Goal: Task Accomplishment & Management: Manage account settings

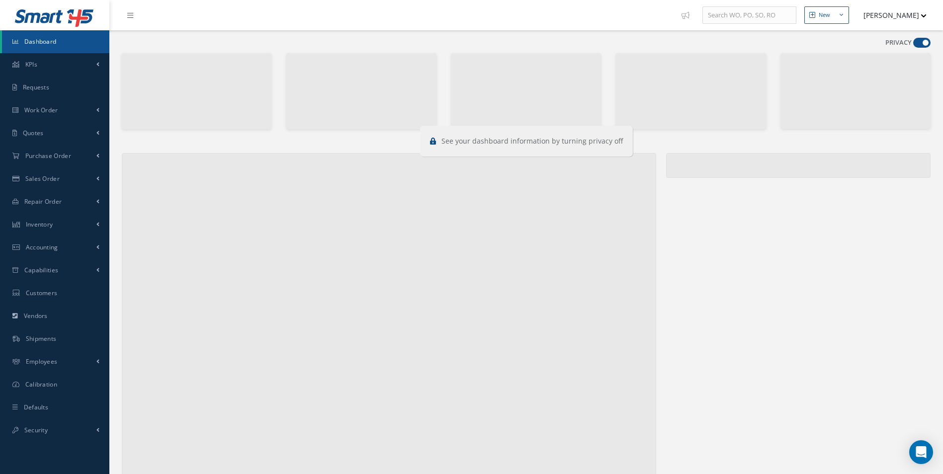
click at [914, 42] on span at bounding box center [921, 43] width 17 height 10
click at [913, 45] on input "checkbox" at bounding box center [913, 45] width 0 height 0
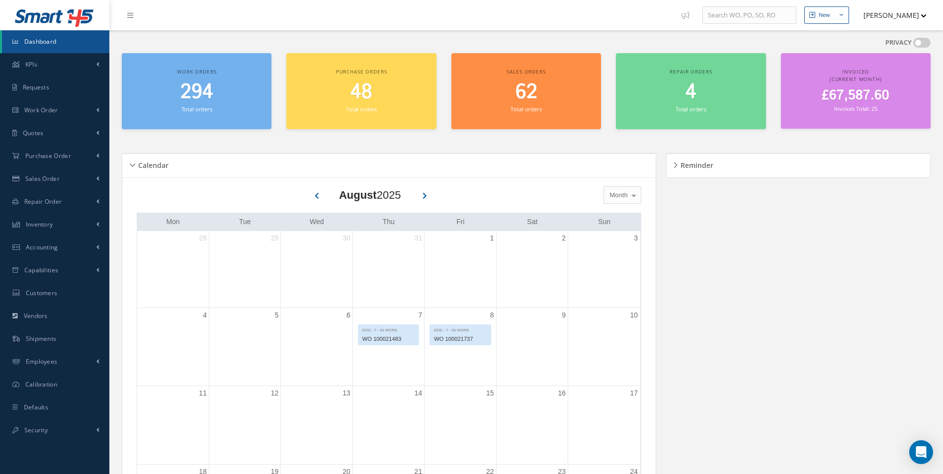
click at [913, 42] on div "PRIVACY" at bounding box center [908, 45] width 45 height 14
click at [47, 101] on link "Work Order" at bounding box center [54, 110] width 109 height 23
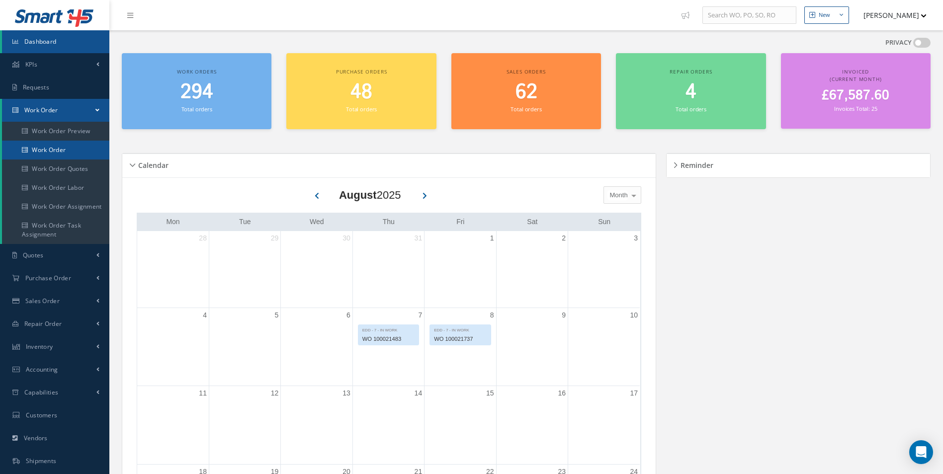
click at [53, 142] on link "Work Order" at bounding box center [55, 150] width 107 height 19
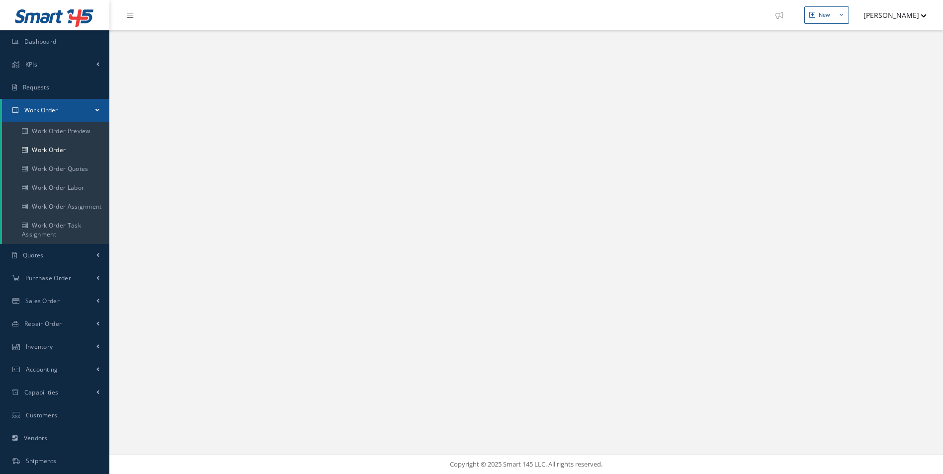
select select "25"
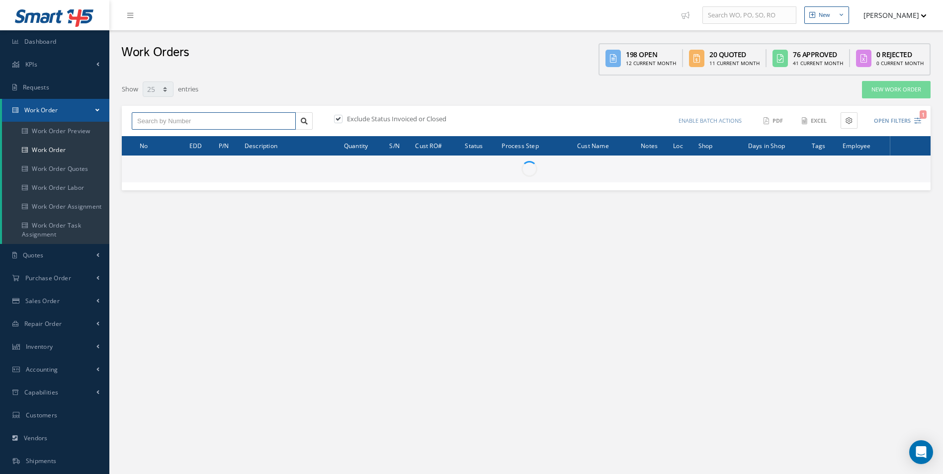
click at [200, 122] on input "text" at bounding box center [214, 121] width 164 height 18
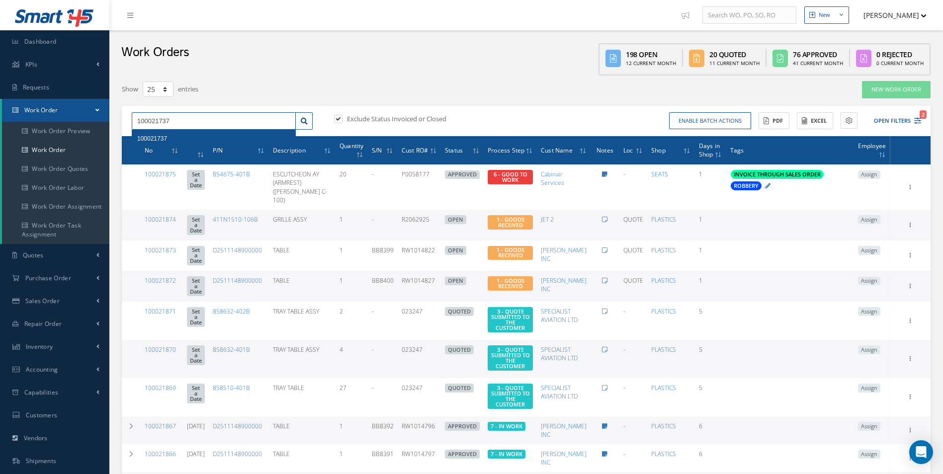
type input "100021737"
click at [173, 135] on div "100021737" at bounding box center [213, 139] width 153 height 10
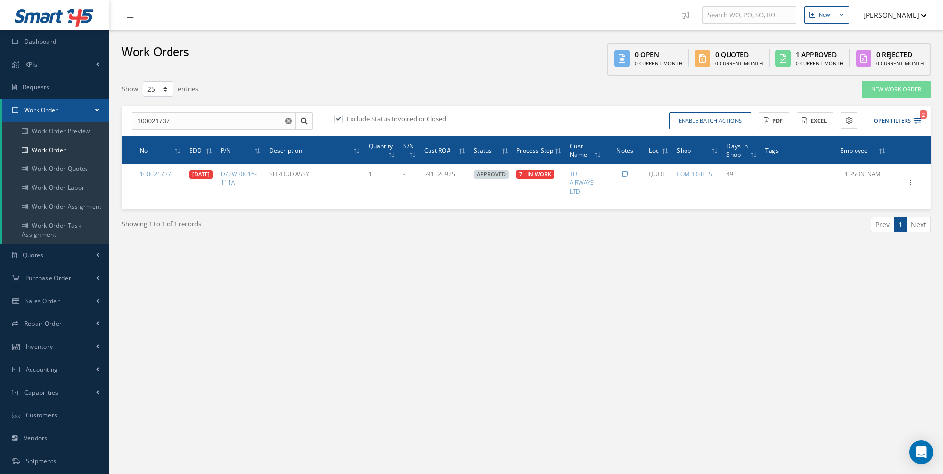
click at [504, 283] on div "New New Work Order New Purchase Order New Customer Quote New Sales Order New Re…" at bounding box center [526, 282] width 834 height 564
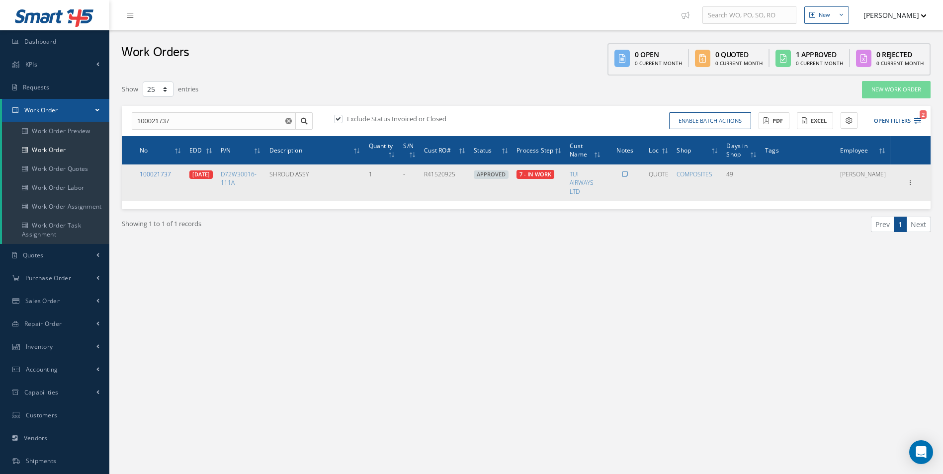
click at [158, 174] on link "100021737" at bounding box center [155, 174] width 31 height 8
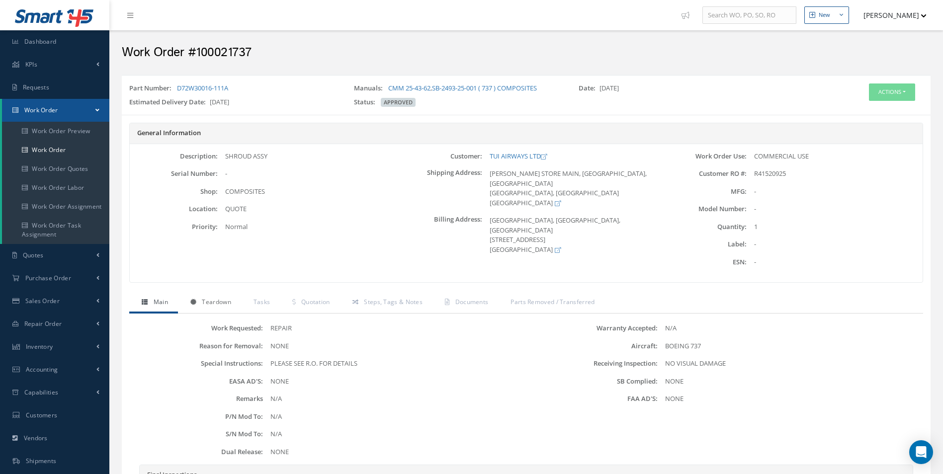
click at [207, 296] on link "Teardown" at bounding box center [209, 303] width 63 height 21
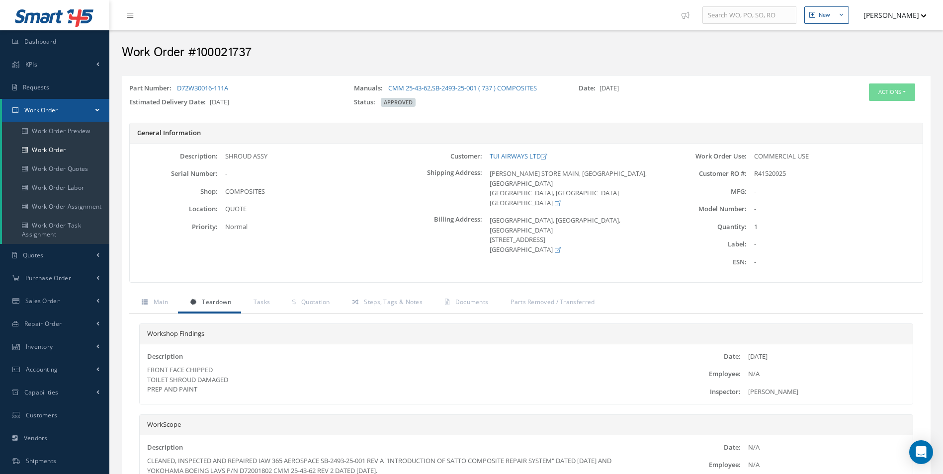
click at [243, 84] on div "Part Number: D72W30016-111A" at bounding box center [234, 91] width 225 height 14
drag, startPoint x: 226, startPoint y: 89, endPoint x: 178, endPoint y: 89, distance: 47.7
click at [178, 89] on div "Part Number: D72W30016-111A" at bounding box center [234, 91] width 225 height 14
copy link "D72W30016-111A"
click at [908, 100] on button "Actions" at bounding box center [892, 92] width 46 height 17
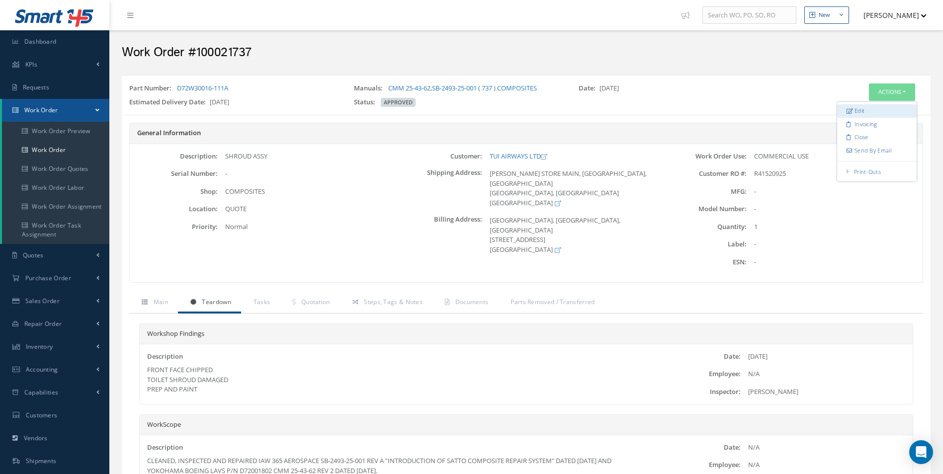
click at [857, 109] on link "Edit" at bounding box center [877, 110] width 80 height 13
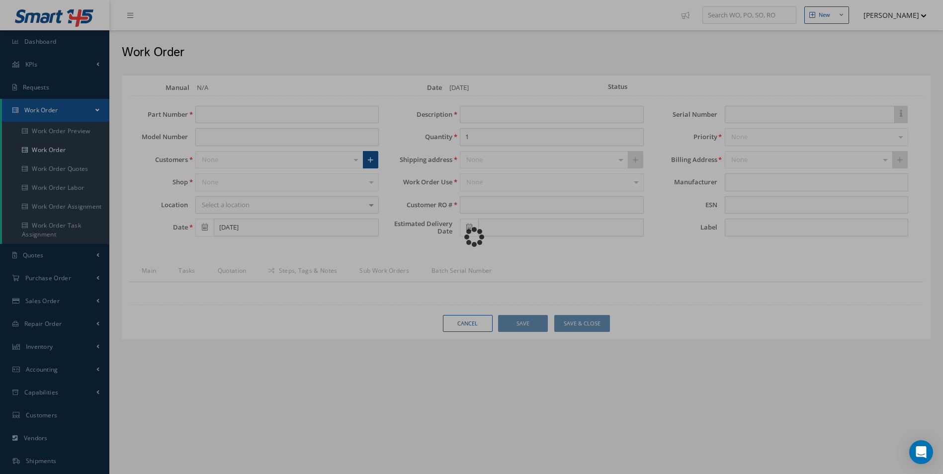
type input "D72W30016-111A"
type input "[DATE]"
type input "SHROUD ASSY"
type input "R41520925"
type input "[DATE]"
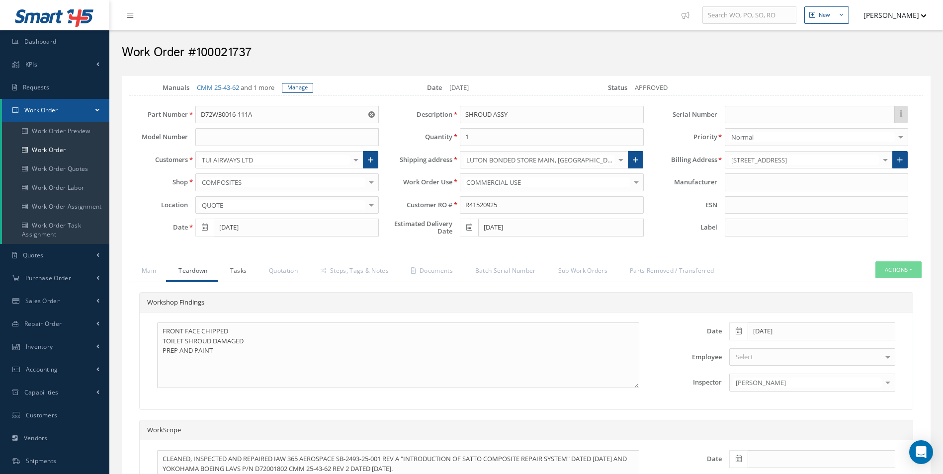
click at [245, 273] on link "Tasks" at bounding box center [237, 272] width 39 height 21
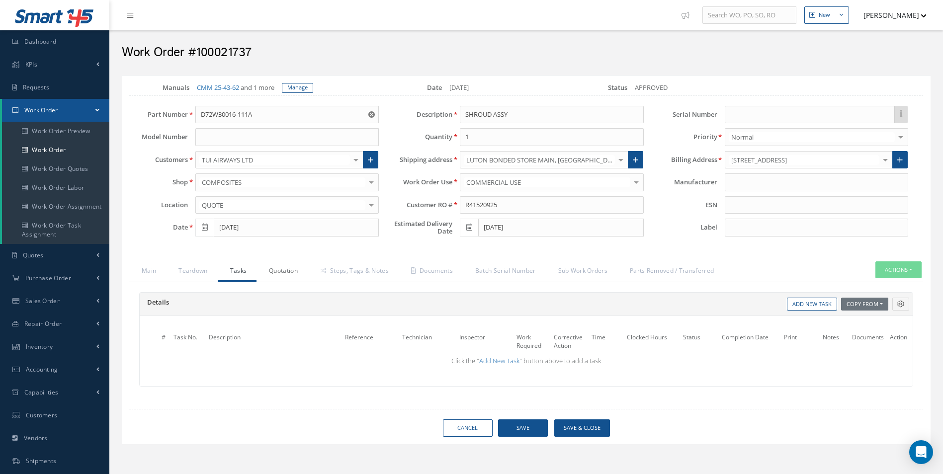
click at [276, 274] on link "Quotation" at bounding box center [282, 272] width 51 height 21
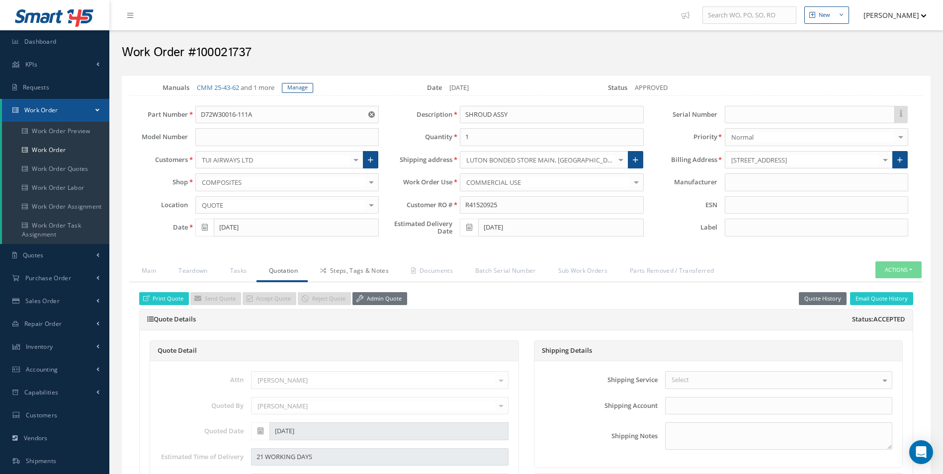
click at [345, 269] on link "Steps, Tags & Notes" at bounding box center [353, 272] width 91 height 21
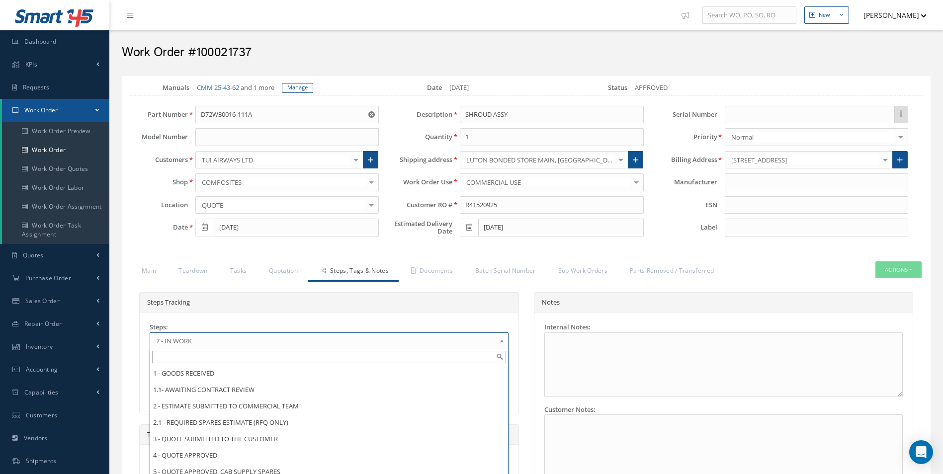
drag, startPoint x: 198, startPoint y: 347, endPoint x: 208, endPoint y: 364, distance: 20.0
click at [198, 347] on link "7 - IN WORK" at bounding box center [329, 341] width 359 height 17
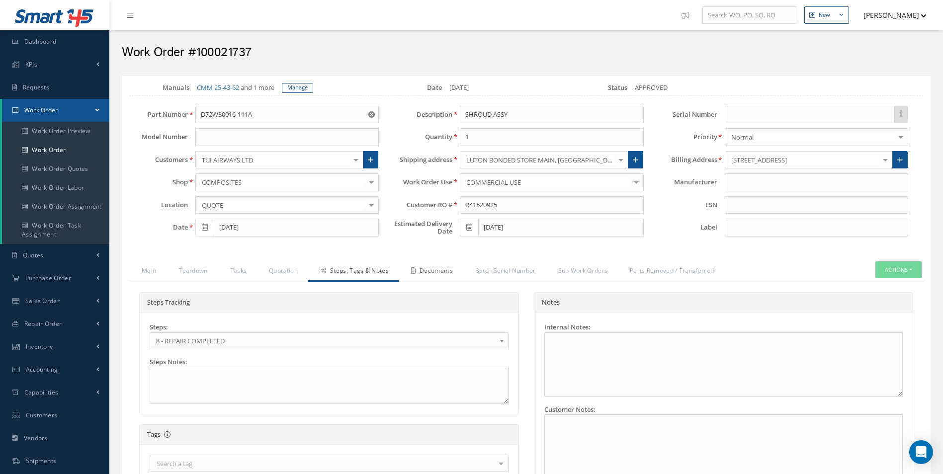
click at [430, 271] on link "Documents" at bounding box center [431, 272] width 64 height 21
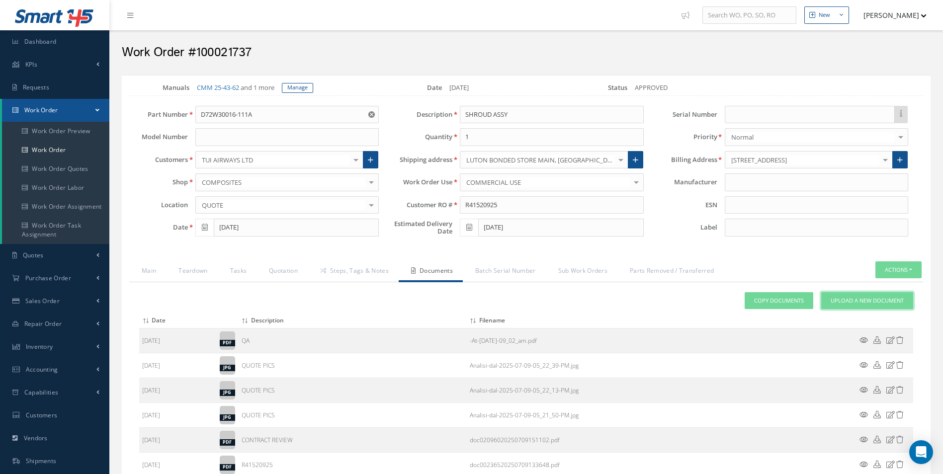
click at [863, 294] on link "Upload a New Document" at bounding box center [867, 300] width 92 height 17
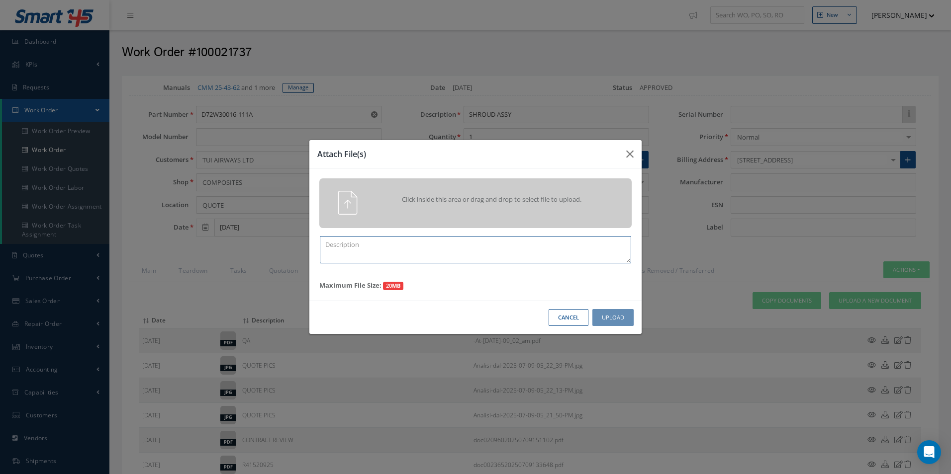
click at [430, 260] on textarea at bounding box center [475, 249] width 311 height 27
type textarea "FINISH"
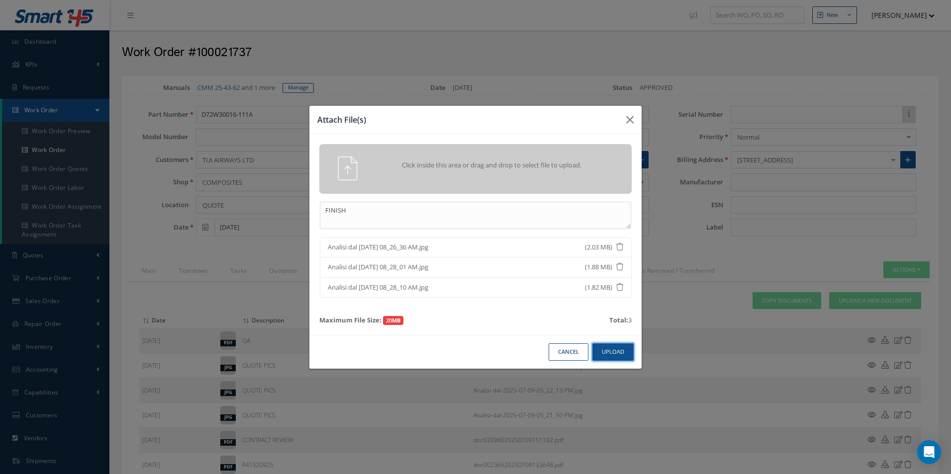
click at [614, 351] on button "Upload" at bounding box center [612, 352] width 41 height 17
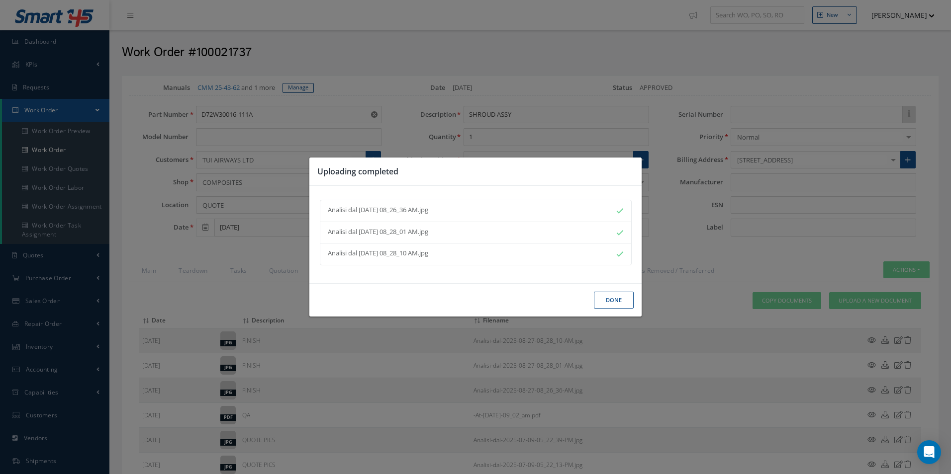
click at [613, 297] on button "Done" at bounding box center [614, 300] width 40 height 17
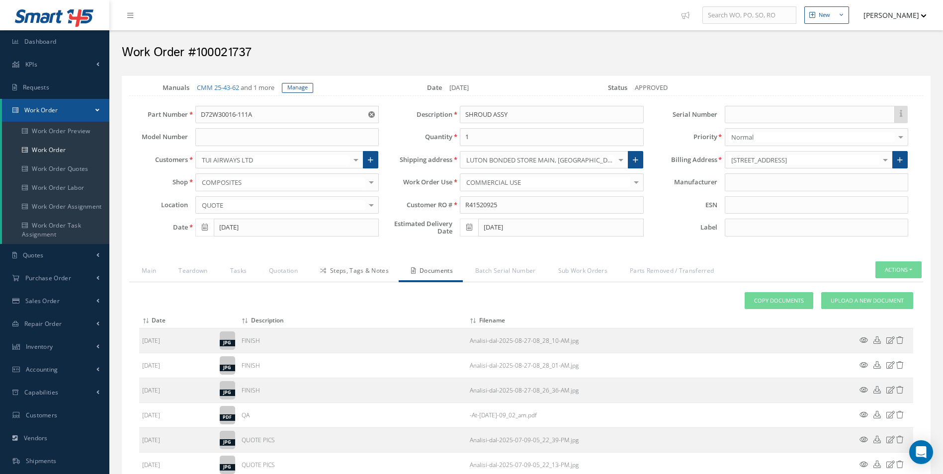
click at [355, 272] on link "Steps, Tags & Notes" at bounding box center [353, 272] width 91 height 21
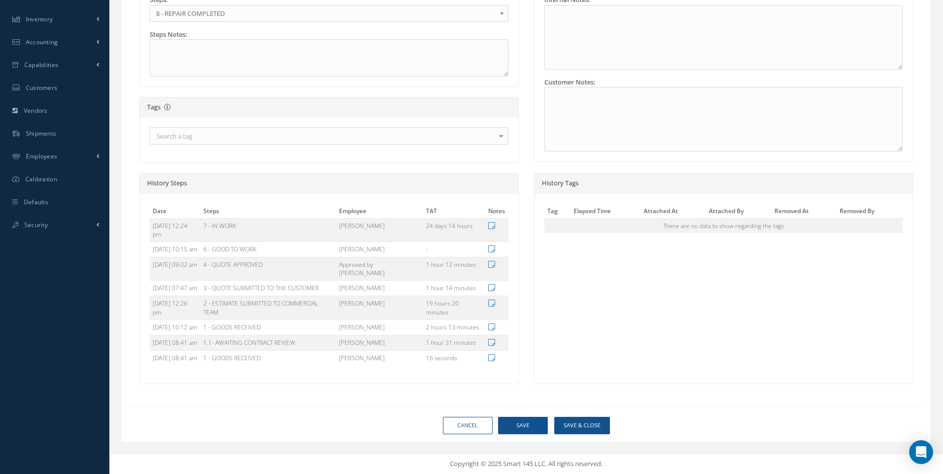
scroll to position [367, 0]
click at [596, 427] on button "Save & Close" at bounding box center [582, 425] width 56 height 17
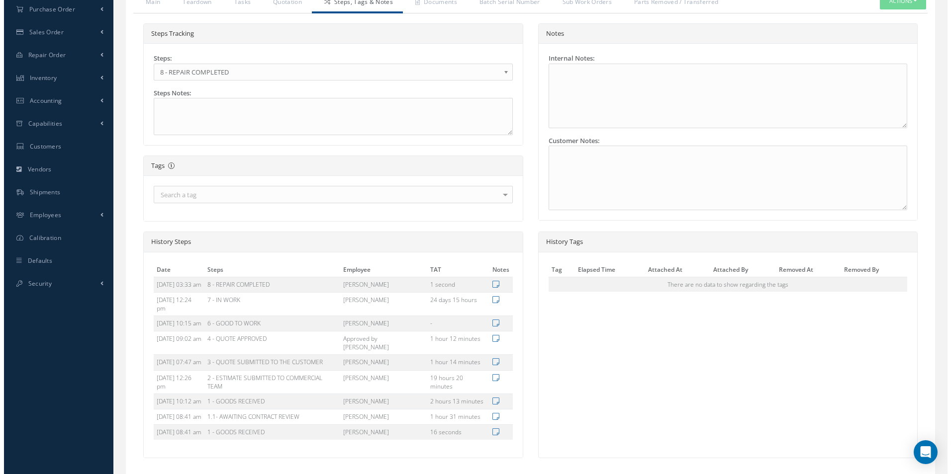
scroll to position [268, 0]
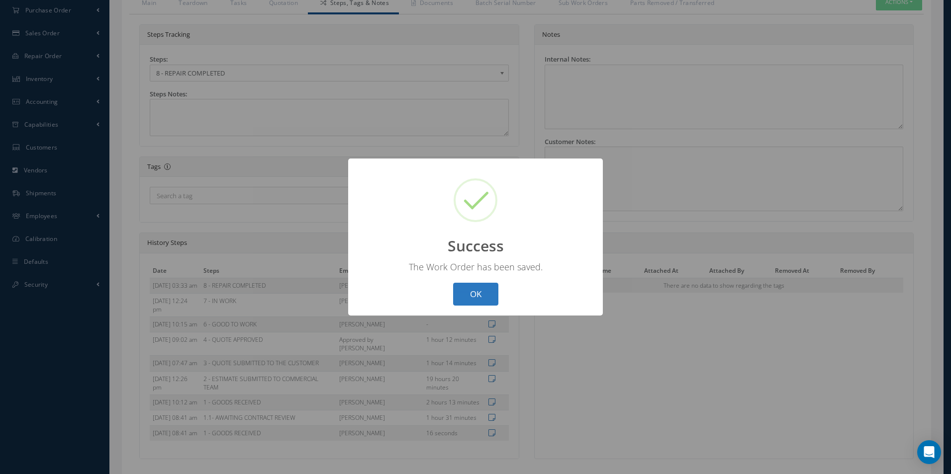
click at [473, 291] on button "OK" at bounding box center [475, 294] width 45 height 23
select select "25"
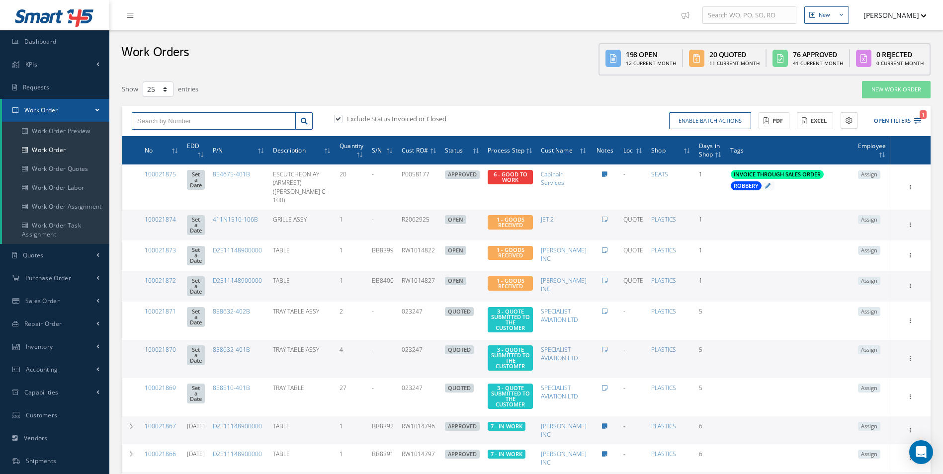
click at [175, 127] on input "text" at bounding box center [214, 121] width 164 height 18
type input "100021737"
click at [155, 136] on span "100021737" at bounding box center [152, 138] width 30 height 7
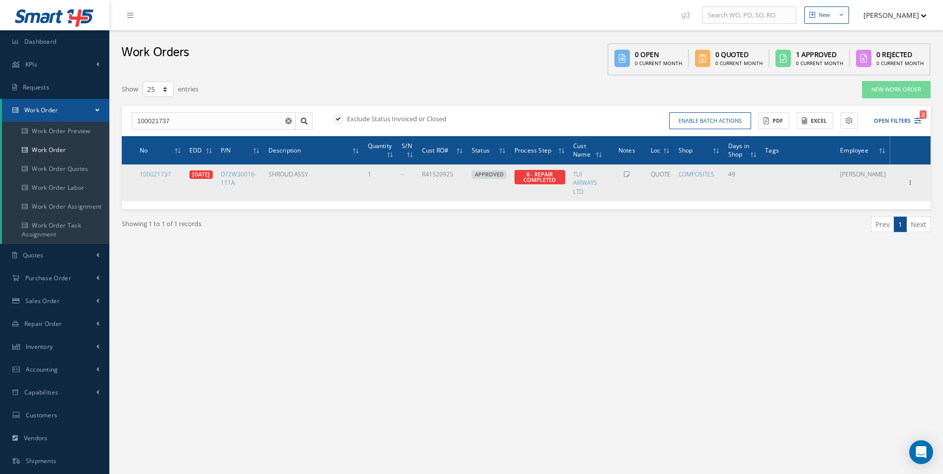
click at [160, 179] on td "100021737" at bounding box center [161, 183] width 50 height 36
click at [160, 178] on link "100021737" at bounding box center [155, 174] width 31 height 8
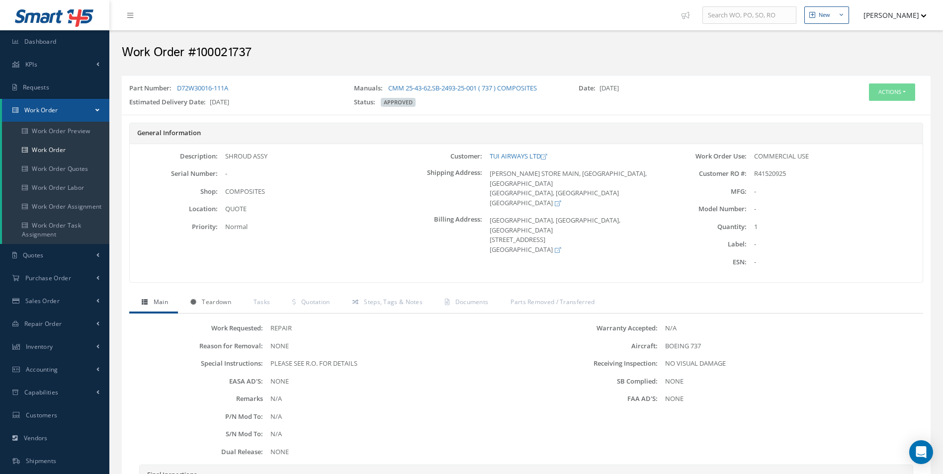
click at [213, 297] on link "Teardown" at bounding box center [209, 303] width 63 height 21
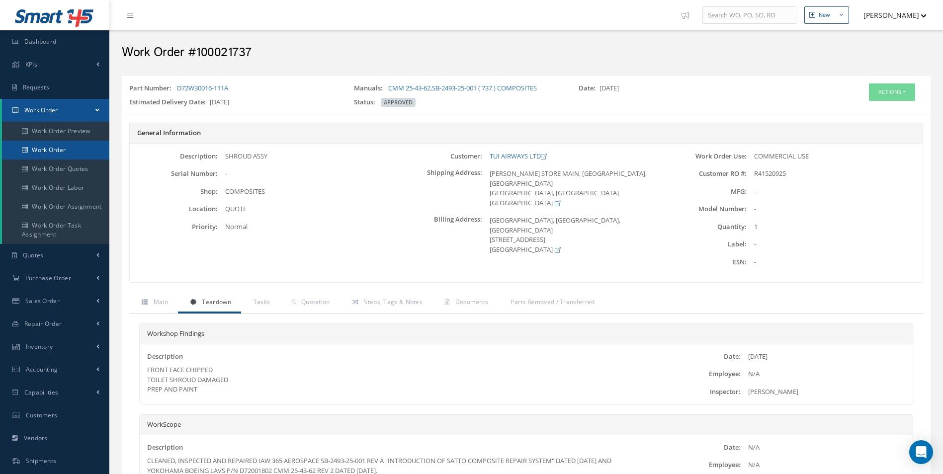
click at [68, 153] on link "Work Order" at bounding box center [55, 150] width 107 height 19
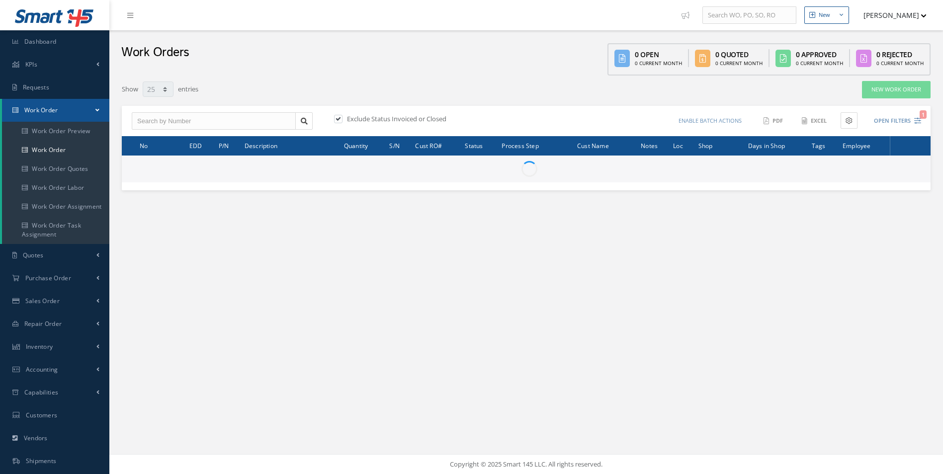
select select "25"
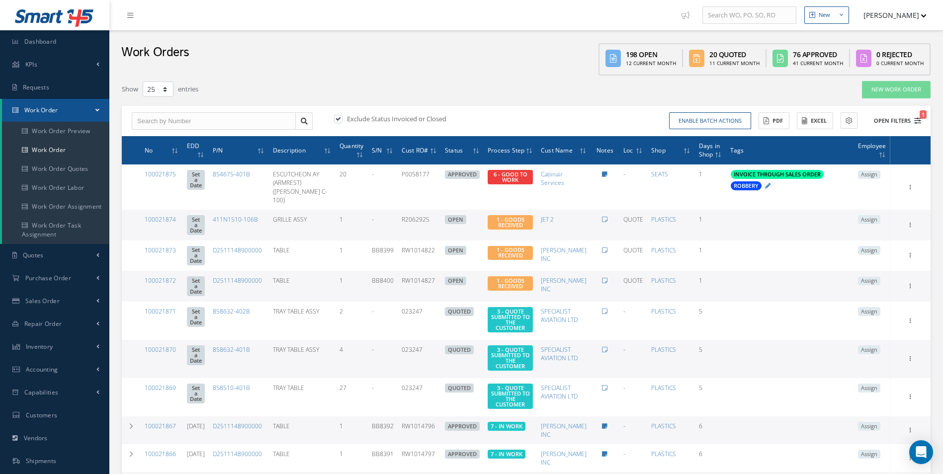
click at [914, 123] on icon "1" at bounding box center [917, 120] width 7 height 7
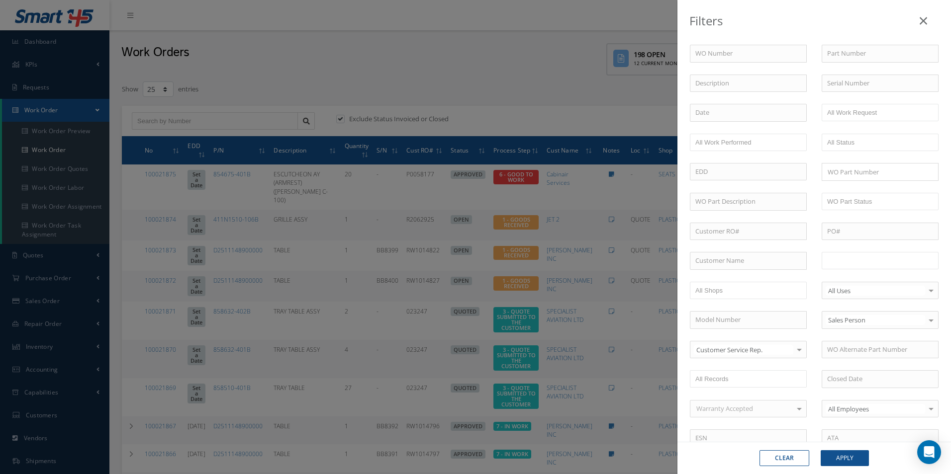
click at [846, 266] on input "text" at bounding box center [858, 261] width 63 height 12
click at [846, 458] on button "Apply" at bounding box center [844, 458] width 48 height 16
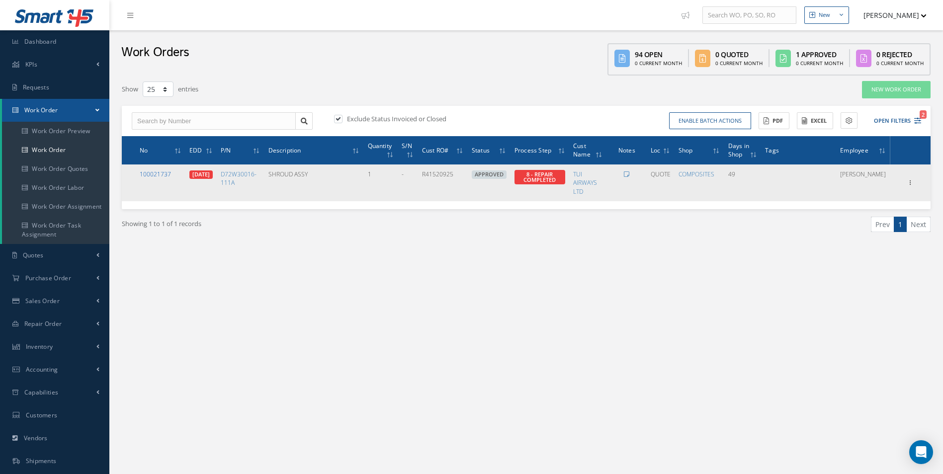
click at [154, 177] on link "100021737" at bounding box center [155, 174] width 31 height 8
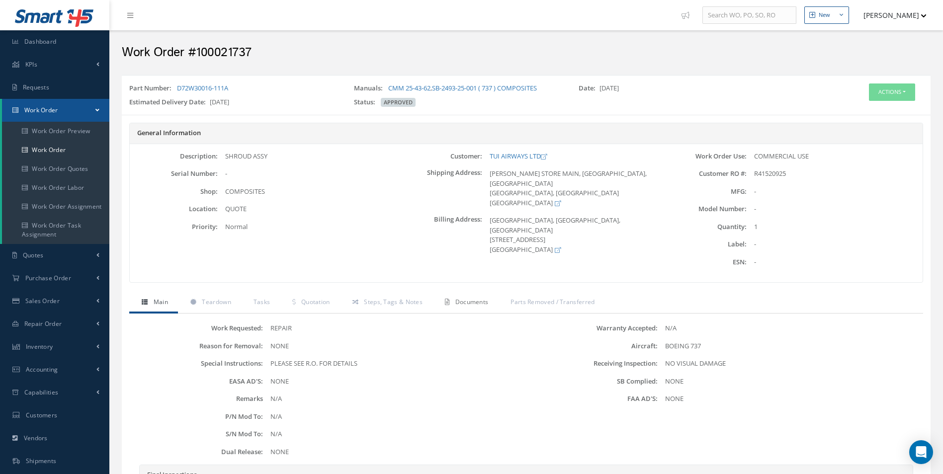
click at [477, 308] on link "Documents" at bounding box center [466, 303] width 66 height 21
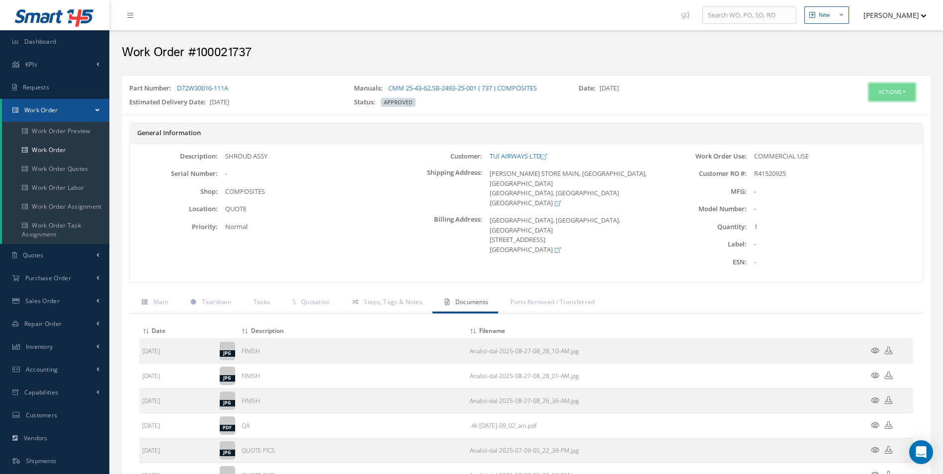
click at [888, 92] on button "Actions" at bounding box center [892, 92] width 46 height 17
click at [854, 113] on link "Edit" at bounding box center [877, 110] width 80 height 13
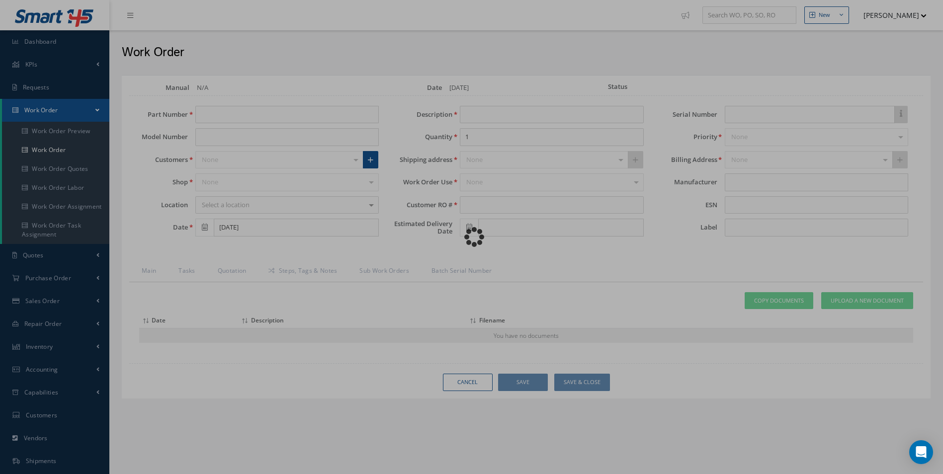
type input "D72W30016-111A"
type input "07/09/2025"
type input "SHROUD ASSY"
type input "R41520925"
type input "08/08/2025"
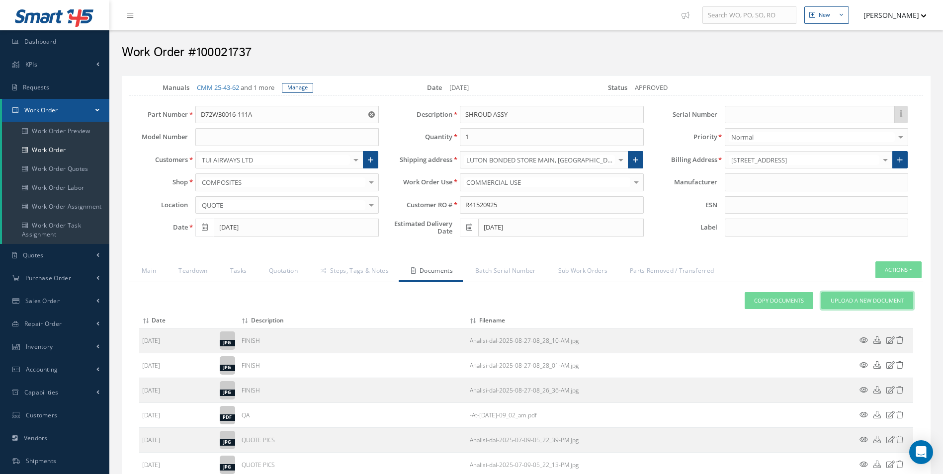
click at [864, 301] on span "Upload a New Document" at bounding box center [867, 301] width 73 height 8
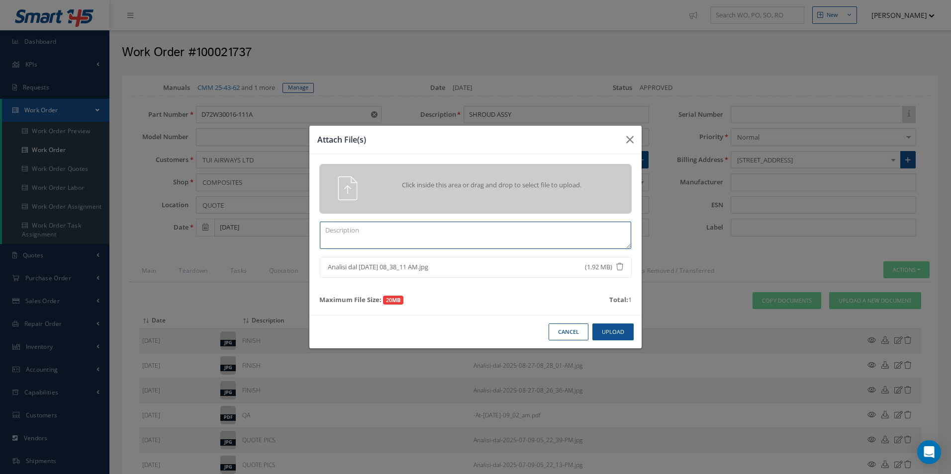
click at [433, 231] on textarea at bounding box center [475, 235] width 311 height 27
type textarea "FINISH"
click at [608, 332] on button "Upload" at bounding box center [612, 332] width 41 height 17
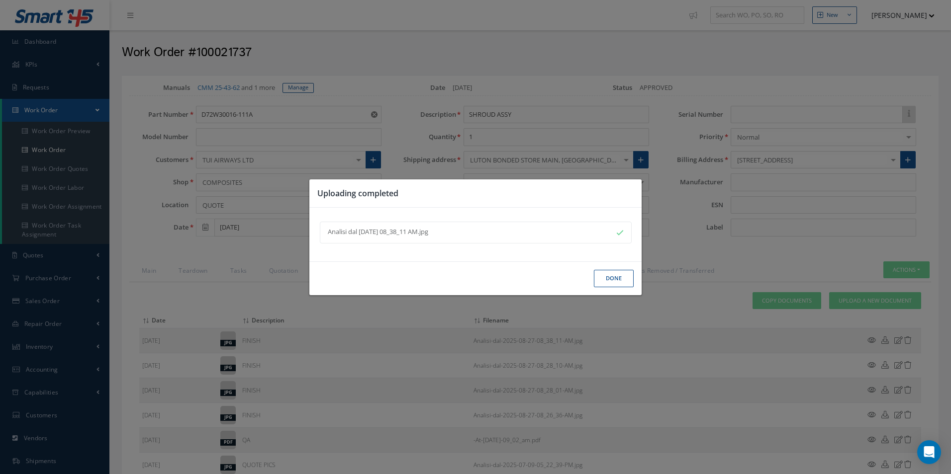
click at [613, 281] on button "Done" at bounding box center [614, 278] width 40 height 17
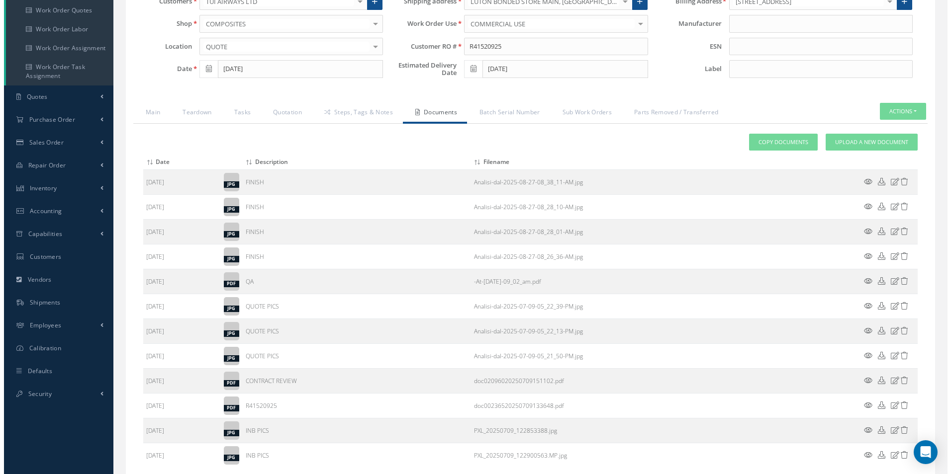
scroll to position [240, 0]
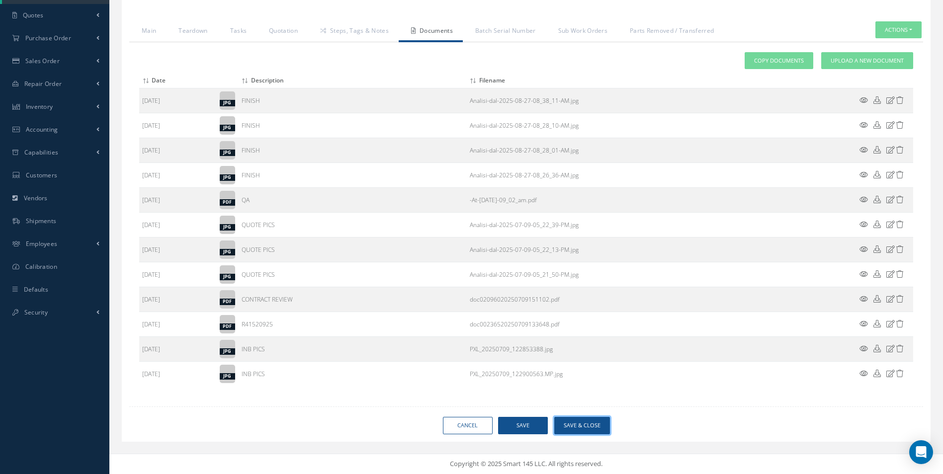
click at [582, 426] on button "Save & Close" at bounding box center [582, 425] width 56 height 17
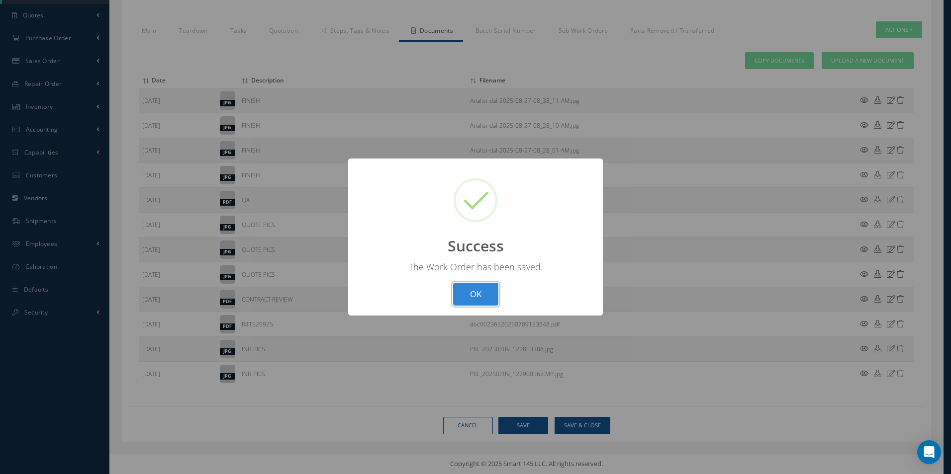
click at [476, 287] on button "OK" at bounding box center [475, 294] width 45 height 23
select select "25"
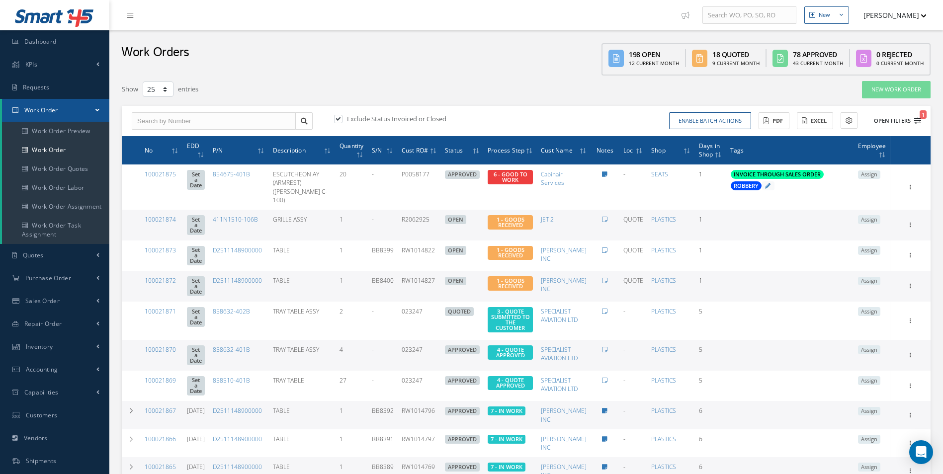
click at [915, 122] on icon "1" at bounding box center [917, 120] width 7 height 7
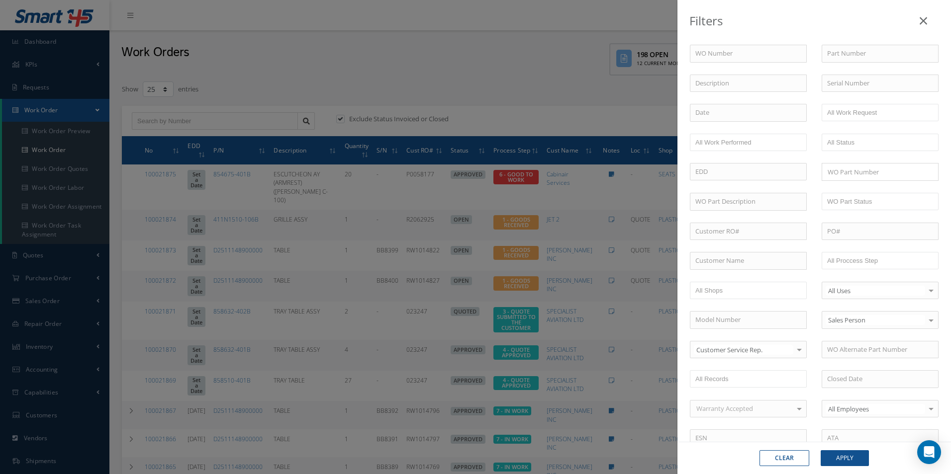
click at [407, 59] on div "Filters WO Number Part Number Description Serial Number - BER CERTIFICATION FIL…" at bounding box center [475, 237] width 951 height 474
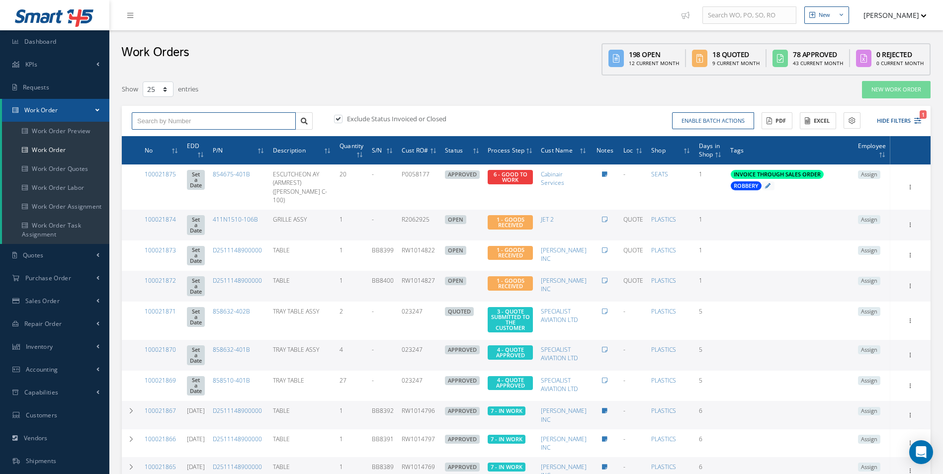
click at [140, 116] on input "text" at bounding box center [214, 121] width 164 height 18
type input "100021650"
click at [164, 138] on span "100021650" at bounding box center [152, 138] width 30 height 7
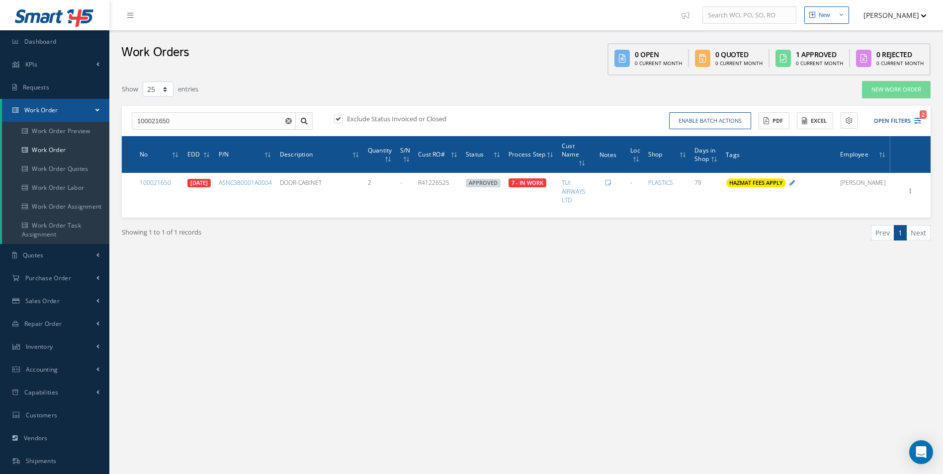
click at [439, 349] on div "New New Work Order New Purchase Order New Customer Quote New Sales Order New Re…" at bounding box center [526, 282] width 834 height 564
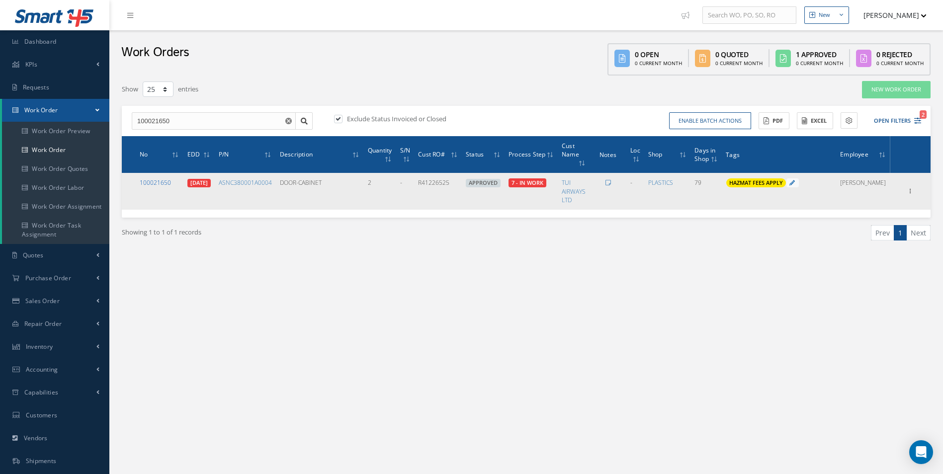
click at [158, 184] on link "100021650" at bounding box center [155, 182] width 31 height 8
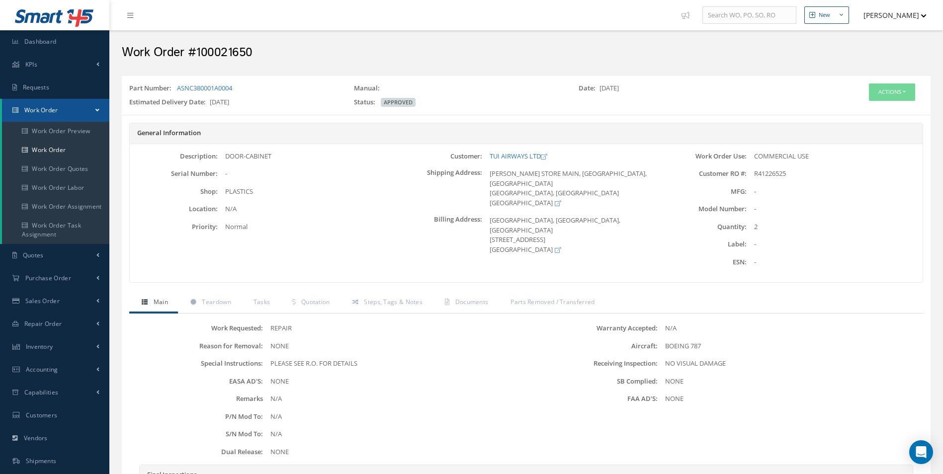
drag, startPoint x: 244, startPoint y: 92, endPoint x: 177, endPoint y: 89, distance: 67.2
click at [177, 89] on div "Part Number: ASNC380001A0004" at bounding box center [234, 91] width 225 height 14
copy link "ASNC380001A0004"
click at [298, 109] on div "Estimated Delivery Date: [DATE]" at bounding box center [234, 104] width 225 height 14
click at [240, 79] on div "Part Number: ASNC380001A0004 Manual: Date: [DATE] Estimated Delivery Date: [DAT…" at bounding box center [526, 95] width 809 height 40
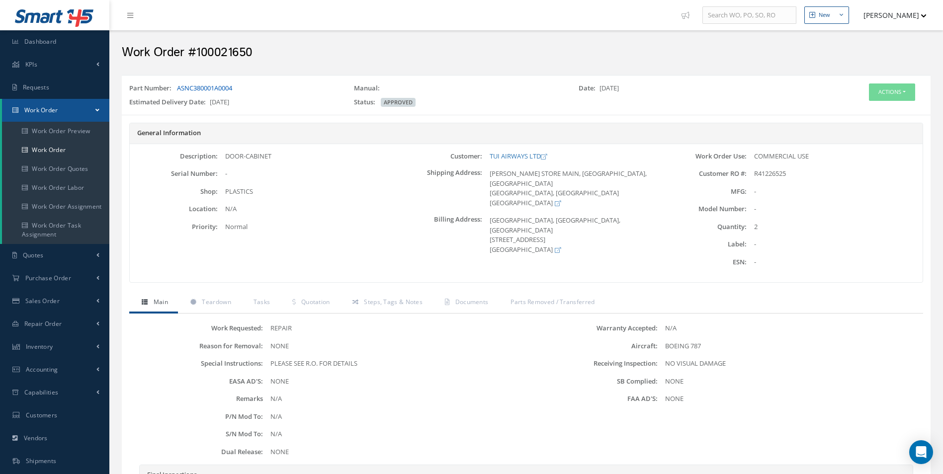
drag, startPoint x: 240, startPoint y: 80, endPoint x: 178, endPoint y: 89, distance: 63.3
click at [178, 89] on div "Part Number: ASNC380001A0004 Manual: Date: [DATE] Estimated Delivery Date: [DAT…" at bounding box center [526, 95] width 809 height 31
copy div "ASNC380001A0004"
click at [900, 92] on button "Actions" at bounding box center [892, 92] width 46 height 17
click at [875, 116] on link "Edit" at bounding box center [877, 110] width 80 height 13
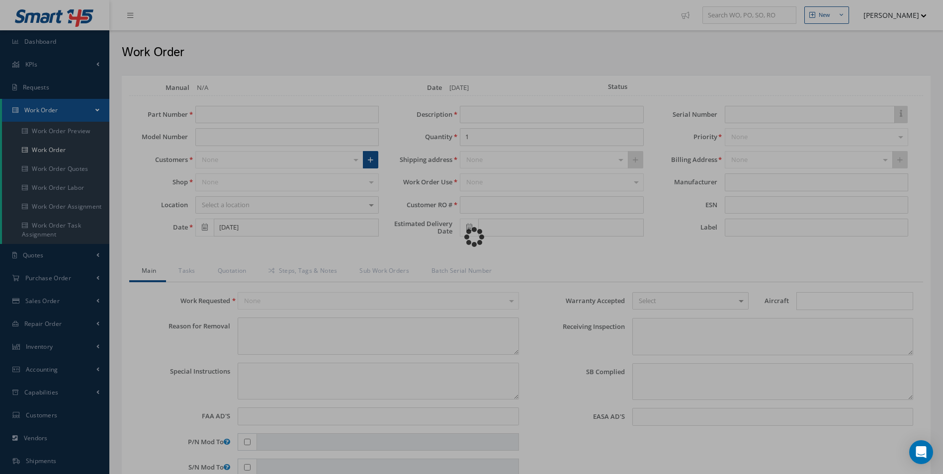
type input "ASNC380001A0004"
type input "[DATE]"
type input "DOOR-CABINET"
type input "2"
type input "R41226525"
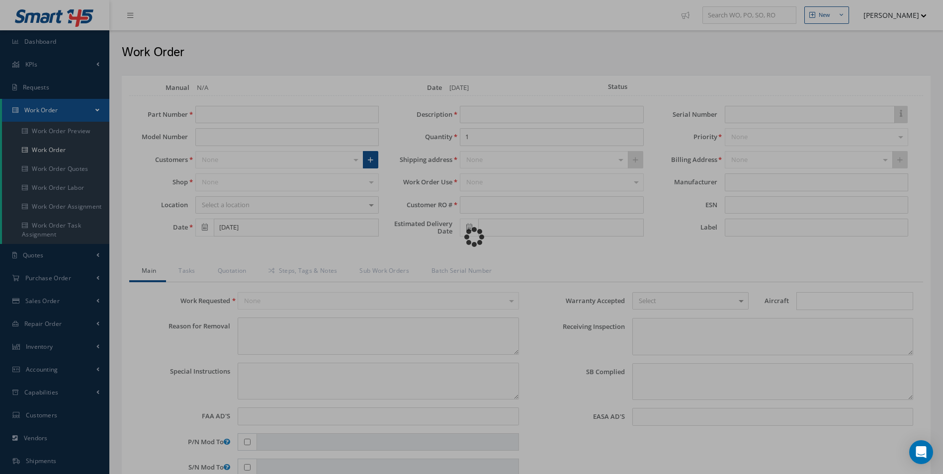
type input "[DATE]"
type textarea "NONE"
type textarea "PLEASE SEE R.O. FOR DETAILS"
type input "NONE"
type textarea "NO VISUAL DAMAGE"
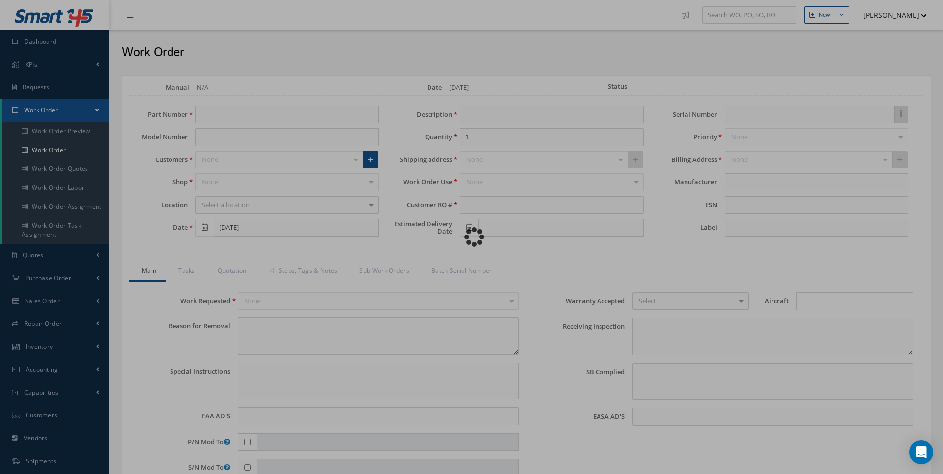
type textarea "NONE"
type input "NONE"
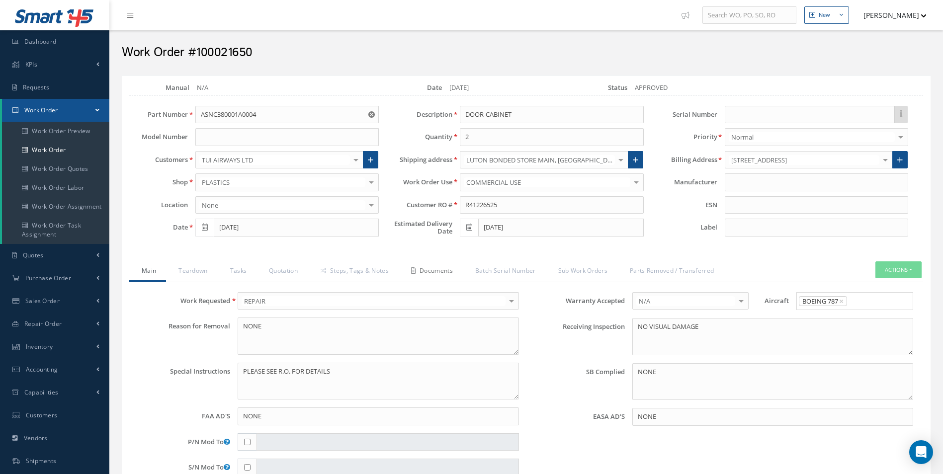
click at [429, 272] on link "Documents" at bounding box center [431, 272] width 64 height 21
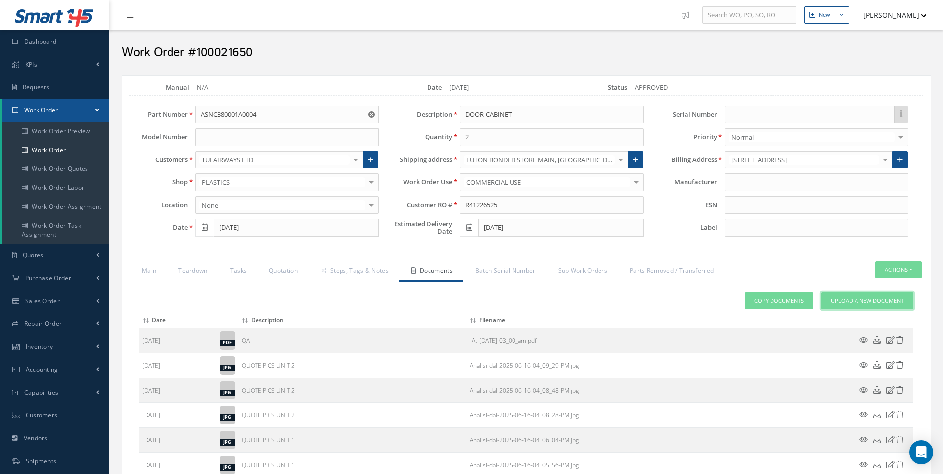
click at [869, 298] on span "Upload a New Document" at bounding box center [867, 301] width 73 height 8
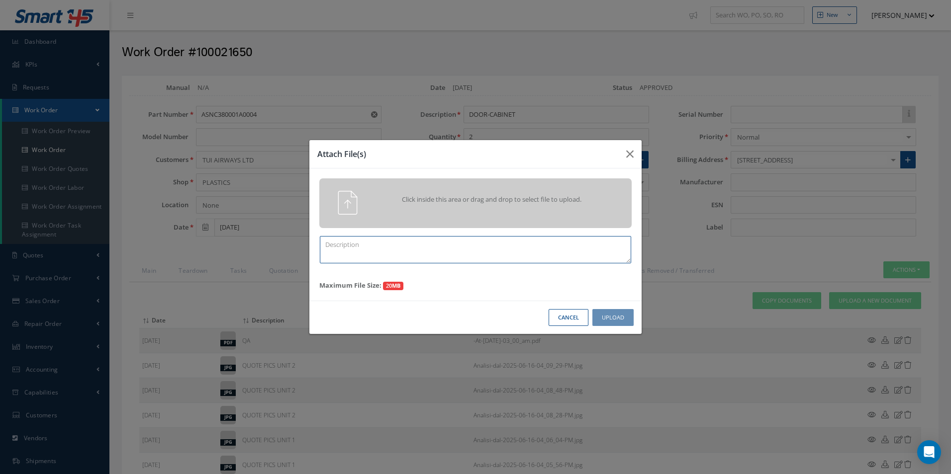
click at [391, 256] on textarea at bounding box center [475, 249] width 311 height 27
type textarea "FINISH"
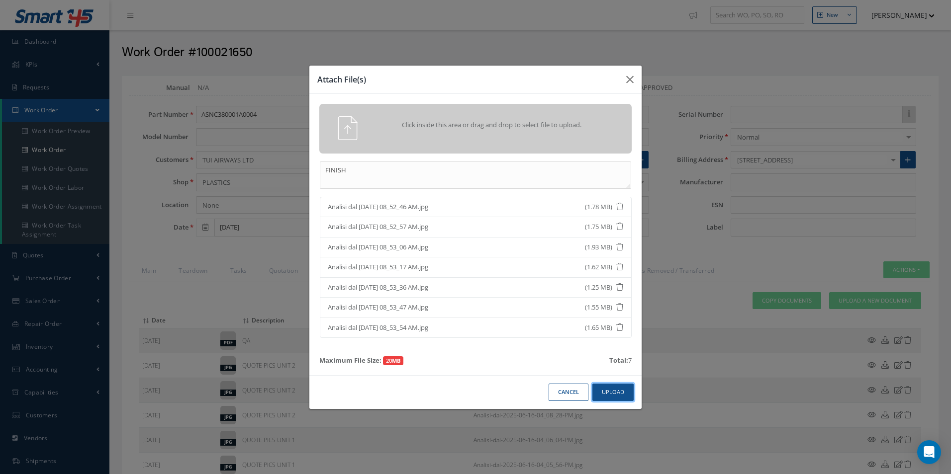
click at [622, 396] on button "Upload" at bounding box center [612, 392] width 41 height 17
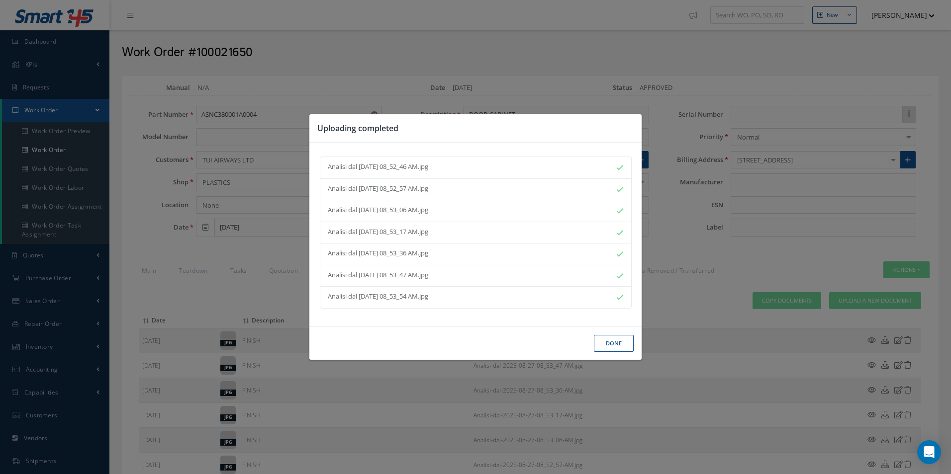
click at [0, 0] on div "Done" at bounding box center [0, 0] width 0 height 0
click at [624, 345] on button "Done" at bounding box center [614, 343] width 40 height 17
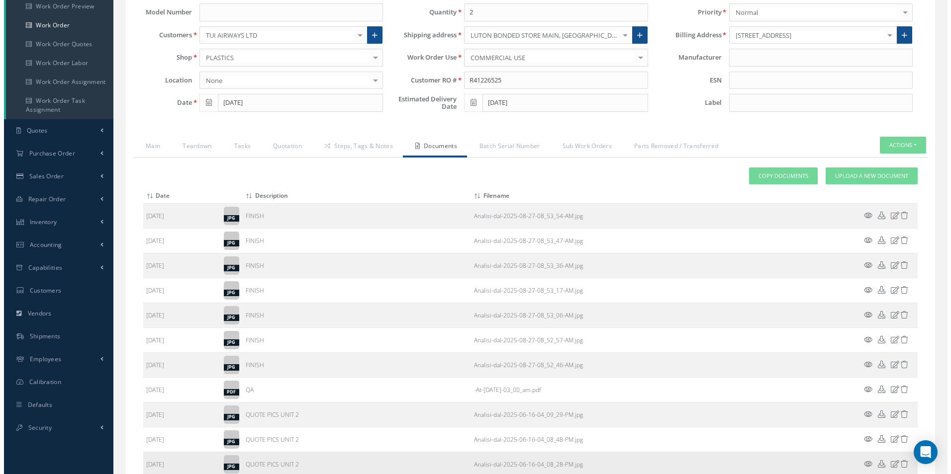
scroll to position [199, 0]
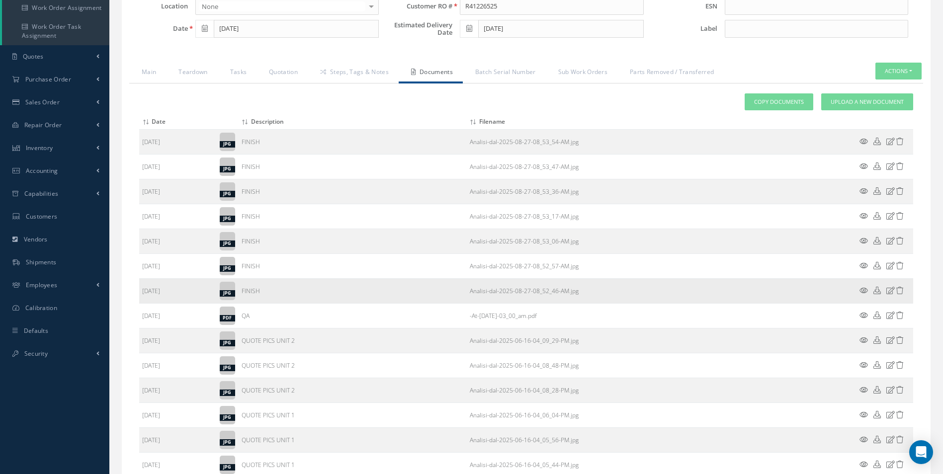
click at [888, 289] on icon at bounding box center [891, 290] width 8 height 7
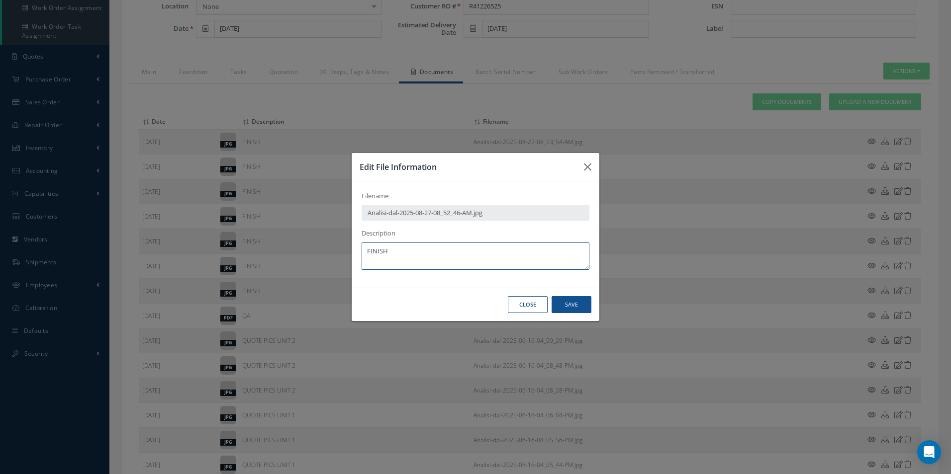
click at [409, 258] on textarea "FINISH" at bounding box center [475, 256] width 228 height 27
drag, startPoint x: 425, startPoint y: 250, endPoint x: 316, endPoint y: 248, distance: 109.4
click at [0, 0] on div "Edit File Information Filename Analisi-dal-2025-08-27-08_52_46-AM.jpg Descripti…" at bounding box center [0, 0] width 0 height 0
click at [0, 0] on button "Save" at bounding box center [0, 0] width 0 height 0
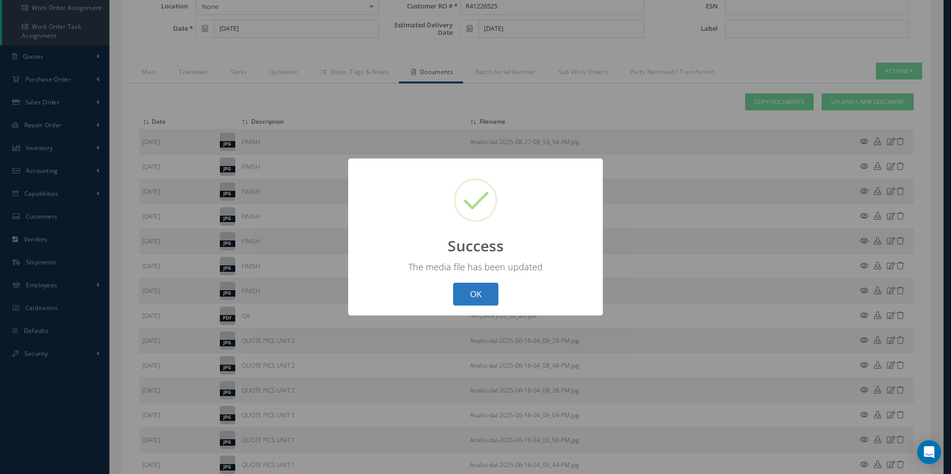
click at [483, 297] on button "OK" at bounding box center [475, 294] width 45 height 23
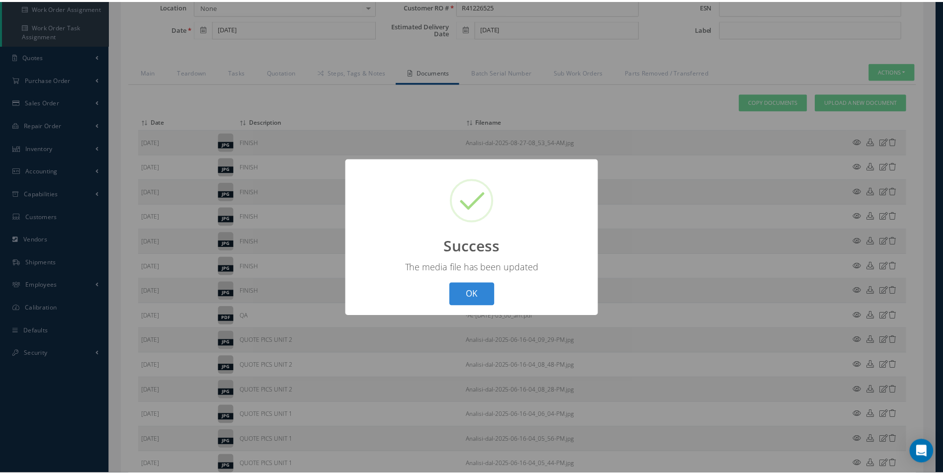
scroll to position [90, 0]
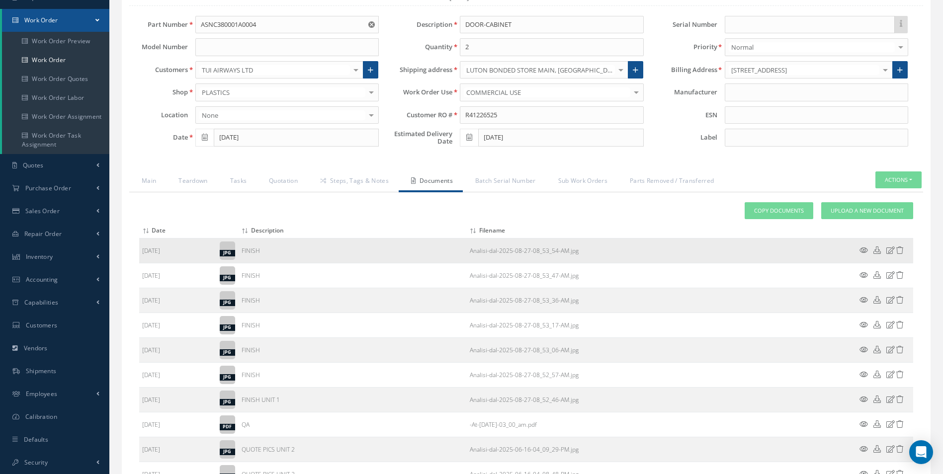
click at [889, 253] on icon at bounding box center [891, 250] width 8 height 7
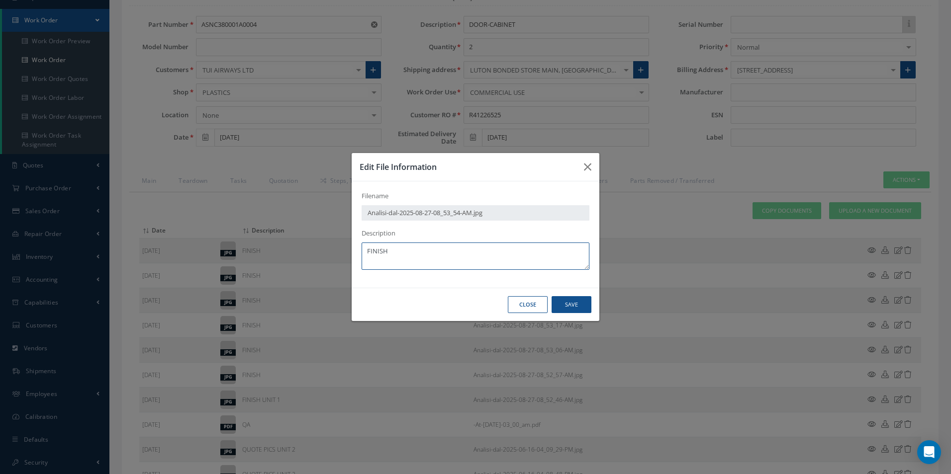
drag, startPoint x: 429, startPoint y: 256, endPoint x: 250, endPoint y: 250, distance: 179.1
click at [0, 0] on div "Edit File Information Filename Analisi-dal-2025-08-27-08_53_54-AM.jpg Descripti…" at bounding box center [0, 0] width 0 height 0
paste textarea "UNIT 1"
click at [0, 0] on button "Save" at bounding box center [0, 0] width 0 height 0
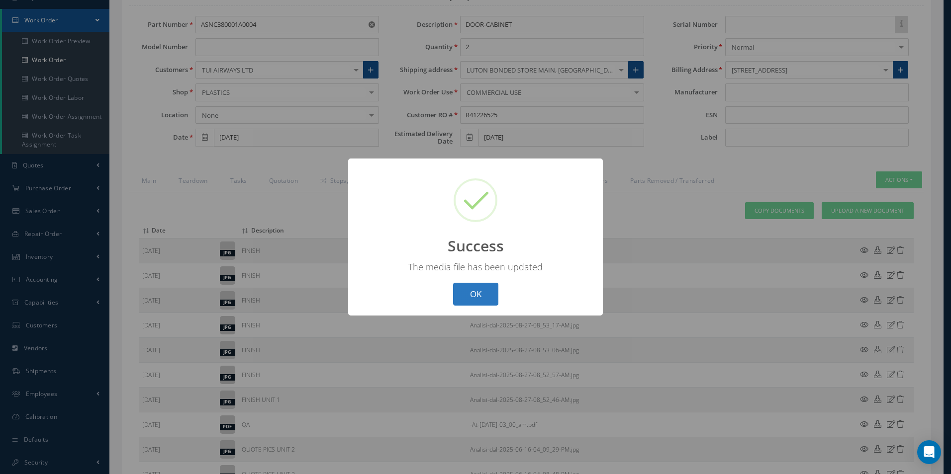
click at [481, 299] on button "OK" at bounding box center [475, 294] width 45 height 23
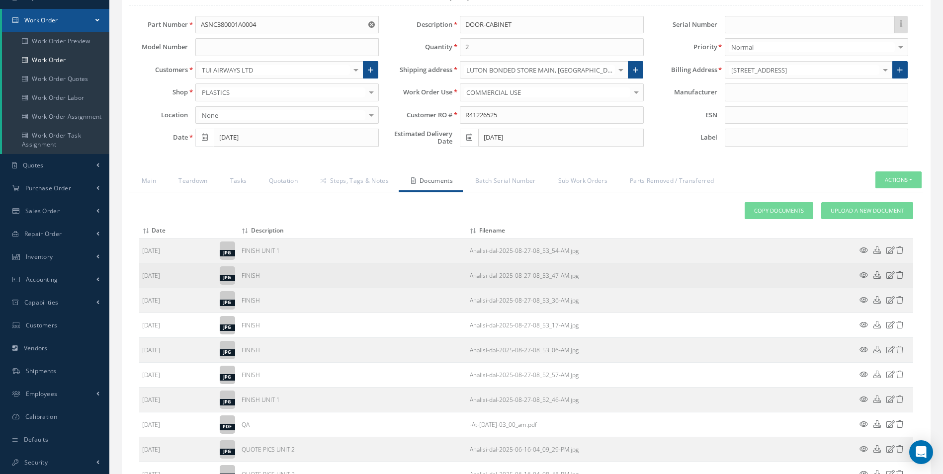
click at [888, 275] on icon at bounding box center [891, 274] width 8 height 7
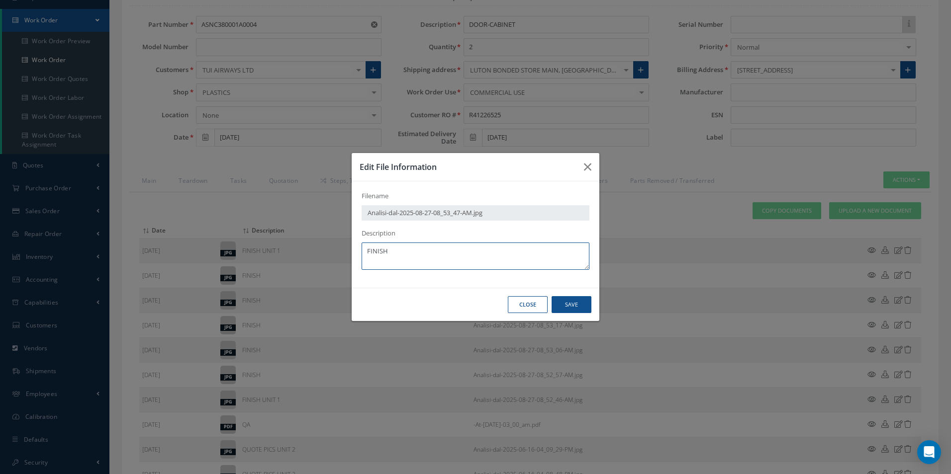
drag, startPoint x: 407, startPoint y: 256, endPoint x: 305, endPoint y: 247, distance: 102.4
click at [0, 0] on div "Edit File Information Filename Analisi-dal-2025-08-27-08_53_47-AM.jpg Descripti…" at bounding box center [0, 0] width 0 height 0
paste textarea "UNIT 1"
click at [0, 0] on button "Save" at bounding box center [0, 0] width 0 height 0
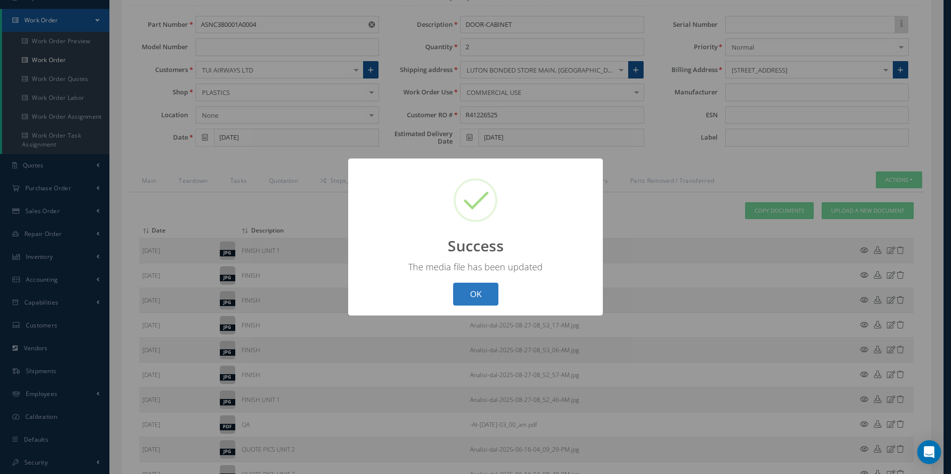
click at [467, 290] on button "OK" at bounding box center [475, 294] width 45 height 23
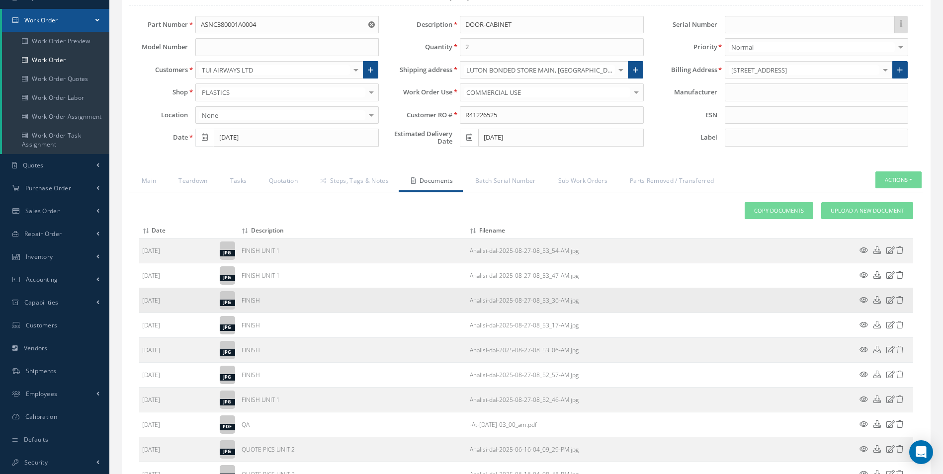
click at [890, 301] on icon at bounding box center [891, 299] width 8 height 7
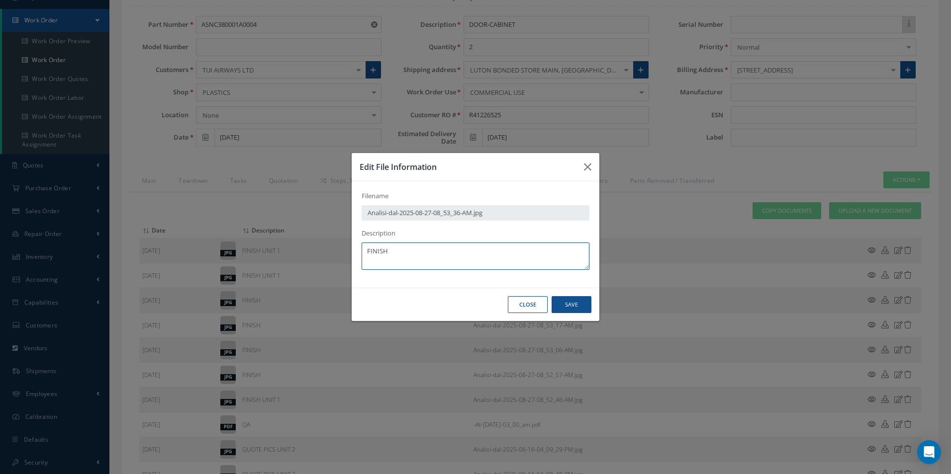
drag, startPoint x: 412, startPoint y: 250, endPoint x: 204, endPoint y: 249, distance: 207.8
click at [0, 0] on div "Edit File Information Filename Analisi-dal-2025-08-27-08_53_36-AM.jpg Descripti…" at bounding box center [0, 0] width 0 height 0
paste textarea "UNIT 1"
click at [0, 0] on button "Save" at bounding box center [0, 0] width 0 height 0
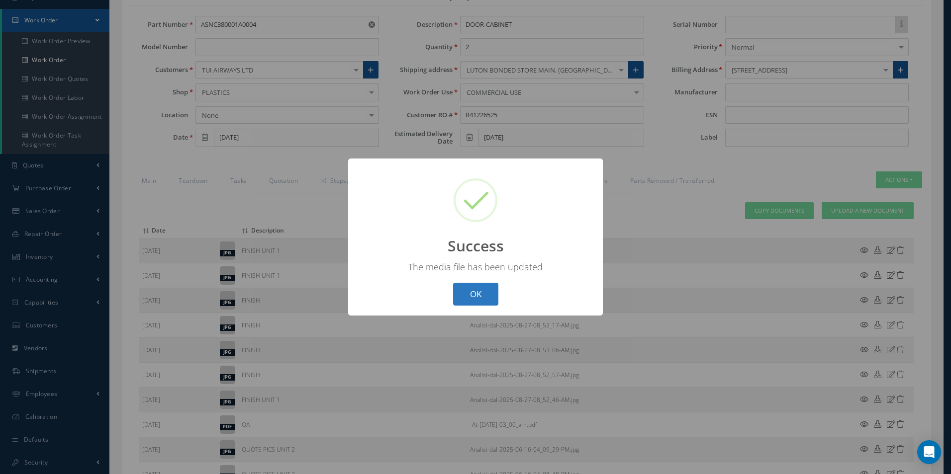
click at [474, 298] on button "OK" at bounding box center [475, 294] width 45 height 23
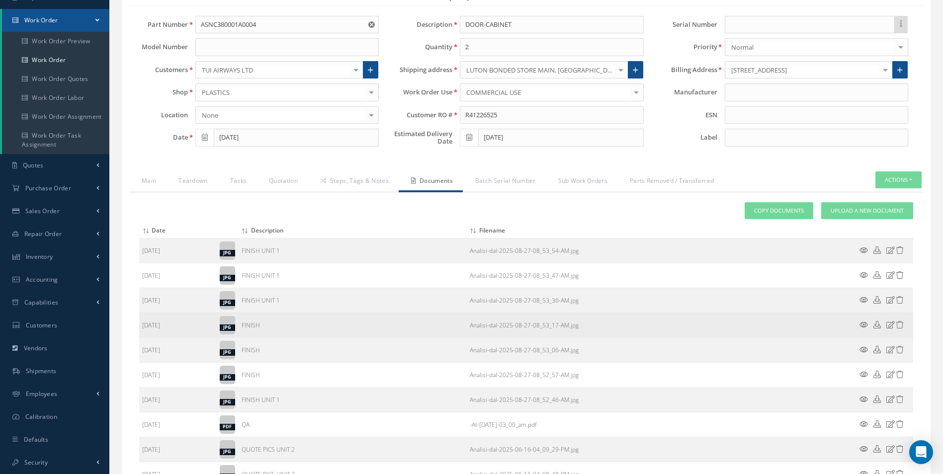
click at [890, 326] on icon at bounding box center [891, 324] width 8 height 7
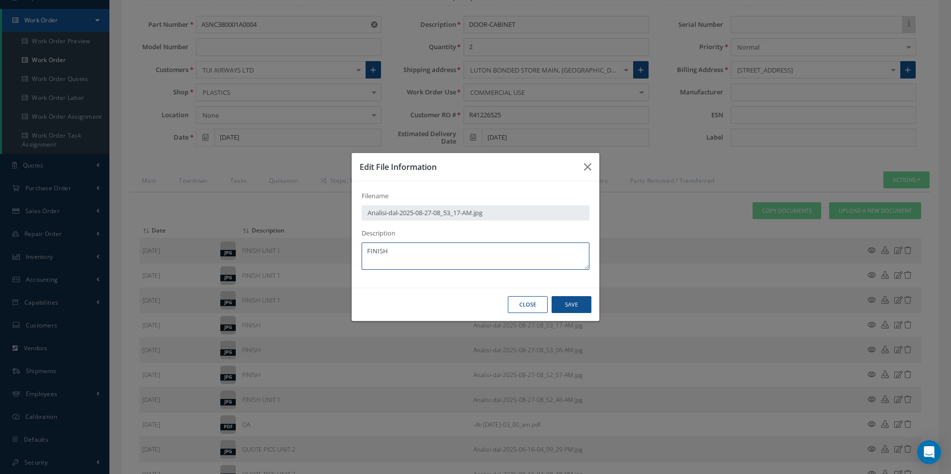
drag, startPoint x: 409, startPoint y: 260, endPoint x: 249, endPoint y: 265, distance: 159.7
click at [0, 0] on div "Edit File Information Filename Analisi-dal-2025-08-27-08_53_17-AM.jpg Descripti…" at bounding box center [0, 0] width 0 height 0
paste textarea "UNIT 1"
type textarea "FINISH UNIT 1"
click at [0, 0] on button "Save" at bounding box center [0, 0] width 0 height 0
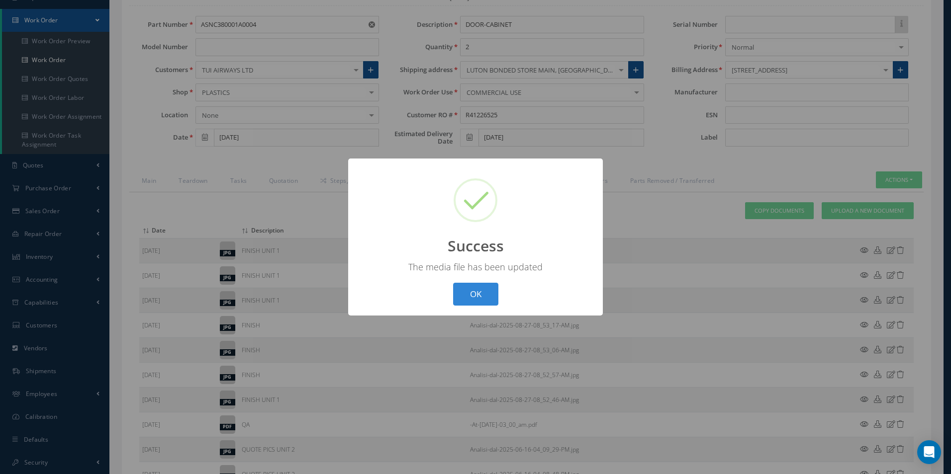
click at [498, 301] on div "OK Cancel" at bounding box center [475, 294] width 51 height 23
click at [482, 303] on button "OK" at bounding box center [475, 294] width 45 height 23
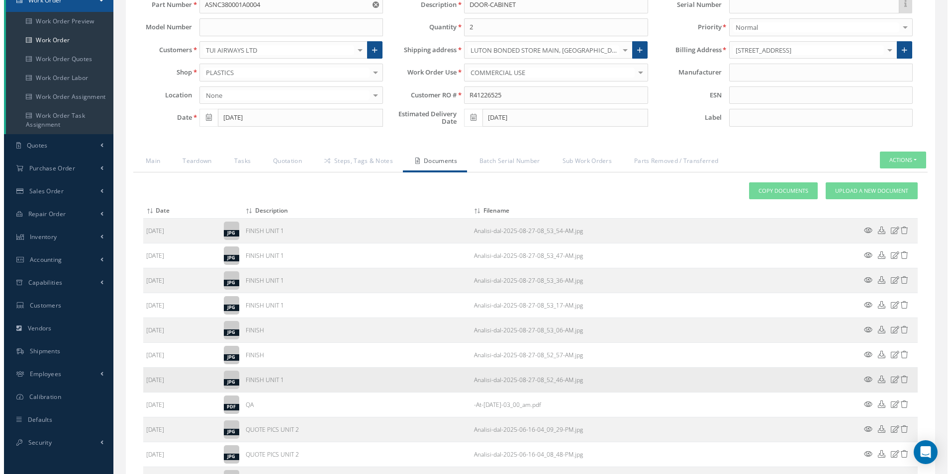
scroll to position [140, 0]
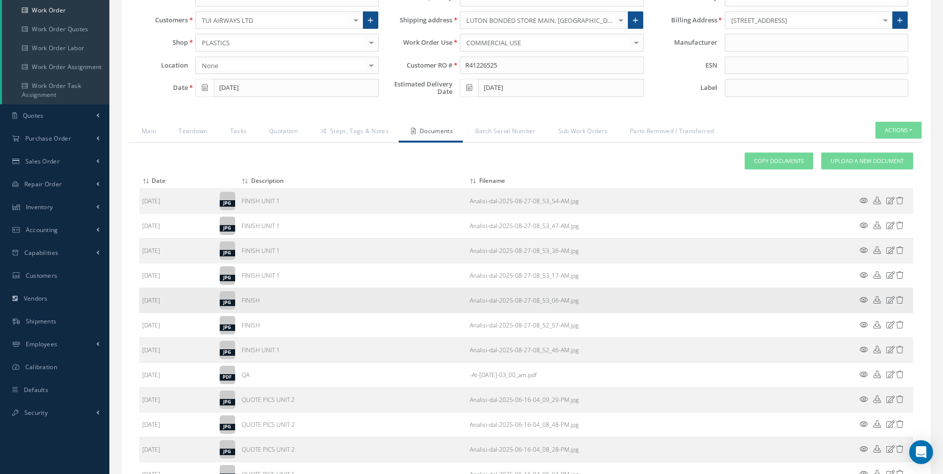
click at [890, 302] on icon at bounding box center [891, 299] width 8 height 7
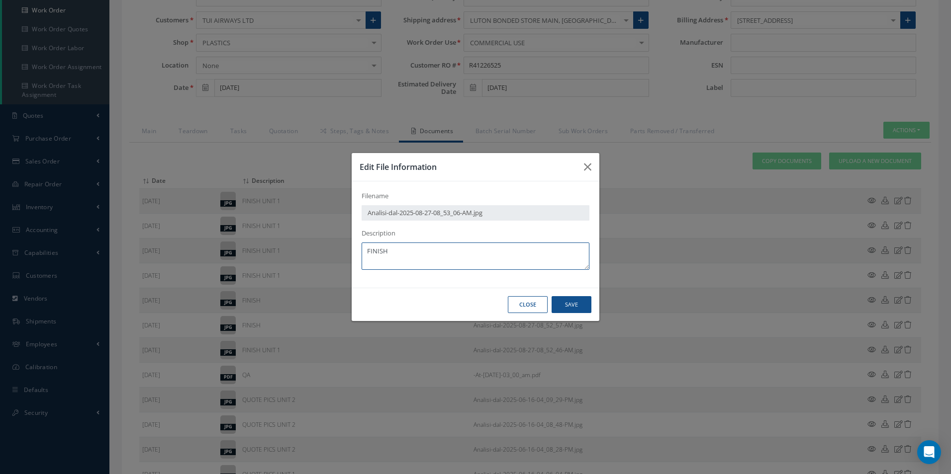
drag, startPoint x: 414, startPoint y: 255, endPoint x: 241, endPoint y: 264, distance: 173.3
click at [0, 0] on div "Edit File Information Filename Analisi-dal-2025-08-27-08_53_06-AM.jpg Descripti…" at bounding box center [0, 0] width 0 height 0
paste textarea "UNIT 1"
click at [0, 0] on button "Save" at bounding box center [0, 0] width 0 height 0
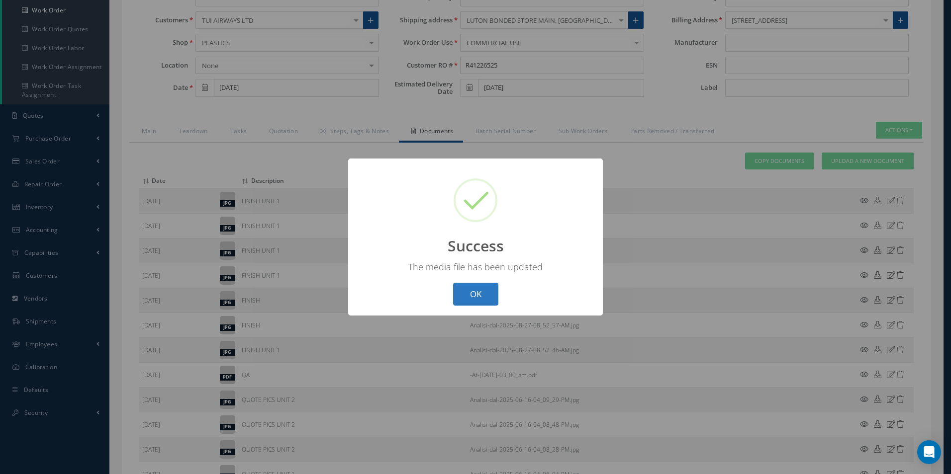
click at [472, 301] on button "OK" at bounding box center [475, 294] width 45 height 23
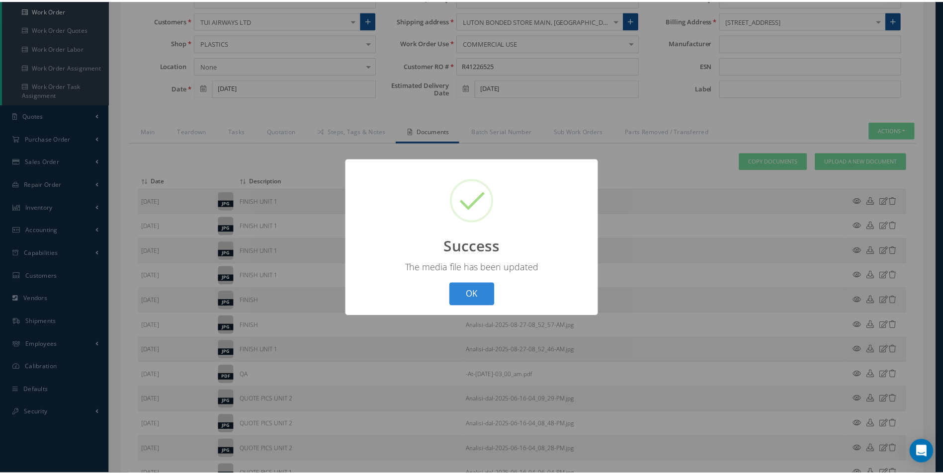
scroll to position [90, 0]
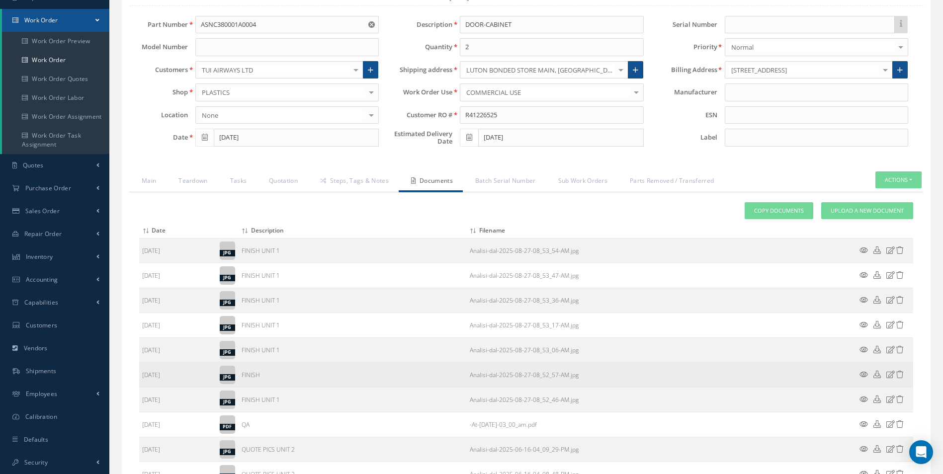
click at [892, 374] on icon at bounding box center [891, 374] width 8 height 7
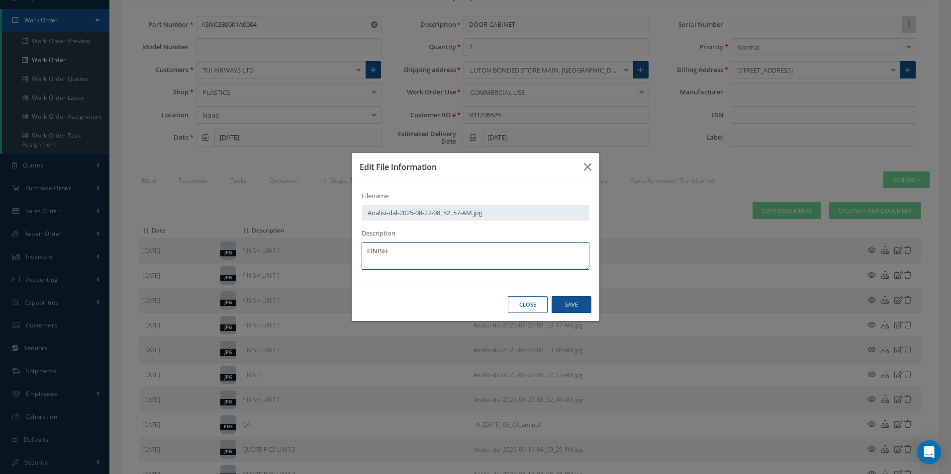
drag, startPoint x: 419, startPoint y: 264, endPoint x: 256, endPoint y: 262, distance: 163.6
click at [0, 0] on div "Edit File Information Filename Analisi-dal-2025-08-27-08_52_57-AM.jpg Descripti…" at bounding box center [0, 0] width 0 height 0
paste textarea "UNIT 1"
type textarea "FINISH UNIT 1"
click at [0, 0] on button "Save" at bounding box center [0, 0] width 0 height 0
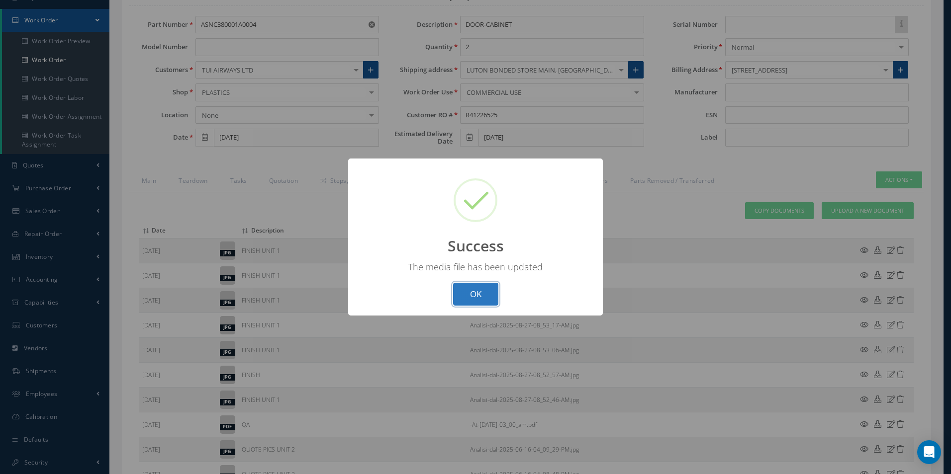
click at [485, 294] on button "OK" at bounding box center [475, 294] width 45 height 23
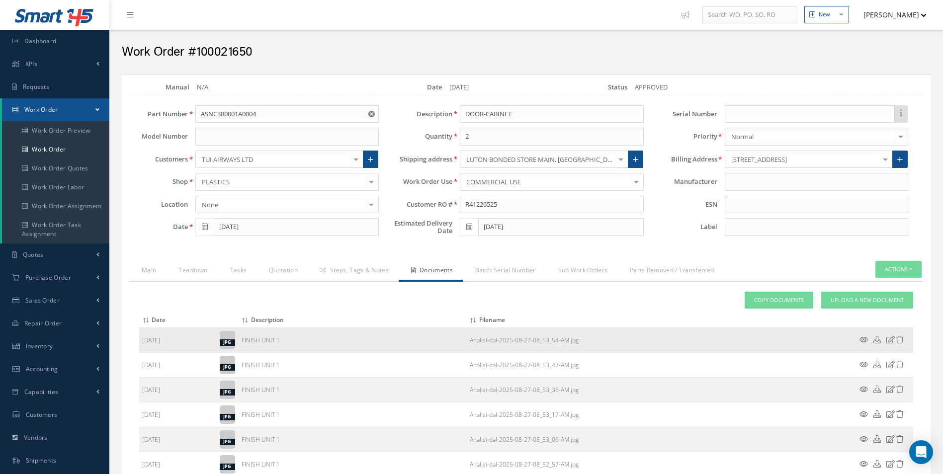
scroll to position [0, 0]
click at [862, 303] on span "Upload a New Document" at bounding box center [867, 301] width 73 height 8
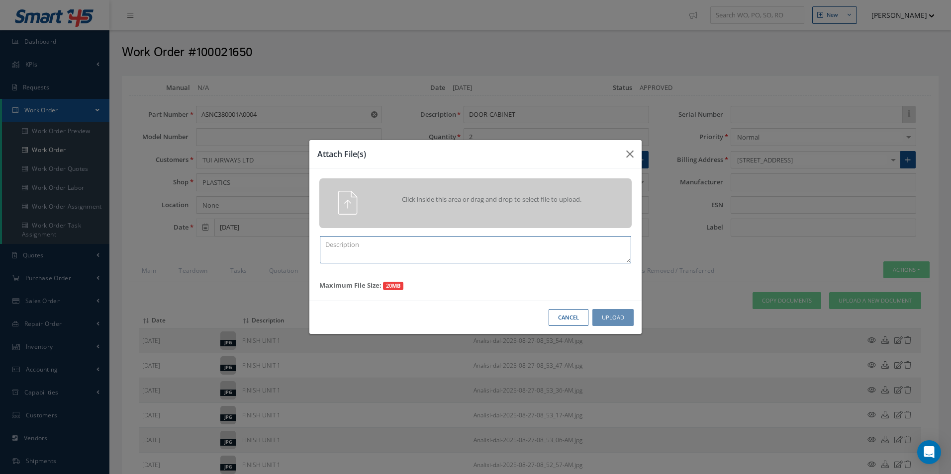
click at [448, 250] on textarea at bounding box center [475, 249] width 311 height 27
type textarea "F"
paste textarea "FINISH UNIT 1"
type textarea "FINISH UNIT 2"
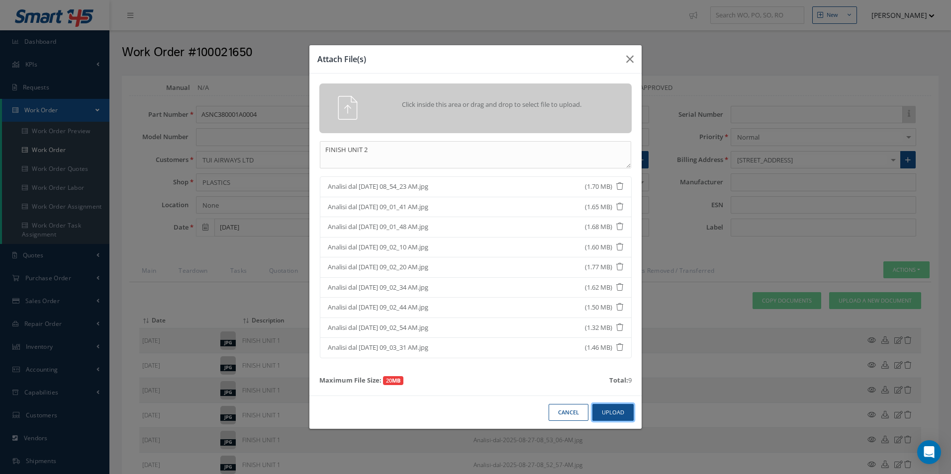
click at [619, 410] on button "Upload" at bounding box center [612, 412] width 41 height 17
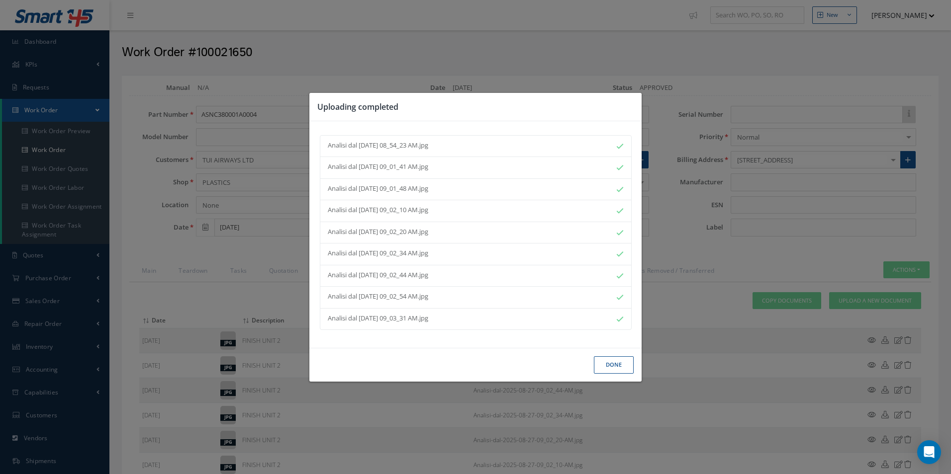
click at [0, 0] on div "Uploading completed Analisi dal 2025-08-27 08_54_23 AM.jpg Analisi dal 2025-08-…" at bounding box center [0, 0] width 0 height 0
click at [609, 366] on button "Done" at bounding box center [614, 364] width 40 height 17
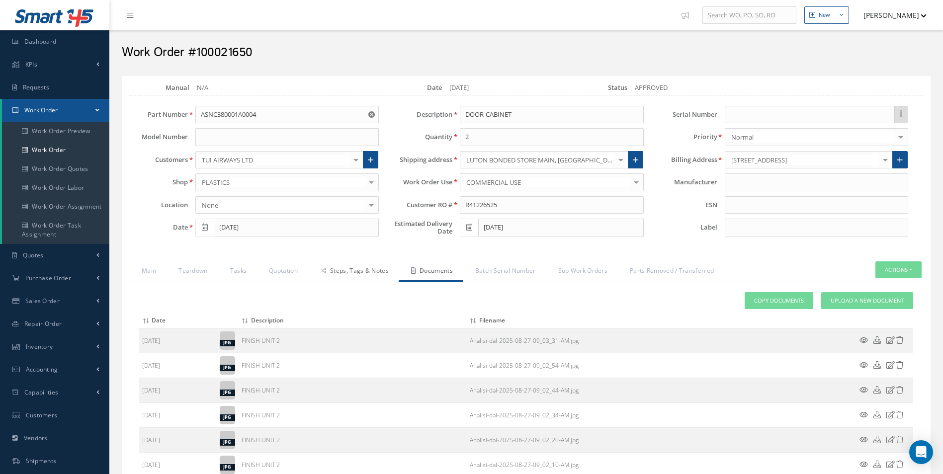
click at [349, 279] on link "Steps, Tags & Notes" at bounding box center [353, 272] width 91 height 21
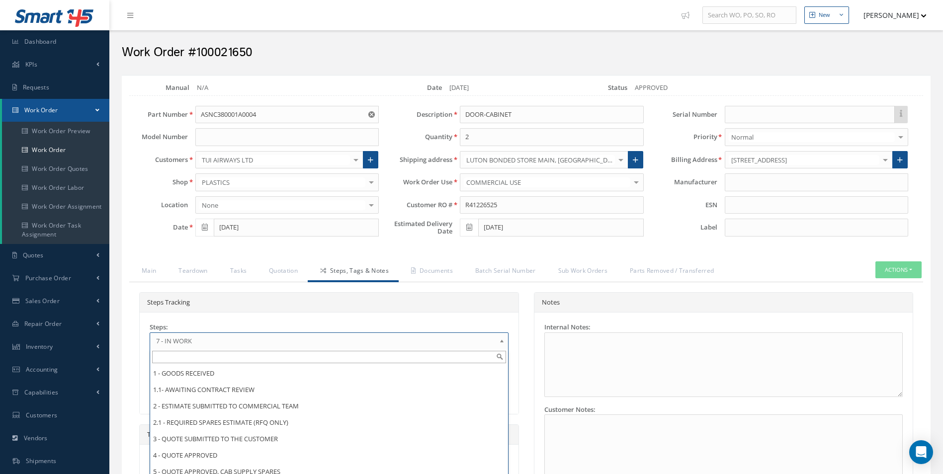
click at [173, 347] on link "7 - IN WORK" at bounding box center [329, 341] width 359 height 17
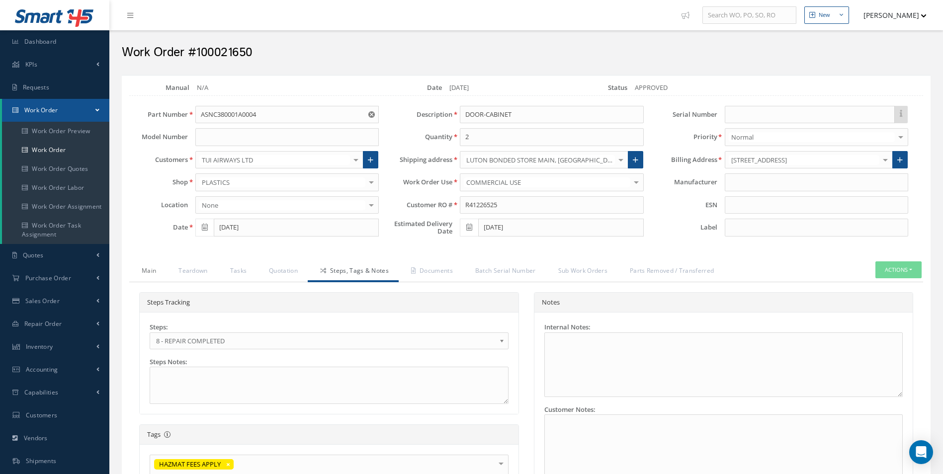
click at [155, 279] on link "Main" at bounding box center [147, 272] width 37 height 21
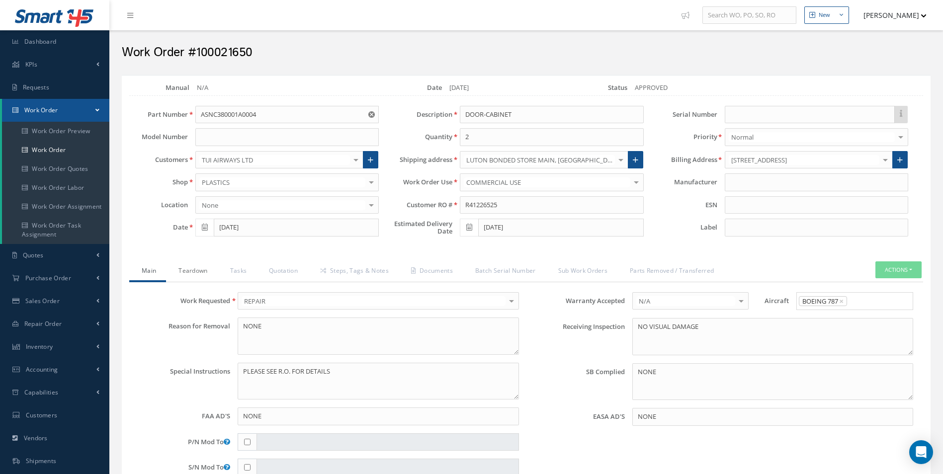
click at [192, 278] on link "Teardown" at bounding box center [191, 272] width 51 height 21
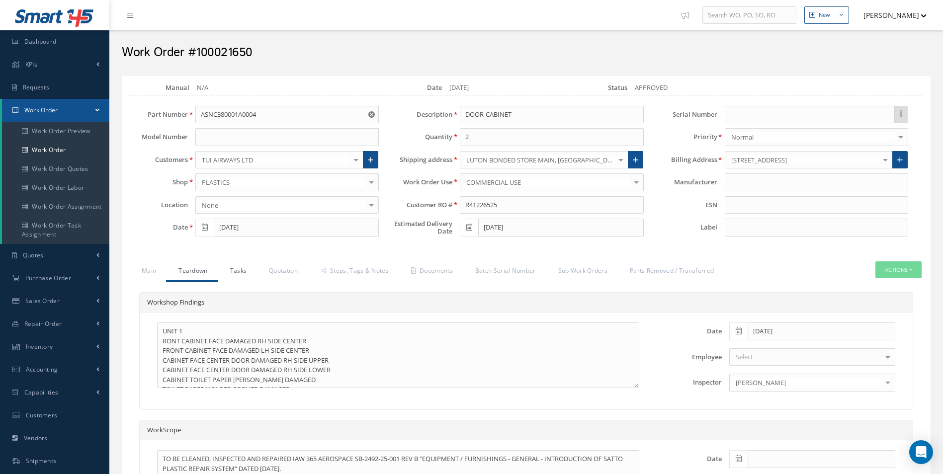
click at [230, 274] on link "Tasks" at bounding box center [237, 272] width 39 height 21
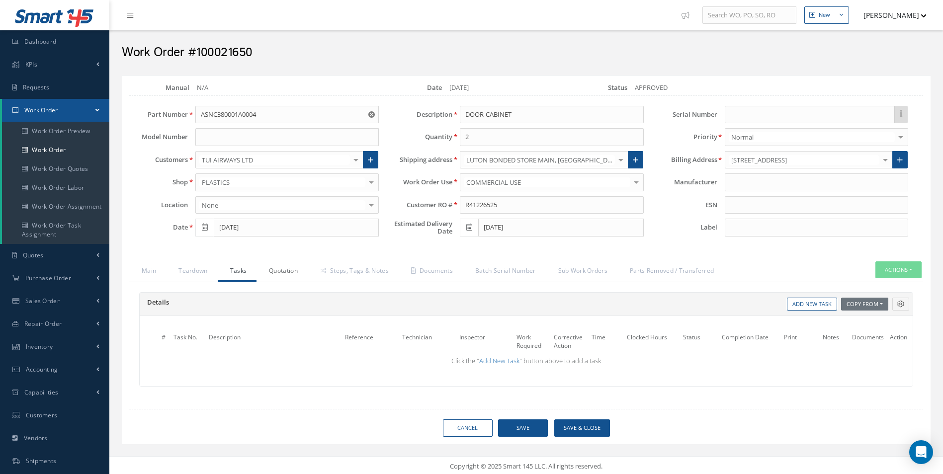
click at [264, 274] on link "Quotation" at bounding box center [282, 272] width 51 height 21
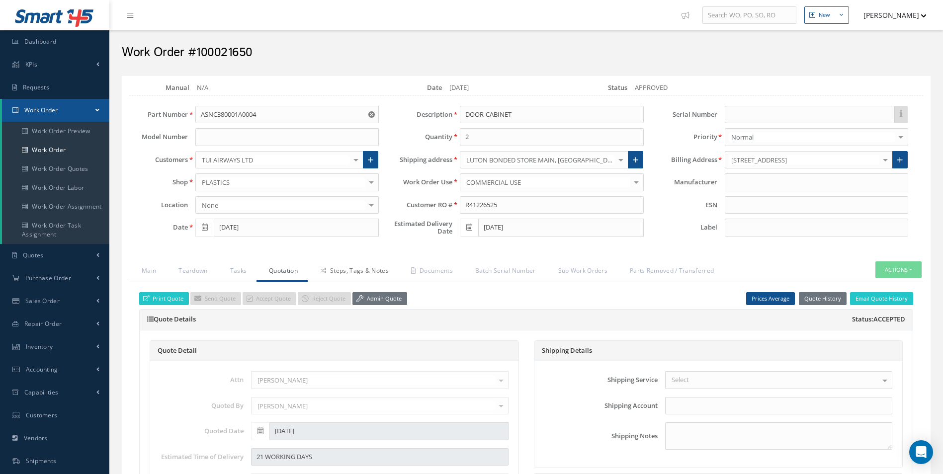
click at [350, 272] on link "Steps, Tags & Notes" at bounding box center [353, 272] width 91 height 21
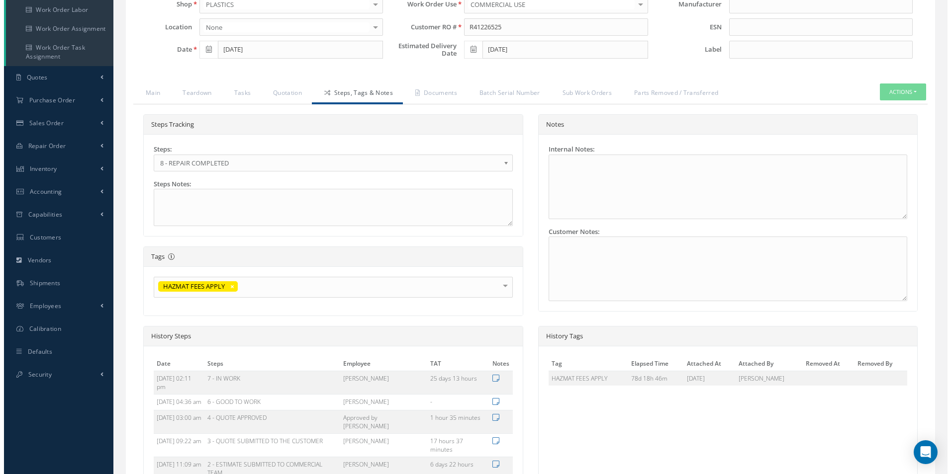
scroll to position [275, 0]
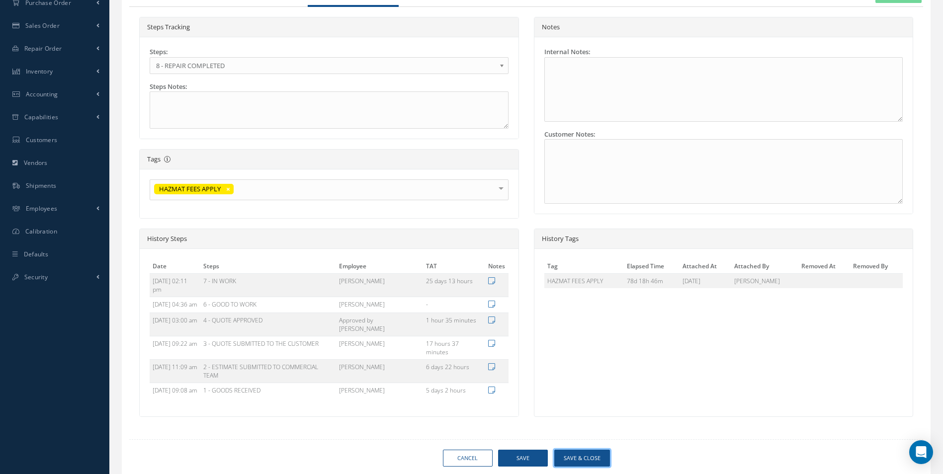
click at [587, 450] on button "Save & Close" at bounding box center [582, 458] width 56 height 17
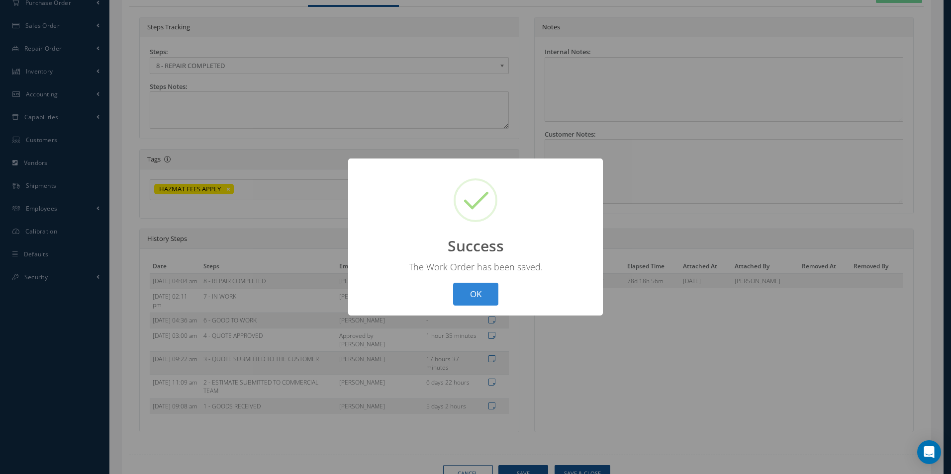
click at [485, 298] on button "OK" at bounding box center [475, 294] width 45 height 23
select select "25"
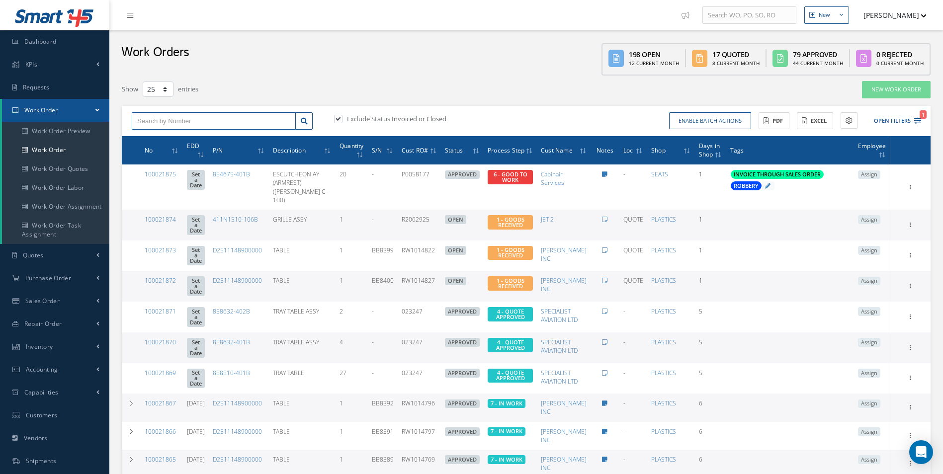
click at [182, 120] on input "text" at bounding box center [214, 121] width 164 height 18
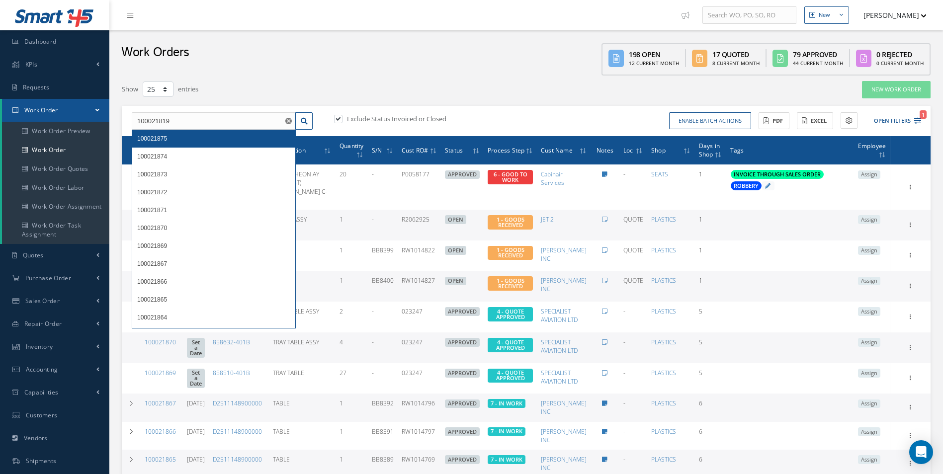
click at [161, 137] on span "100021875" at bounding box center [152, 138] width 30 height 7
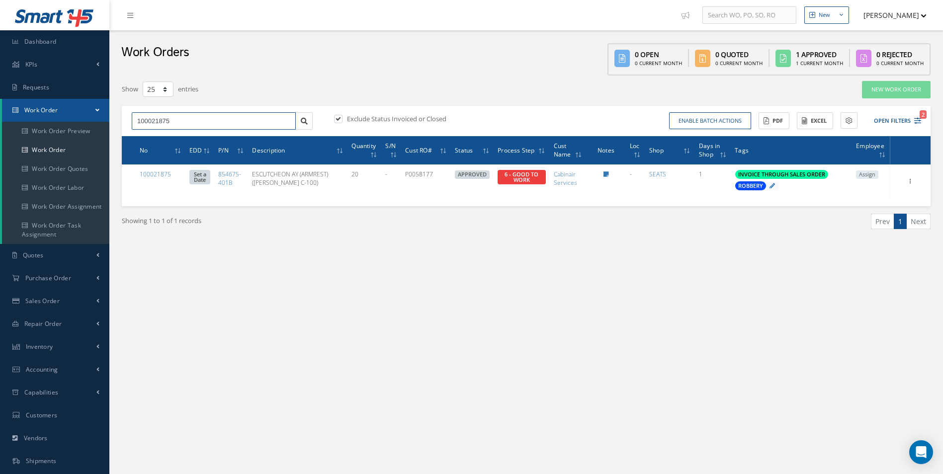
drag, startPoint x: 240, startPoint y: 123, endPoint x: -78, endPoint y: 116, distance: 317.8
click at [0, 116] on html "Smart 145 Dashboard KPIs Work Order Accounting Requests Work Order Work Order P…" at bounding box center [471, 237] width 943 height 474
type input "100021819"
click at [157, 138] on span "100021819" at bounding box center [152, 138] width 30 height 7
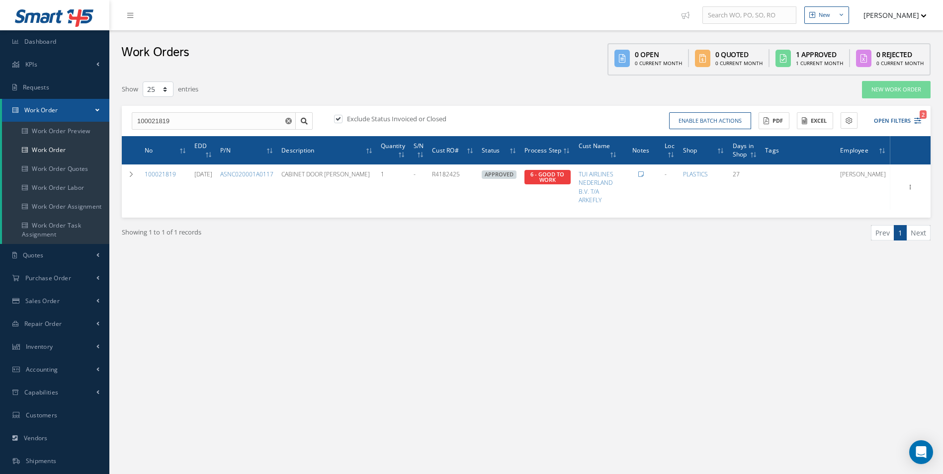
click at [543, 300] on div "New New Work Order New Purchase Order New Customer Quote New Sales Order New Re…" at bounding box center [526, 282] width 834 height 564
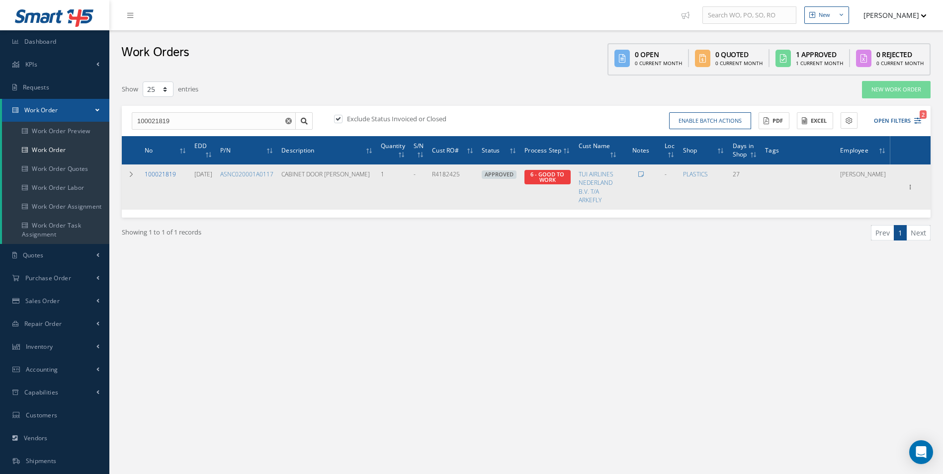
click at [168, 173] on link "100021819" at bounding box center [160, 174] width 31 height 8
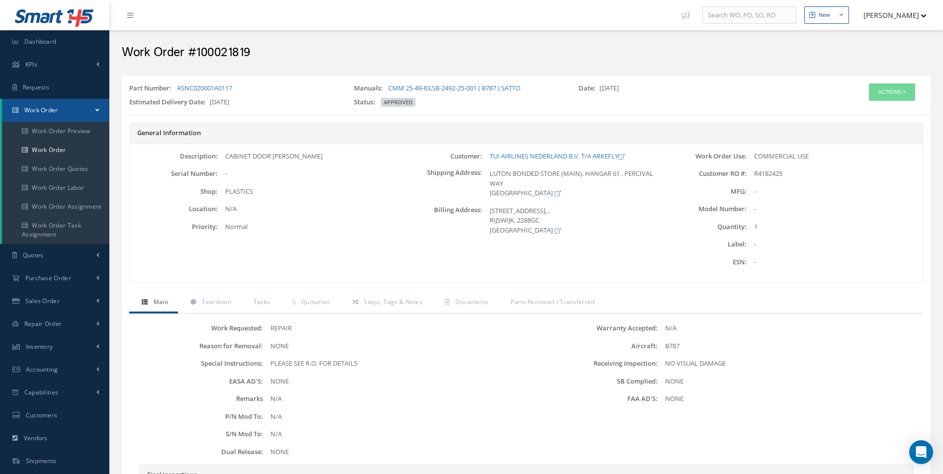
drag, startPoint x: 246, startPoint y: 89, endPoint x: 175, endPoint y: 90, distance: 71.6
click at [175, 90] on div "Part Number: ASNC020001A0117" at bounding box center [234, 91] width 225 height 14
click at [16, 14] on icon "Smart 145" at bounding box center [55, 17] width 80 height 17
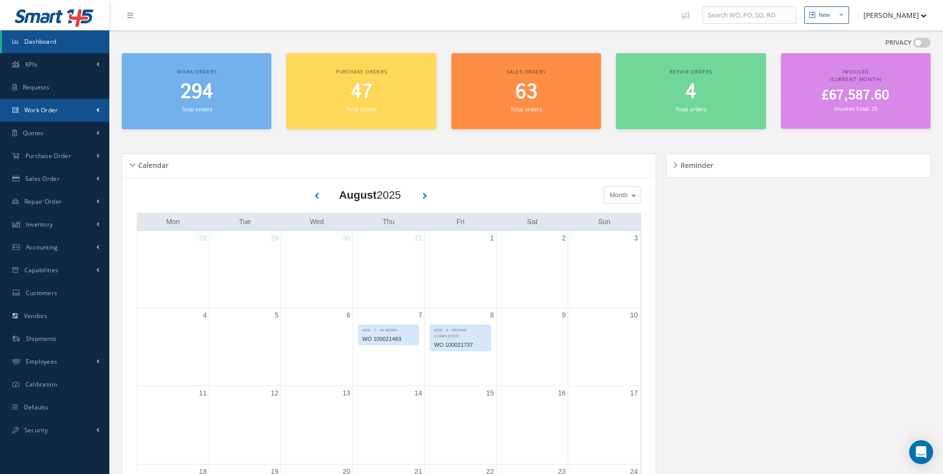
click at [41, 104] on link "Work Order" at bounding box center [54, 110] width 109 height 23
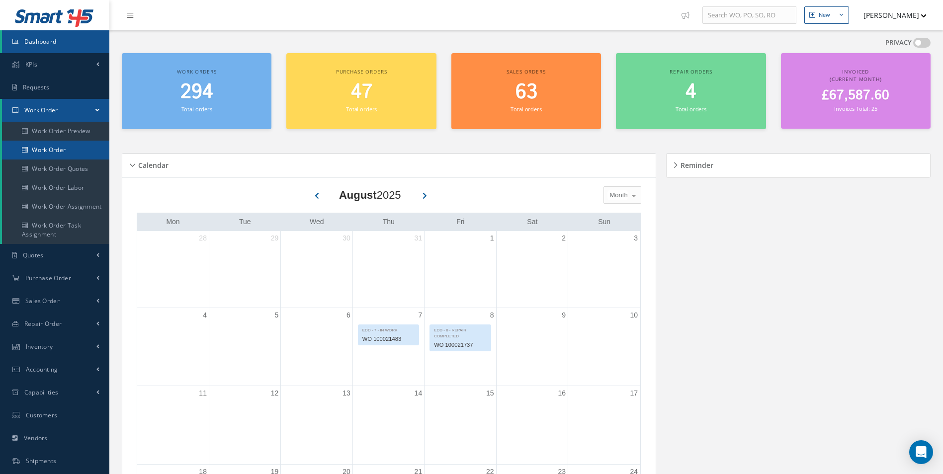
click at [51, 152] on link "Work Order" at bounding box center [55, 150] width 107 height 19
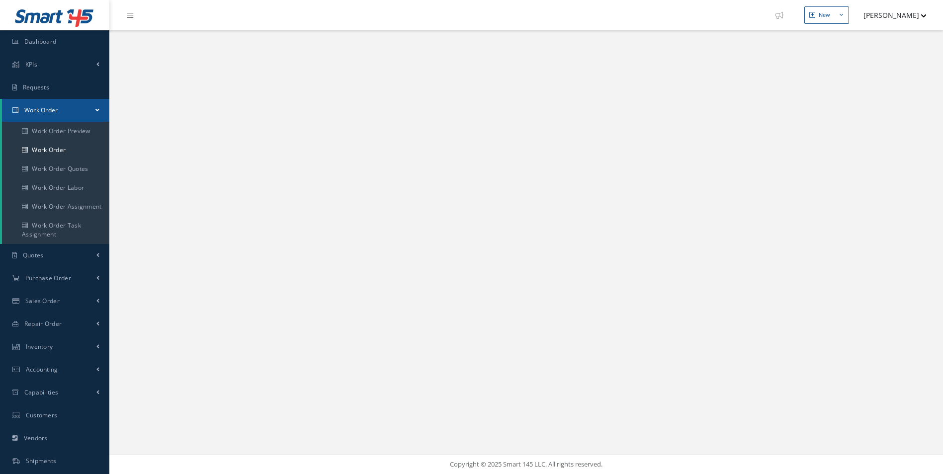
select select "25"
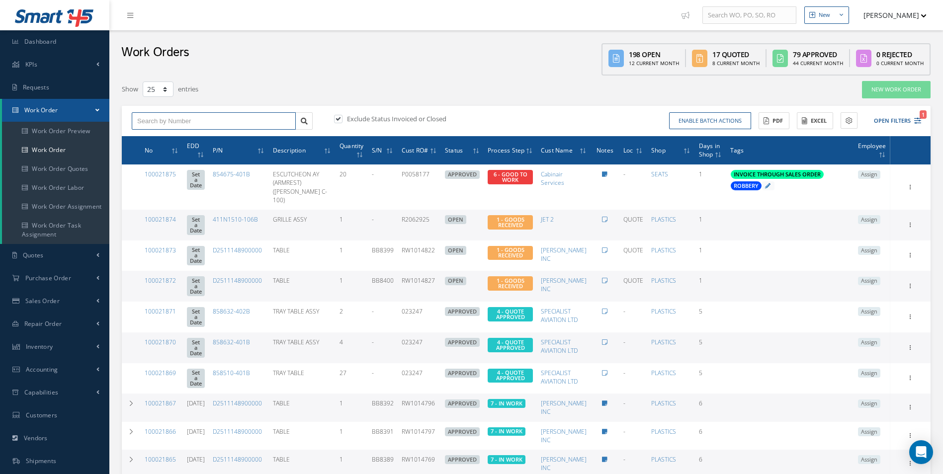
click at [187, 116] on input "text" at bounding box center [214, 121] width 164 height 18
type input "100021819"
click at [151, 144] on div "100021819" at bounding box center [213, 139] width 163 height 18
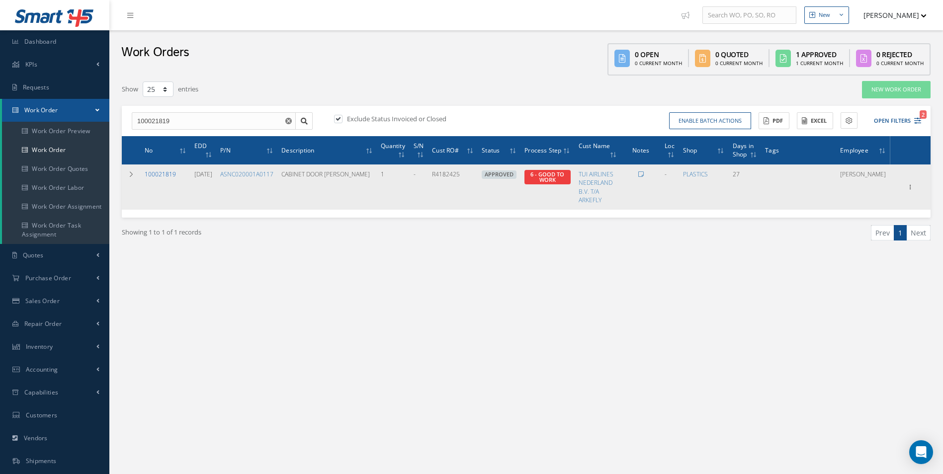
click at [165, 175] on link "100021819" at bounding box center [160, 174] width 31 height 8
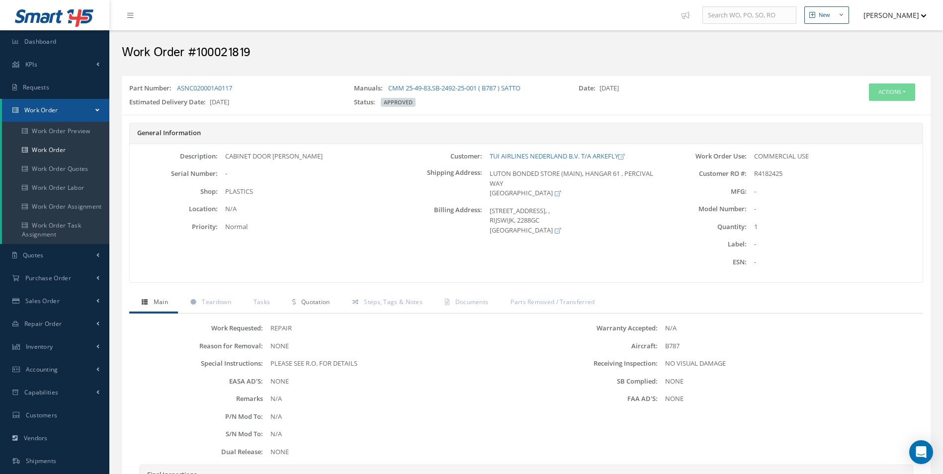
click at [322, 307] on link "Quotation" at bounding box center [310, 303] width 60 height 21
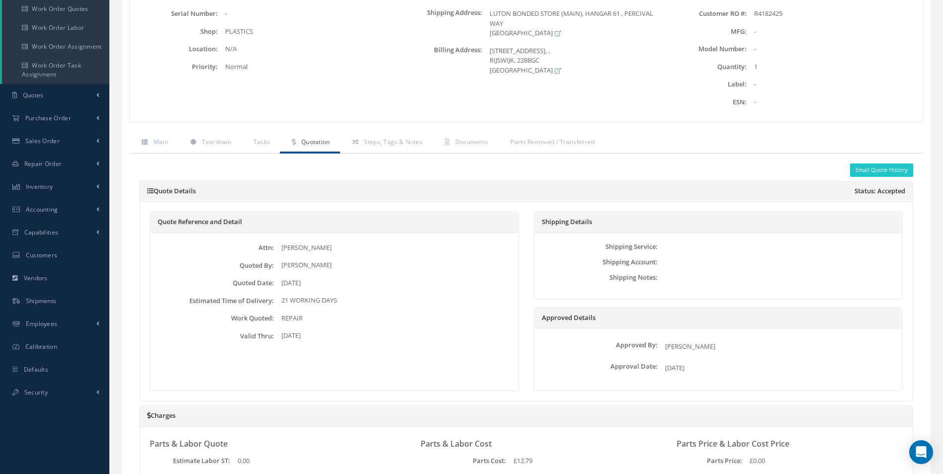
scroll to position [149, 0]
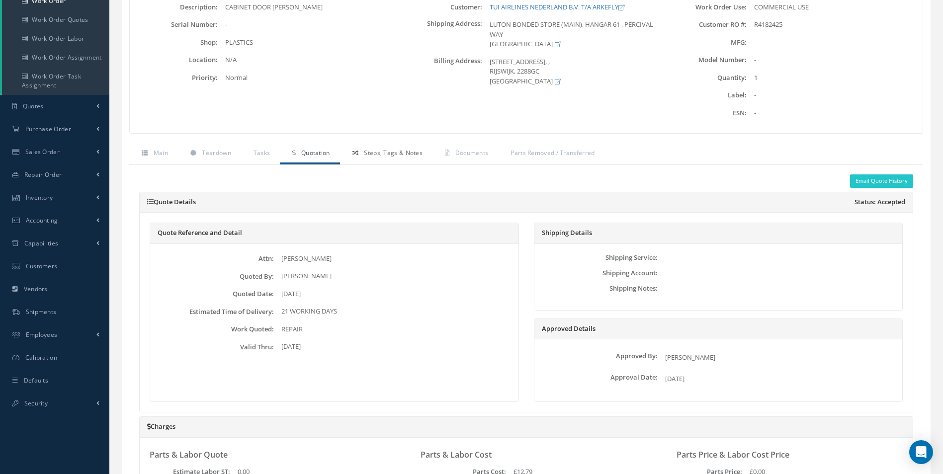
click at [394, 161] on link "Steps, Tags & Notes" at bounding box center [386, 154] width 92 height 21
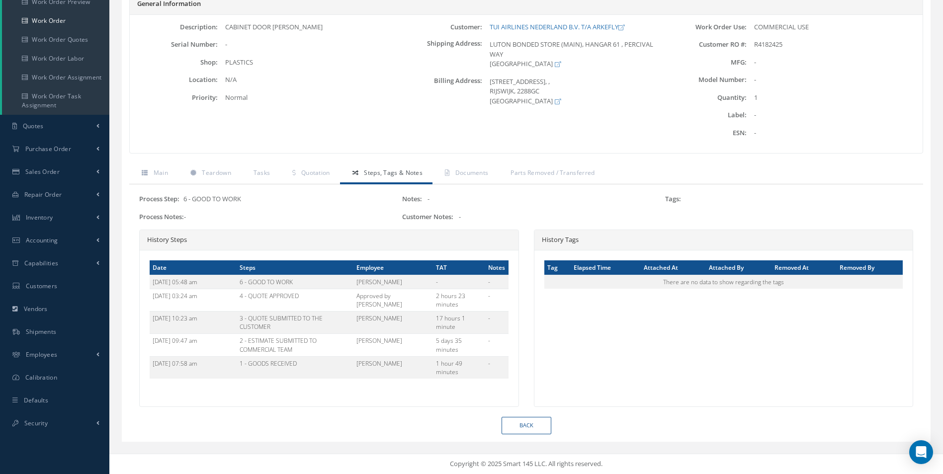
scroll to position [0, 0]
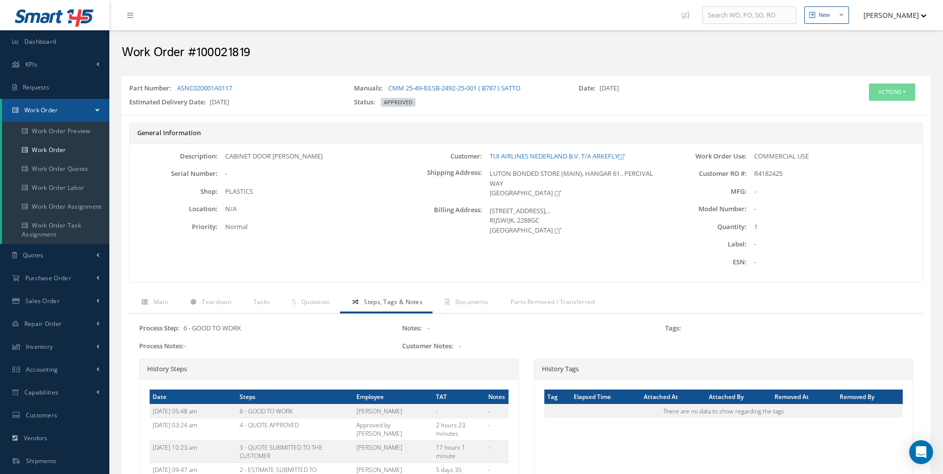
click at [892, 103] on div "Actions Edit Invoicing Close Part Issue Send By Email Print-Outs Receiving Insp…" at bounding box center [863, 97] width 135 height 27
click at [896, 96] on button "Actions" at bounding box center [892, 92] width 46 height 17
click at [845, 114] on link "Edit" at bounding box center [877, 110] width 80 height 13
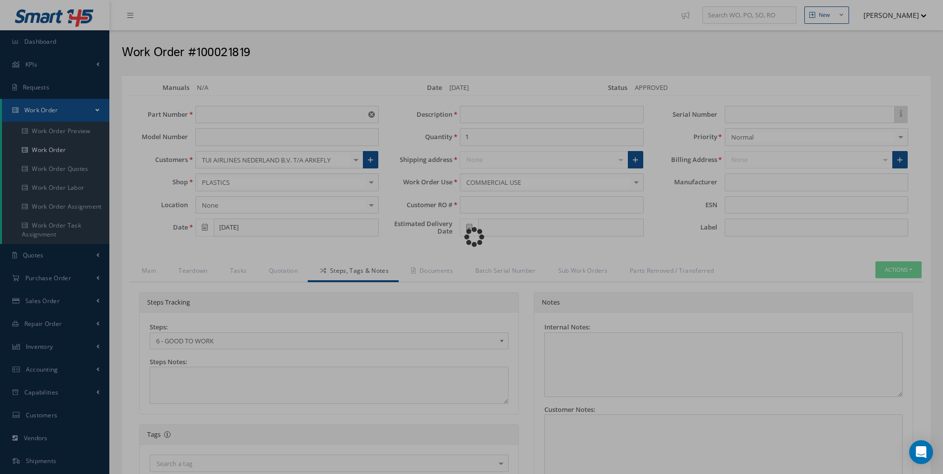
type input "ASNC020001A0117"
type input "[DATE]"
type input "CABINET DOOR [PERSON_NAME]"
type input "R4182425"
type input "[DATE]"
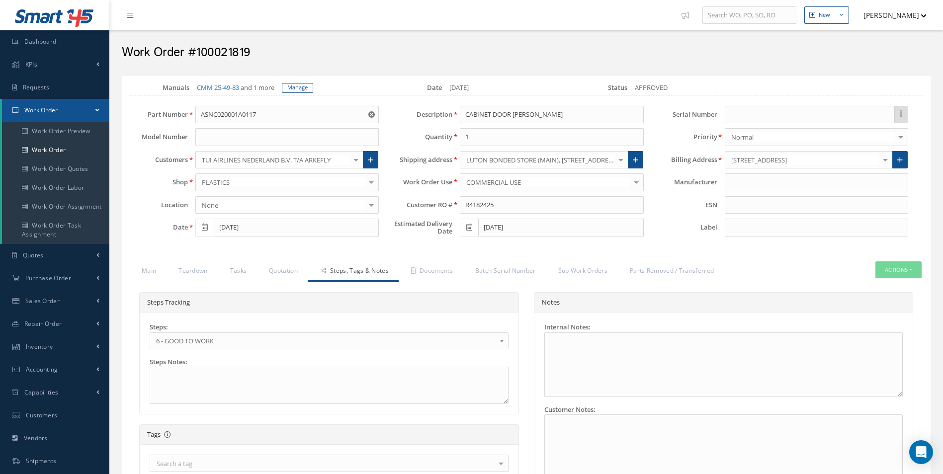
click at [203, 344] on span "6 - GOOD TO WORK" at bounding box center [326, 341] width 340 height 12
click at [428, 276] on link "Documents" at bounding box center [431, 272] width 64 height 21
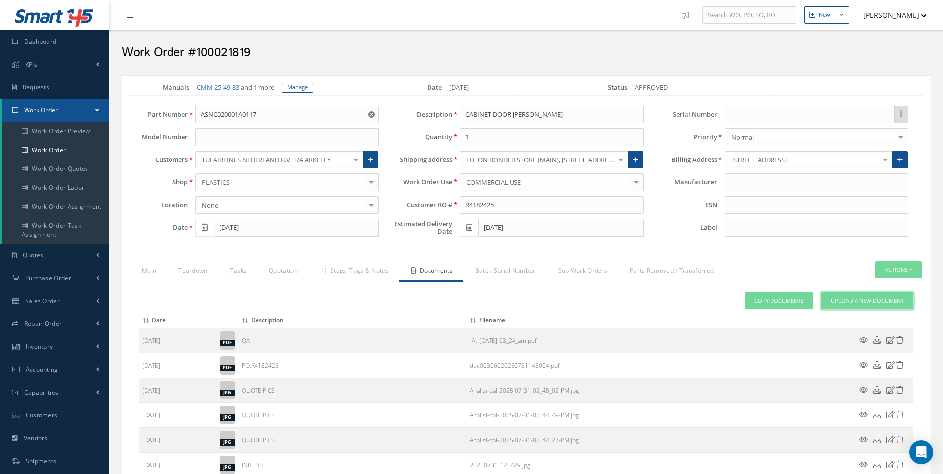
click at [860, 300] on span "Upload a New Document" at bounding box center [867, 301] width 73 height 8
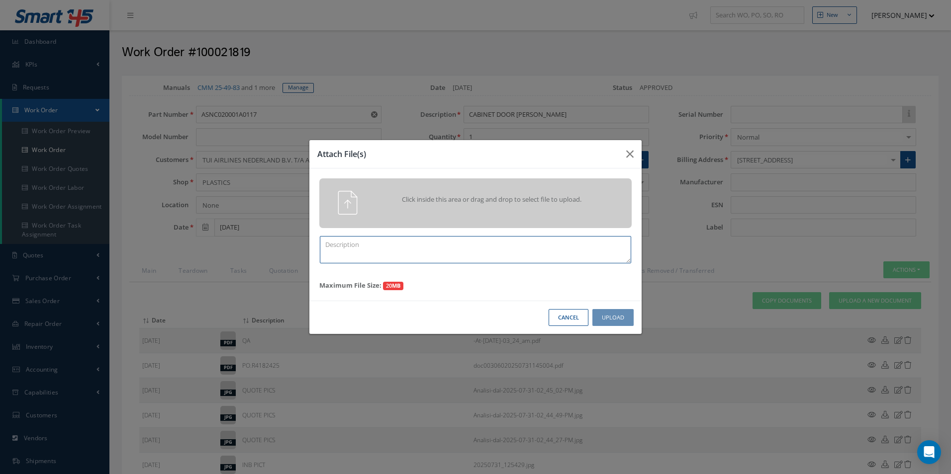
click at [382, 241] on textarea at bounding box center [475, 249] width 311 height 27
type textarea "FINISH"
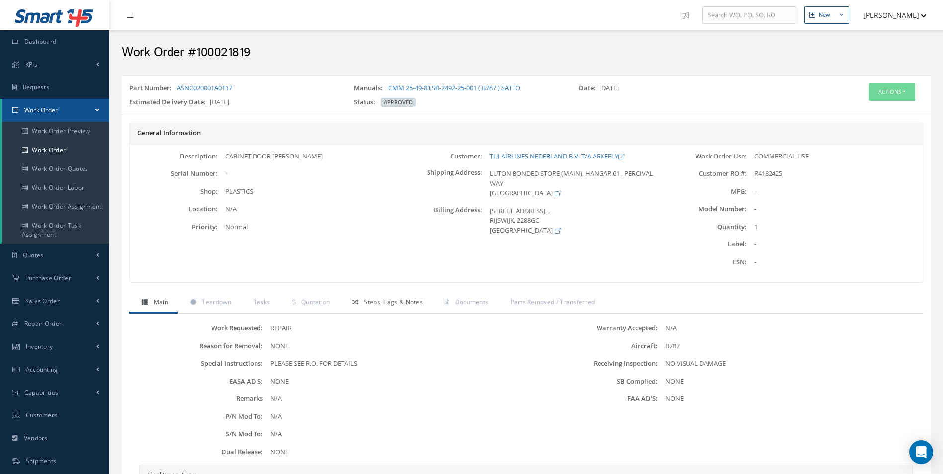
click at [395, 307] on link "Steps, Tags & Notes" at bounding box center [386, 303] width 92 height 21
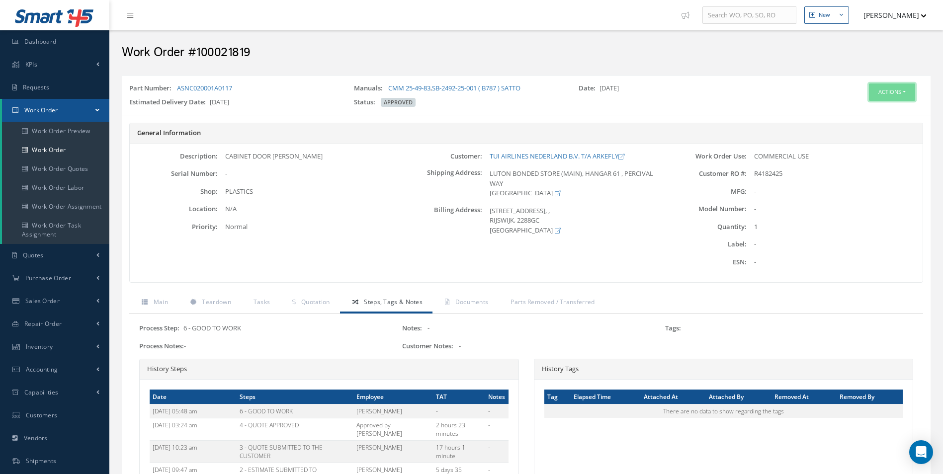
click at [893, 89] on button "Actions" at bounding box center [892, 92] width 46 height 17
click at [868, 104] on div "Edit Invoicing Close Part Issue Send By Email Print-Outs Receiving Inspection S…" at bounding box center [877, 148] width 80 height 92
click at [878, 99] on button "Actions" at bounding box center [892, 92] width 46 height 17
click at [864, 116] on link "Edit" at bounding box center [877, 110] width 80 height 13
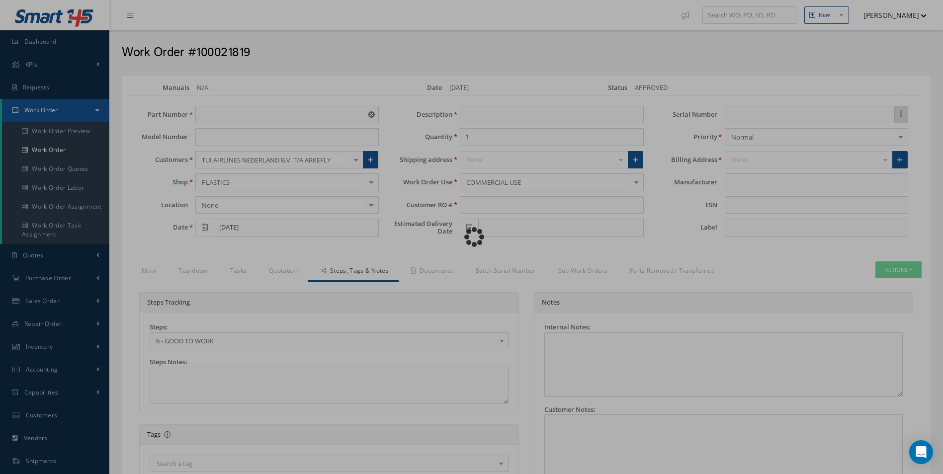
type input "ASNC020001A0117"
type input "[DATE]"
type input "CABINET DOOR [PERSON_NAME]"
type input "R4182425"
type input "[DATE]"
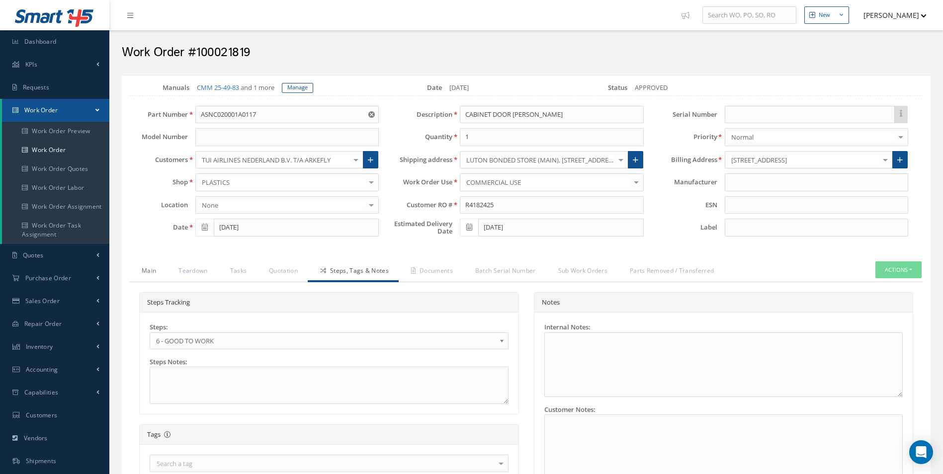
click at [154, 269] on link "Main" at bounding box center [147, 272] width 37 height 21
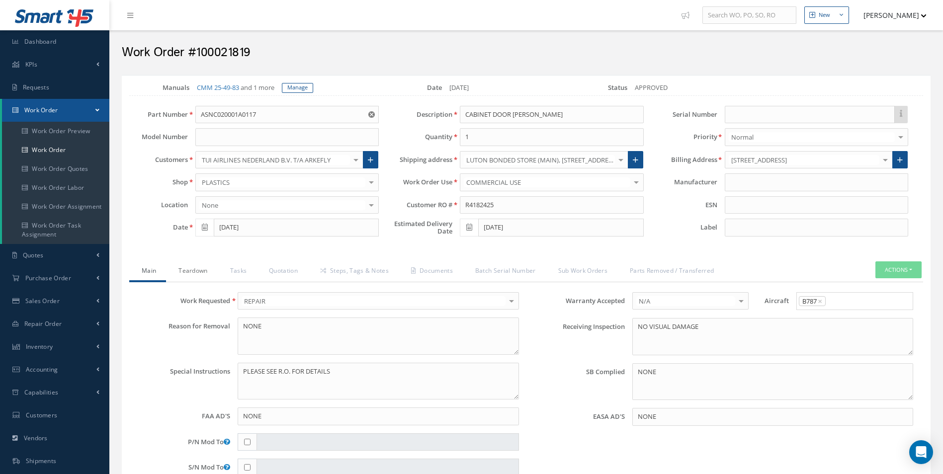
click at [216, 271] on link "Teardown" at bounding box center [191, 272] width 51 height 21
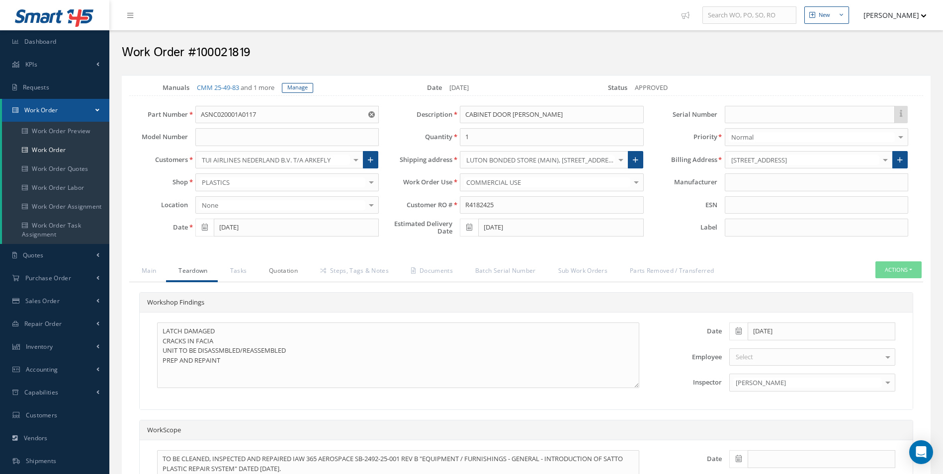
click at [265, 272] on link "Quotation" at bounding box center [282, 272] width 51 height 21
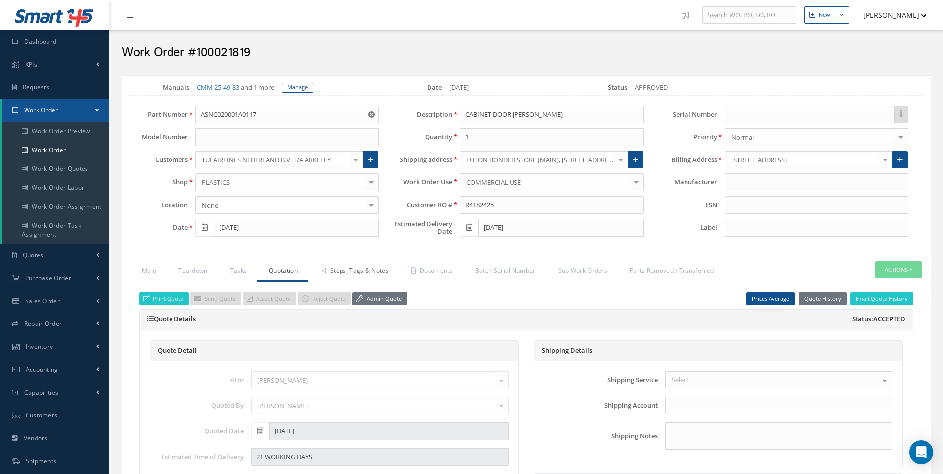
click at [335, 273] on link "Steps, Tags & Notes" at bounding box center [353, 272] width 91 height 21
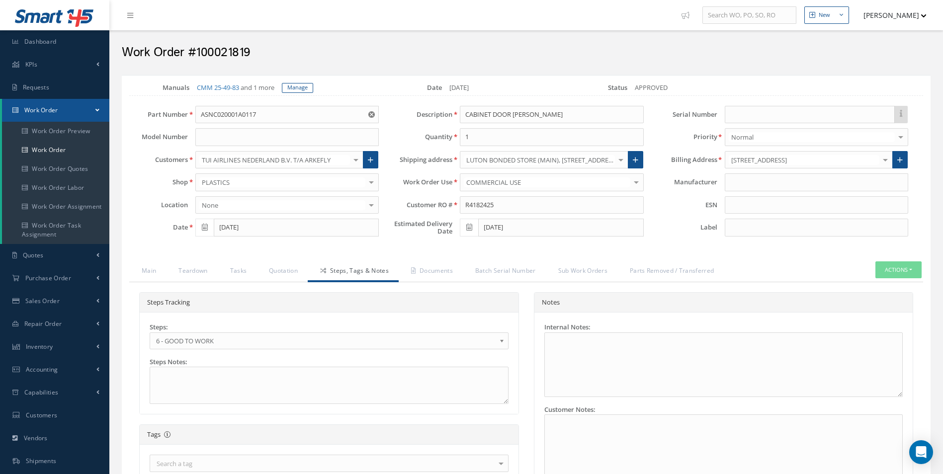
click at [177, 344] on span "6 - GOOD TO WORK" at bounding box center [326, 341] width 340 height 12
click at [433, 276] on link "Documents" at bounding box center [431, 272] width 64 height 21
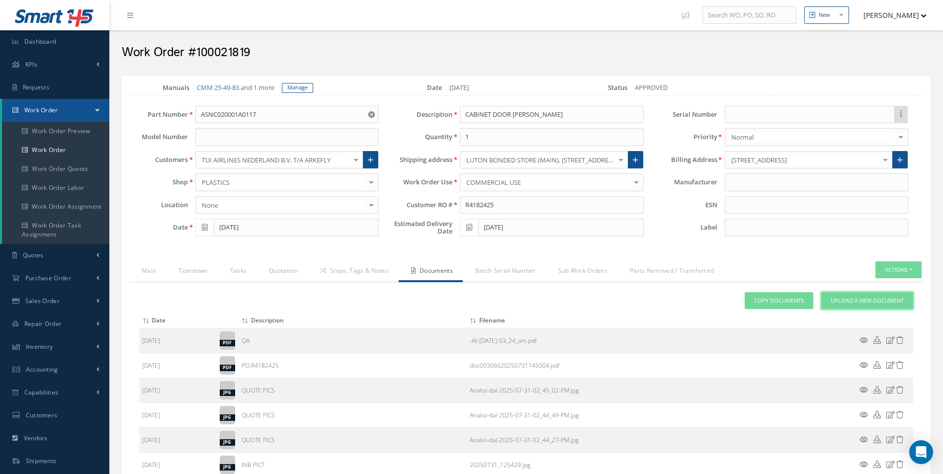
click at [895, 307] on link "Upload a New Document" at bounding box center [867, 300] width 92 height 17
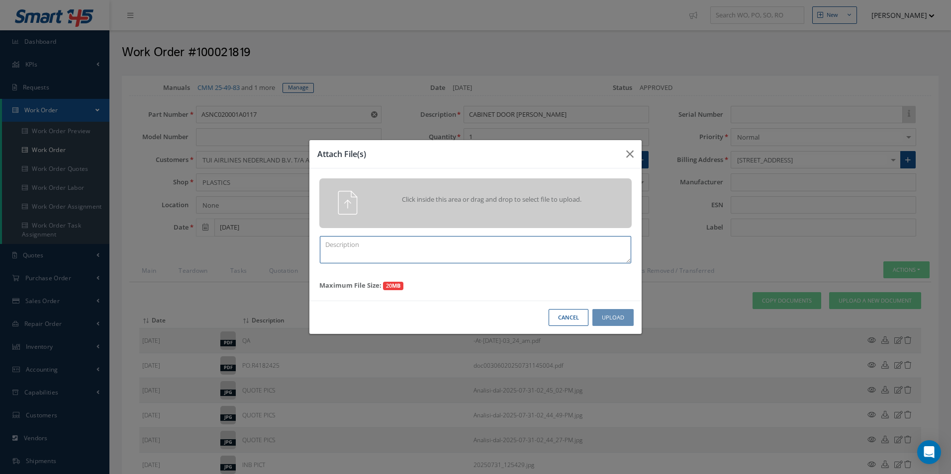
click at [420, 262] on textarea at bounding box center [475, 249] width 311 height 27
type textarea "FINISH"
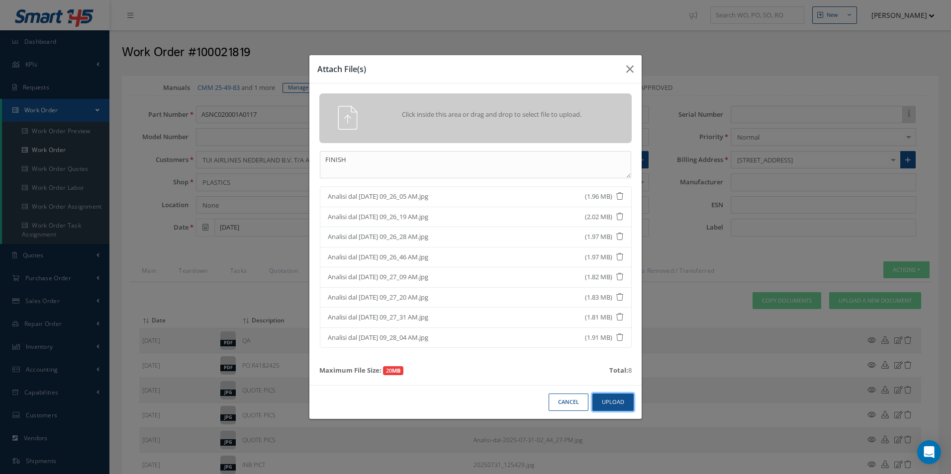
click at [609, 401] on button "Upload" at bounding box center [612, 402] width 41 height 17
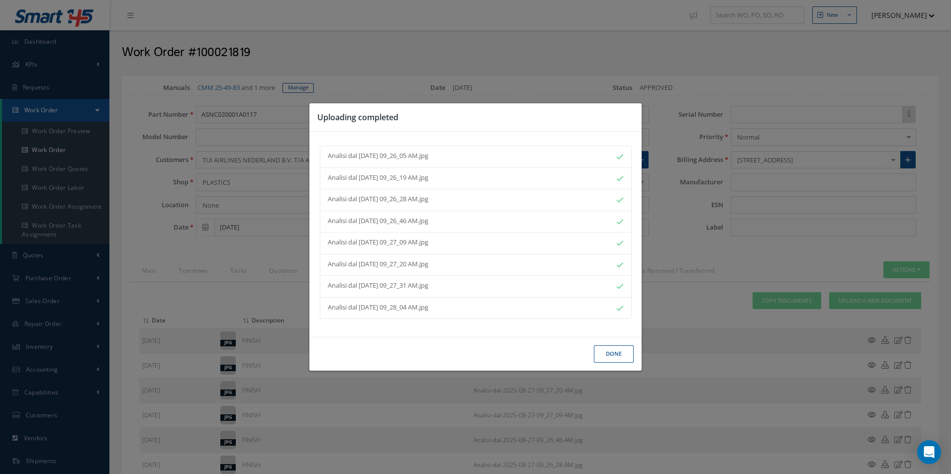
click at [608, 355] on button "Done" at bounding box center [614, 354] width 40 height 17
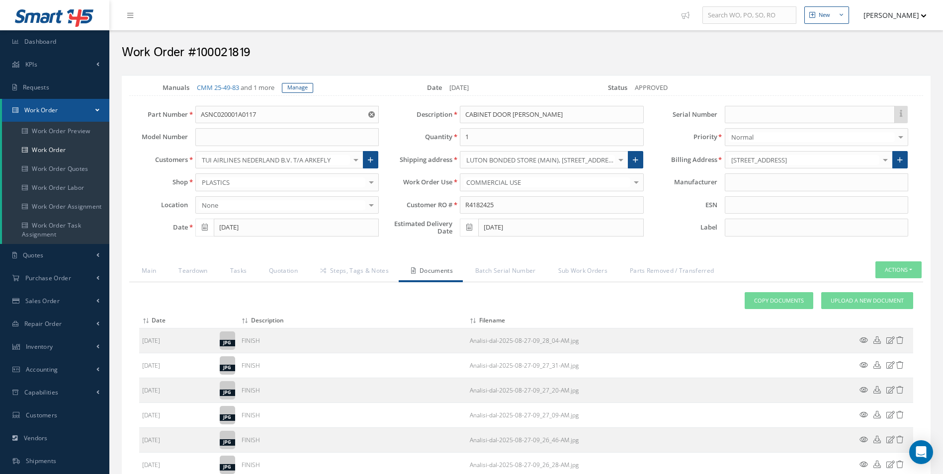
click at [348, 269] on link "Steps, Tags & Notes" at bounding box center [353, 272] width 91 height 21
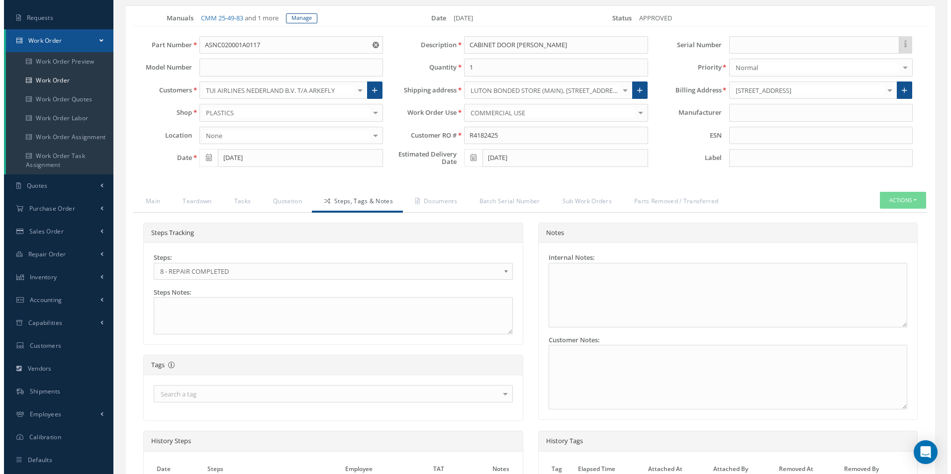
scroll to position [257, 0]
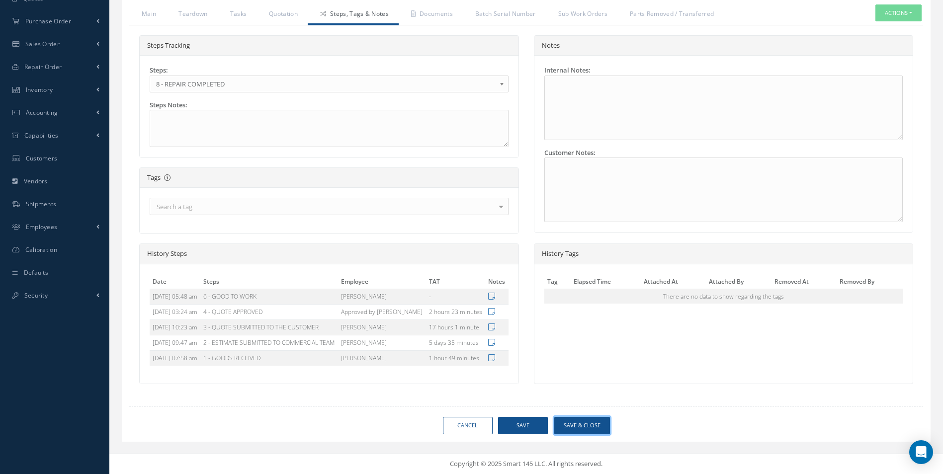
click at [596, 430] on button "Save & Close" at bounding box center [582, 425] width 56 height 17
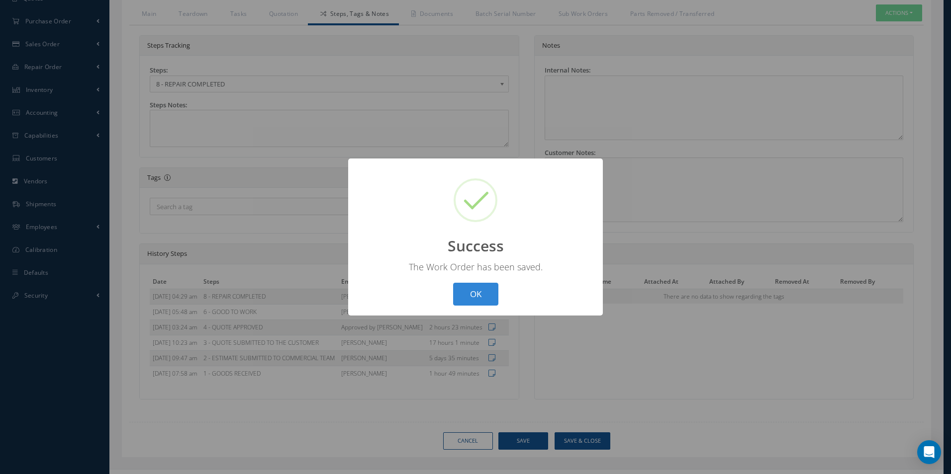
click at [466, 279] on div "? ! i Success × The Work Order has been saved. OK Cancel" at bounding box center [475, 238] width 255 height 158
click at [492, 297] on button "OK" at bounding box center [475, 294] width 45 height 23
select select "25"
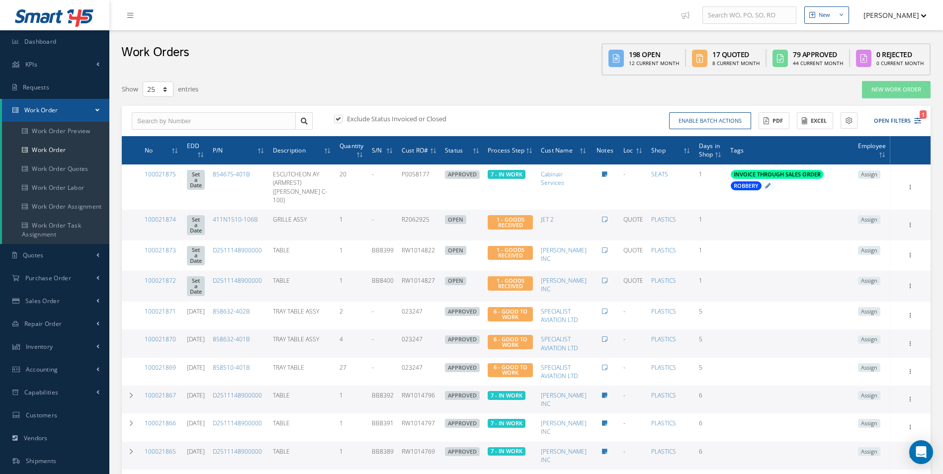
drag, startPoint x: 158, startPoint y: 111, endPoint x: 155, endPoint y: 117, distance: 6.2
click at [158, 111] on div "Exclude Status Invoiced or Closed Enable batch actions Update Work Orders Close…" at bounding box center [526, 121] width 809 height 31
click at [148, 134] on div "Exclude Status Invoiced or Closed Enable batch actions Update Work Orders Close…" at bounding box center [526, 121] width 809 height 31
click at [147, 128] on input "text" at bounding box center [214, 121] width 164 height 18
click at [181, 120] on input "text" at bounding box center [214, 121] width 164 height 18
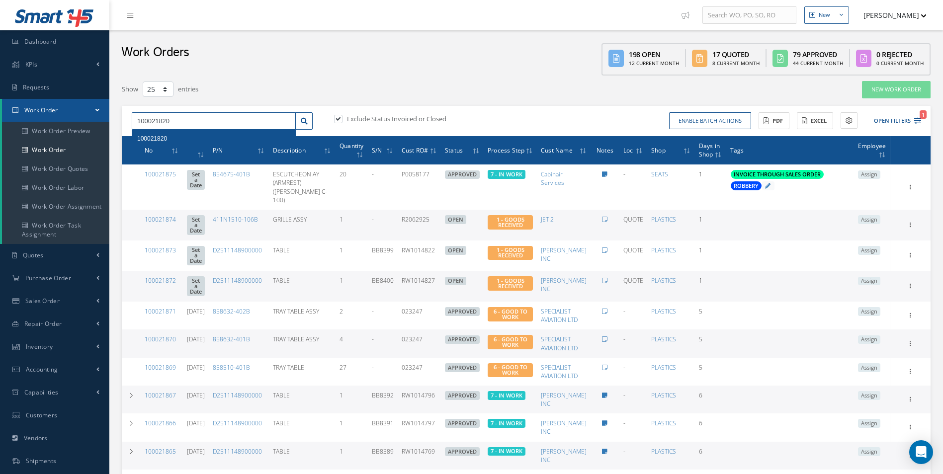
type input "100021820"
click at [170, 135] on div "100021820" at bounding box center [213, 139] width 153 height 10
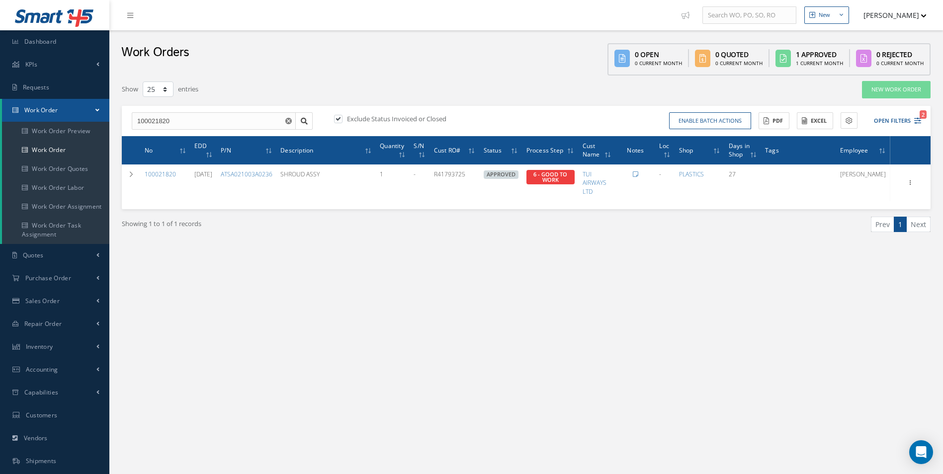
click at [623, 335] on div "New New Work Order New Purchase Order New Customer Quote New Sales Order New Re…" at bounding box center [526, 282] width 834 height 564
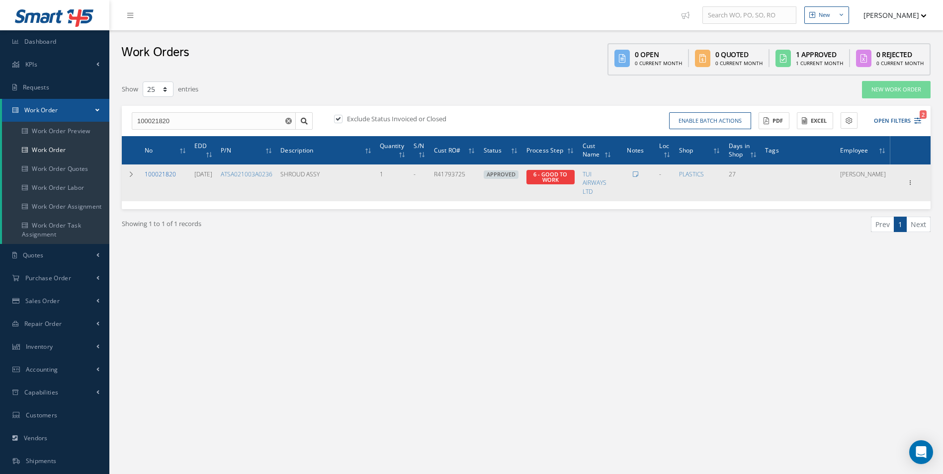
click at [159, 171] on link "100021820" at bounding box center [160, 174] width 31 height 8
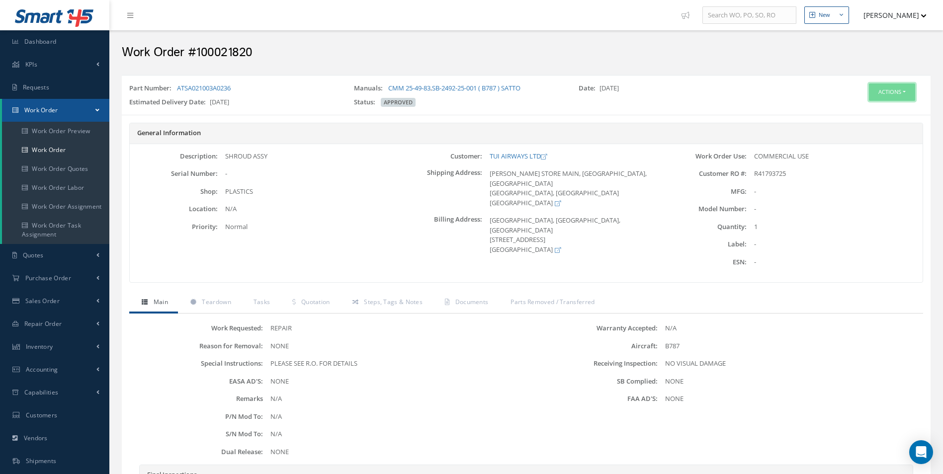
click at [899, 95] on button "Actions" at bounding box center [892, 92] width 46 height 17
click at [856, 103] on div "Edit Invoicing Close Part Issue Send By Email Print-Outs Receiving Inspection S…" at bounding box center [877, 148] width 80 height 92
click at [891, 97] on button "Actions" at bounding box center [892, 92] width 46 height 17
click at [248, 94] on div "Part Number: ATSA021003A0236" at bounding box center [234, 91] width 225 height 14
drag, startPoint x: 246, startPoint y: 86, endPoint x: 177, endPoint y: 83, distance: 69.7
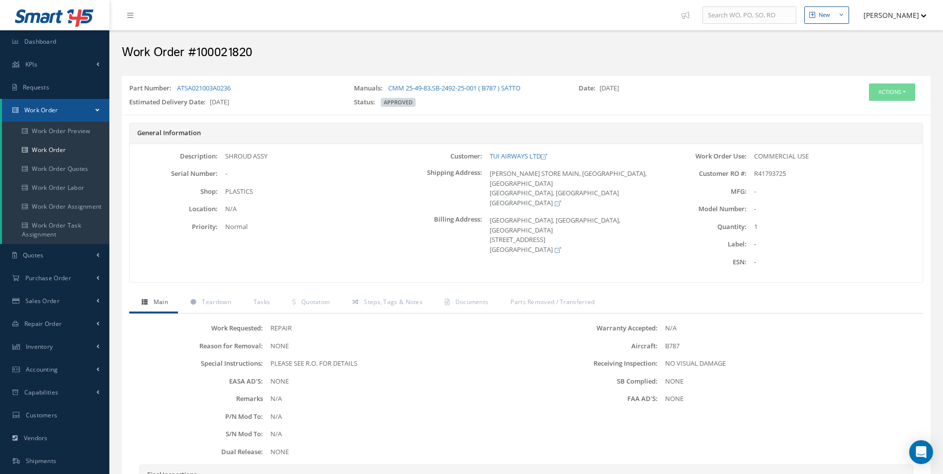
click at [177, 83] on div "Part Number: ATSA021003A0236 Manuals: CMM 25-49-83 , SB-2492-25-001 ( B787 ) SA…" at bounding box center [526, 95] width 809 height 31
copy link "ATSA021003A0236"
click at [388, 308] on link "Steps, Tags & Notes" at bounding box center [386, 303] width 92 height 21
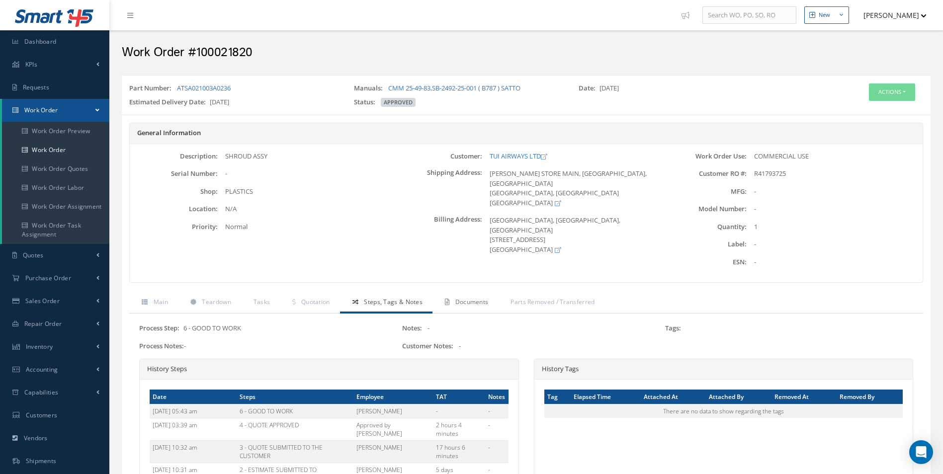
click at [453, 305] on link "Documents" at bounding box center [466, 303] width 66 height 21
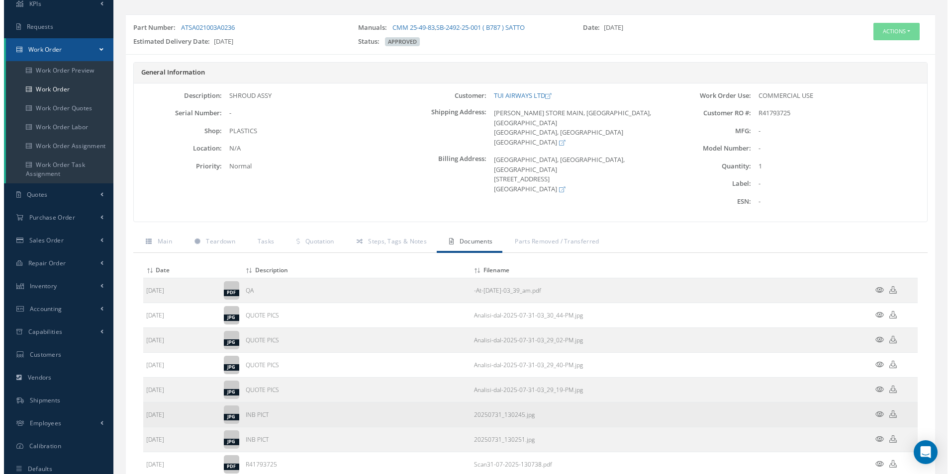
scroll to position [138, 0]
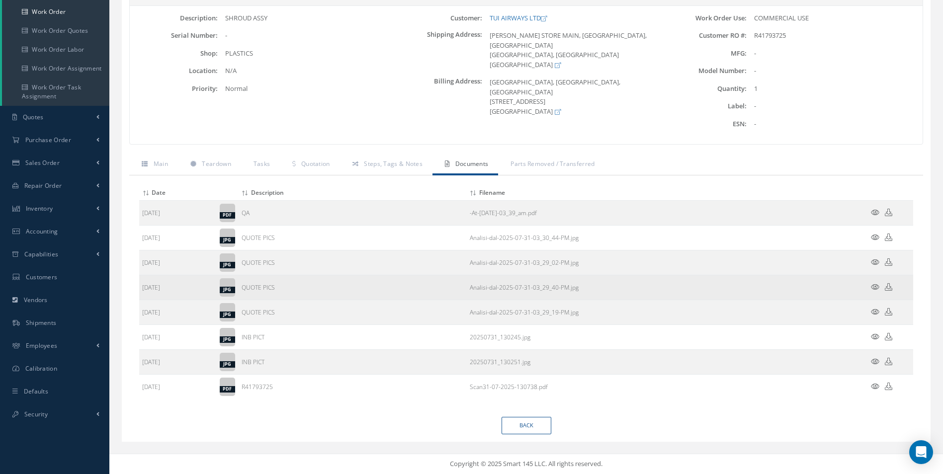
click at [874, 285] on icon at bounding box center [875, 286] width 8 height 7
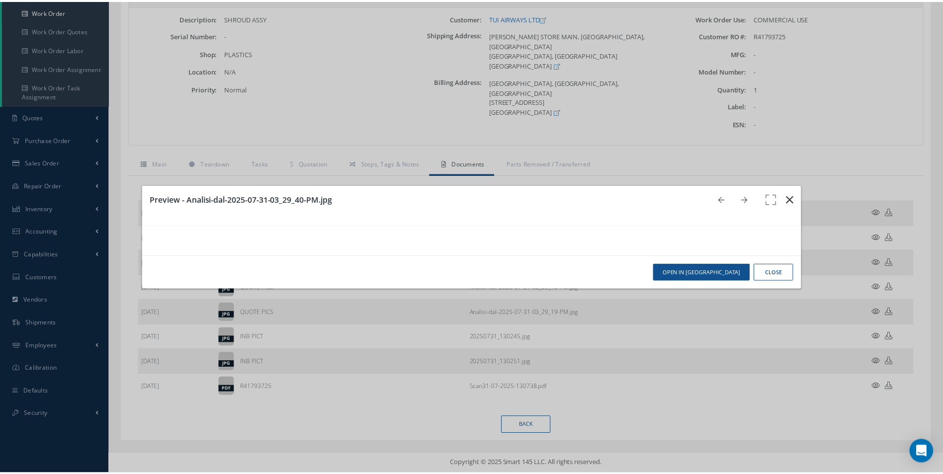
scroll to position [0, 0]
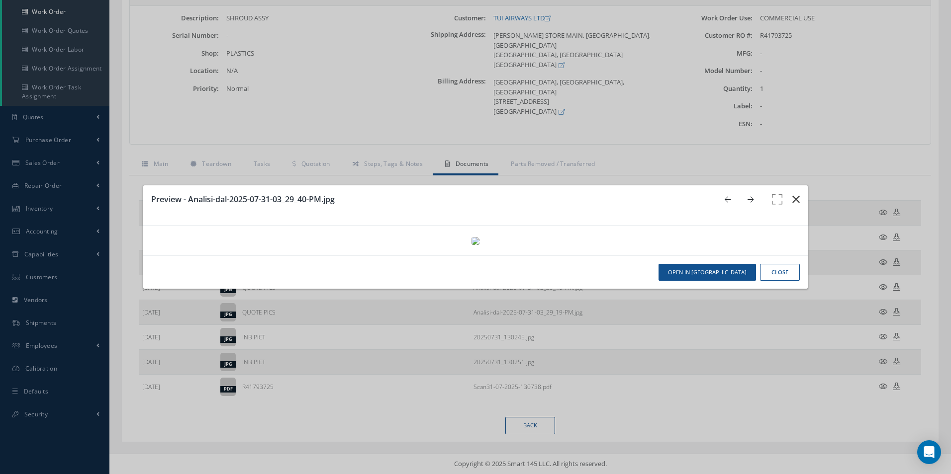
click at [792, 193] on icon "button" at bounding box center [795, 199] width 7 height 12
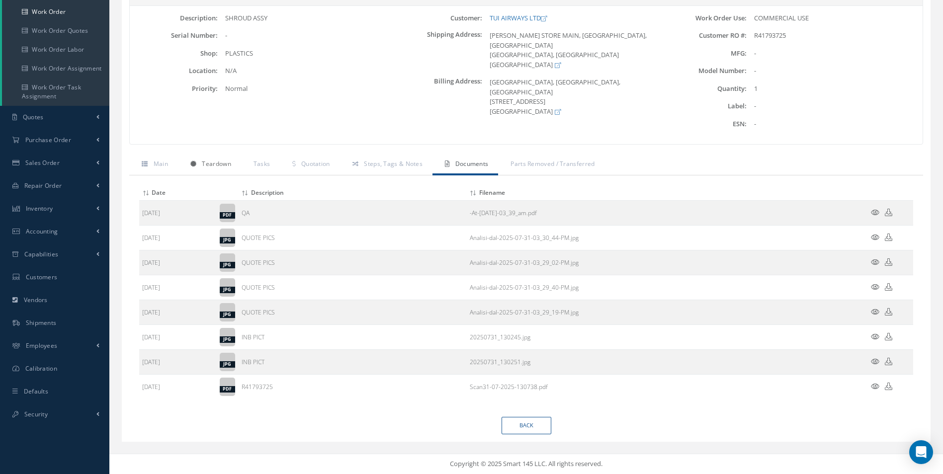
click at [207, 167] on span "Teardown" at bounding box center [216, 164] width 29 height 8
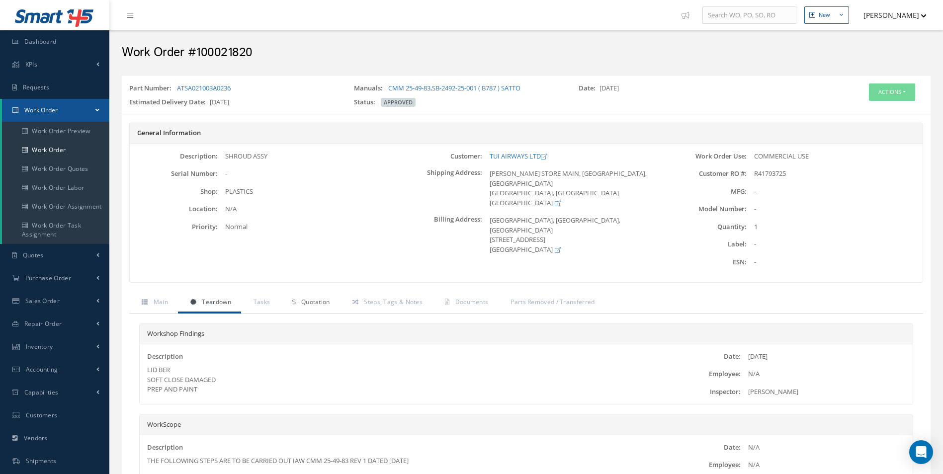
click at [301, 301] on span "Quotation" at bounding box center [315, 302] width 29 height 8
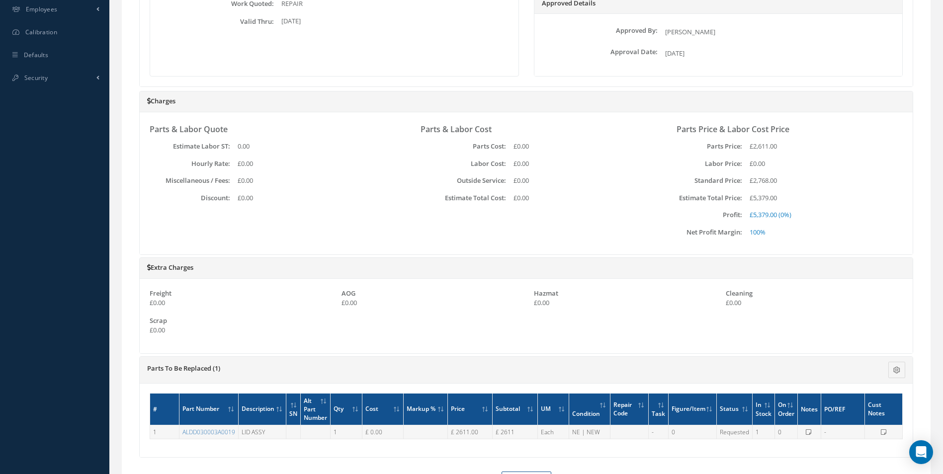
scroll to position [530, 0]
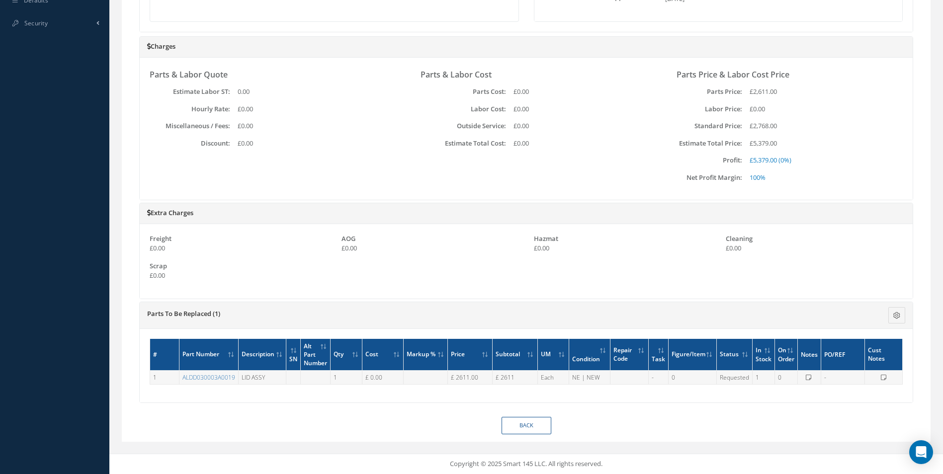
click at [807, 378] on icon at bounding box center [808, 378] width 5 height 6
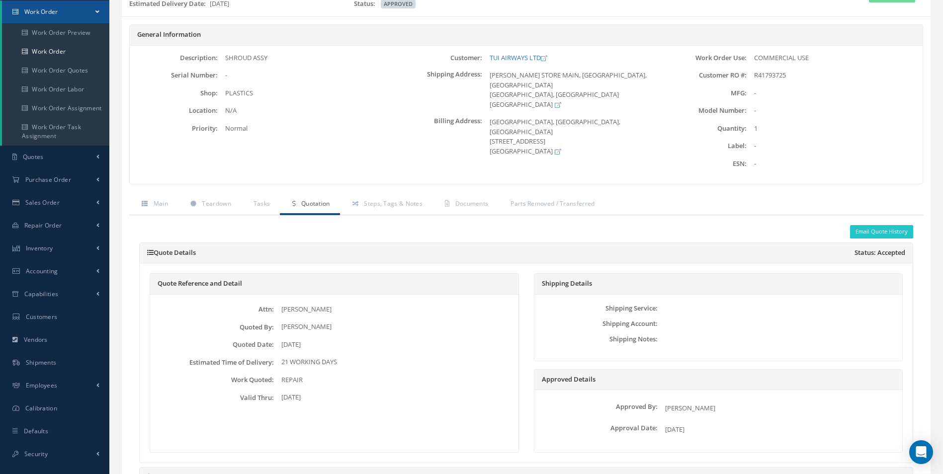
scroll to position [0, 0]
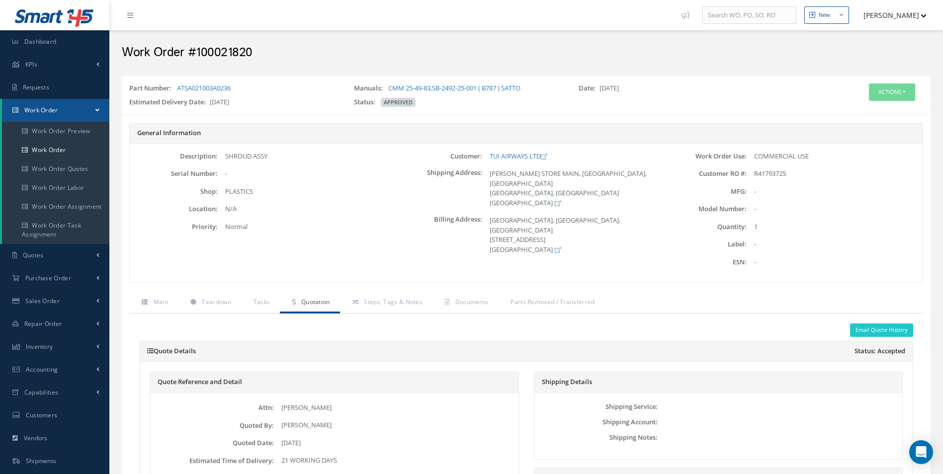
click at [874, 105] on div "Actions Edit Invoicing Close Part Issue Send By Email Print-Outs Receiving Insp…" at bounding box center [863, 97] width 135 height 27
click at [885, 98] on button "Actions" at bounding box center [892, 92] width 46 height 17
click at [864, 113] on link "Edit" at bounding box center [877, 110] width 80 height 13
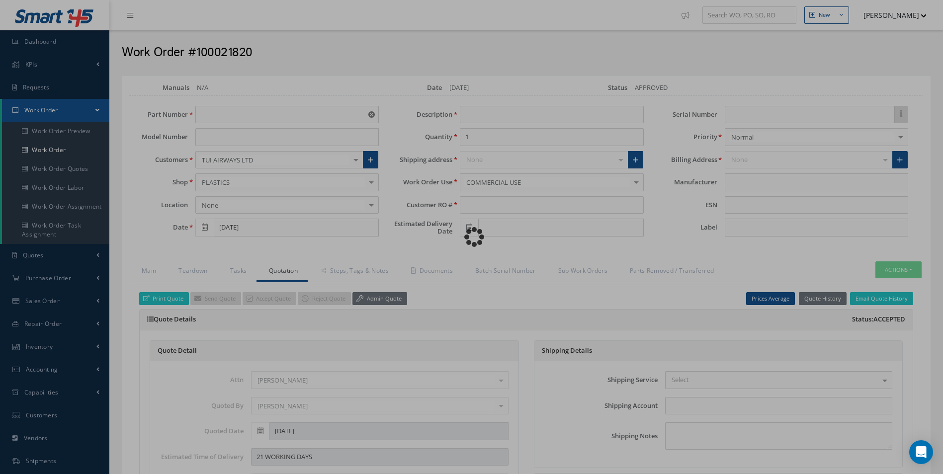
type input "ATSA021003A0236"
type input "[DATE]"
type input "SHROUD ASSY"
type input "R41793725"
type input "[DATE]"
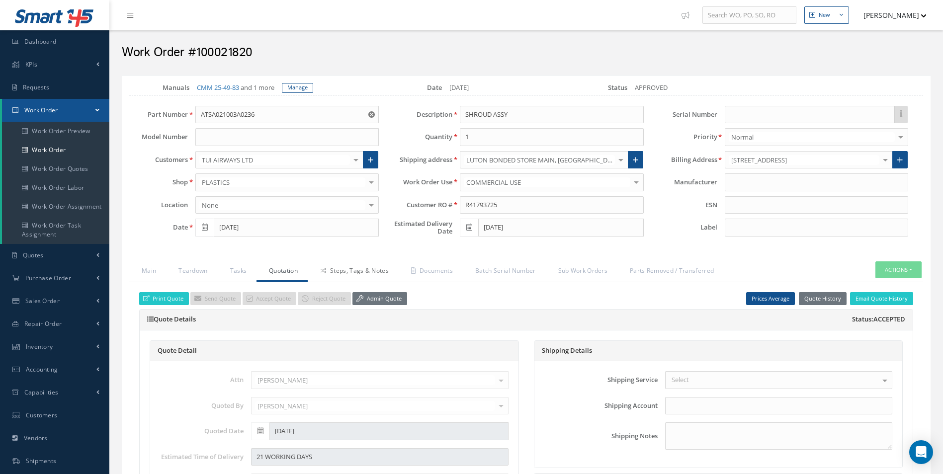
click at [375, 272] on link "Steps, Tags & Notes" at bounding box center [353, 272] width 91 height 21
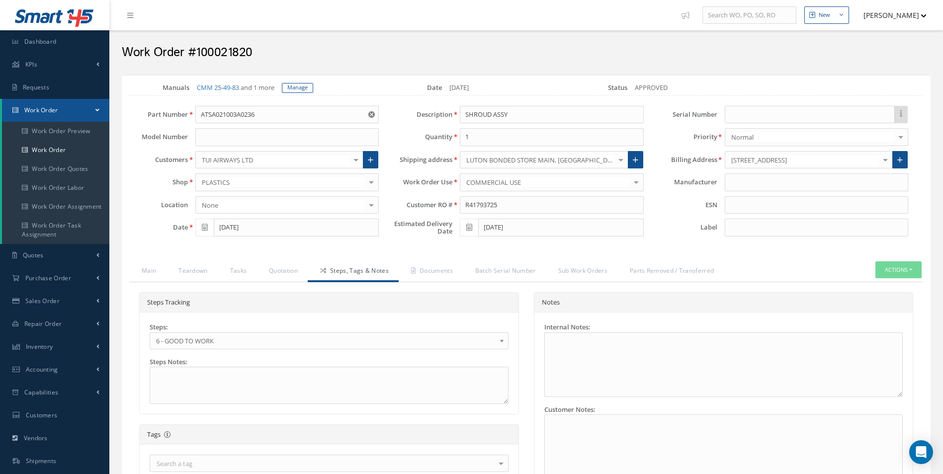
click at [189, 337] on span "6 - GOOD TO WORK" at bounding box center [326, 341] width 340 height 12
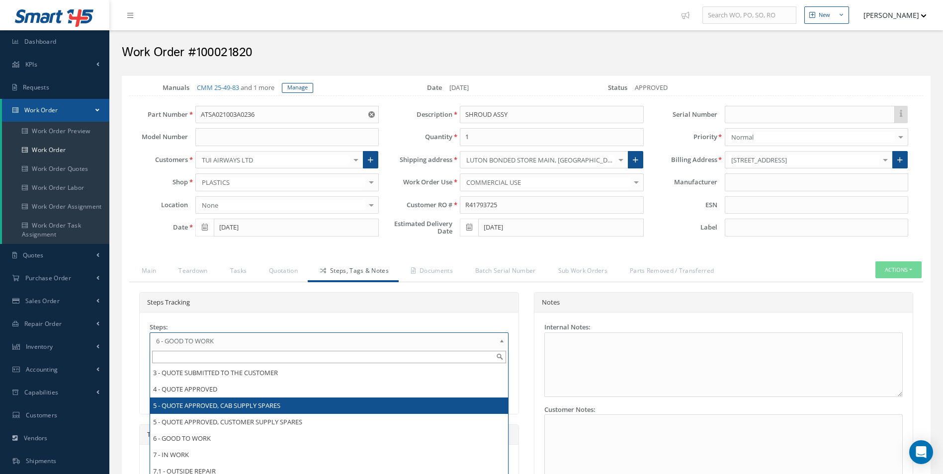
scroll to position [66, 0]
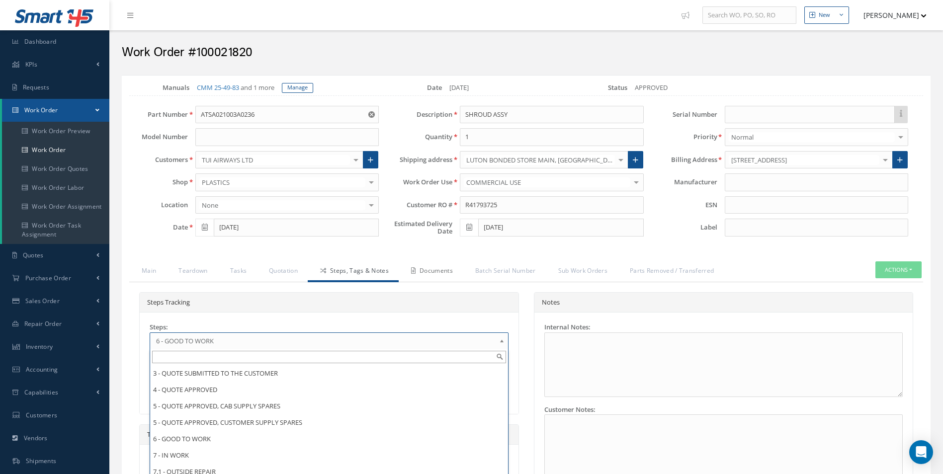
click at [424, 271] on link "Documents" at bounding box center [431, 272] width 64 height 21
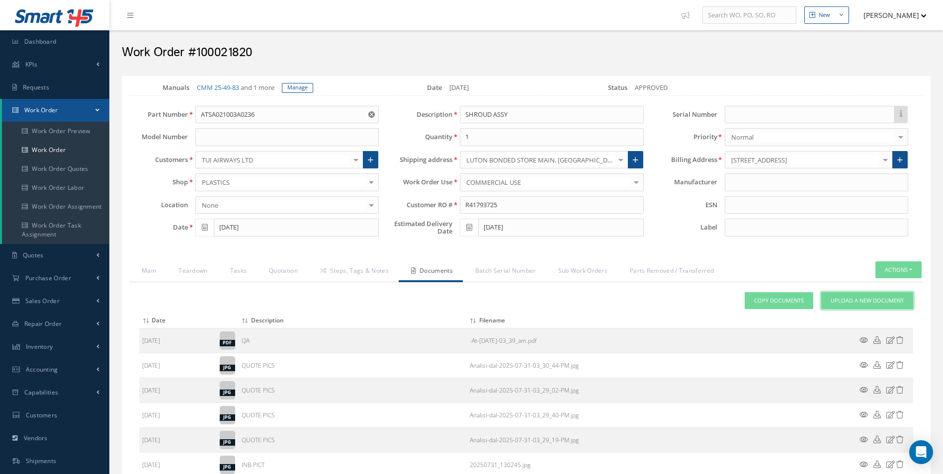
click at [884, 292] on link "Upload a New Document" at bounding box center [867, 300] width 92 height 17
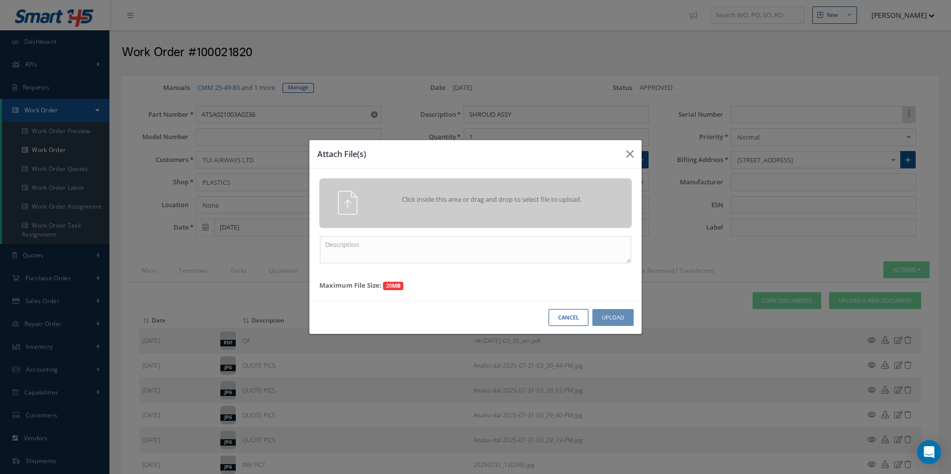
click at [394, 267] on div "Click inside this area or drag and drop to select file to upload. Maximum File …" at bounding box center [475, 235] width 332 height 132
click at [379, 255] on textarea at bounding box center [475, 249] width 311 height 27
type textarea "FINISH"
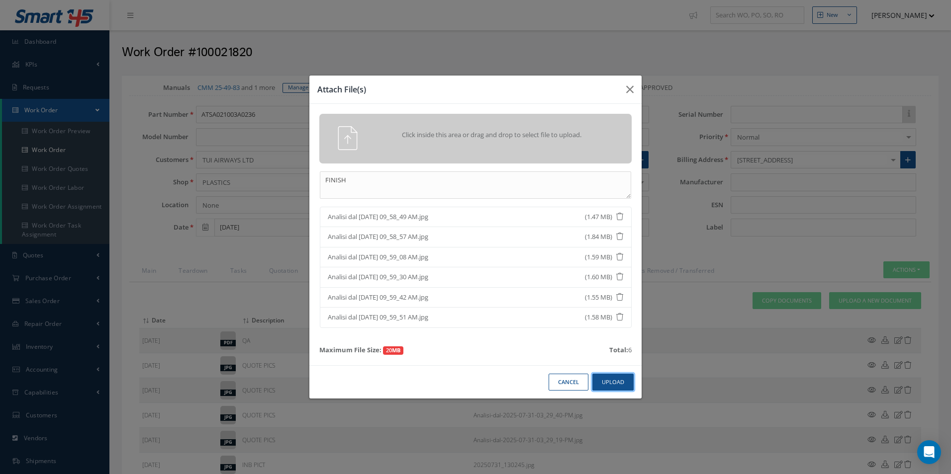
click at [621, 379] on button "Upload" at bounding box center [612, 382] width 41 height 17
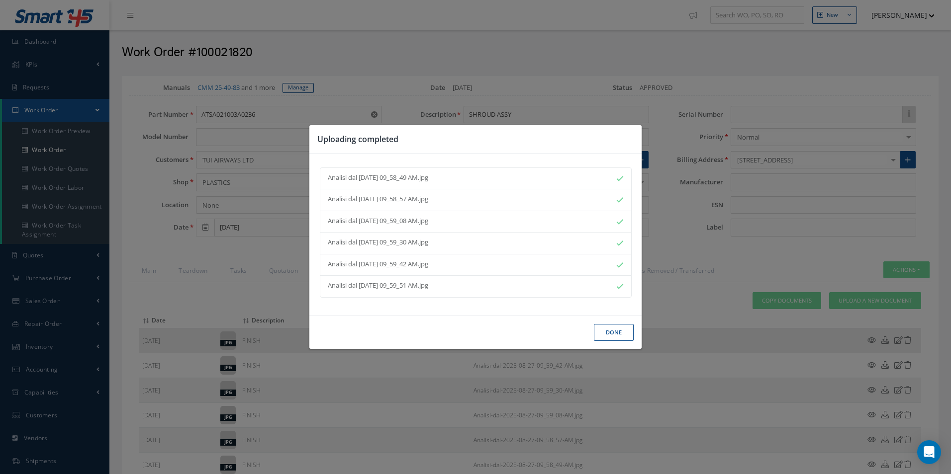
click at [621, 339] on button "Done" at bounding box center [614, 332] width 40 height 17
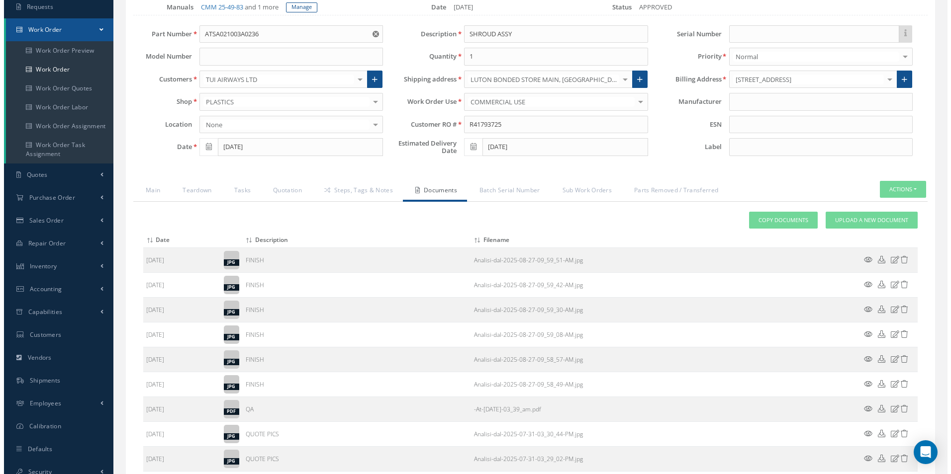
scroll to position [290, 0]
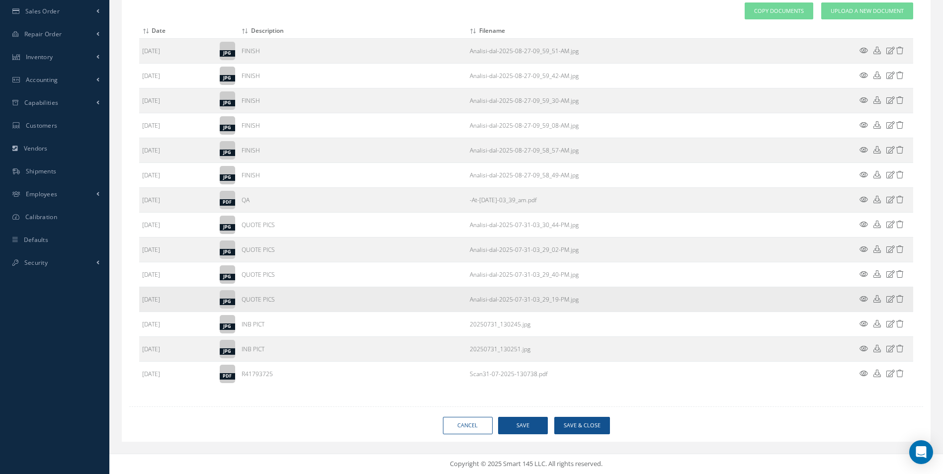
click at [864, 299] on icon at bounding box center [864, 298] width 8 height 7
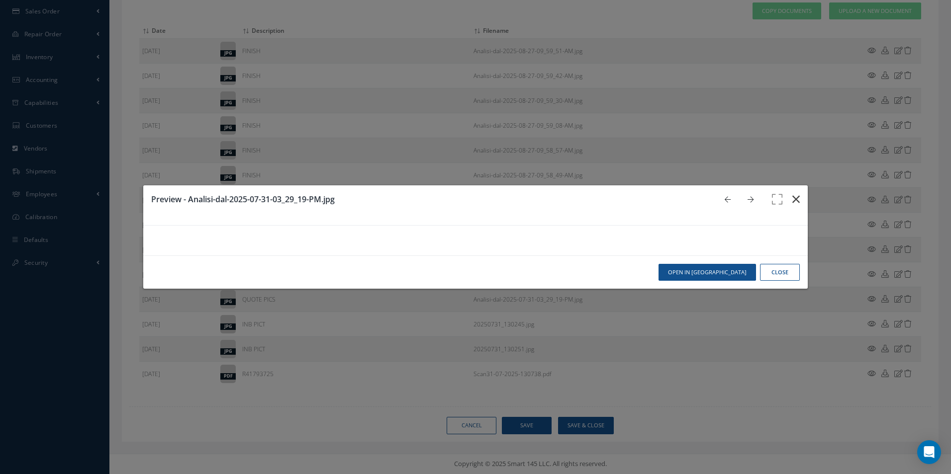
scroll to position [0, 0]
click at [784, 185] on button "button" at bounding box center [795, 199] width 23 height 28
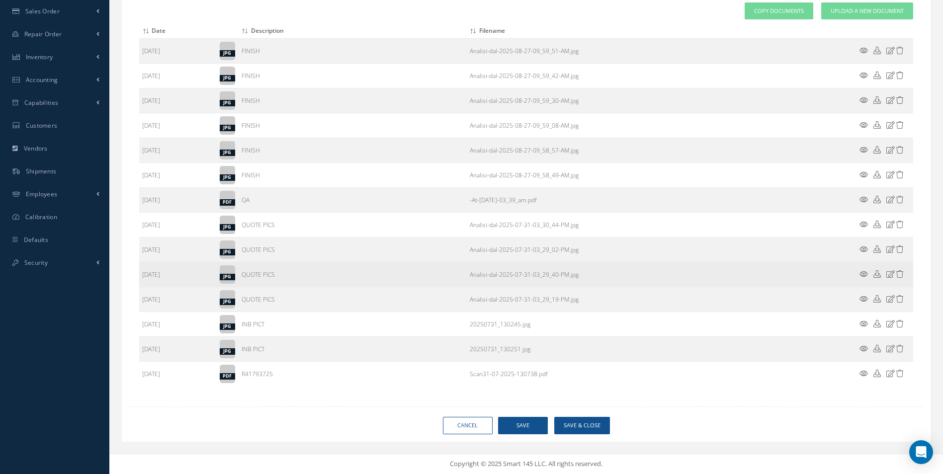
click at [862, 273] on icon at bounding box center [864, 273] width 8 height 7
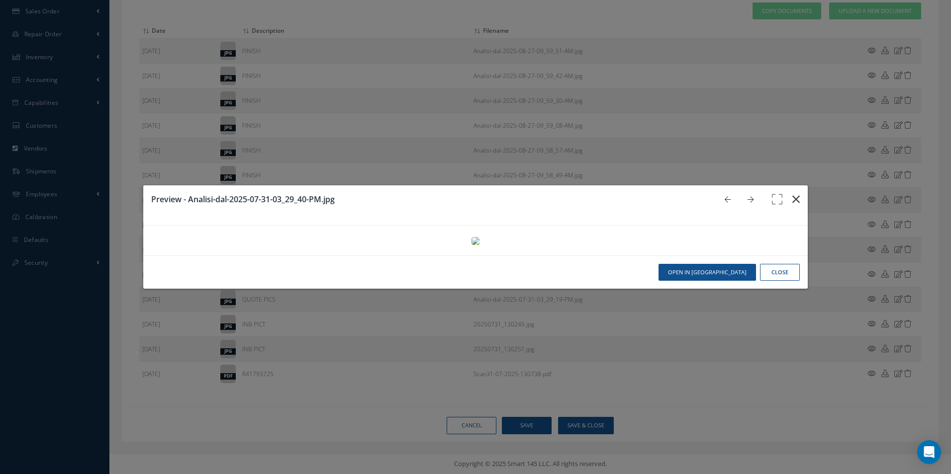
click at [792, 193] on icon "button" at bounding box center [795, 199] width 7 height 12
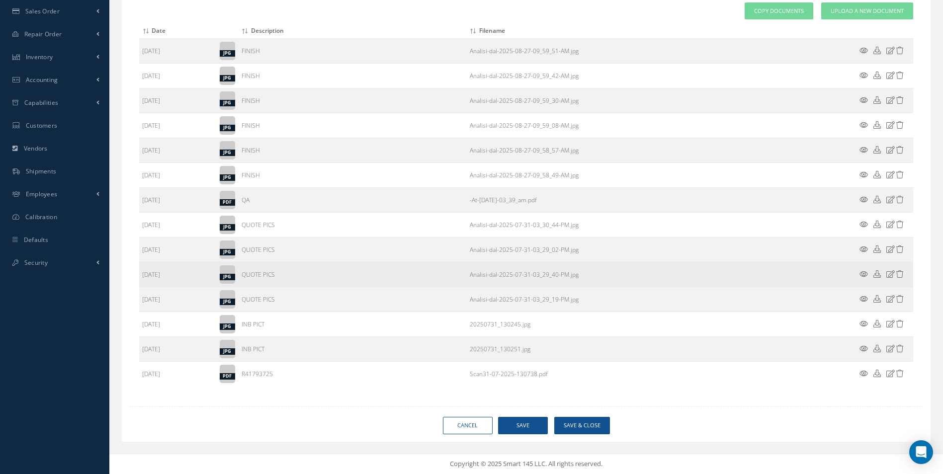
click at [862, 273] on icon at bounding box center [864, 273] width 8 height 7
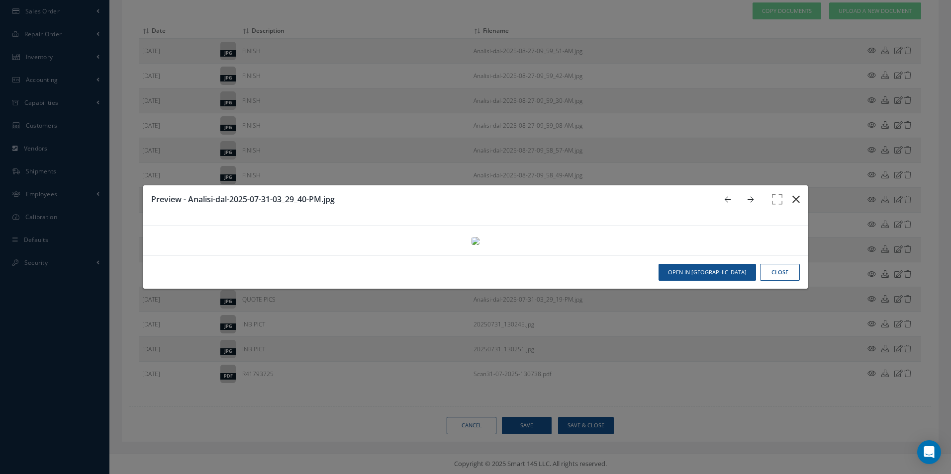
click at [793, 193] on icon "button" at bounding box center [795, 199] width 7 height 12
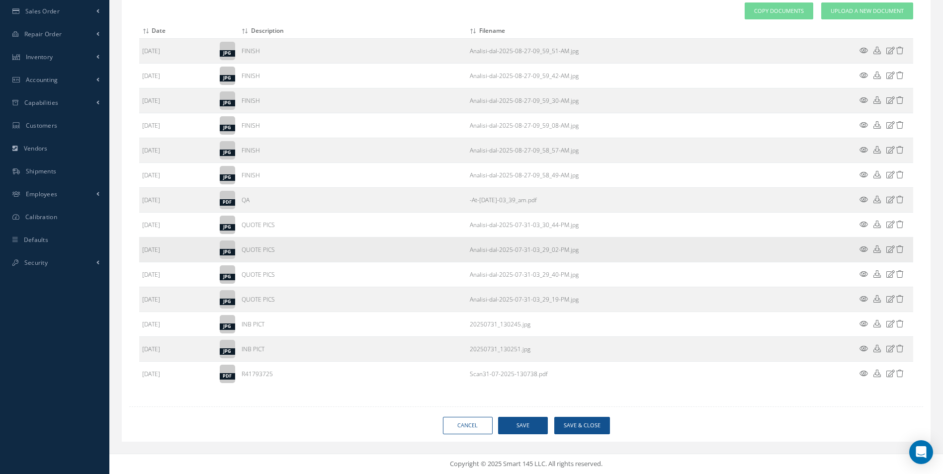
click at [862, 246] on icon at bounding box center [864, 249] width 8 height 7
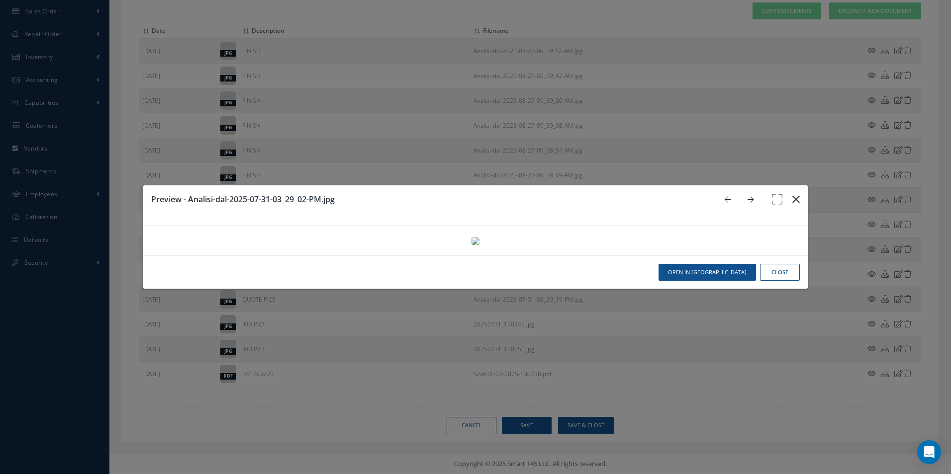
click at [792, 193] on icon "button" at bounding box center [795, 199] width 7 height 12
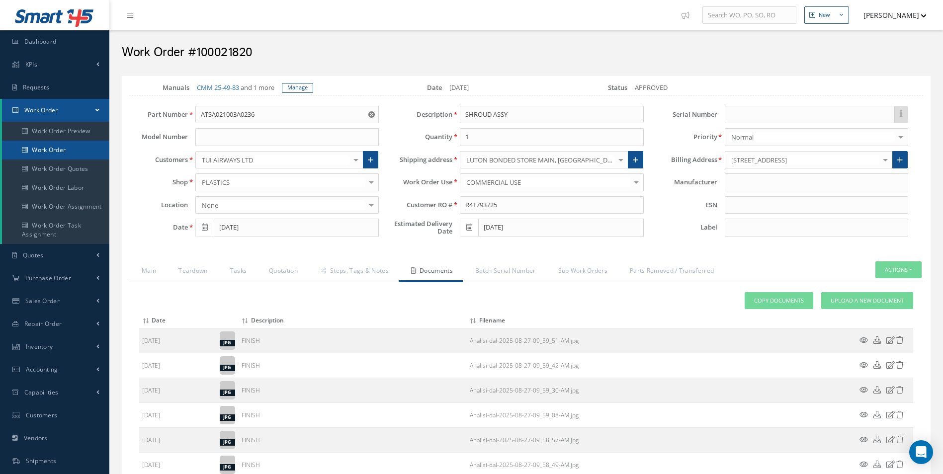
click at [65, 152] on link "Work Order" at bounding box center [55, 150] width 107 height 19
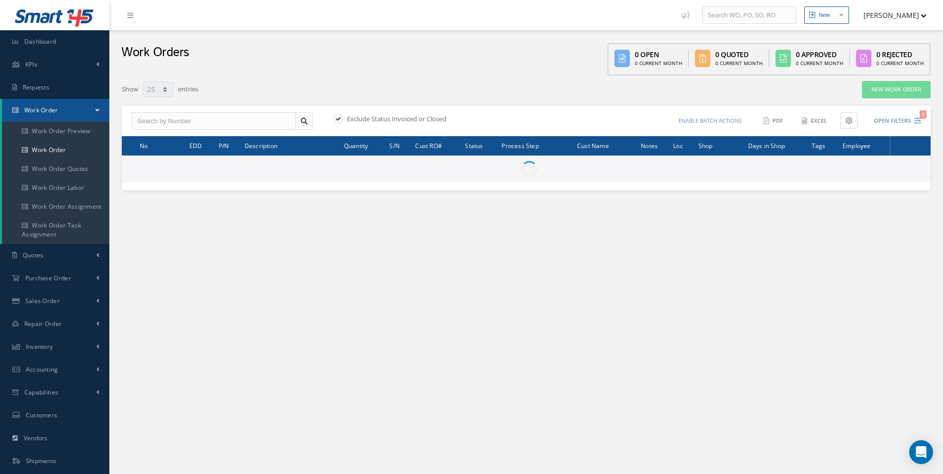
select select "25"
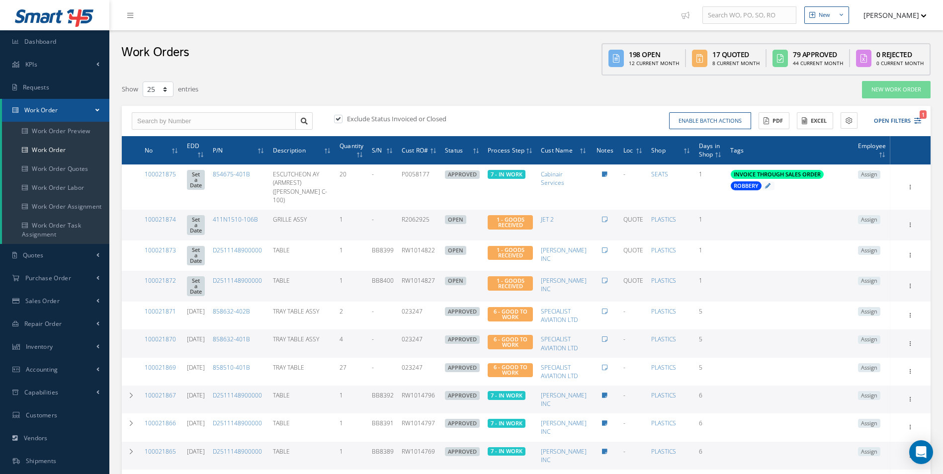
drag, startPoint x: 176, startPoint y: 107, endPoint x: 175, endPoint y: 112, distance: 5.0
click at [176, 108] on div "Exclude Status Invoiced or Closed Enable batch actions Update Work Orders Close…" at bounding box center [526, 121] width 809 height 31
click at [175, 112] on input "text" at bounding box center [214, 121] width 164 height 18
type input "100021820"
click at [162, 142] on span "100021820" at bounding box center [152, 138] width 30 height 7
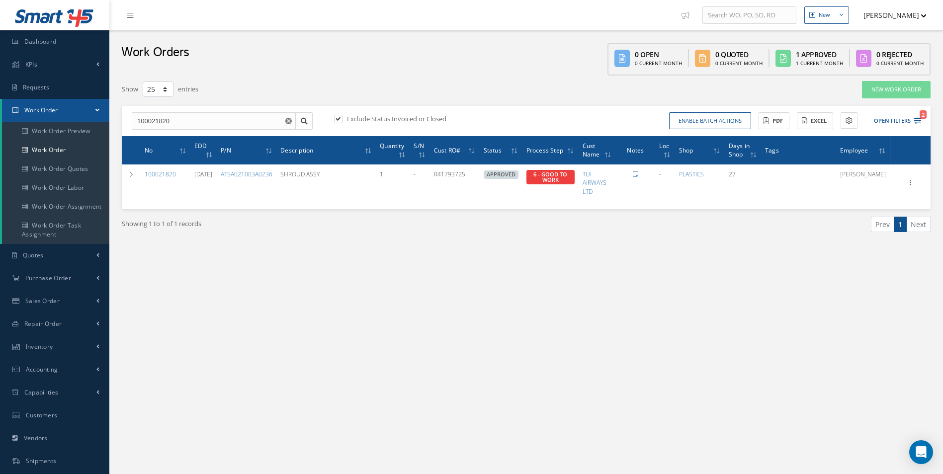
click at [501, 384] on div "New New Work Order New Purchase Order New Customer Quote New Sales Order New Re…" at bounding box center [526, 282] width 834 height 564
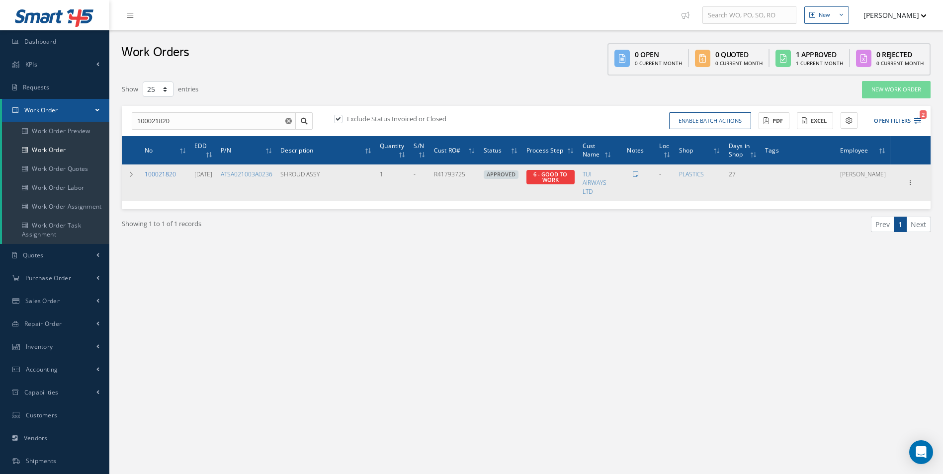
click at [162, 176] on link "100021820" at bounding box center [160, 174] width 31 height 8
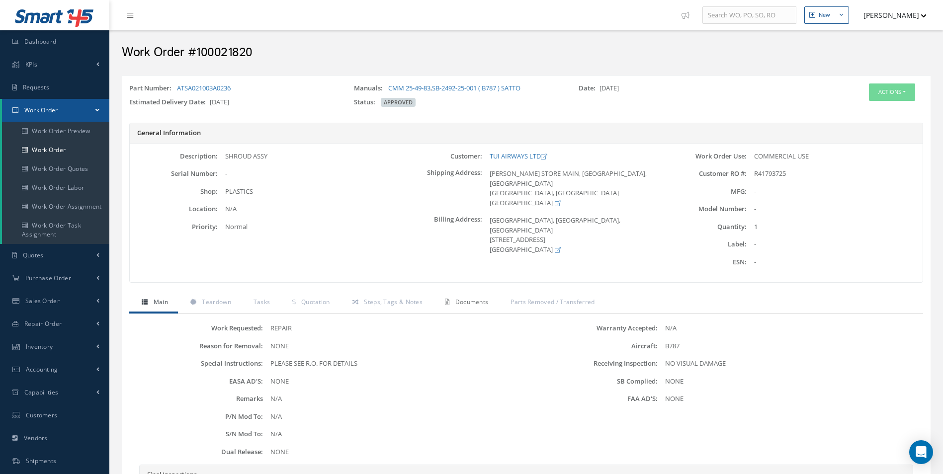
click at [460, 300] on span "Documents" at bounding box center [471, 302] width 33 height 8
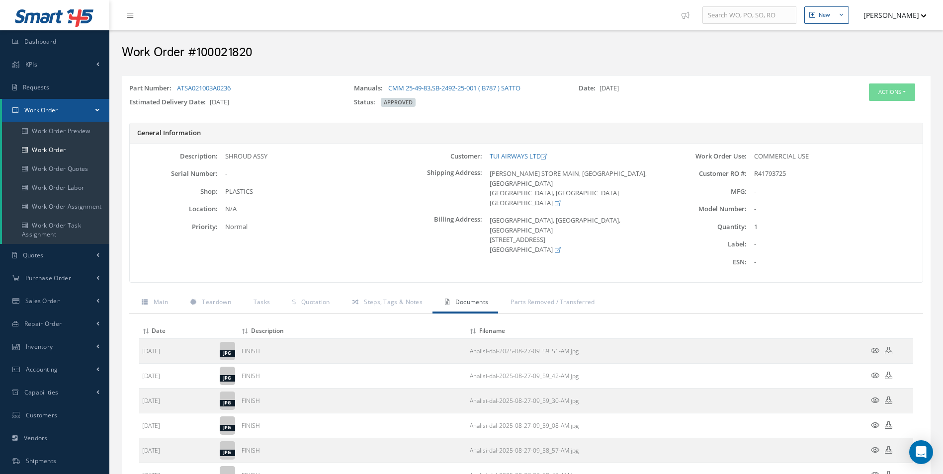
click at [889, 105] on div "Actions Edit Invoicing Close Part Issue Send By Email Print-Outs Receiving Insp…" at bounding box center [863, 97] width 135 height 27
click at [890, 95] on button "Actions" at bounding box center [892, 92] width 46 height 17
click at [863, 107] on link "Edit" at bounding box center [877, 110] width 80 height 13
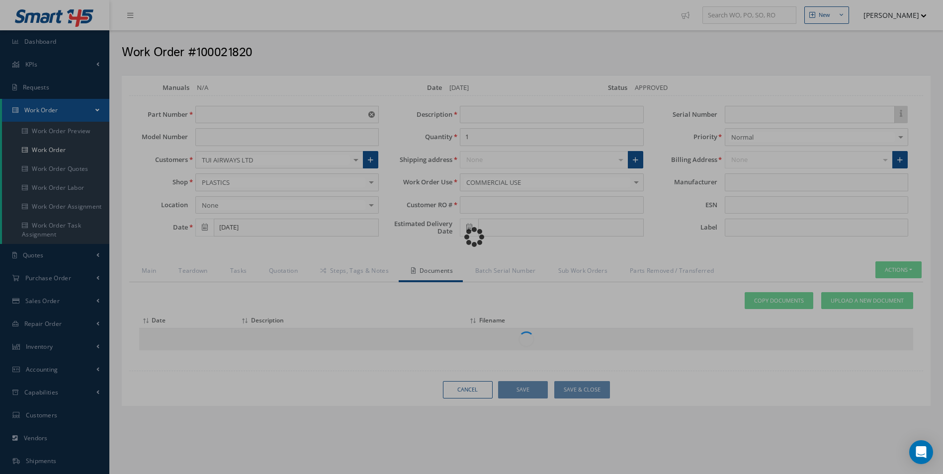
type input "ATSA021003A0236"
type input "[DATE]"
type input "SHROUD ASSY"
type input "R41793725"
type input "[DATE]"
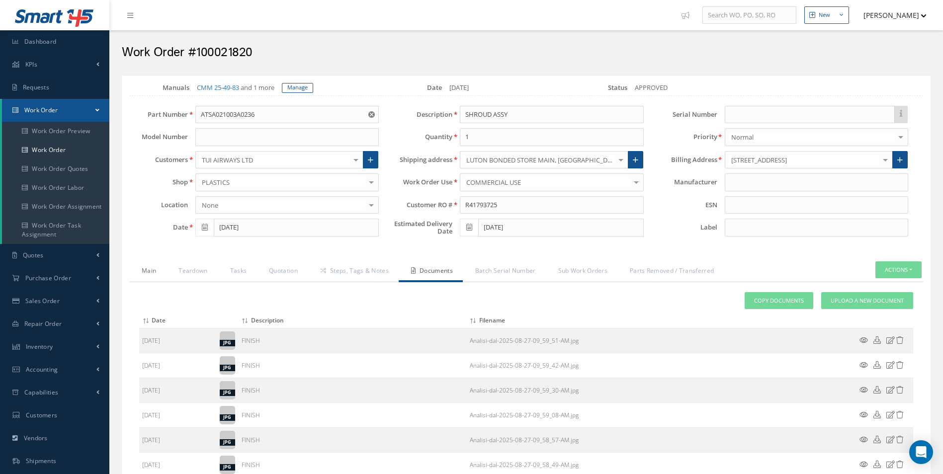
click at [159, 267] on link "Main" at bounding box center [147, 272] width 37 height 21
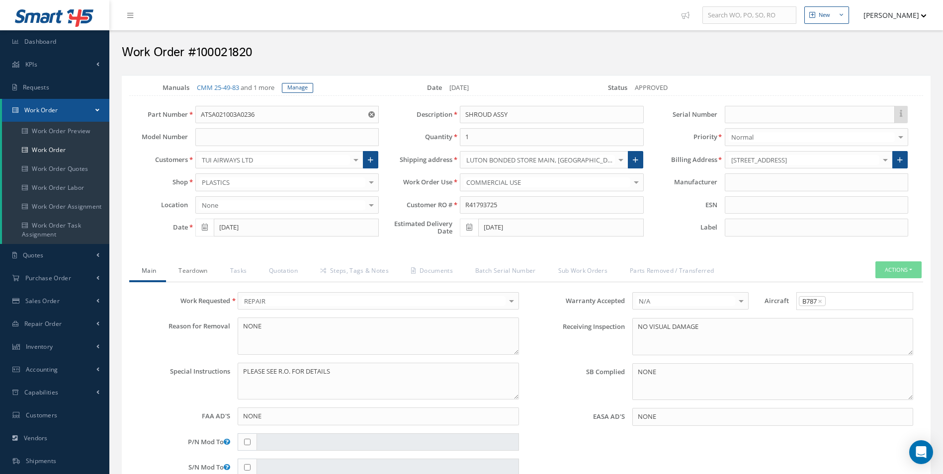
click at [197, 271] on link "Teardown" at bounding box center [191, 272] width 51 height 21
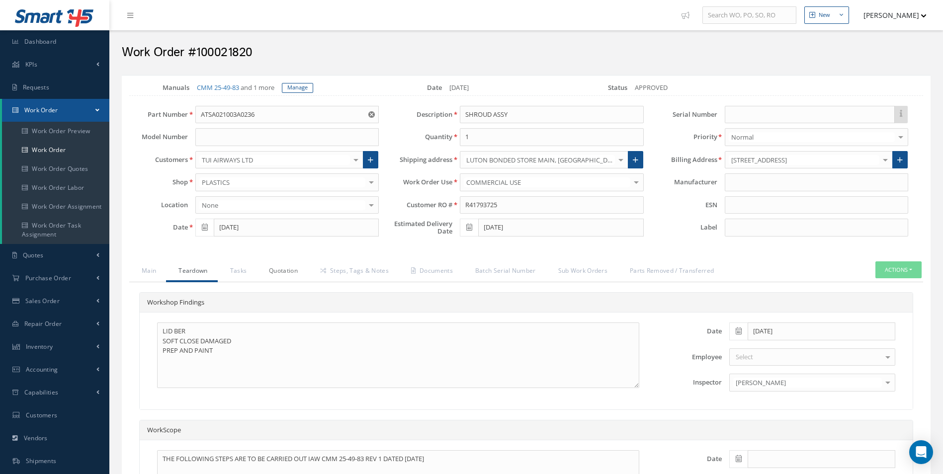
click at [281, 273] on link "Quotation" at bounding box center [282, 272] width 51 height 21
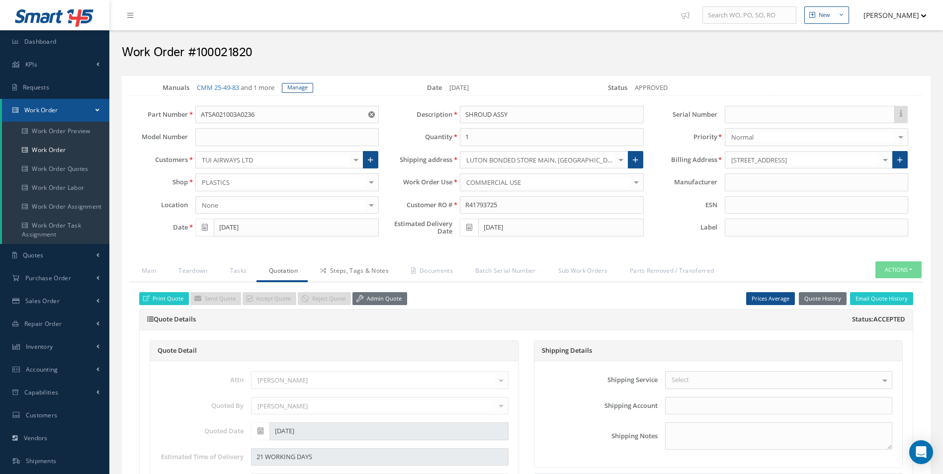
click at [366, 272] on link "Steps, Tags & Notes" at bounding box center [353, 272] width 91 height 21
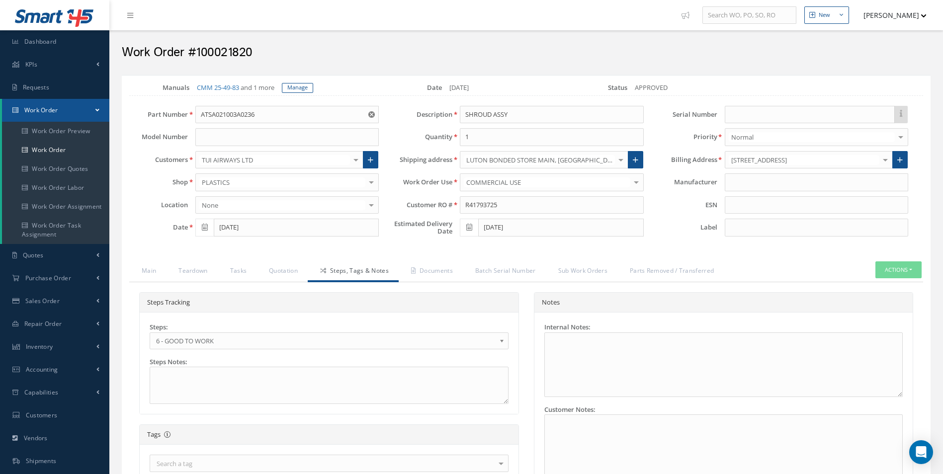
click at [203, 340] on span "6 - GOOD TO WORK" at bounding box center [326, 341] width 340 height 12
click at [269, 275] on link "Quotation" at bounding box center [282, 272] width 51 height 21
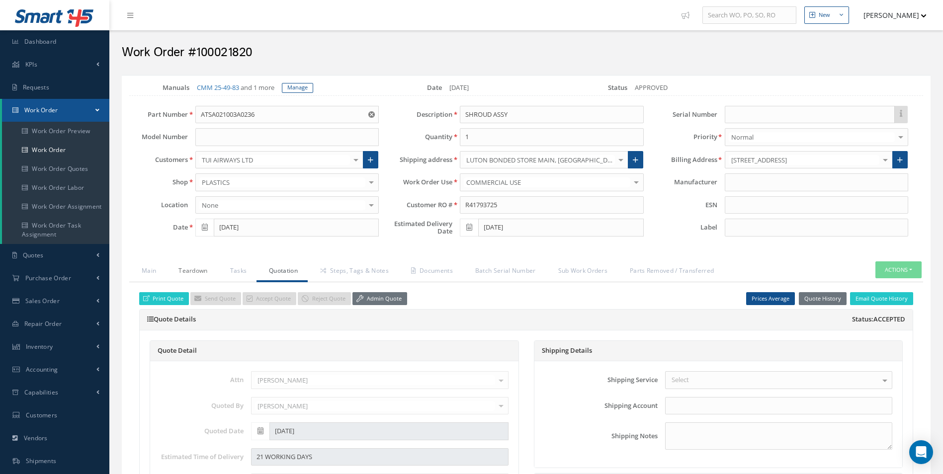
click at [198, 268] on link "Teardown" at bounding box center [191, 272] width 51 height 21
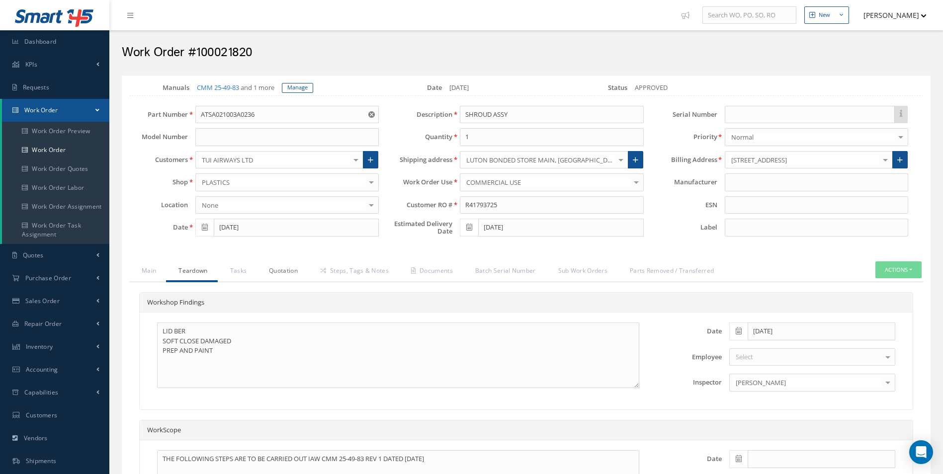
click at [284, 269] on link "Quotation" at bounding box center [282, 272] width 51 height 21
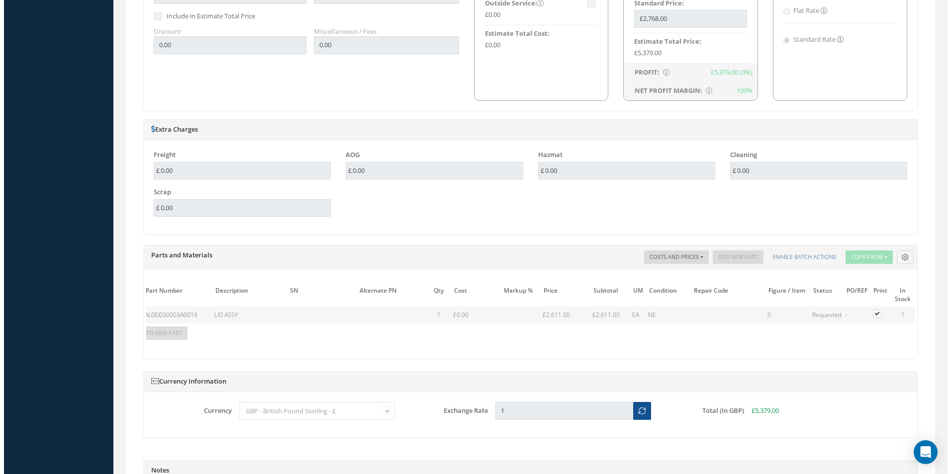
scroll to position [0, 109]
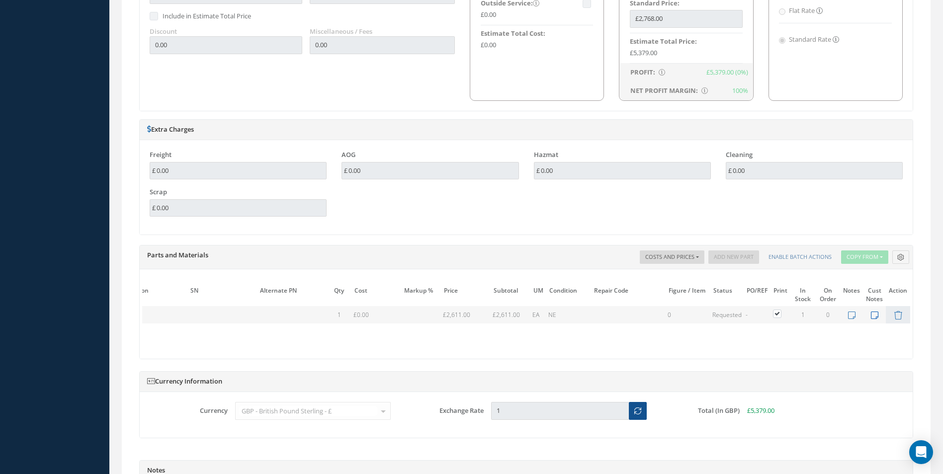
click at [874, 318] on icon at bounding box center [874, 315] width 7 height 8
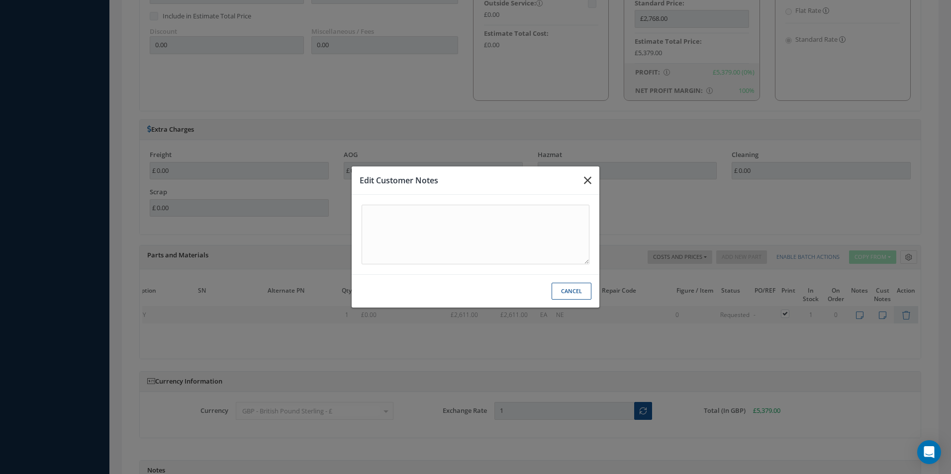
click at [593, 178] on button "button" at bounding box center [587, 181] width 23 height 28
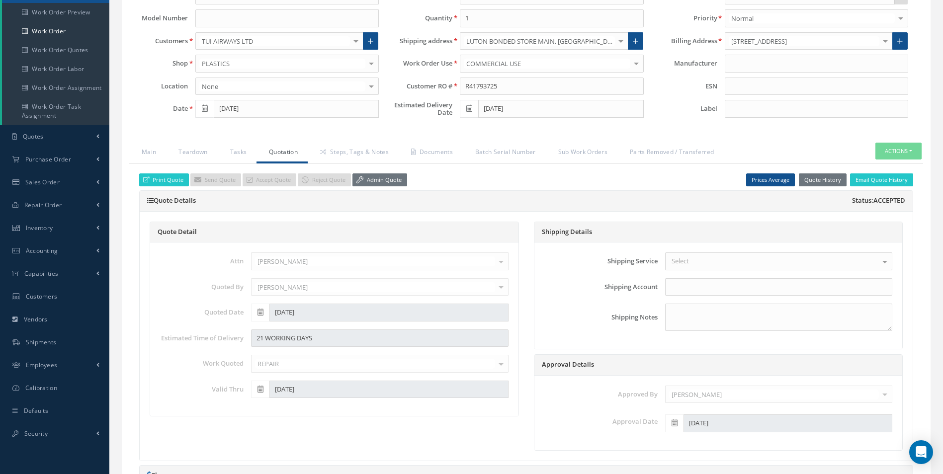
scroll to position [0, 0]
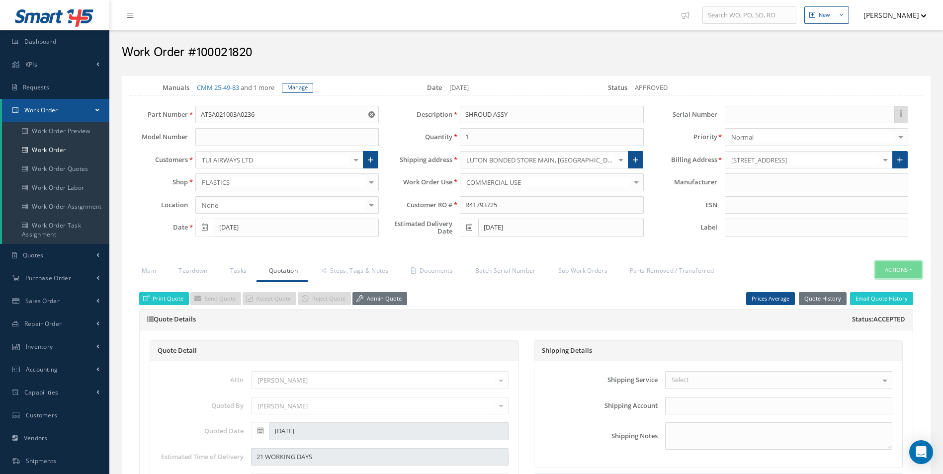
click at [904, 270] on button "Actions" at bounding box center [899, 270] width 46 height 17
click at [876, 318] on link "Part Issue" at bounding box center [884, 313] width 80 height 13
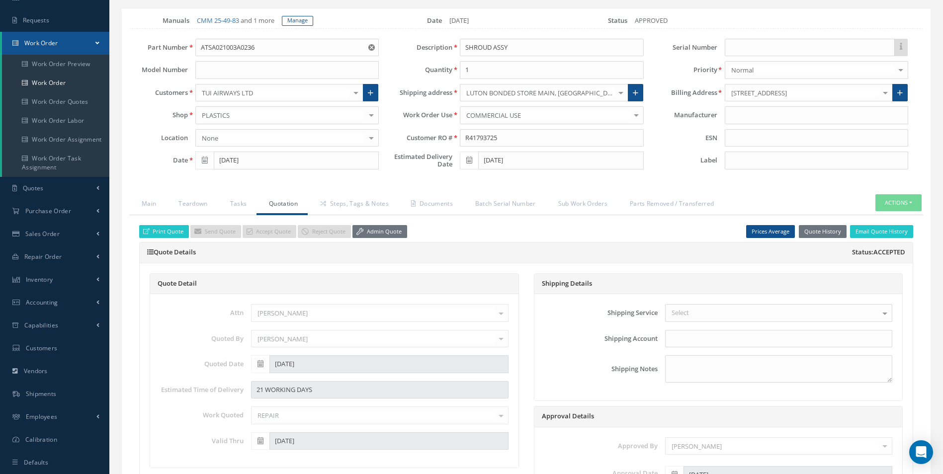
scroll to position [50, 0]
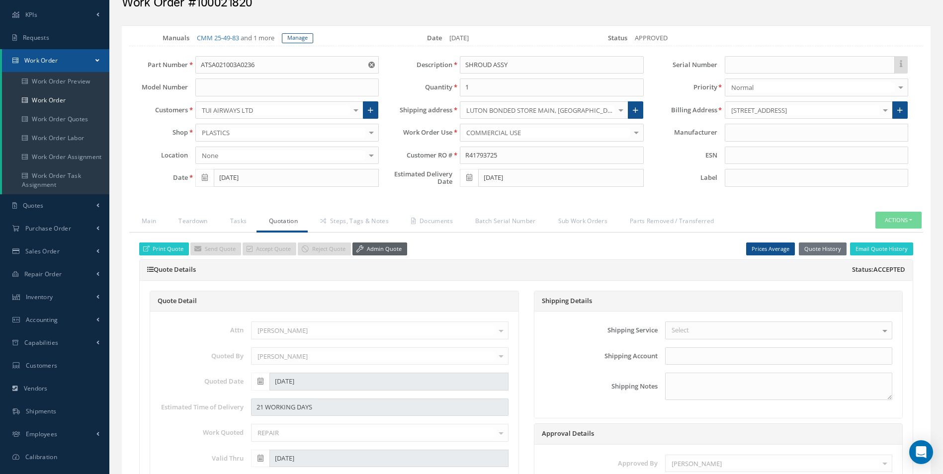
drag, startPoint x: 348, startPoint y: 249, endPoint x: 359, endPoint y: 252, distance: 12.4
click at [348, 249] on span "Accept Quote Reject Quote Admin Quote" at bounding box center [325, 248] width 165 height 9
click at [370, 252] on link "Admin Quote" at bounding box center [380, 249] width 55 height 13
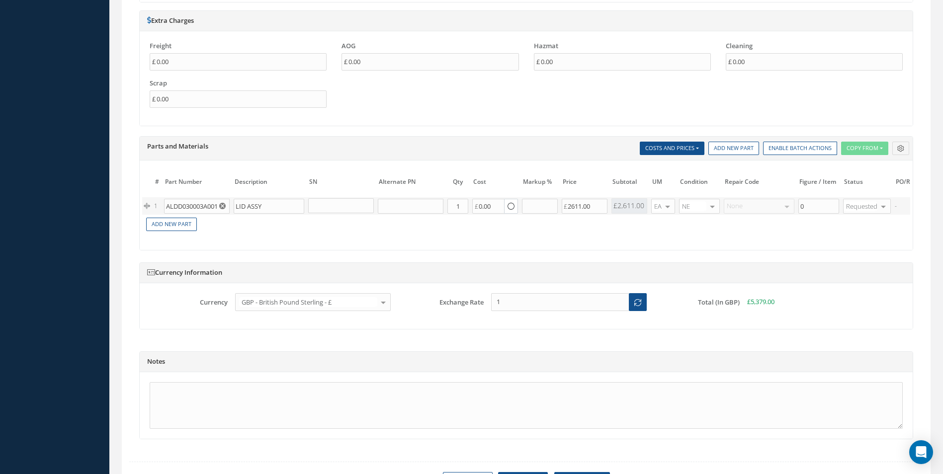
scroll to position [845, 0]
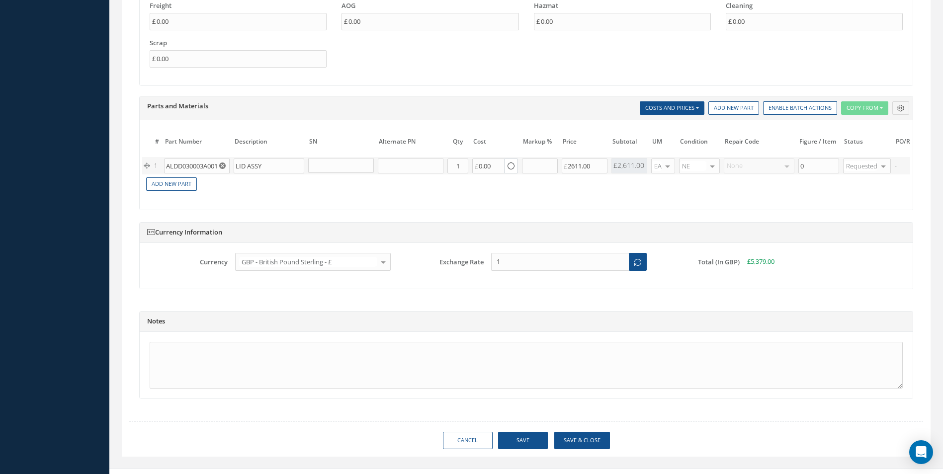
click at [220, 165] on use "Reset" at bounding box center [222, 166] width 6 height 6
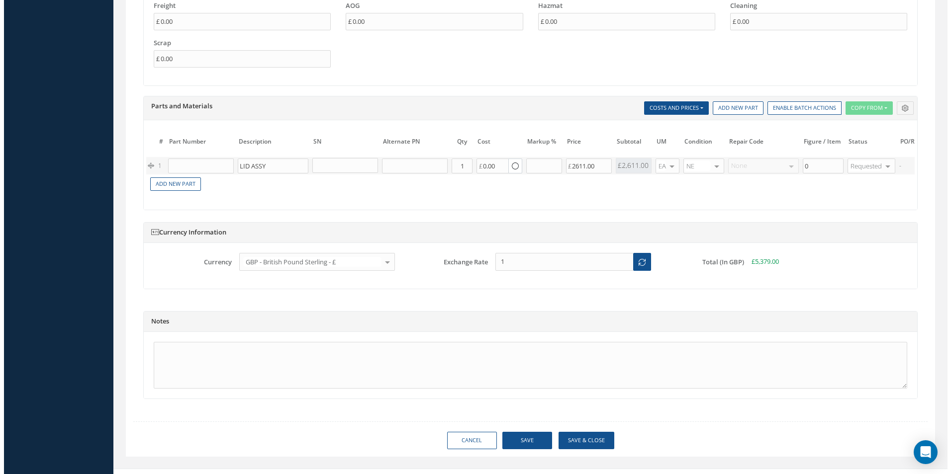
scroll to position [0, 149]
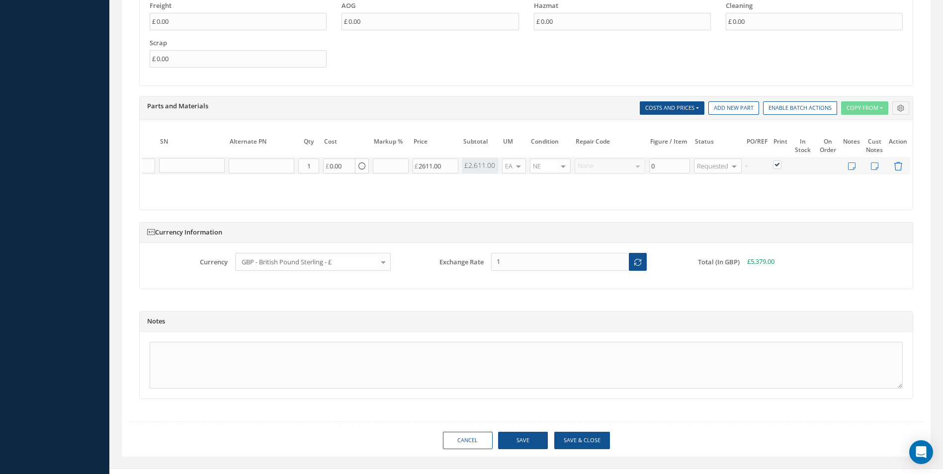
click at [902, 167] on td at bounding box center [898, 165] width 24 height 17
click at [899, 167] on icon at bounding box center [898, 166] width 8 height 8
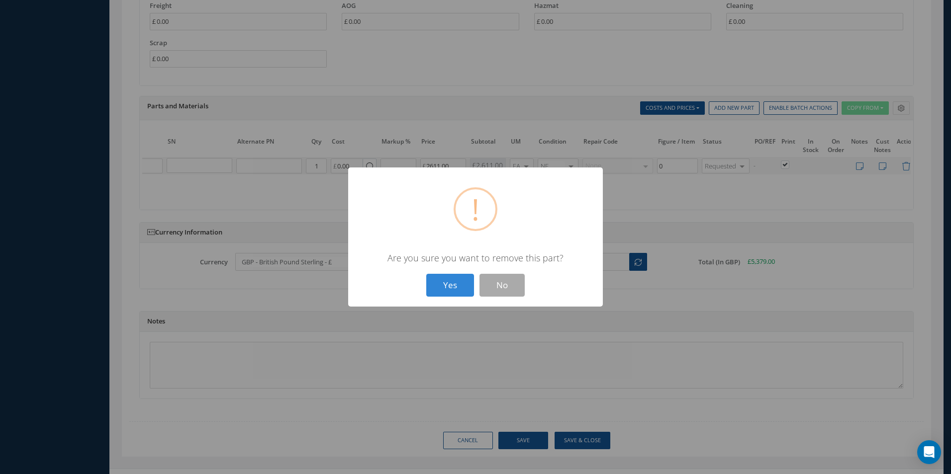
click at [447, 306] on div "? ! i × Are you sure you want to remove this part? Yes No" at bounding box center [475, 238] width 255 height 140
click at [442, 280] on button "Yes" at bounding box center [450, 285] width 48 height 23
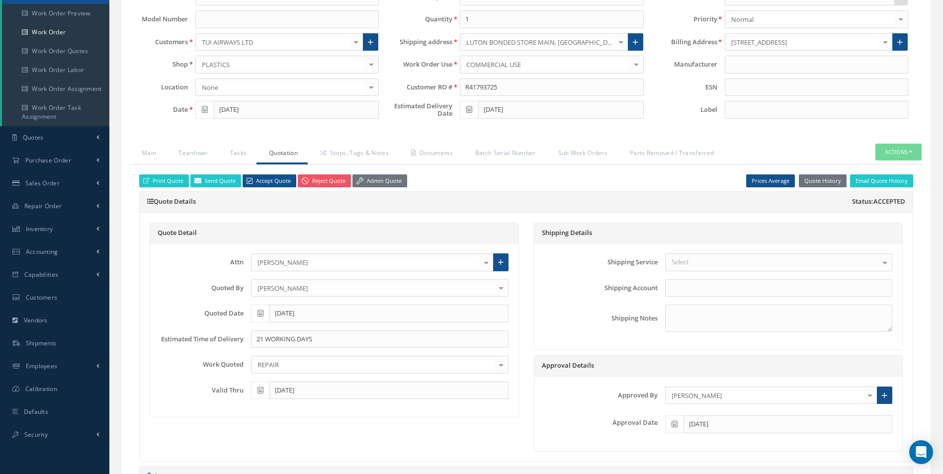
scroll to position [99, 0]
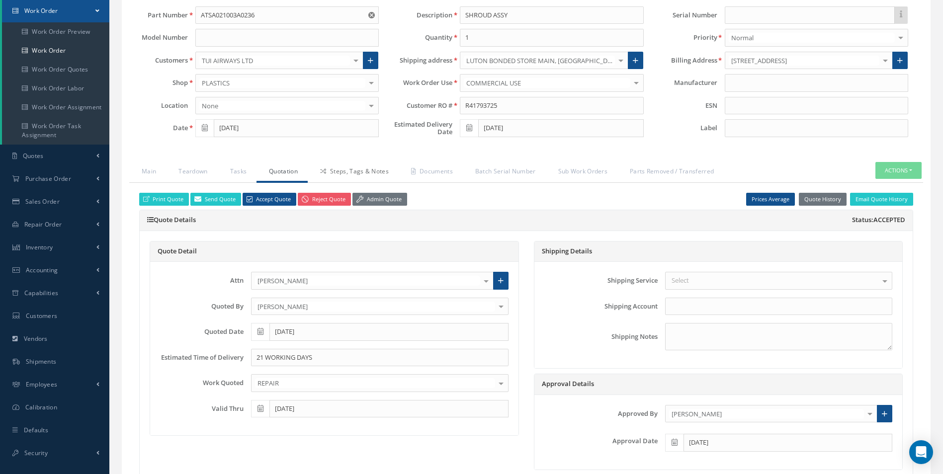
click at [352, 180] on link "Steps, Tags & Notes" at bounding box center [353, 172] width 91 height 21
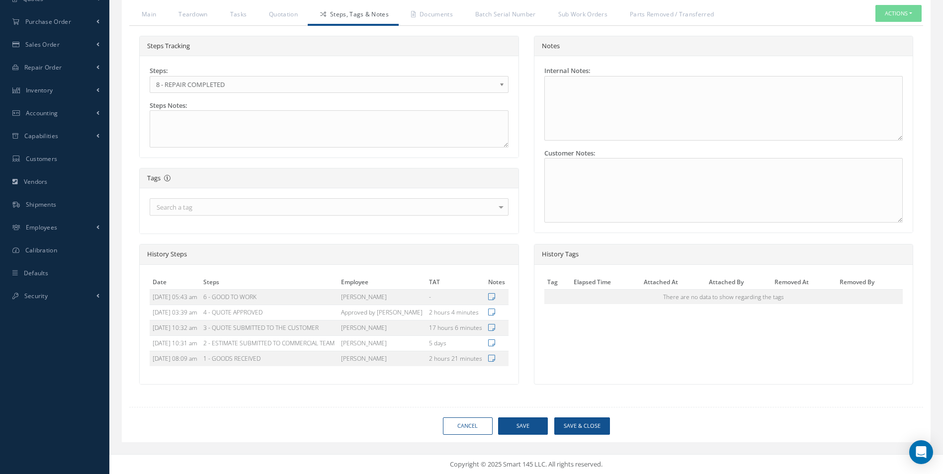
scroll to position [297, 0]
click at [571, 422] on button "Save & Close" at bounding box center [582, 425] width 56 height 17
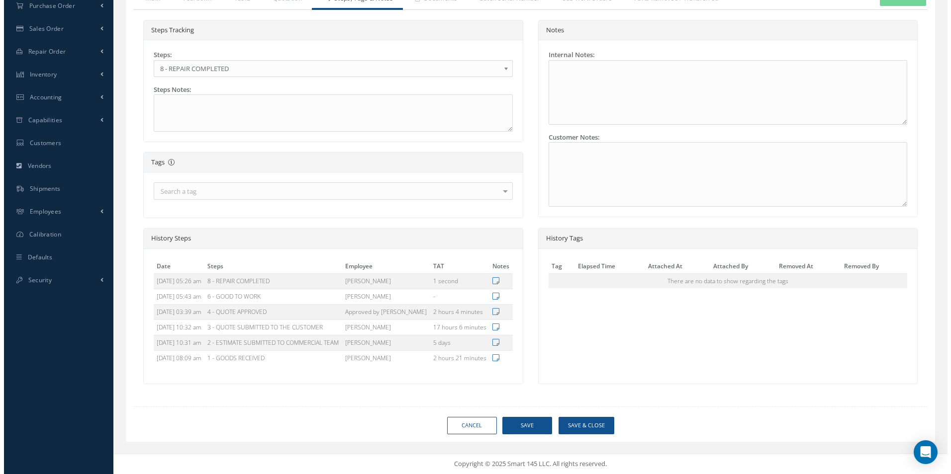
scroll to position [272, 0]
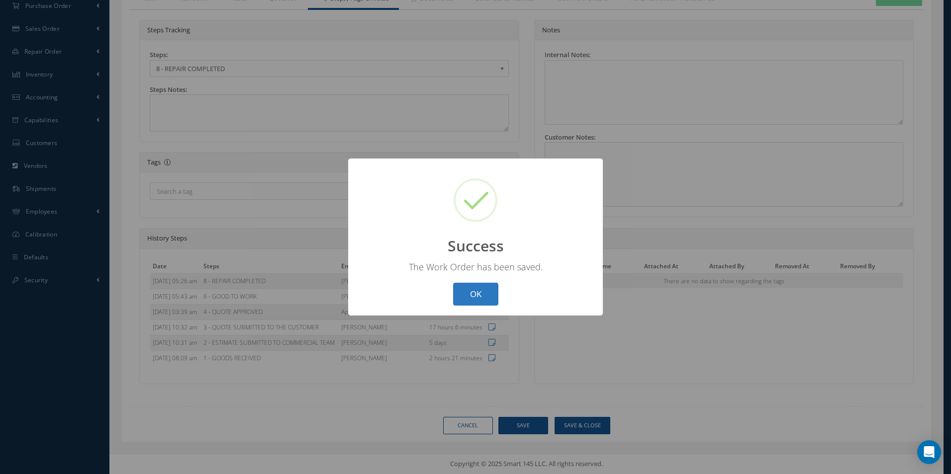
click at [493, 292] on button "OK" at bounding box center [475, 294] width 45 height 23
select select "25"
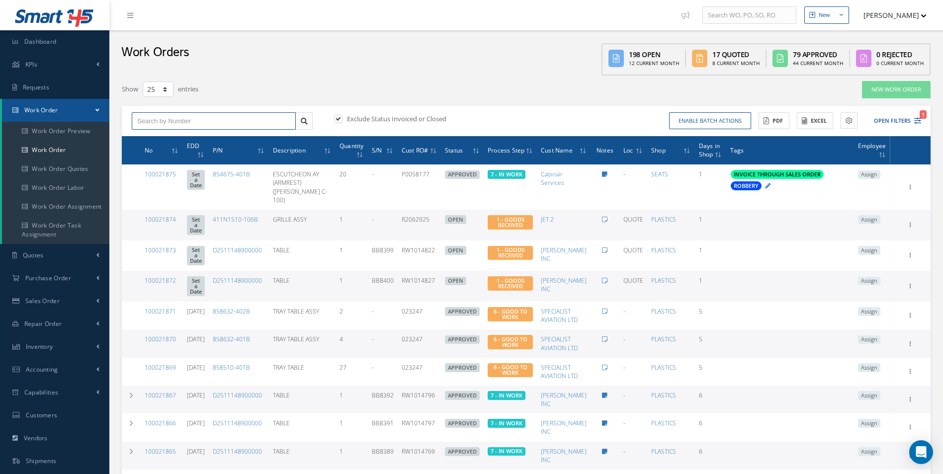
click at [163, 113] on input "text" at bounding box center [214, 121] width 164 height 18
type input "100021820"
click at [166, 134] on div "100021820" at bounding box center [213, 139] width 153 height 10
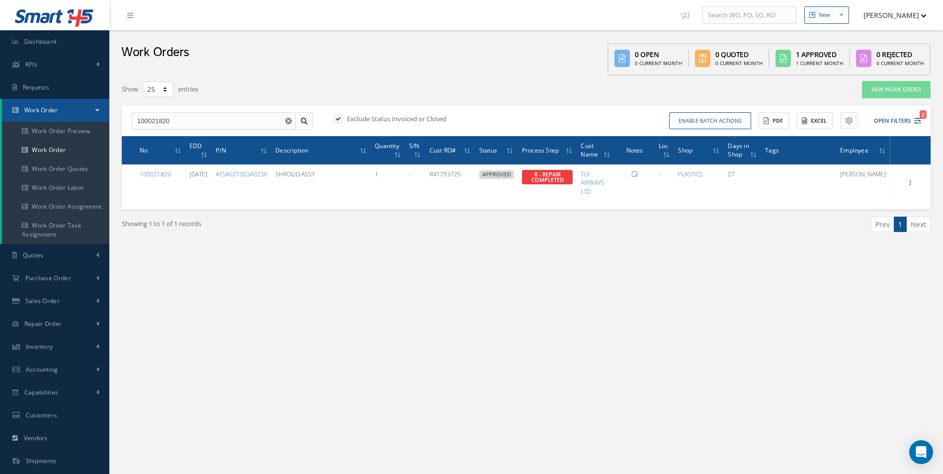
click at [505, 282] on div "New New Work Order New Purchase Order New Customer Quote New Sales Order New Re…" at bounding box center [526, 282] width 834 height 564
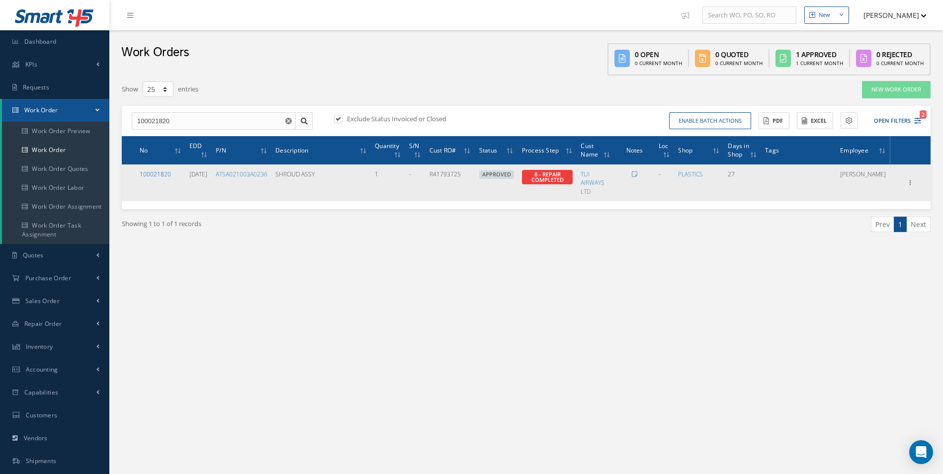
click at [170, 171] on link "100021820" at bounding box center [155, 174] width 31 height 8
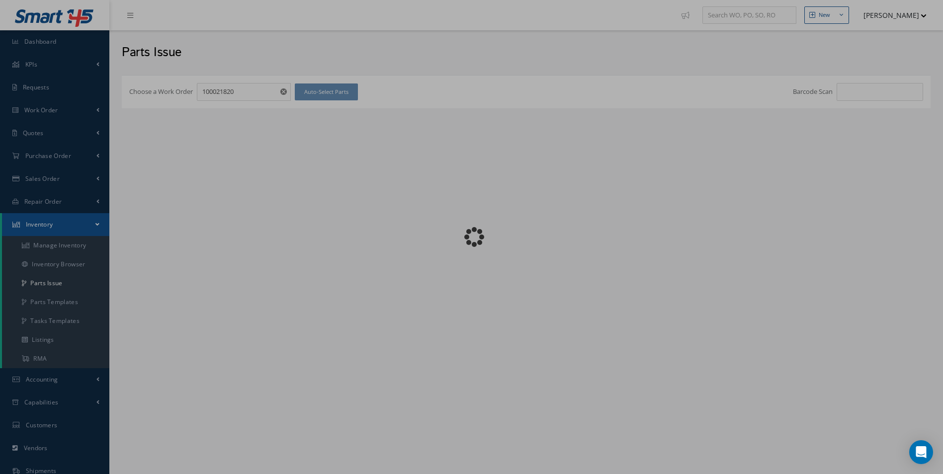
checkbox input "false"
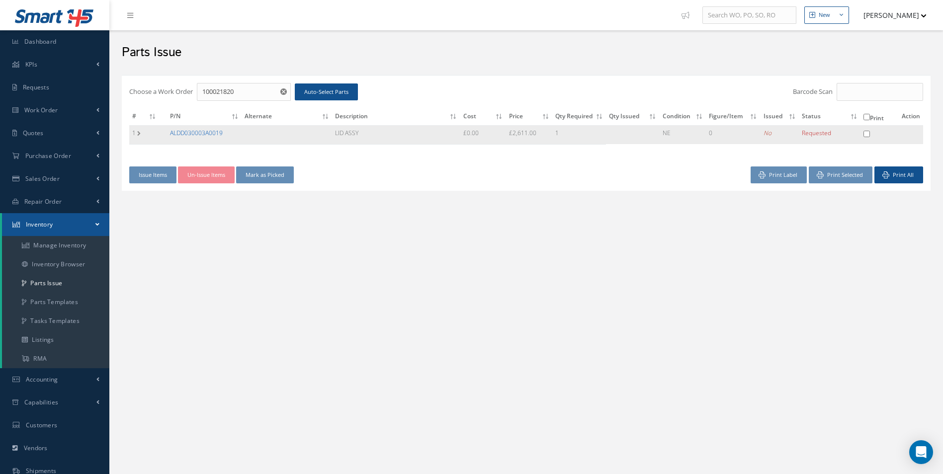
click at [205, 135] on link "ALDD030003A0019" at bounding box center [196, 133] width 53 height 8
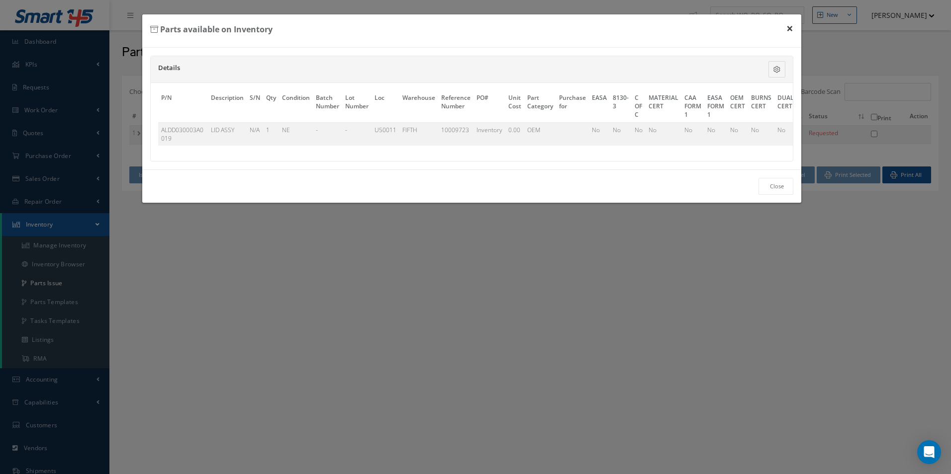
click at [787, 31] on button "×" at bounding box center [789, 28] width 23 height 28
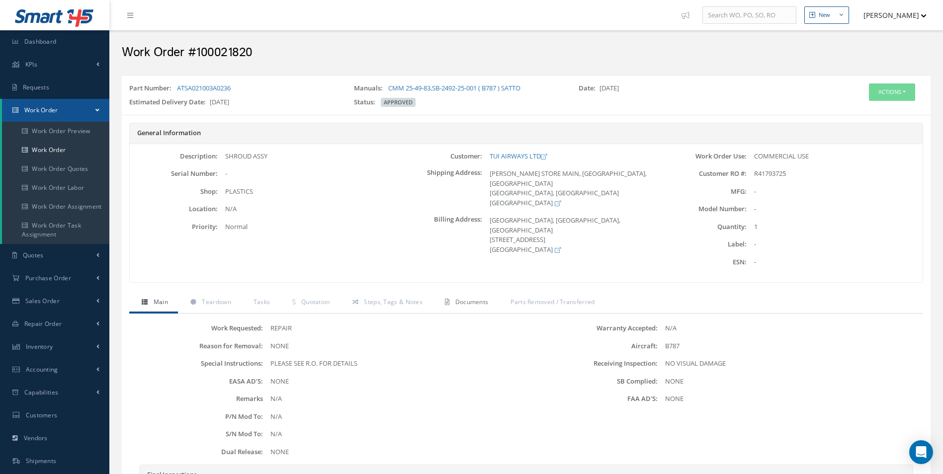
click at [472, 293] on link "Documents" at bounding box center [466, 303] width 66 height 21
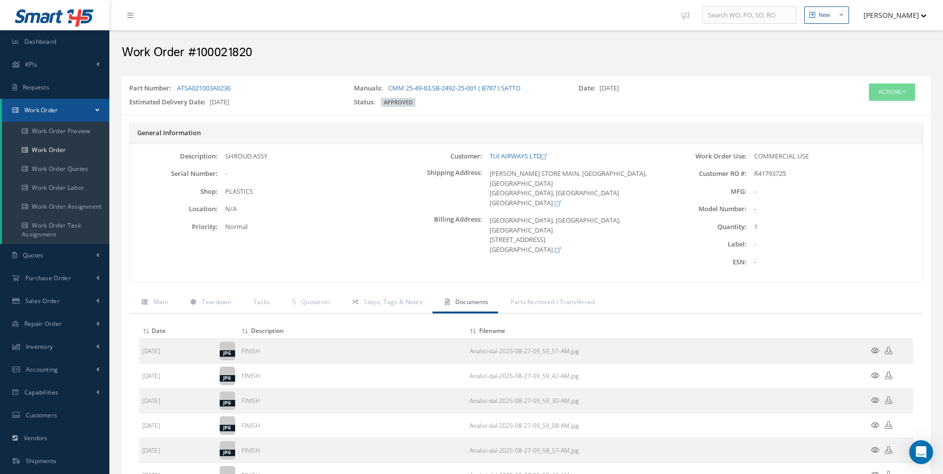
click at [470, 297] on link "Documents" at bounding box center [466, 303] width 66 height 21
click at [904, 79] on div "Part Number: ATSA021003A0236 Manuals: CMM 25-49-83 , SB-2492-25-001 ( B787 ) SA…" at bounding box center [526, 95] width 809 height 40
click at [898, 83] on div "Part Number: ATSA021003A0236 Manuals: CMM 25-49-83 , SB-2492-25-001 ( B787 ) SA…" at bounding box center [526, 95] width 809 height 31
click at [888, 98] on button "Actions" at bounding box center [892, 92] width 46 height 17
click at [867, 113] on link "Edit" at bounding box center [877, 110] width 80 height 13
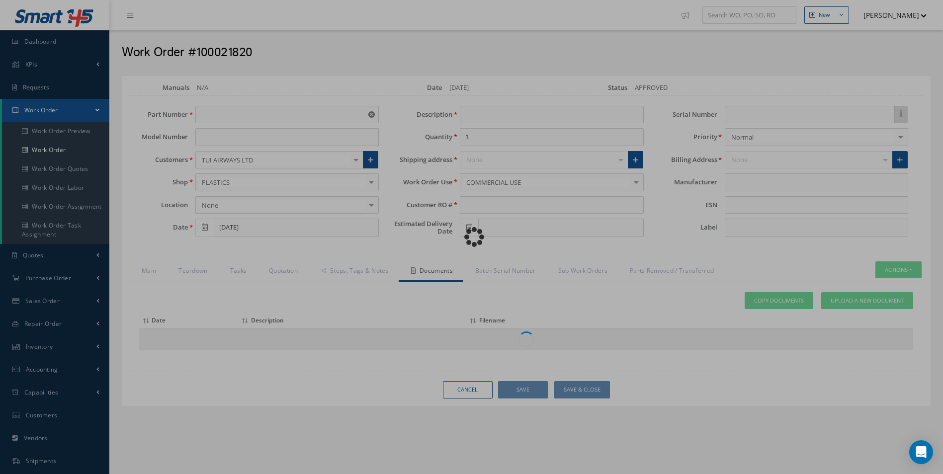
type input "ATSA021003A0236"
type input "[DATE]"
type input "SHROUD ASSY"
type input "R41793725"
type input "[DATE]"
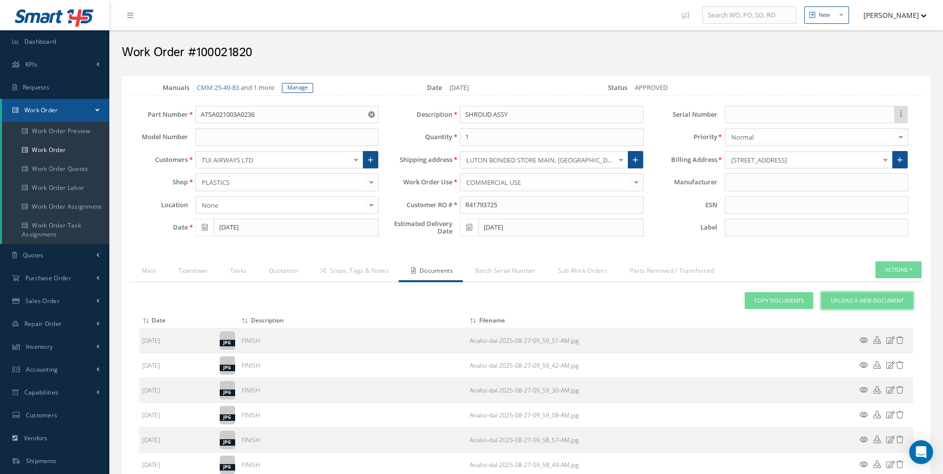
click at [892, 297] on span "Upload a New Document" at bounding box center [867, 301] width 73 height 8
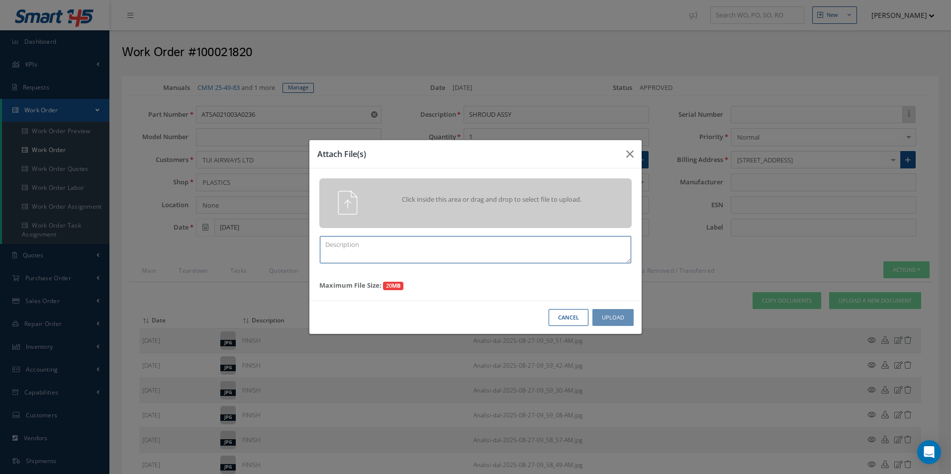
click at [455, 260] on textarea at bounding box center [475, 249] width 311 height 27
type textarea "F"
type textarea "VIDEO TEST"
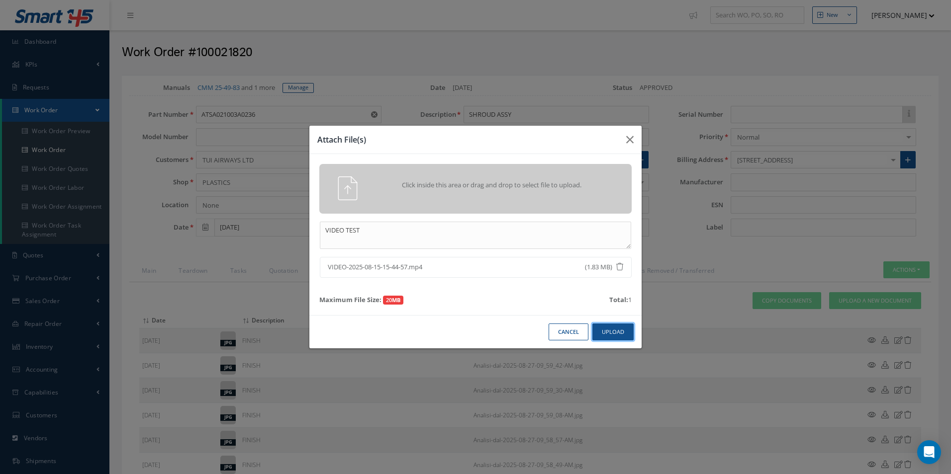
click at [605, 328] on button "Upload" at bounding box center [612, 332] width 41 height 17
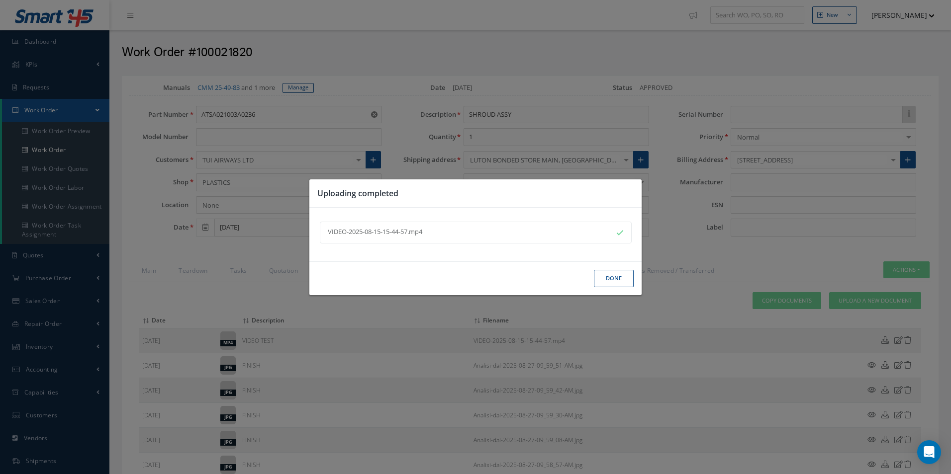
click at [616, 274] on button "Done" at bounding box center [614, 278] width 40 height 17
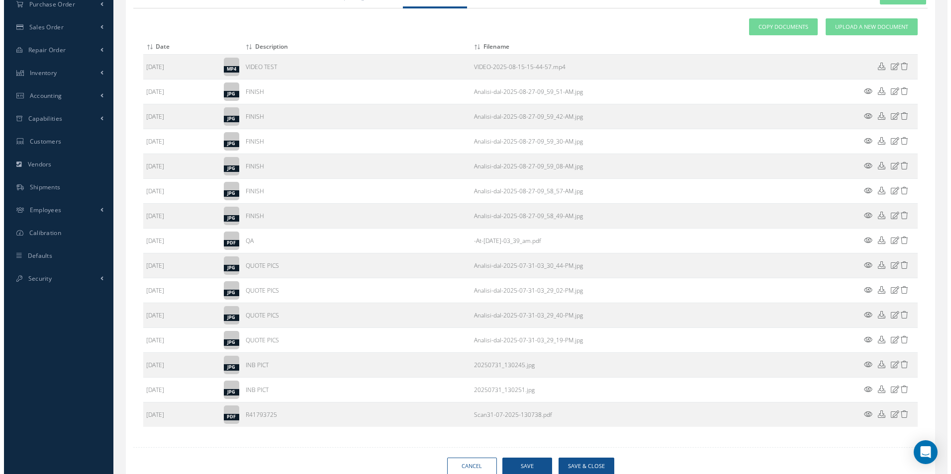
scroll to position [315, 0]
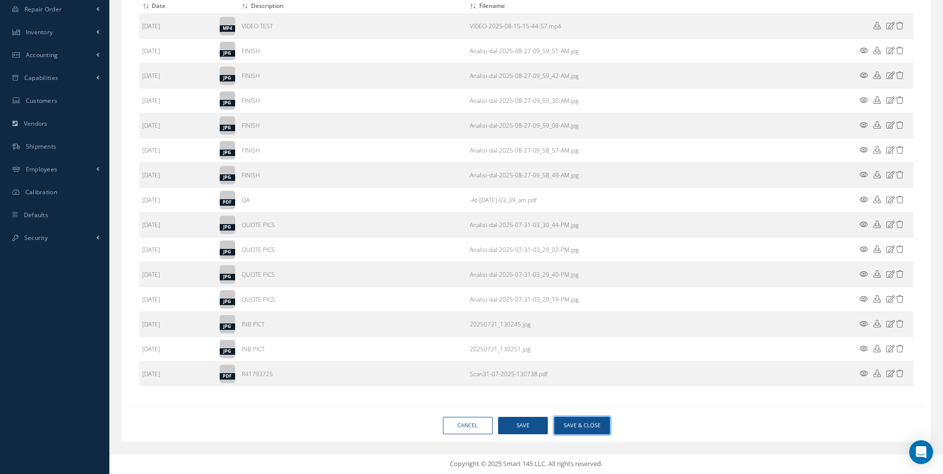
click at [581, 432] on button "Save & Close" at bounding box center [582, 425] width 56 height 17
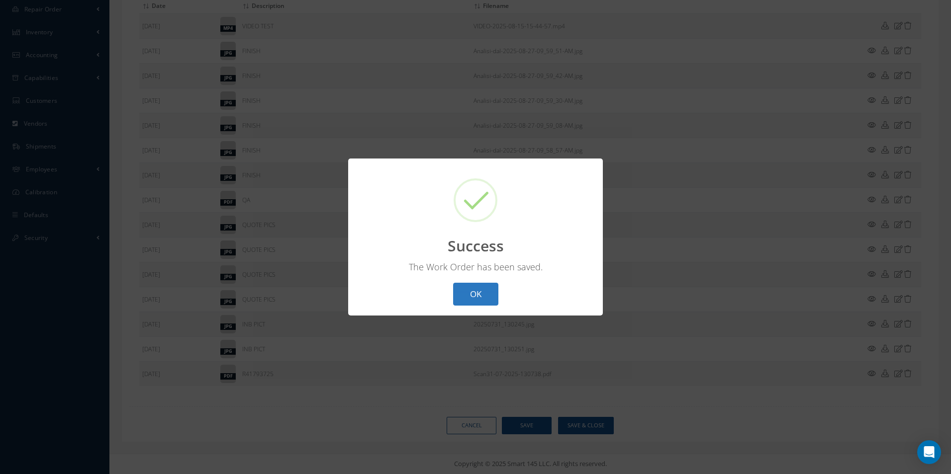
click at [484, 285] on button "OK" at bounding box center [475, 294] width 45 height 23
select select "25"
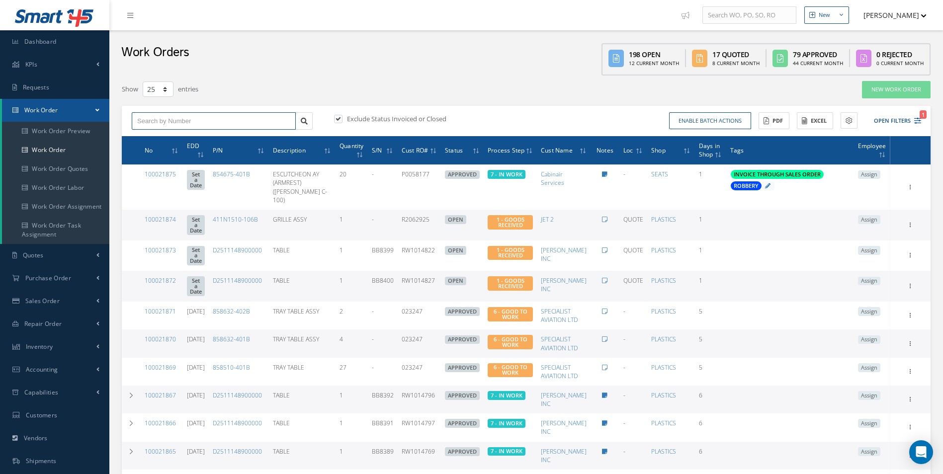
click at [165, 121] on input "text" at bounding box center [214, 121] width 164 height 18
type input "100021834"
click at [185, 140] on div "100021834" at bounding box center [213, 139] width 153 height 10
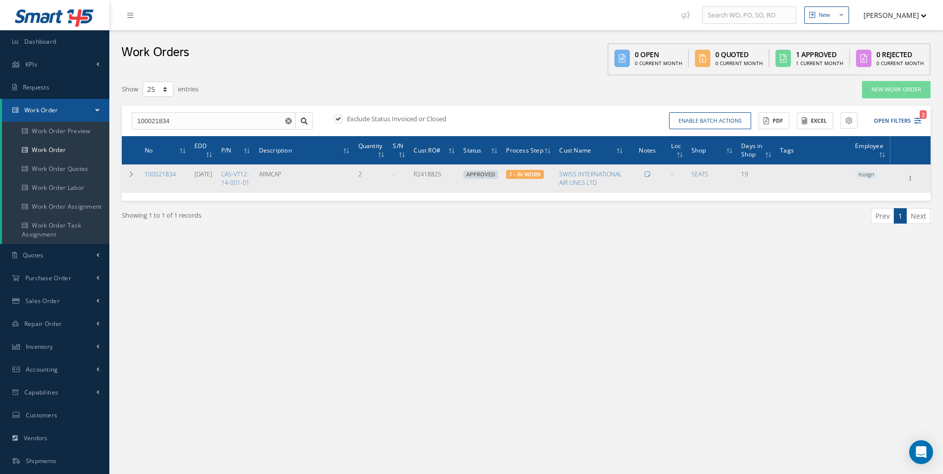
click at [872, 173] on span "Assign" at bounding box center [866, 175] width 22 height 9
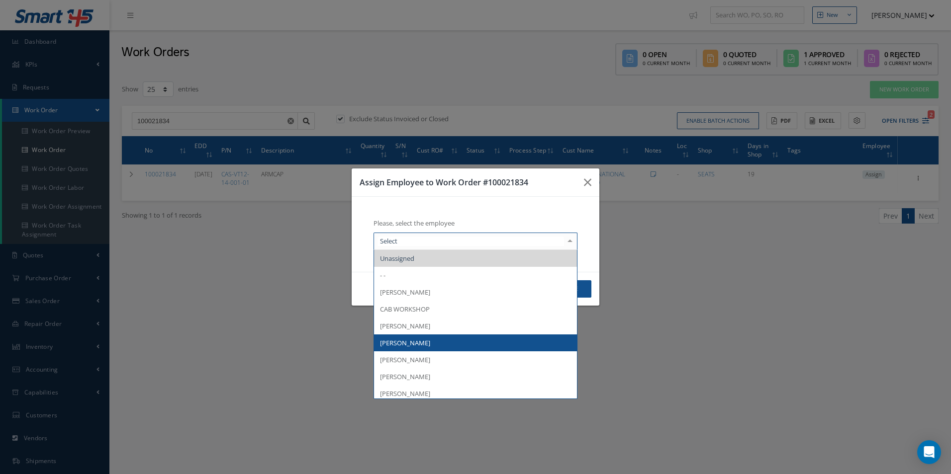
click at [433, 342] on span "[PERSON_NAME]" at bounding box center [475, 343] width 203 height 17
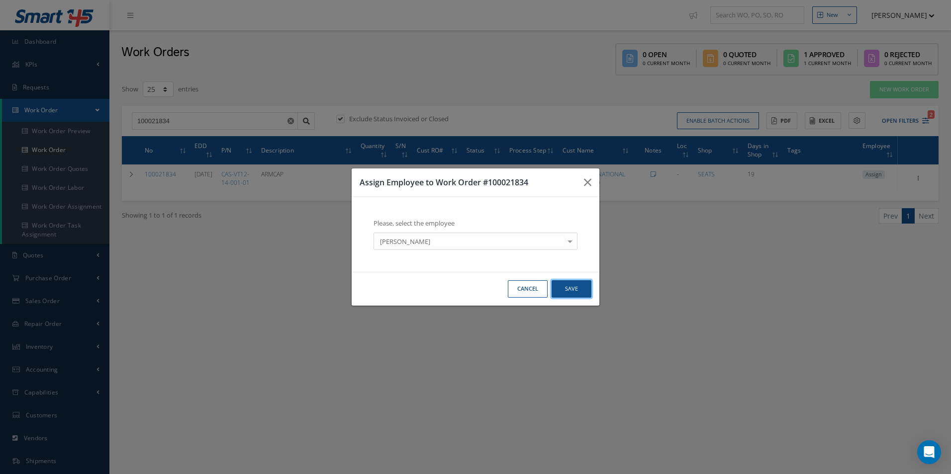
click at [566, 294] on button "Save" at bounding box center [571, 288] width 40 height 17
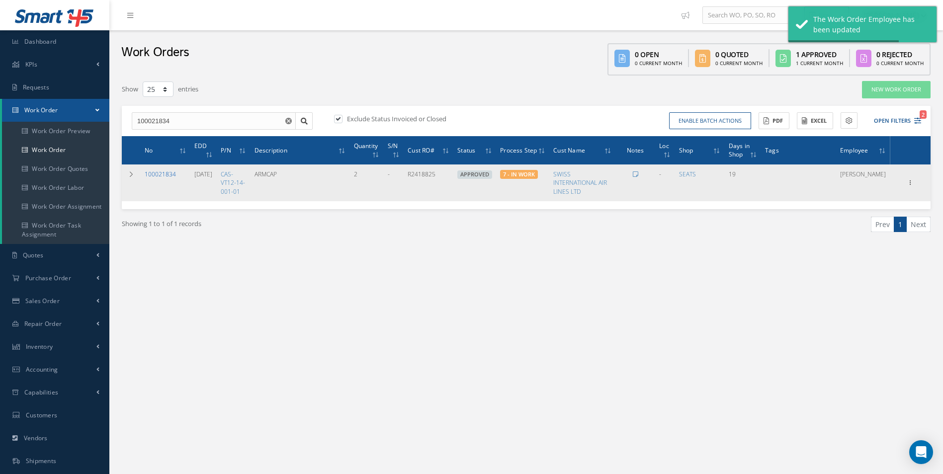
click at [160, 175] on link "100021834" at bounding box center [160, 174] width 31 height 8
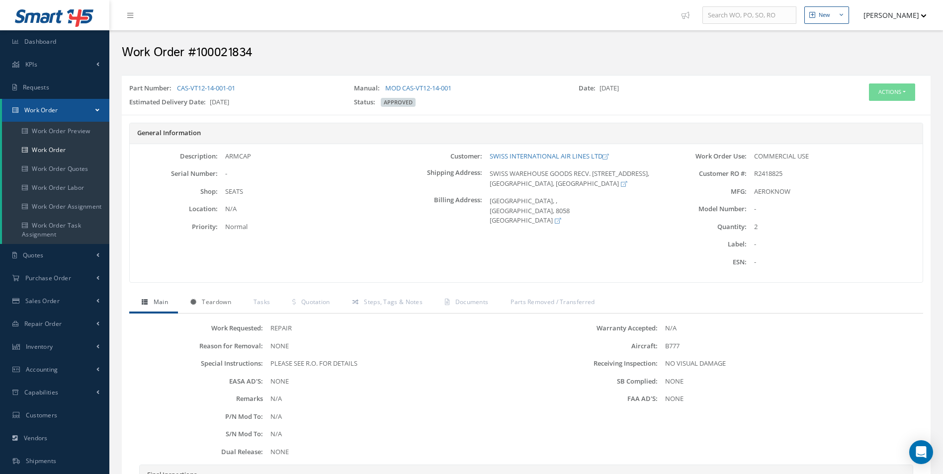
click at [233, 305] on link "Teardown" at bounding box center [209, 303] width 63 height 21
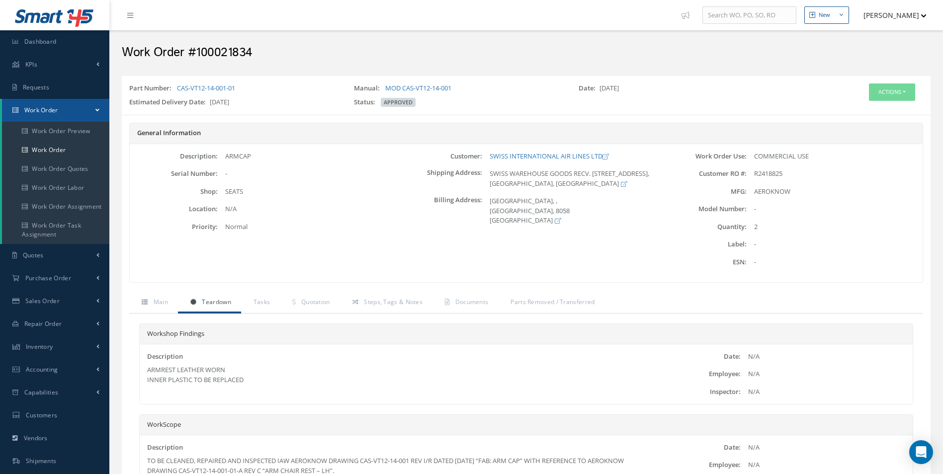
click at [889, 102] on div "Actions Edit Invoicing Close Part Issue Send By Email Print-Outs Receiving Insp…" at bounding box center [863, 97] width 135 height 27
click at [889, 99] on button "Actions" at bounding box center [892, 92] width 46 height 17
click at [877, 112] on link "Edit" at bounding box center [877, 110] width 80 height 13
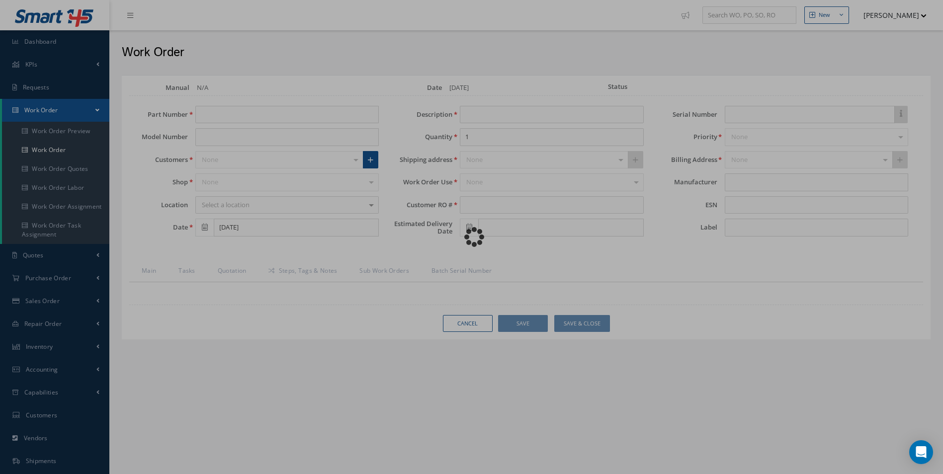
type input "CAS-VT12-14-001-01"
type input "[DATE]"
type input "ARMCAP"
type input "2"
type input "R2418825"
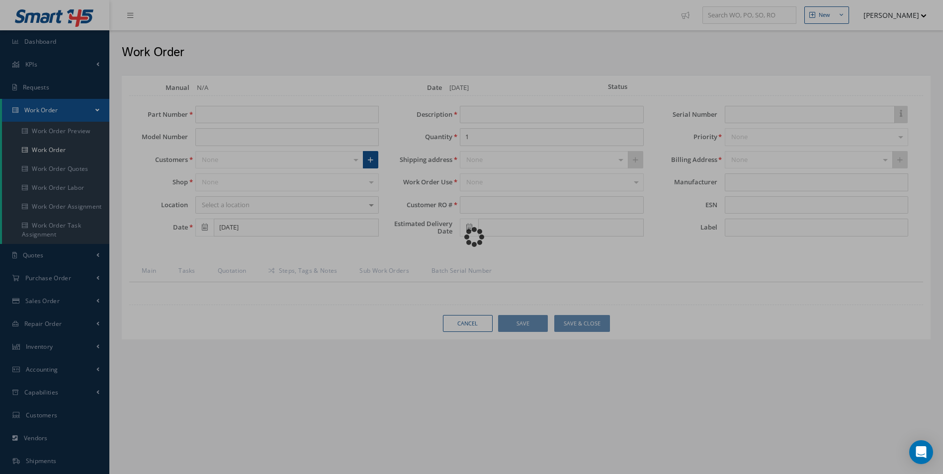
type input "[DATE]"
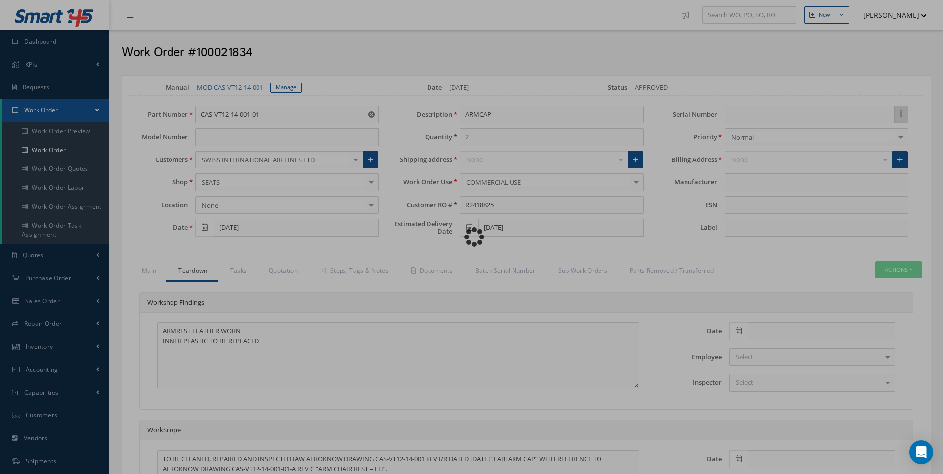
type input "AEROKNOW"
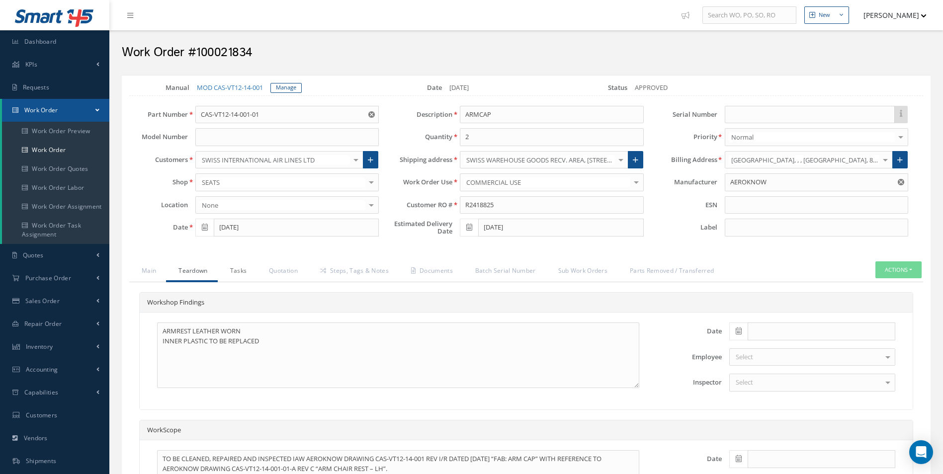
click at [247, 271] on link "Tasks" at bounding box center [237, 272] width 39 height 21
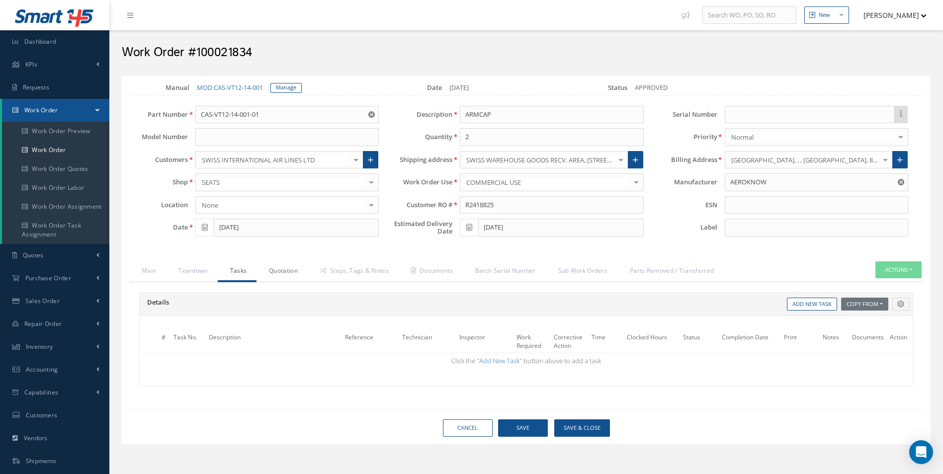
click at [268, 271] on link "Quotation" at bounding box center [282, 272] width 51 height 21
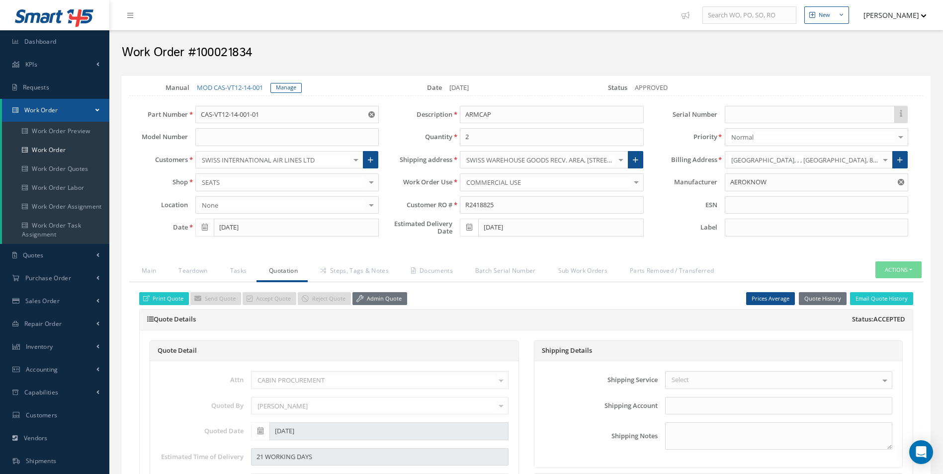
click at [335, 273] on link "Steps, Tags & Notes" at bounding box center [353, 272] width 91 height 21
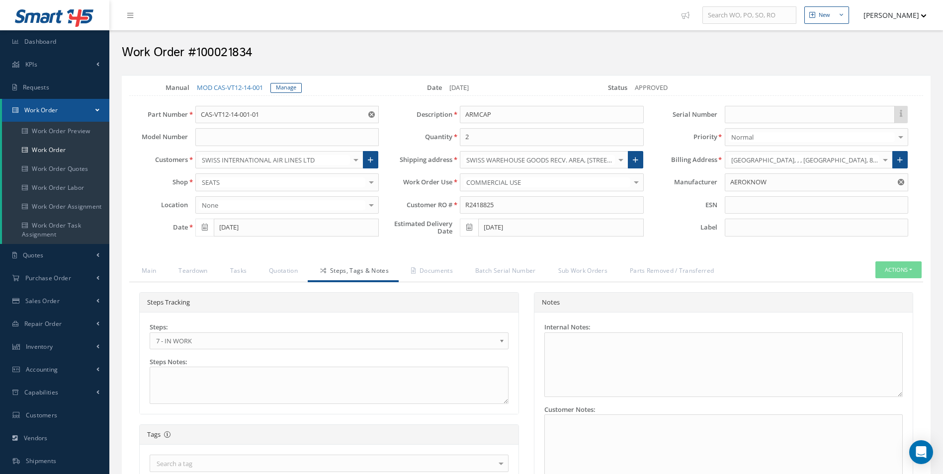
click at [197, 338] on span "7 - IN WORK" at bounding box center [326, 341] width 340 height 12
click at [418, 269] on link "Documents" at bounding box center [431, 272] width 64 height 21
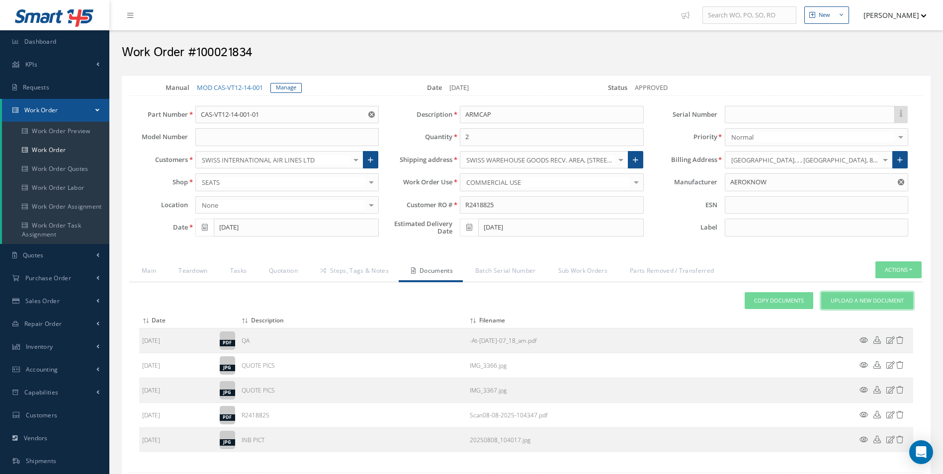
click at [886, 300] on span "Upload a New Document" at bounding box center [867, 301] width 73 height 8
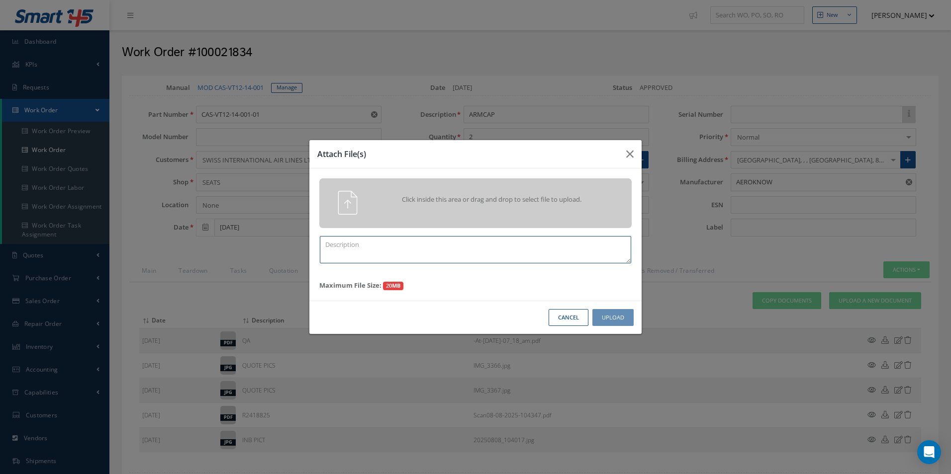
click at [415, 255] on textarea at bounding box center [475, 249] width 311 height 27
click at [632, 155] on icon "button" at bounding box center [629, 154] width 7 height 12
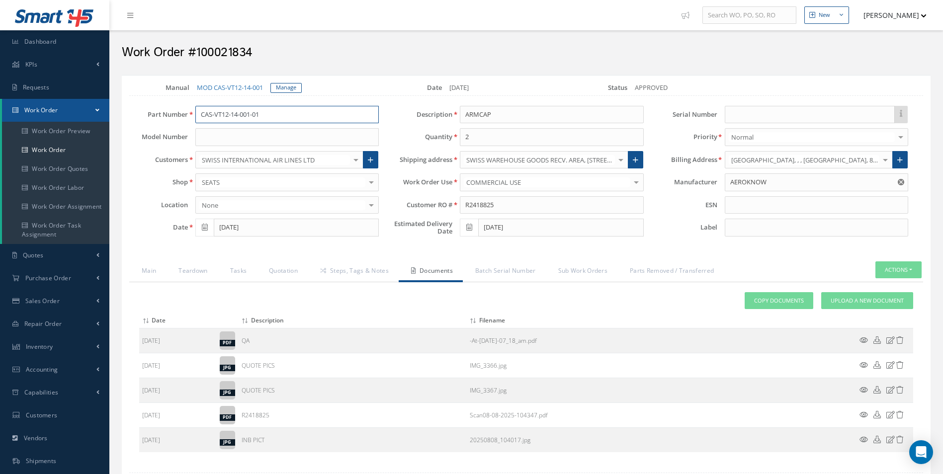
drag, startPoint x: 272, startPoint y: 112, endPoint x: 26, endPoint y: 102, distance: 246.3
click at [26, 102] on div "Smart 145 Dashboard KPIs Work Order Accounting Requests Work Order Work Order P…" at bounding box center [471, 282] width 943 height 564
click at [871, 303] on span "Upload a New Document" at bounding box center [867, 301] width 73 height 8
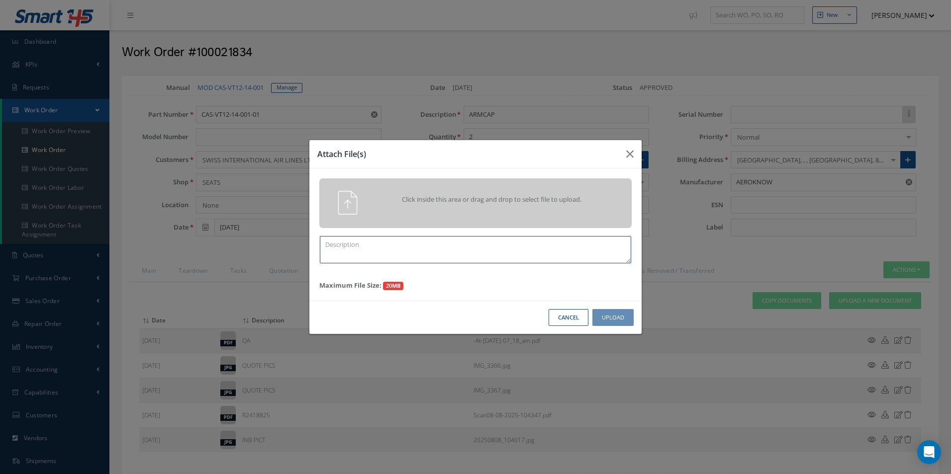
click at [373, 246] on textarea at bounding box center [475, 249] width 311 height 27
type textarea "FINISH"
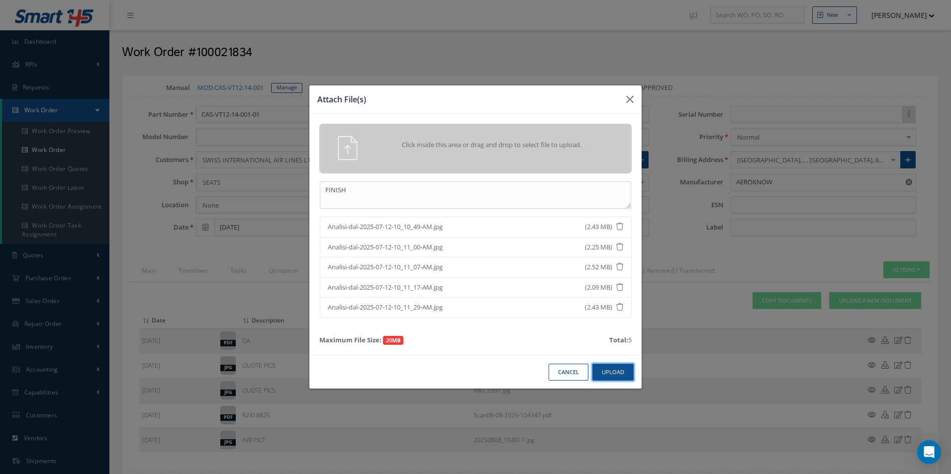
click at [620, 372] on button "Upload" at bounding box center [612, 372] width 41 height 17
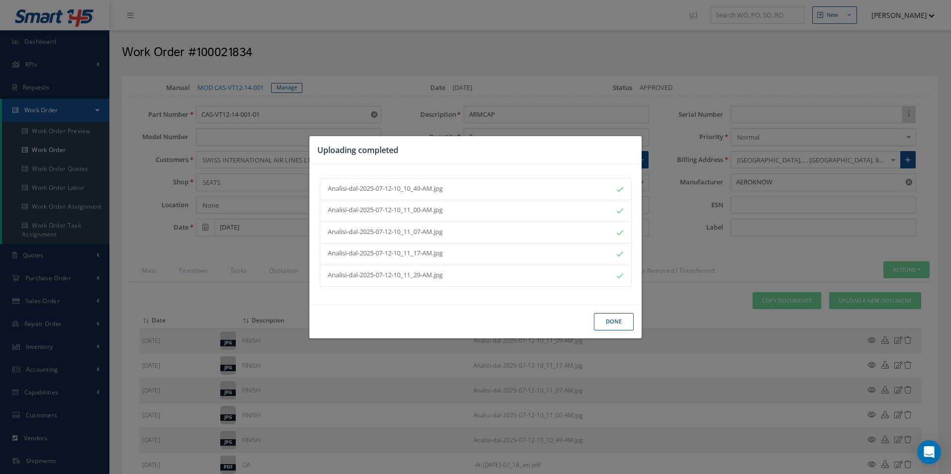
click at [616, 318] on button "Done" at bounding box center [614, 321] width 40 height 17
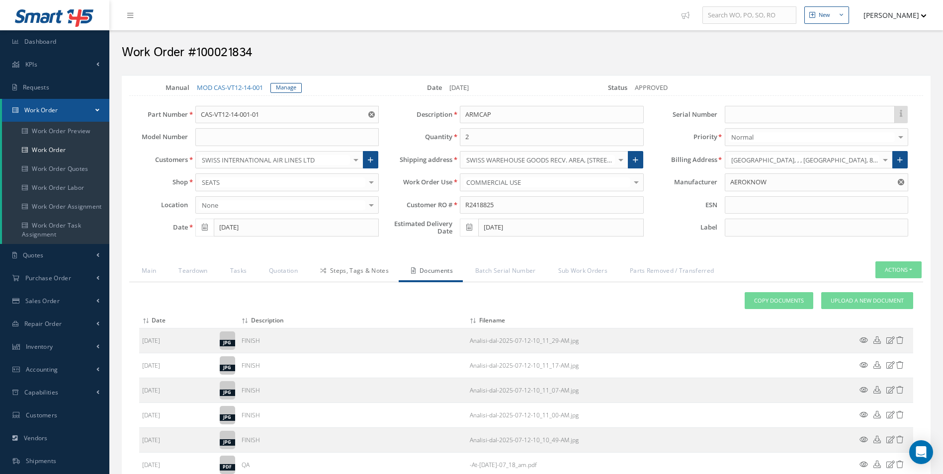
click at [363, 262] on link "Steps, Tags & Notes" at bounding box center [353, 272] width 91 height 21
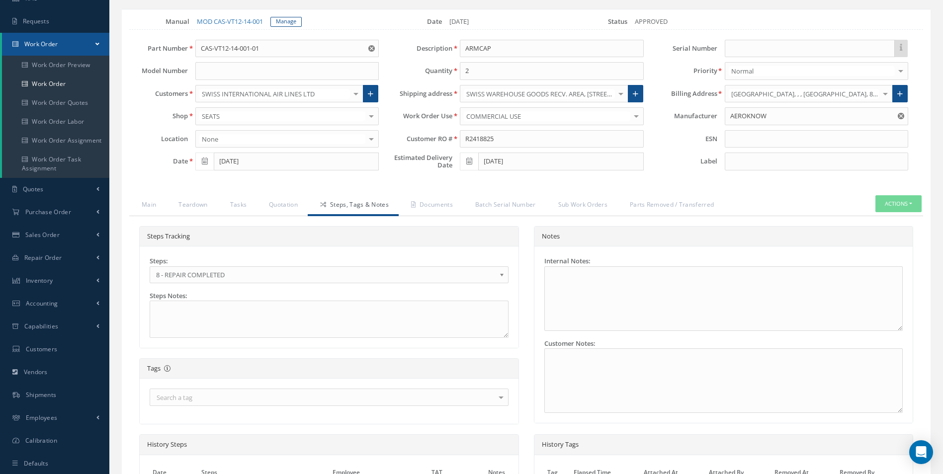
scroll to position [50, 0]
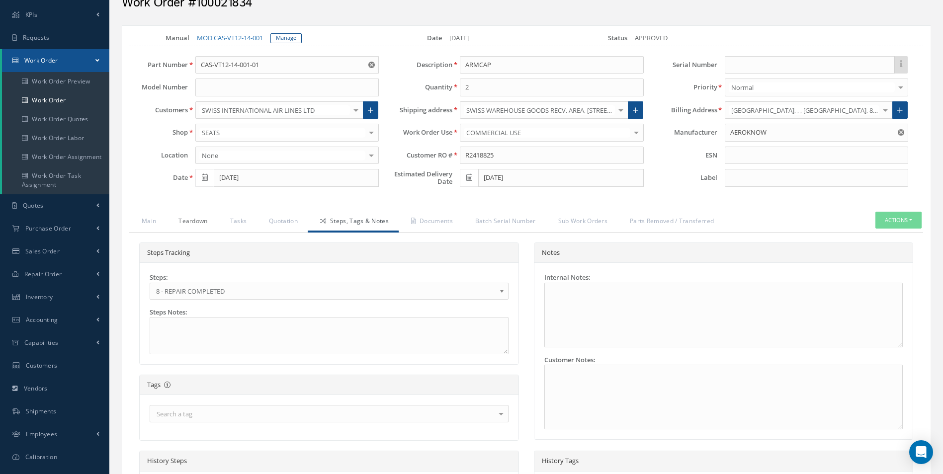
click at [196, 226] on link "Teardown" at bounding box center [191, 222] width 51 height 21
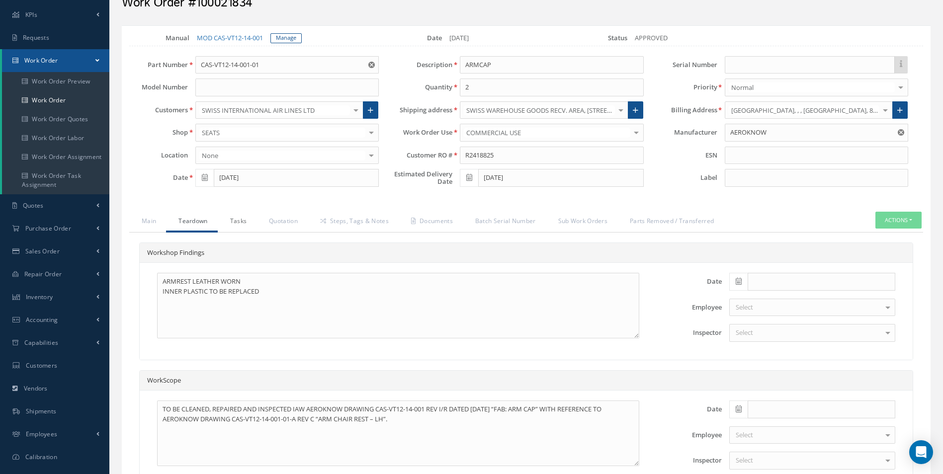
click at [232, 222] on link "Tasks" at bounding box center [237, 222] width 39 height 21
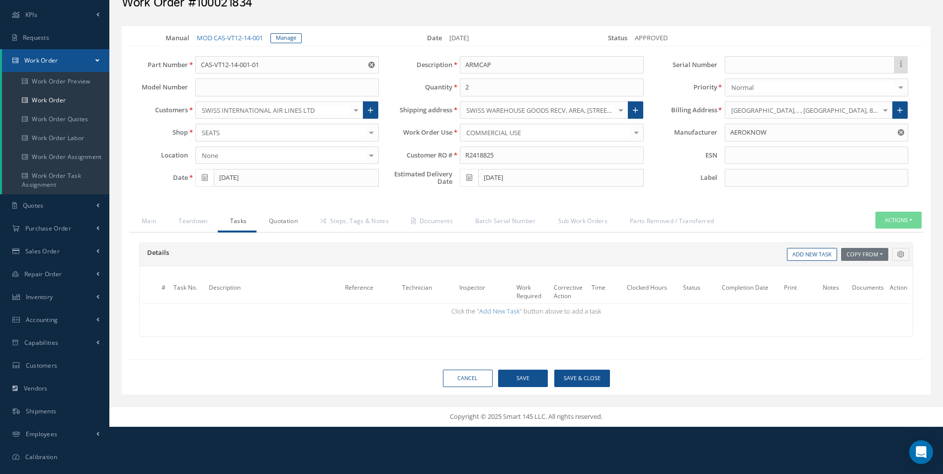
click at [283, 216] on link "Quotation" at bounding box center [282, 222] width 51 height 21
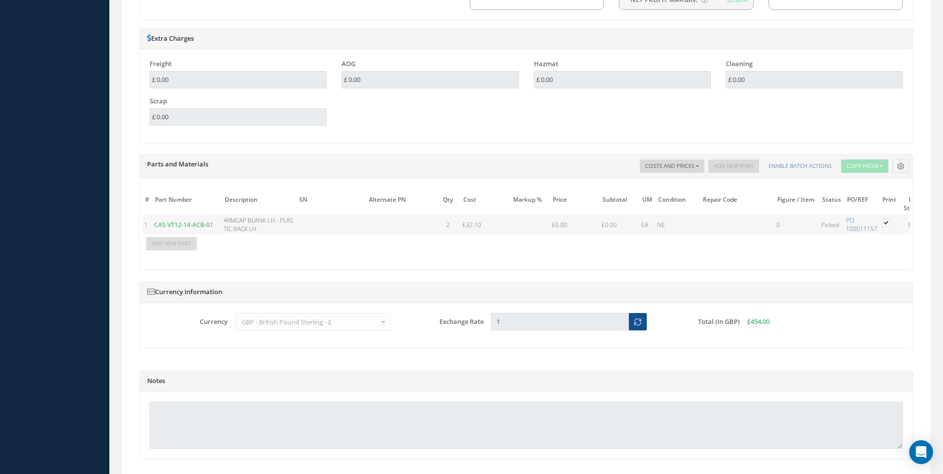
scroll to position [869, 0]
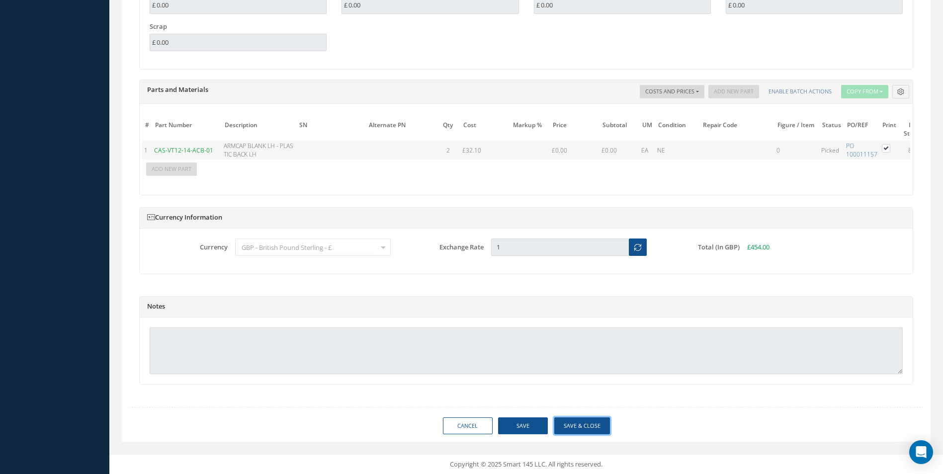
click at [589, 426] on button "Save & Close" at bounding box center [582, 426] width 56 height 17
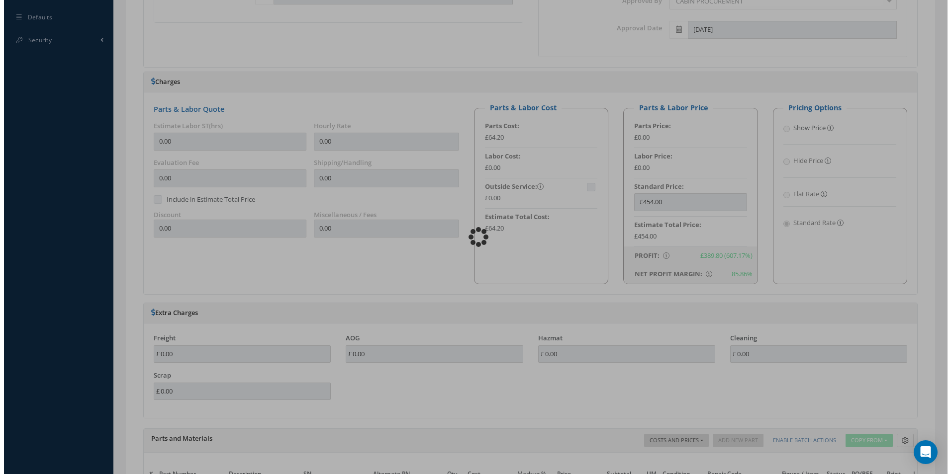
scroll to position [123, 0]
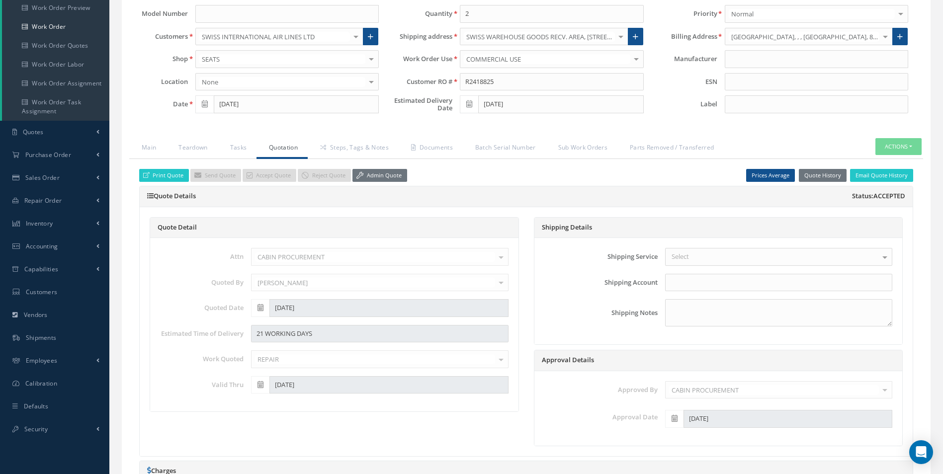
type input "AEROKNOW"
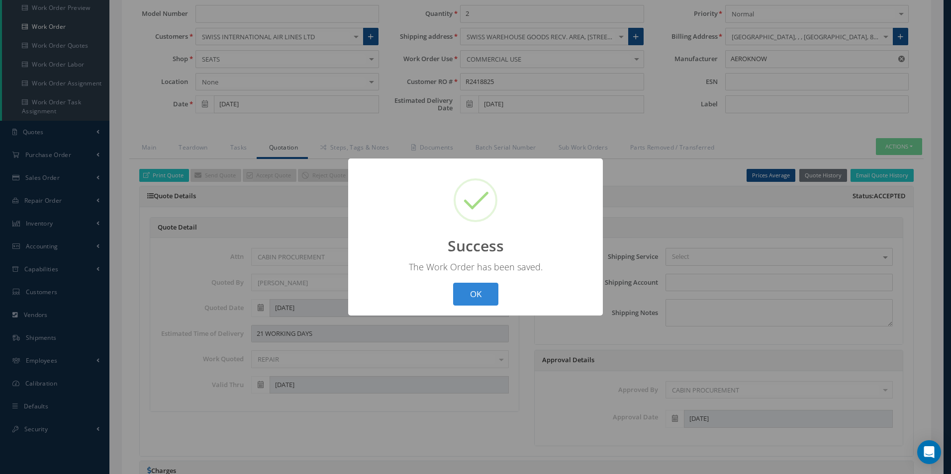
click at [505, 286] on div "? ! i Success × The Work Order has been saved. OK Cancel" at bounding box center [475, 238] width 255 height 158
click at [502, 289] on div "? ! i Success × The Work Order has been saved. OK Cancel" at bounding box center [475, 238] width 255 height 158
click at [485, 294] on button "OK" at bounding box center [475, 294] width 45 height 23
select select "25"
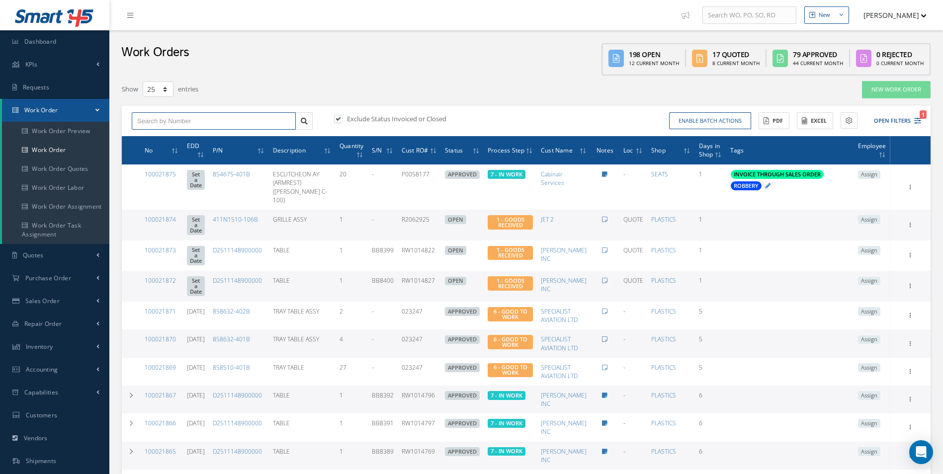
click at [157, 122] on input "text" at bounding box center [214, 121] width 164 height 18
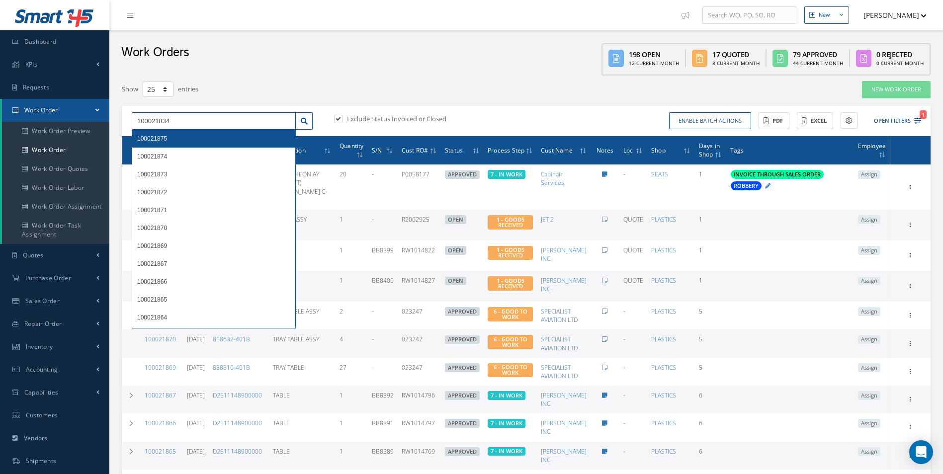
click at [213, 120] on input "100021834" at bounding box center [214, 121] width 164 height 18
type input "100021834"
click at [305, 120] on icon at bounding box center [304, 121] width 7 height 7
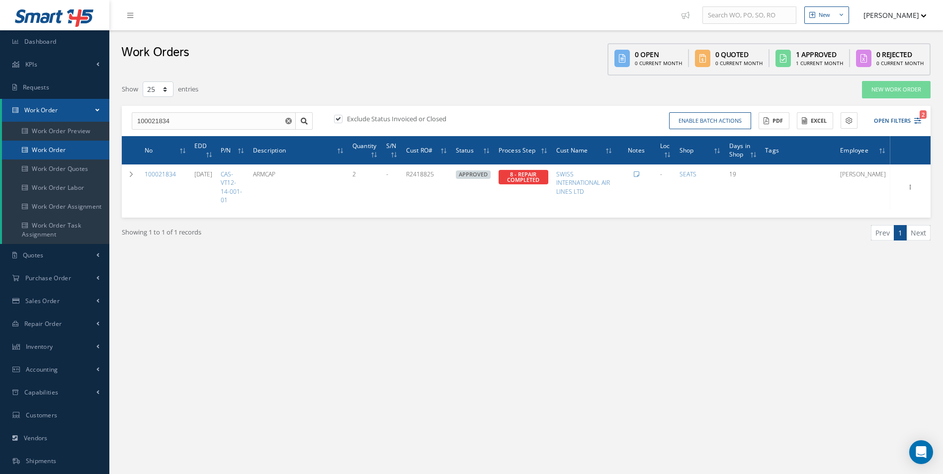
click at [41, 148] on link "Work Order" at bounding box center [55, 150] width 107 height 19
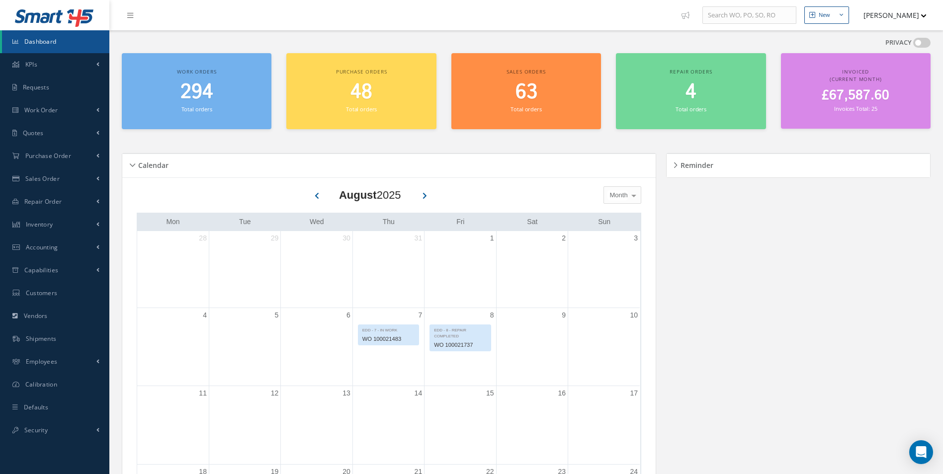
click at [927, 41] on span at bounding box center [921, 43] width 17 height 10
click at [913, 45] on input "checkbox" at bounding box center [913, 45] width 0 height 0
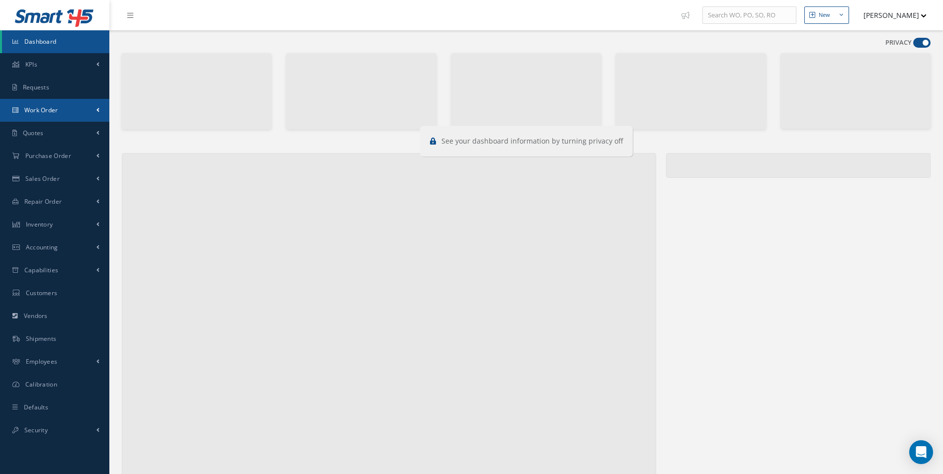
click at [58, 106] on span "Work Order" at bounding box center [41, 110] width 34 height 8
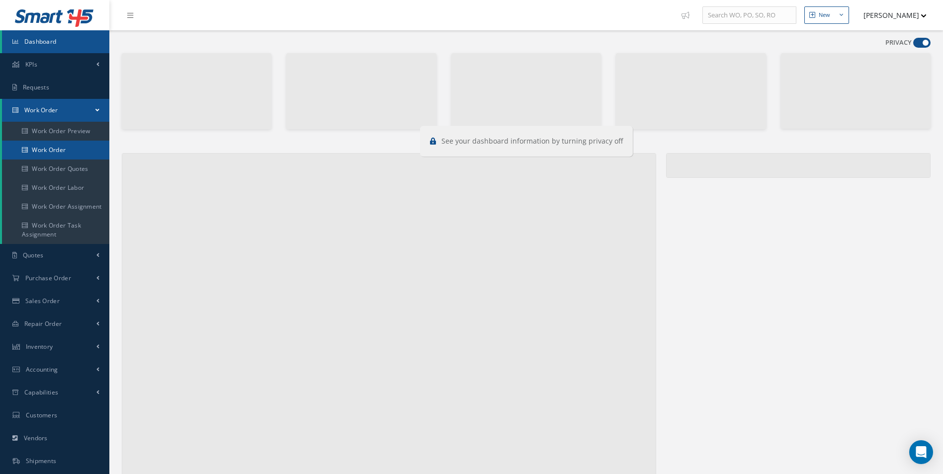
click at [56, 141] on link "Work Order" at bounding box center [55, 150] width 107 height 19
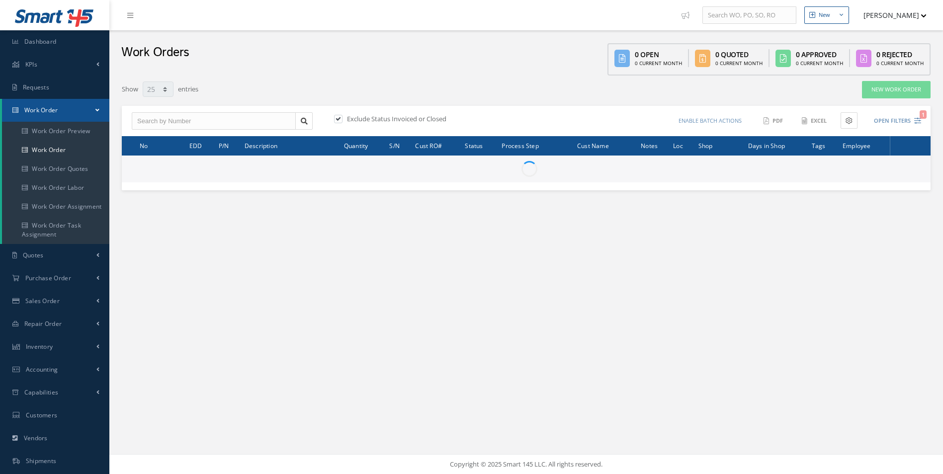
select select "25"
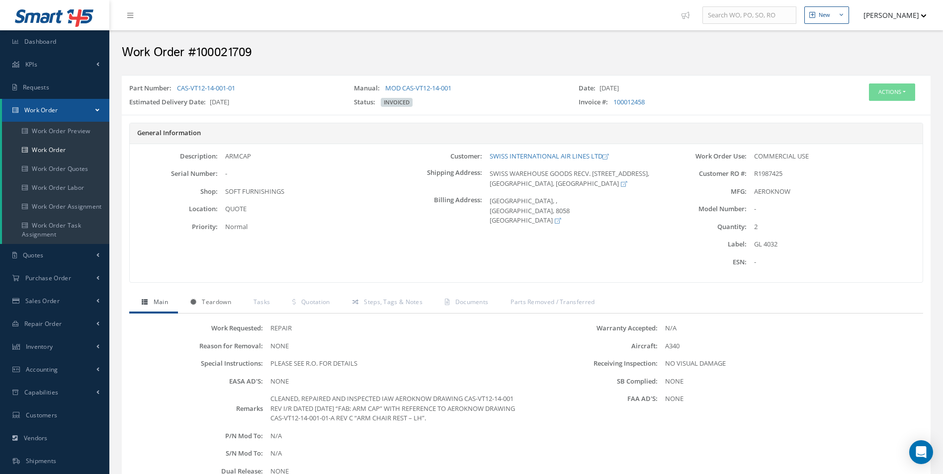
click at [218, 302] on span "Teardown" at bounding box center [216, 302] width 29 height 8
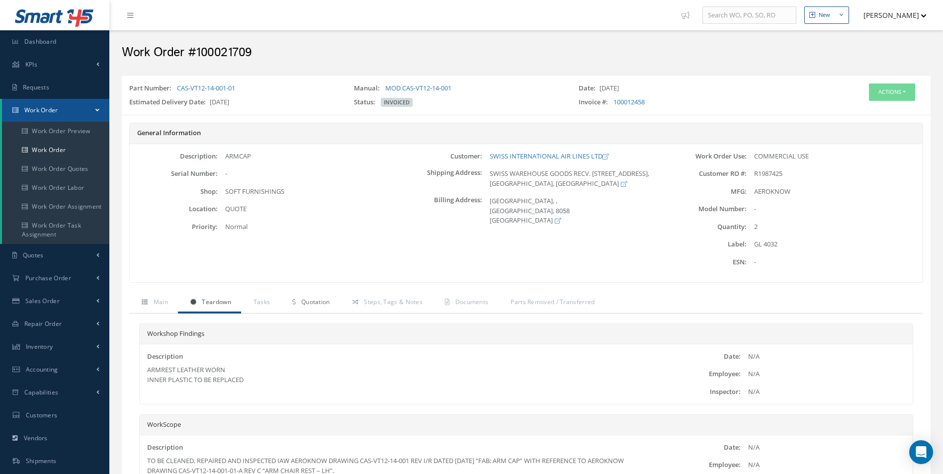
click at [281, 293] on link "Quotation" at bounding box center [310, 303] width 60 height 21
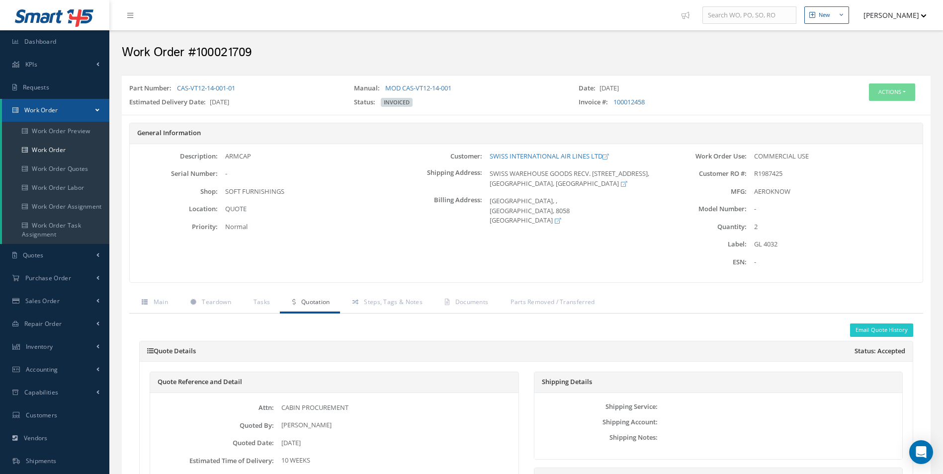
click at [378, 290] on div "General Information Description: ARMCAP Serial Number: - Shop: Location: Priori…" at bounding box center [526, 208] width 809 height 170
click at [401, 292] on div "General Information Description: ARMCAP Serial Number: - Shop: Location: Priori…" at bounding box center [526, 208] width 809 height 170
click at [505, 300] on link "Parts Removed / Transferred" at bounding box center [551, 303] width 106 height 21
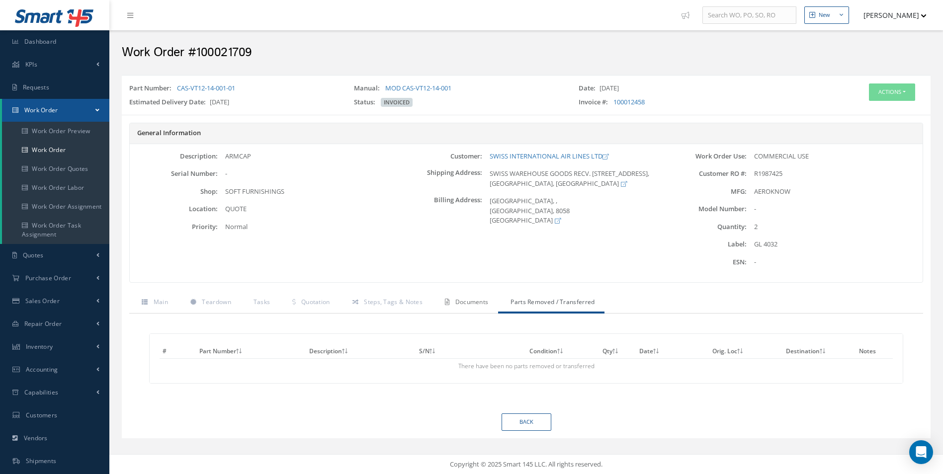
click at [466, 300] on span "Documents" at bounding box center [471, 302] width 33 height 8
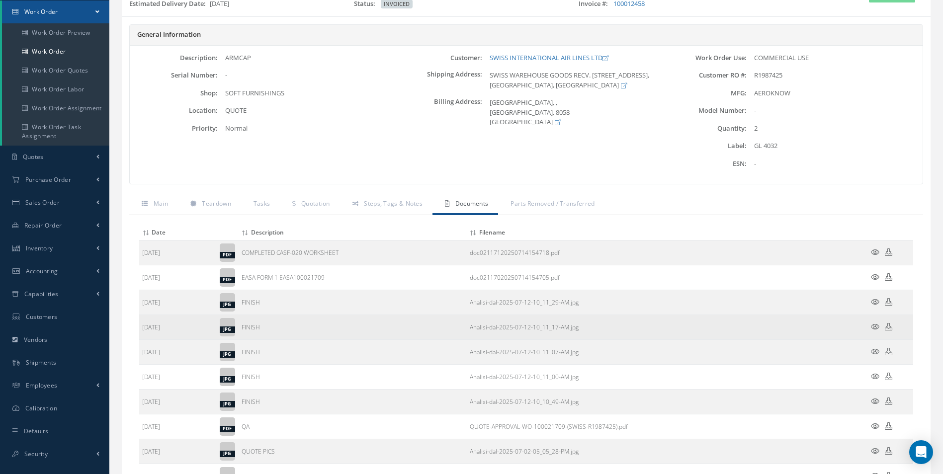
scroll to position [99, 0]
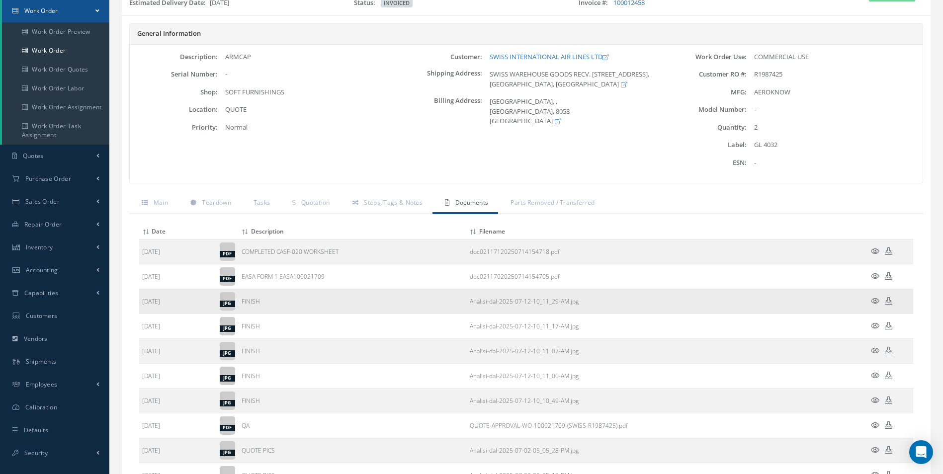
click at [890, 302] on icon at bounding box center [888, 300] width 7 height 7
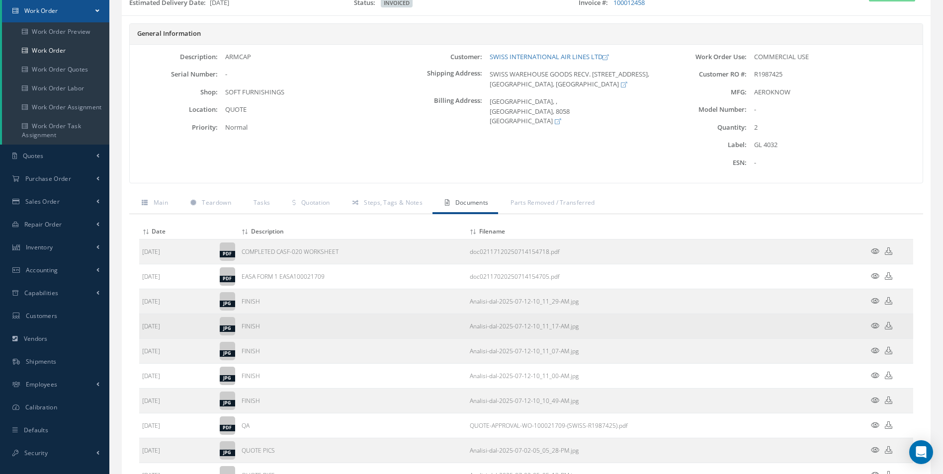
click at [889, 323] on icon at bounding box center [888, 325] width 7 height 7
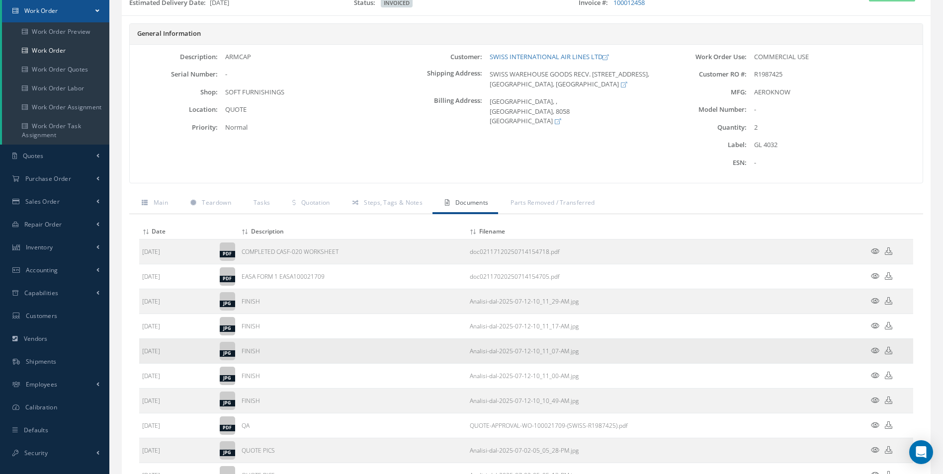
click at [889, 350] on icon at bounding box center [888, 350] width 7 height 7
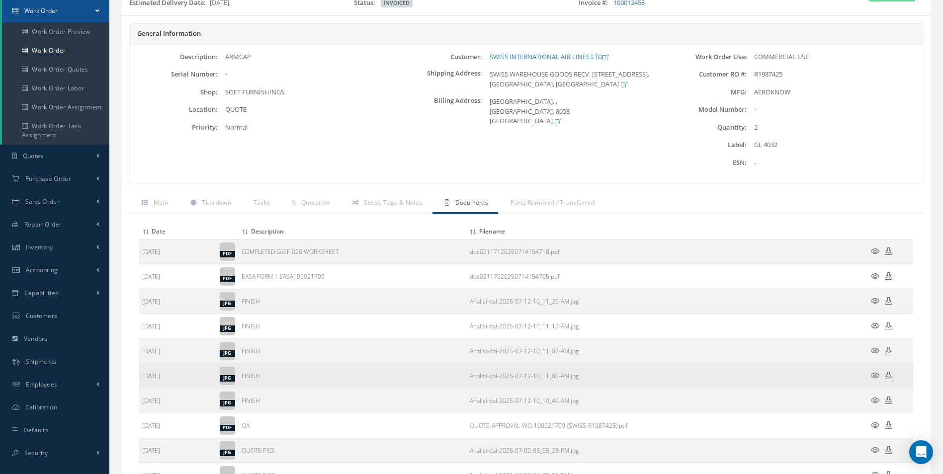
click at [888, 374] on icon at bounding box center [888, 375] width 7 height 7
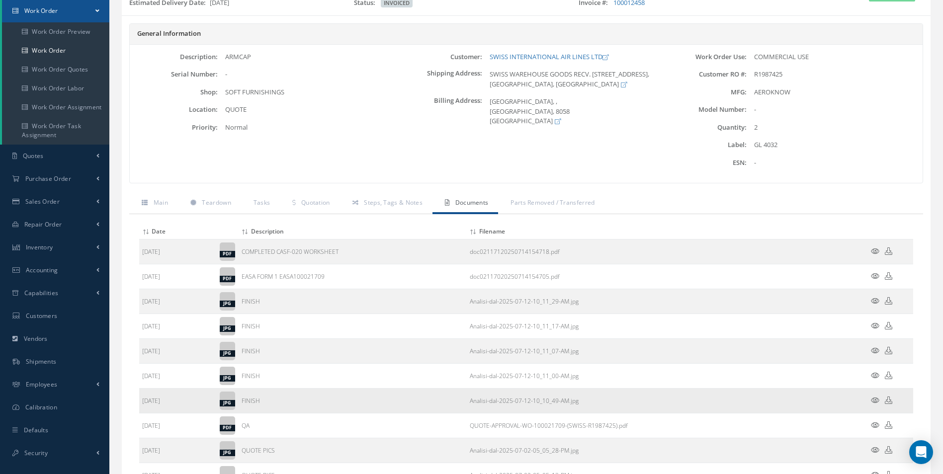
click at [887, 400] on icon at bounding box center [888, 400] width 7 height 7
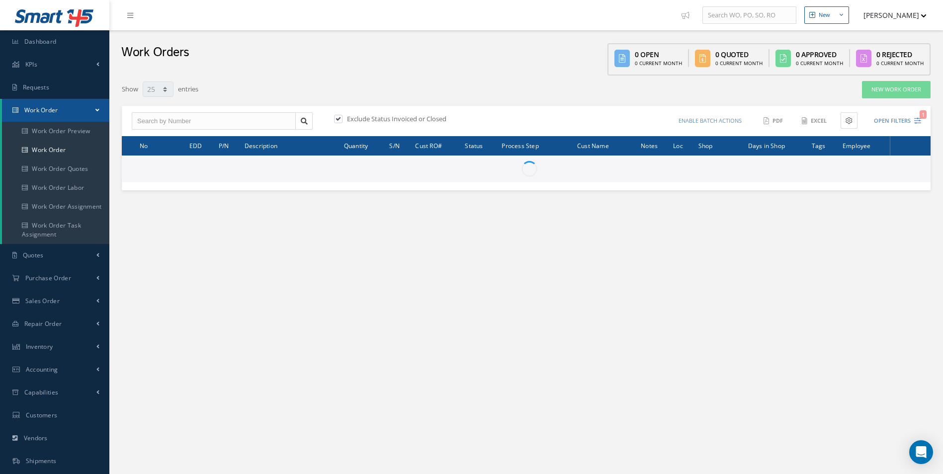
select select "25"
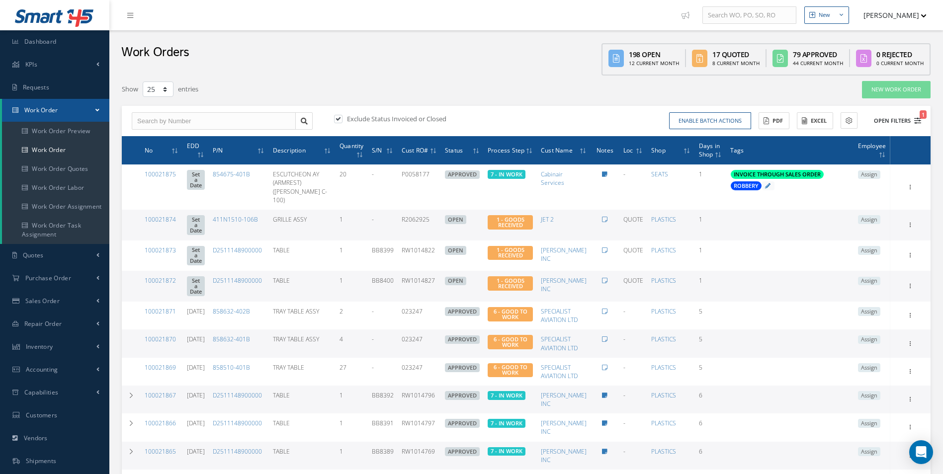
click at [910, 127] on button "Open Filters 1" at bounding box center [893, 121] width 56 height 16
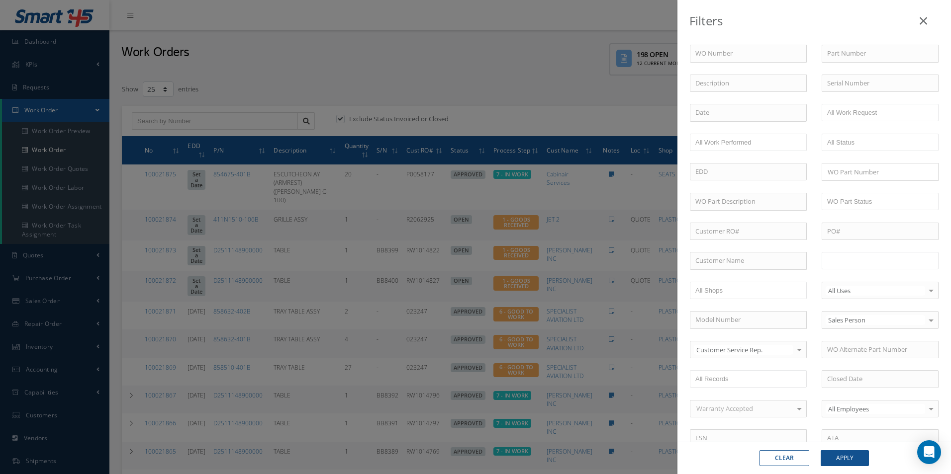
click at [859, 257] on input "text" at bounding box center [858, 261] width 63 height 12
click at [853, 455] on button "Apply" at bounding box center [844, 458] width 48 height 16
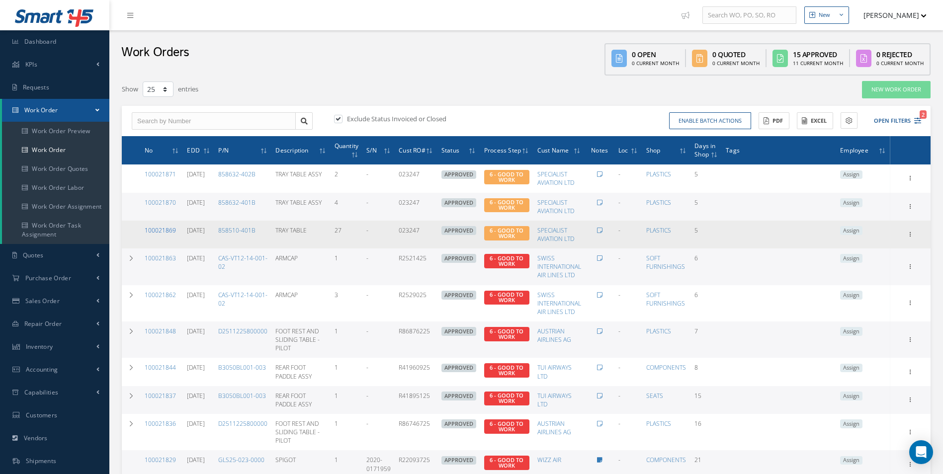
click at [173, 233] on link "100021869" at bounding box center [160, 230] width 31 height 8
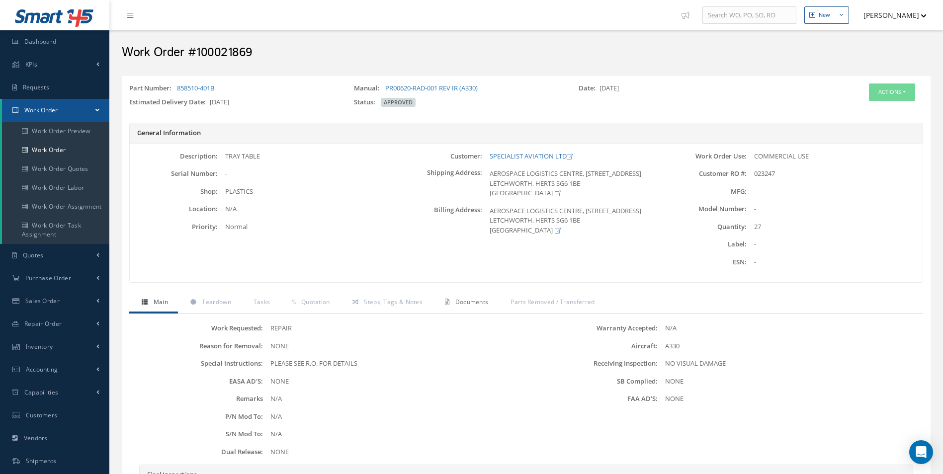
click at [473, 306] on span "Documents" at bounding box center [471, 302] width 33 height 8
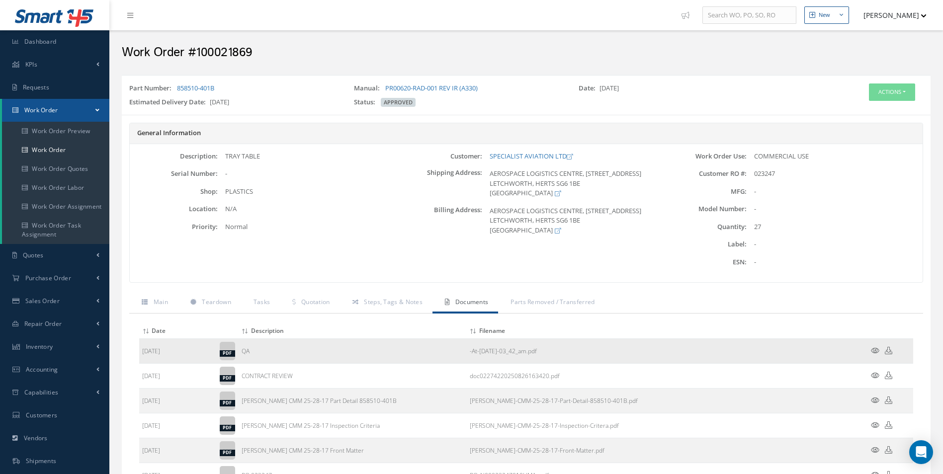
click at [877, 352] on icon at bounding box center [875, 350] width 8 height 7
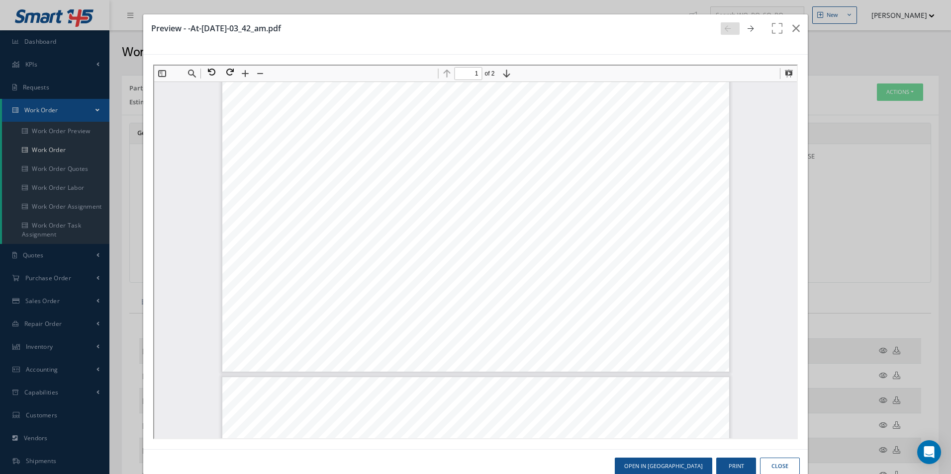
type input "2"
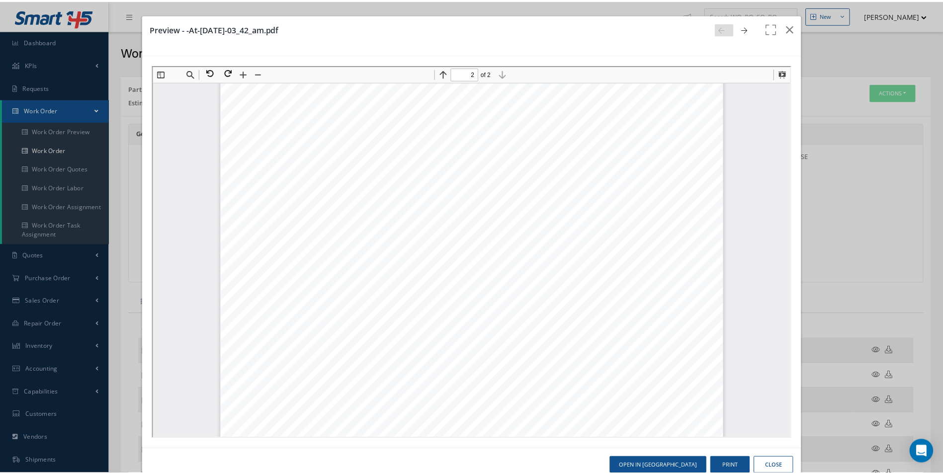
scroll to position [801, 0]
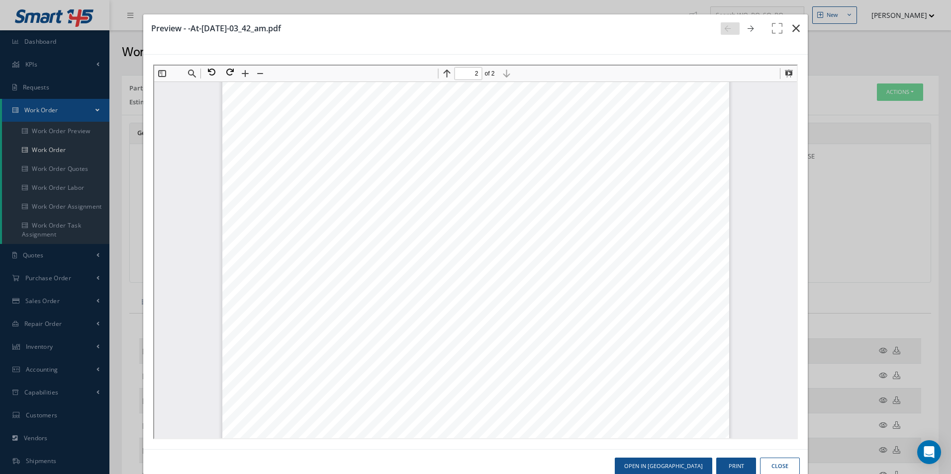
click at [792, 27] on icon "button" at bounding box center [795, 28] width 7 height 12
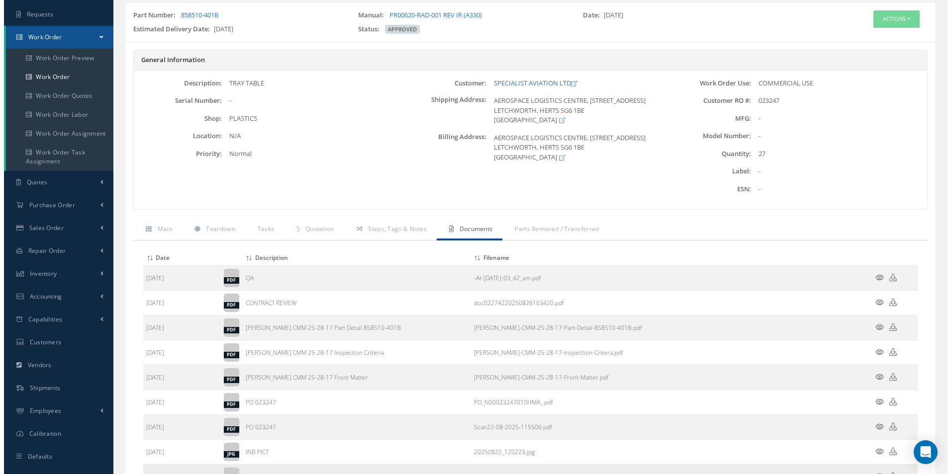
scroll to position [163, 0]
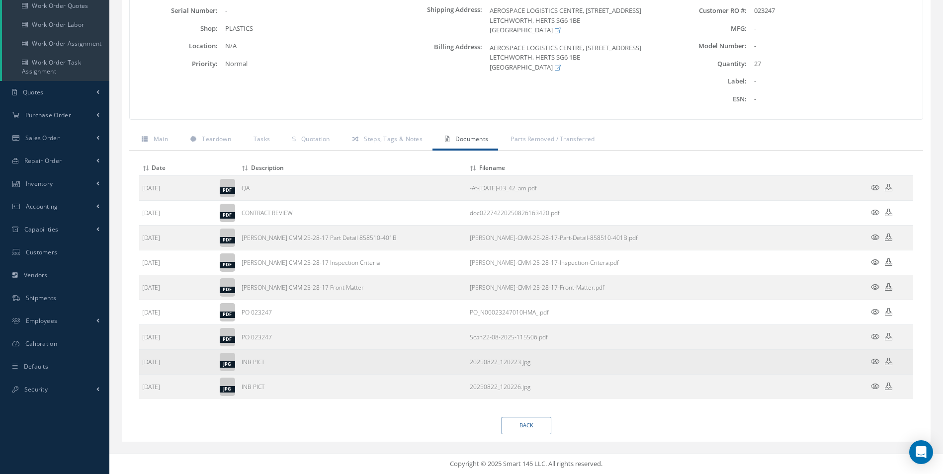
click at [877, 358] on icon at bounding box center [875, 361] width 8 height 7
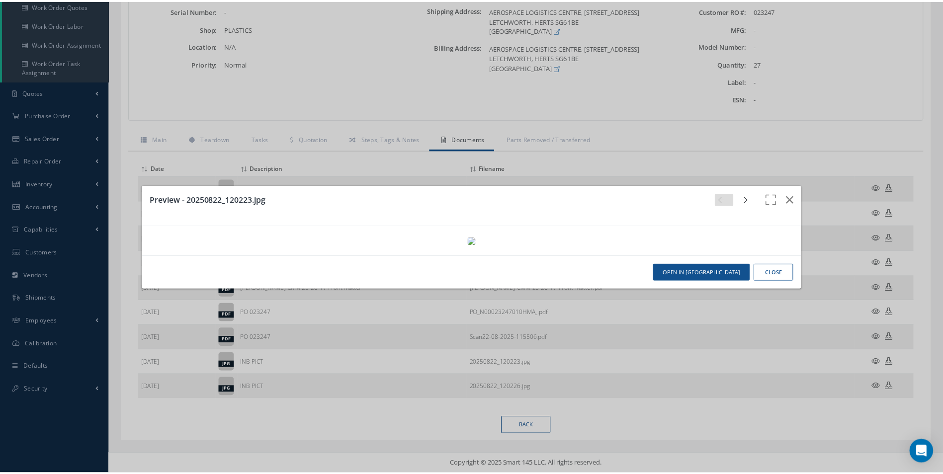
scroll to position [0, 0]
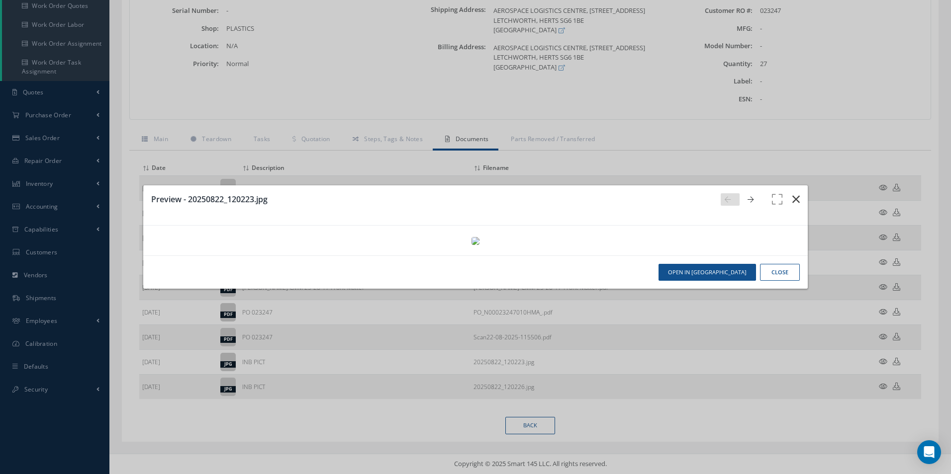
click at [792, 193] on icon "button" at bounding box center [795, 199] width 7 height 12
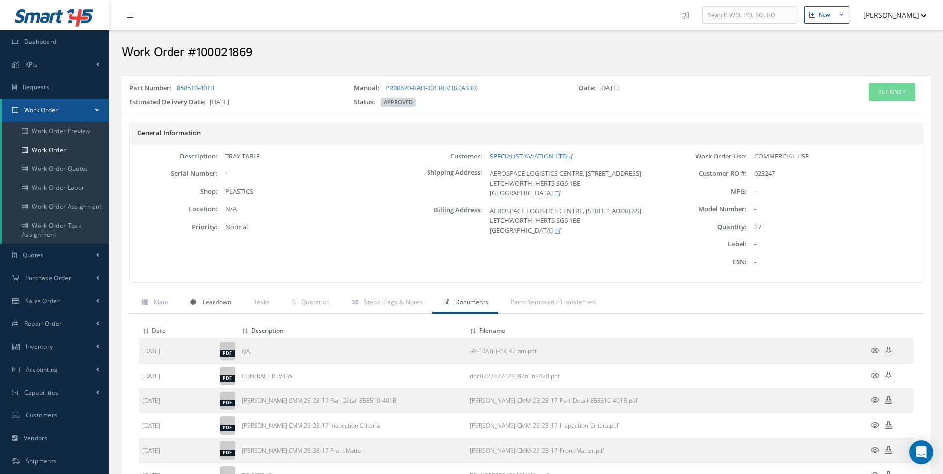
click at [214, 308] on link "Teardown" at bounding box center [209, 303] width 63 height 21
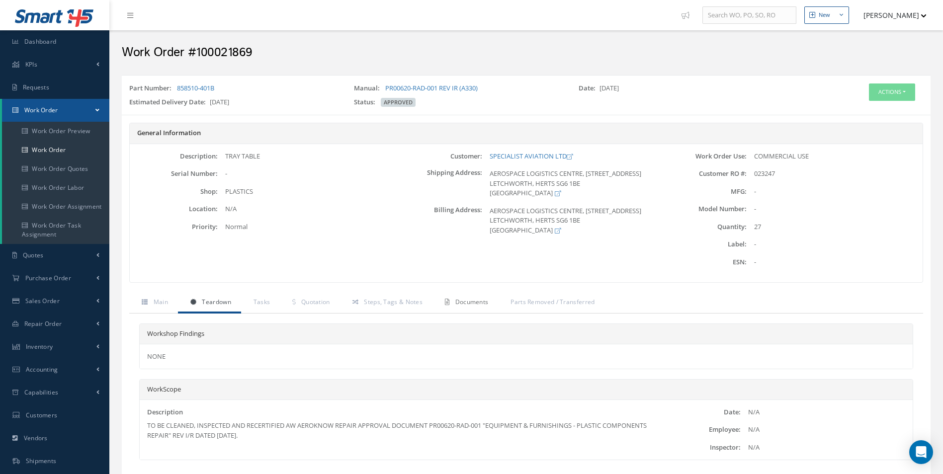
click at [466, 304] on span "Documents" at bounding box center [471, 302] width 33 height 8
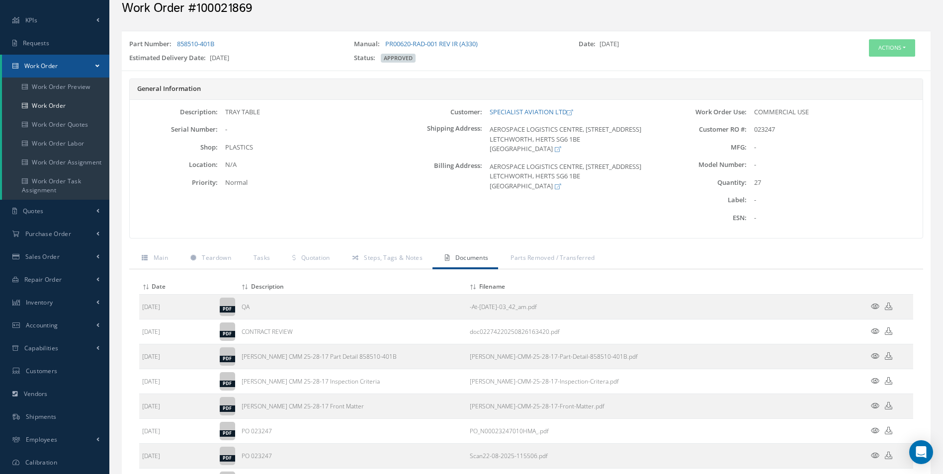
scroll to position [149, 0]
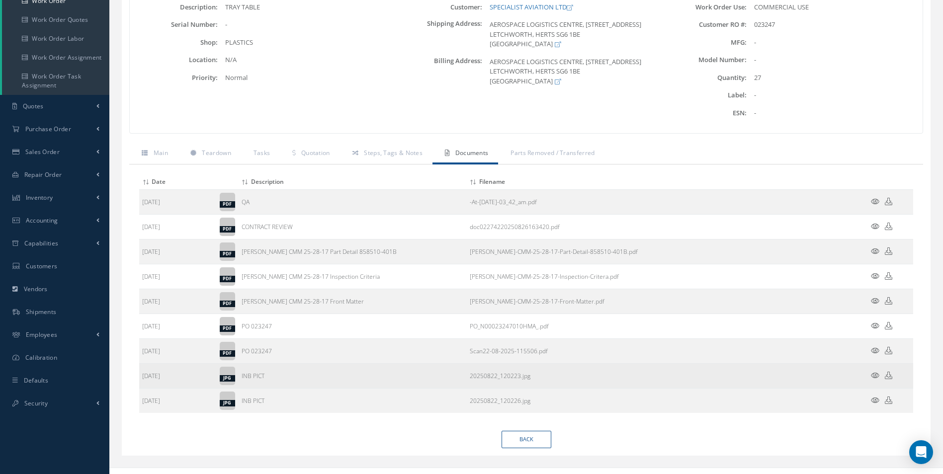
click at [875, 374] on icon at bounding box center [875, 375] width 8 height 7
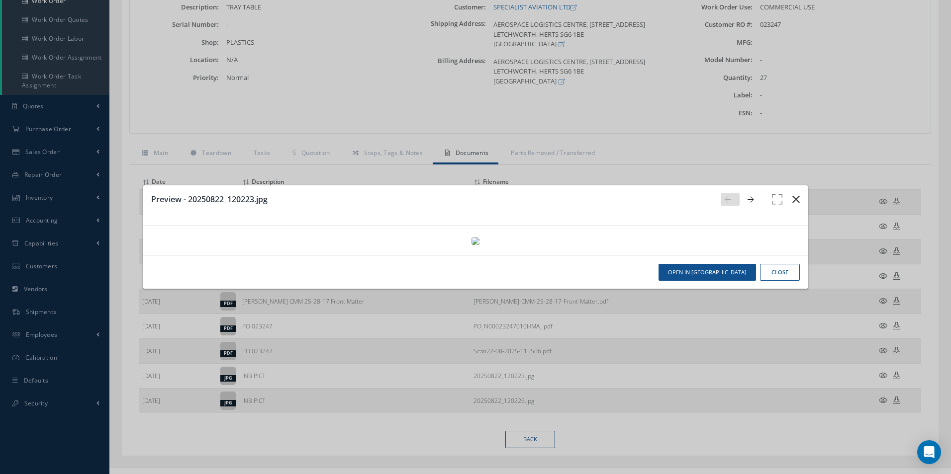
click at [784, 185] on button "button" at bounding box center [795, 199] width 23 height 28
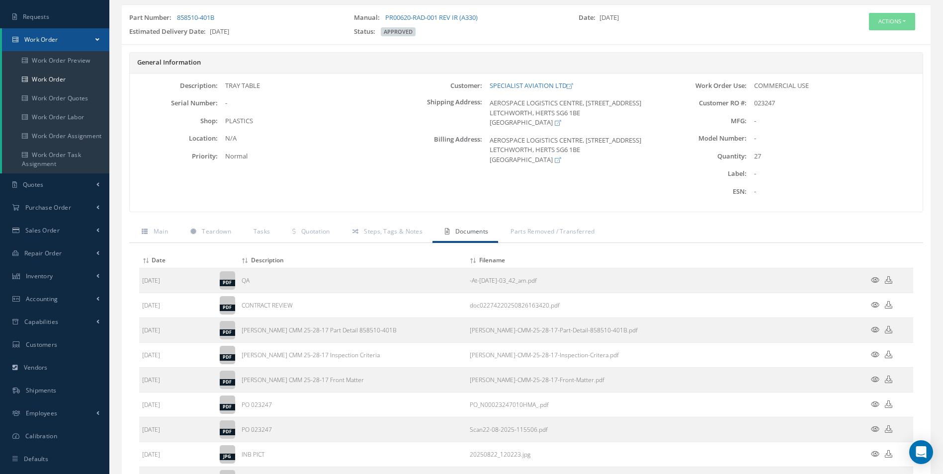
scroll to position [0, 0]
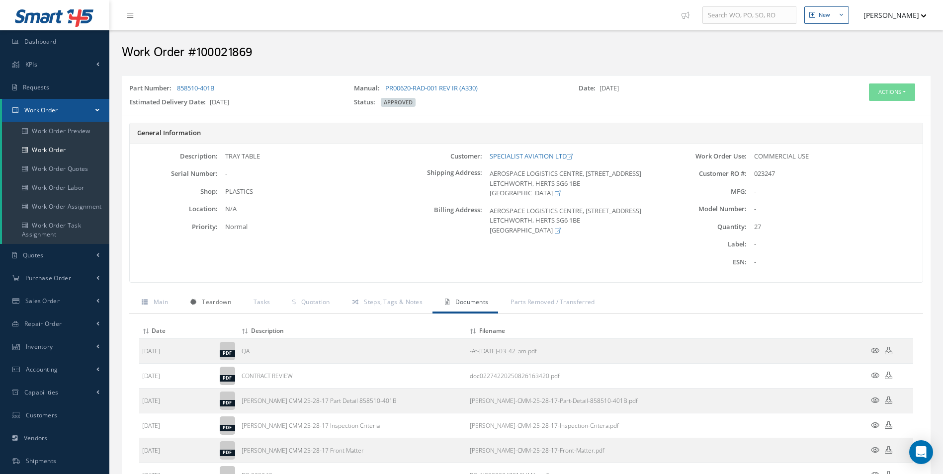
click at [218, 304] on span "Teardown" at bounding box center [216, 302] width 29 height 8
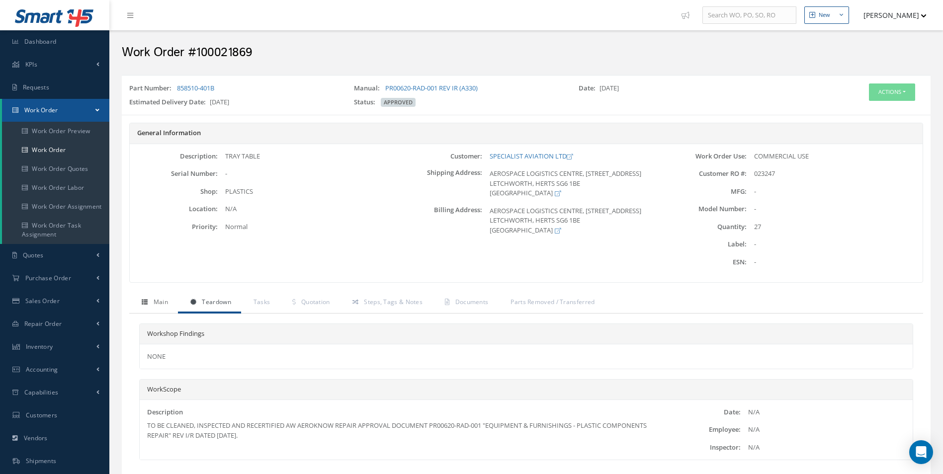
click at [166, 298] on span "Main" at bounding box center [161, 302] width 14 height 8
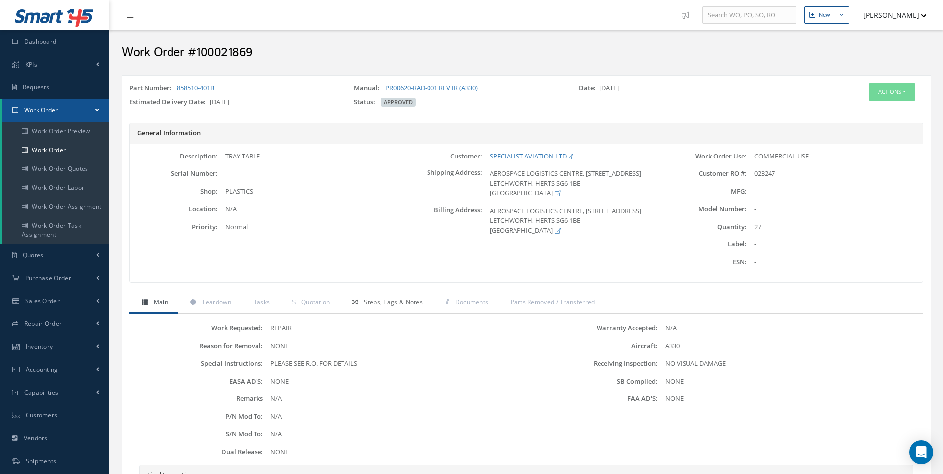
click at [342, 301] on link "Steps, Tags & Notes" at bounding box center [386, 303] width 92 height 21
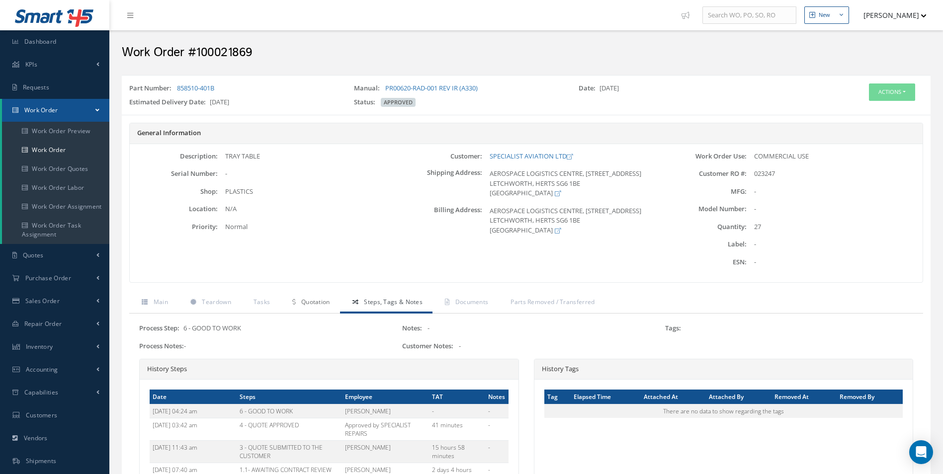
click at [329, 303] on span "Quotation" at bounding box center [315, 302] width 29 height 8
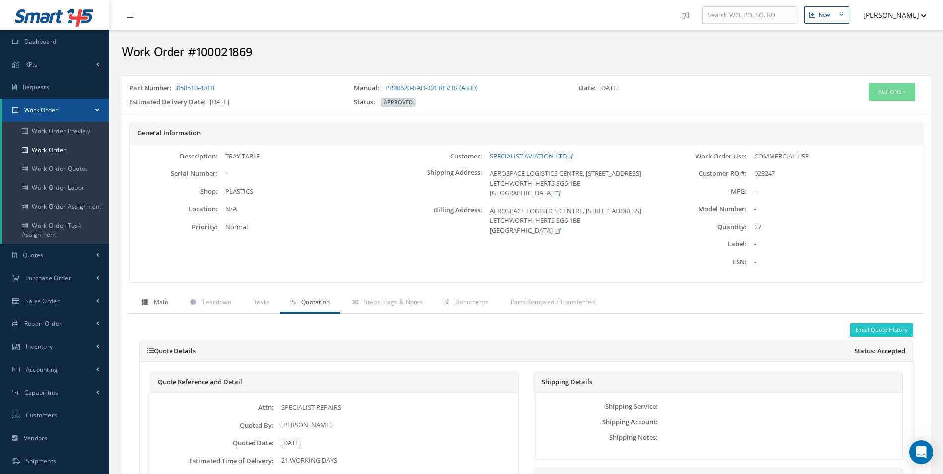
click at [156, 307] on link "Main" at bounding box center [153, 303] width 49 height 21
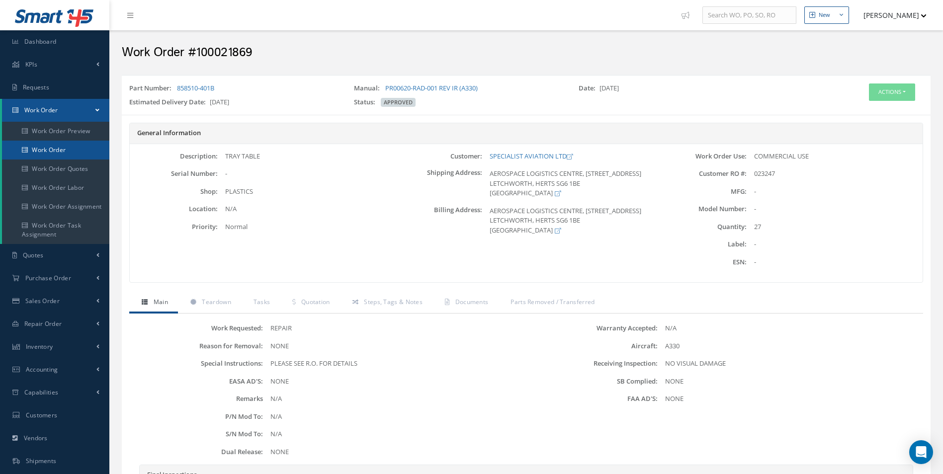
click at [84, 156] on link "Work Order" at bounding box center [55, 150] width 107 height 19
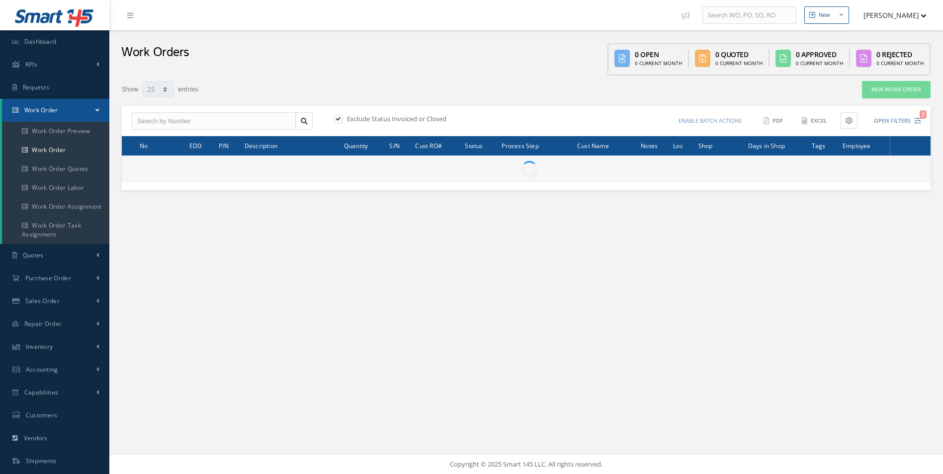
select select "25"
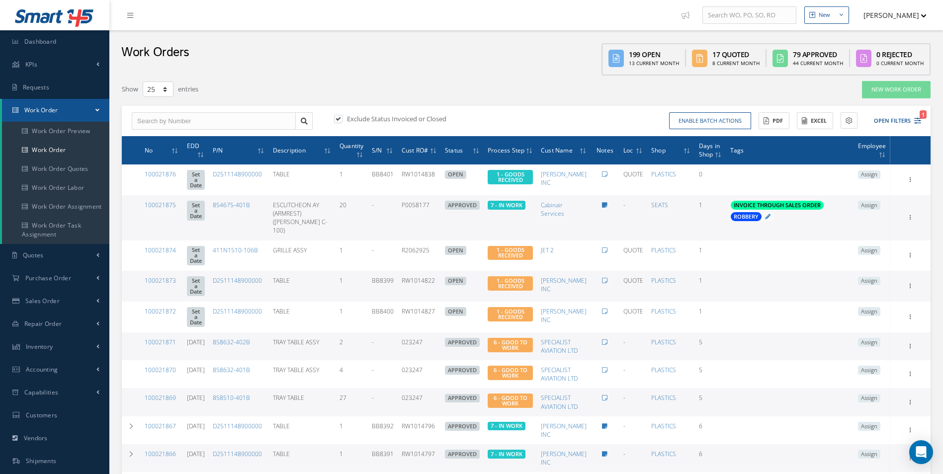
click at [922, 124] on div "Enable batch actions Update Work Orders Close Work Orders ACTIONS Receive Payme…" at bounding box center [726, 120] width 398 height 17
click at [920, 122] on icon "1" at bounding box center [917, 120] width 7 height 7
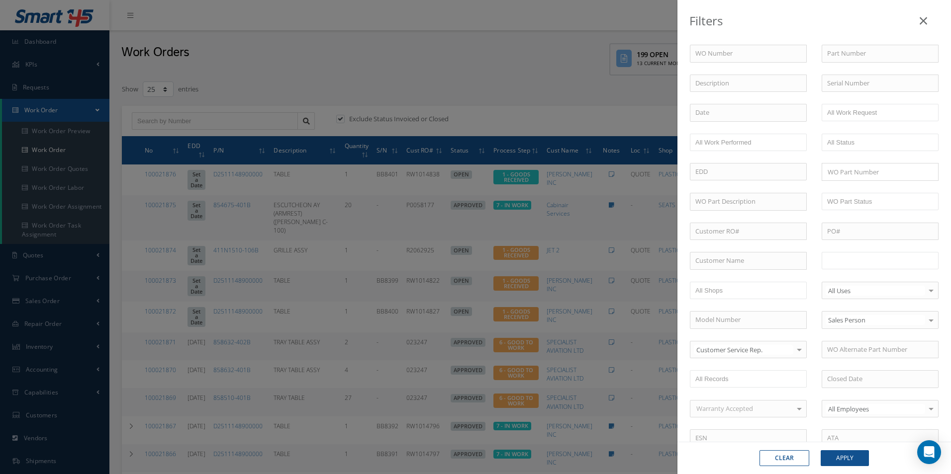
click at [860, 263] on input "text" at bounding box center [858, 261] width 63 height 12
click at [848, 453] on button "Apply" at bounding box center [844, 458] width 48 height 16
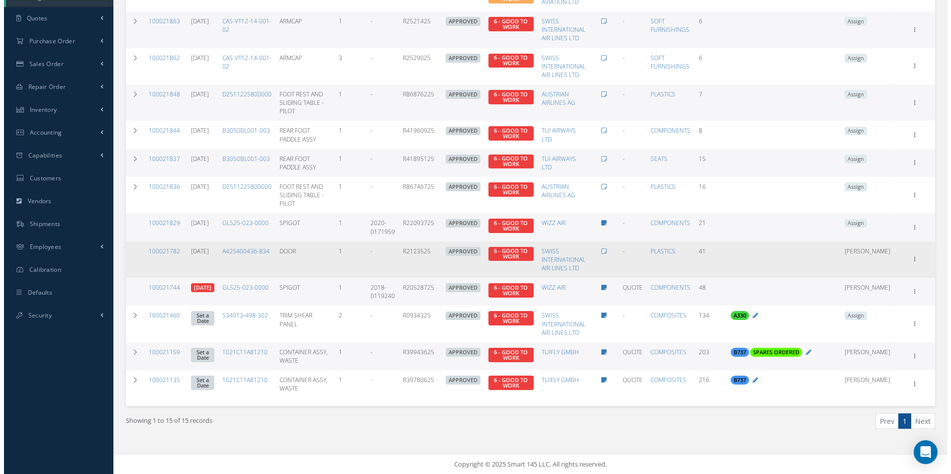
scroll to position [38, 0]
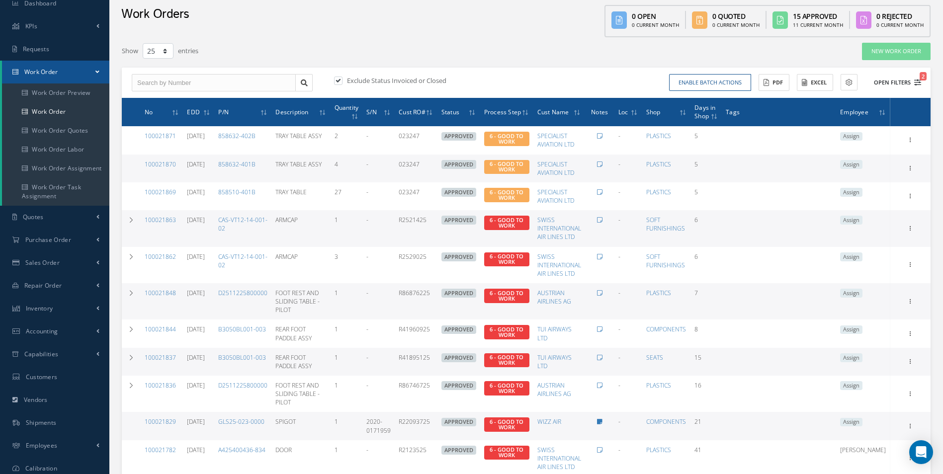
click at [919, 83] on icon "2" at bounding box center [917, 82] width 7 height 7
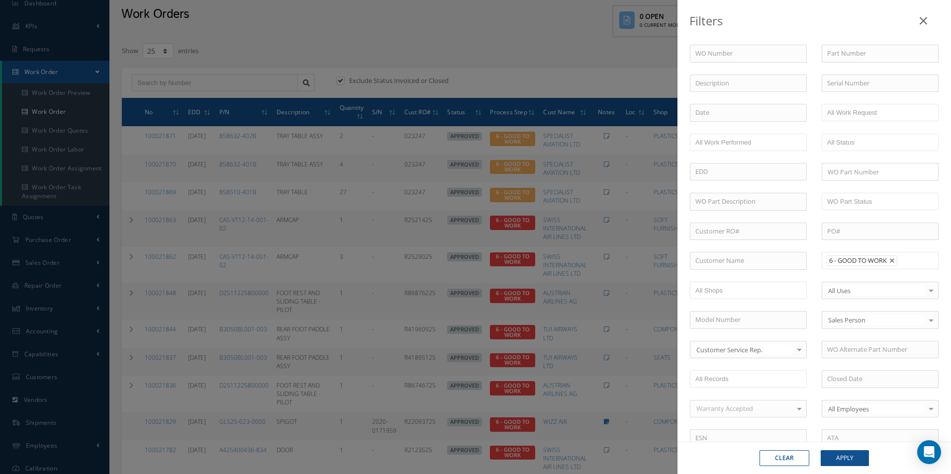
click at [888, 255] on ul "6 - GOOD TO WORK" at bounding box center [879, 260] width 117 height 17
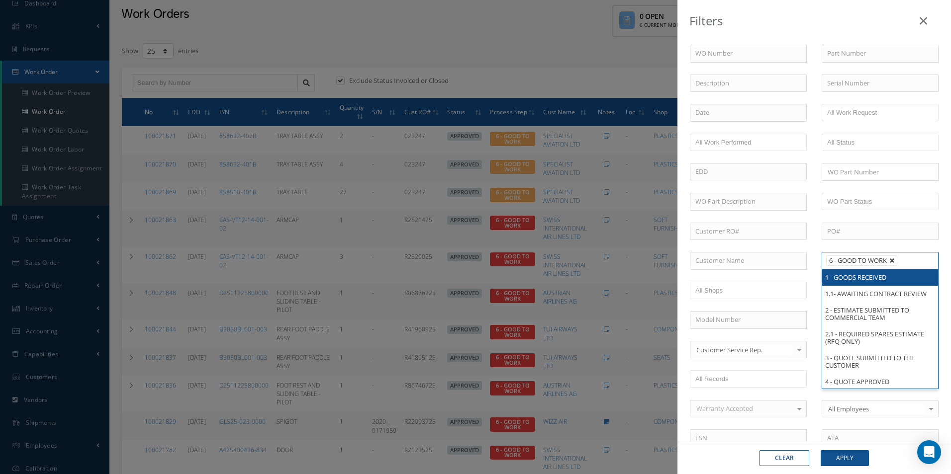
click at [890, 260] on link at bounding box center [892, 261] width 6 height 6
click at [889, 260] on ul at bounding box center [879, 260] width 117 height 17
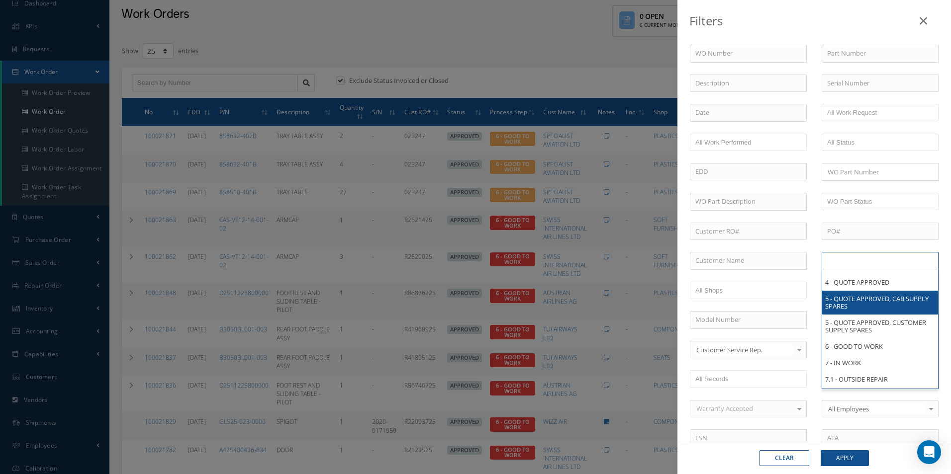
scroll to position [0, 0]
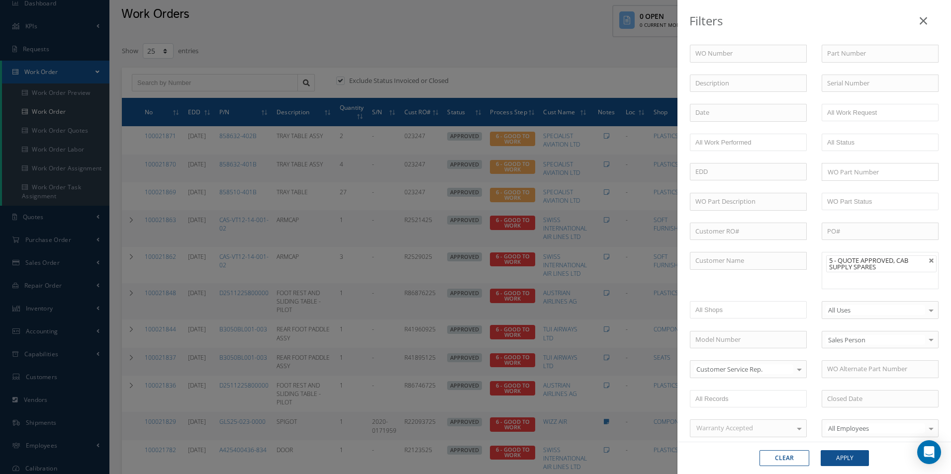
click at [885, 275] on ul "5 - QUOTE APPROVED, CAB SUPPLY SPARES" at bounding box center [879, 270] width 117 height 37
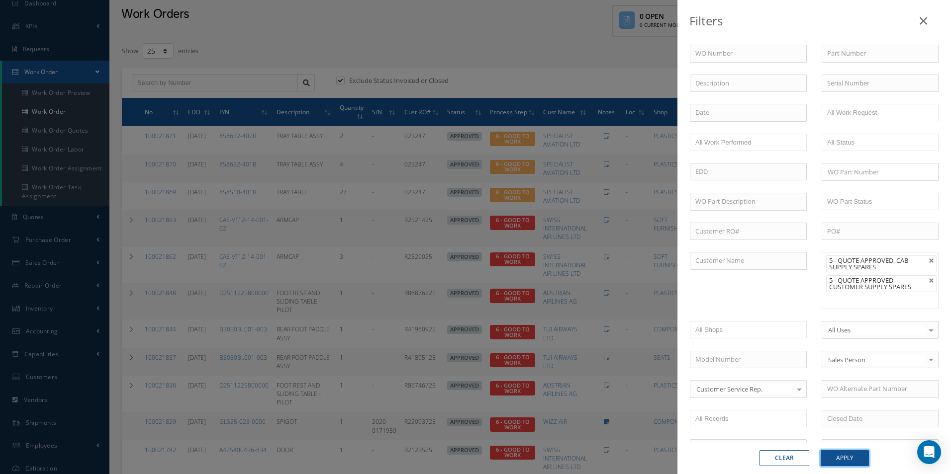
click at [845, 462] on button "Apply" at bounding box center [844, 458] width 48 height 16
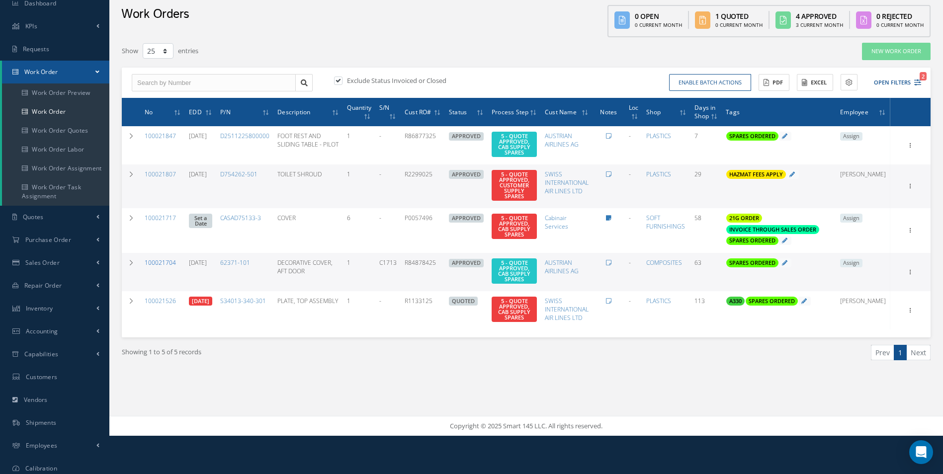
click at [158, 264] on link "100021704" at bounding box center [160, 263] width 31 height 8
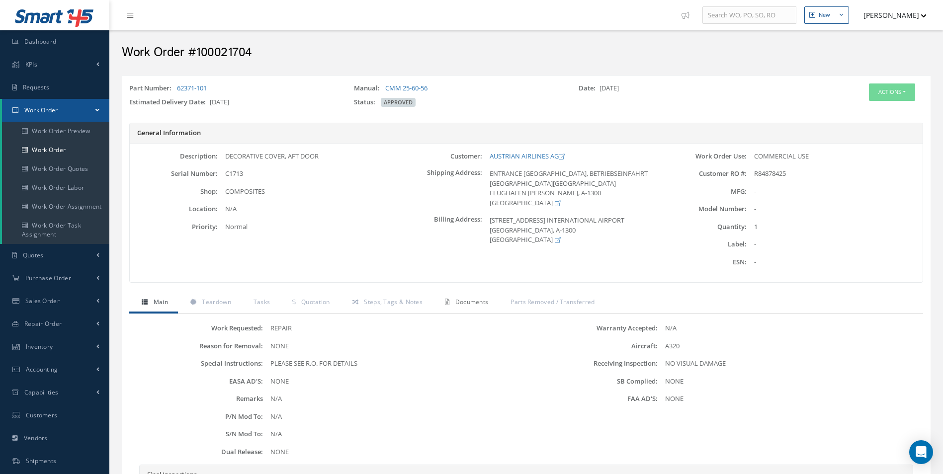
click at [460, 302] on span "Documents" at bounding box center [471, 302] width 33 height 8
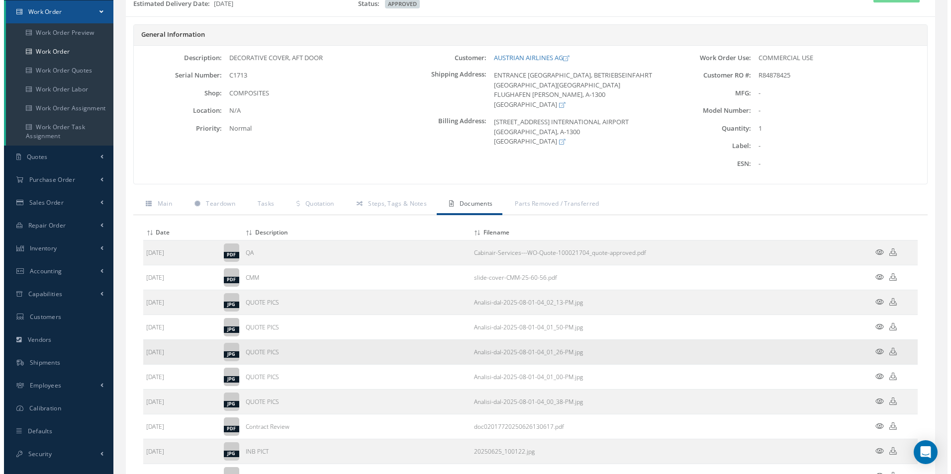
scroll to position [99, 0]
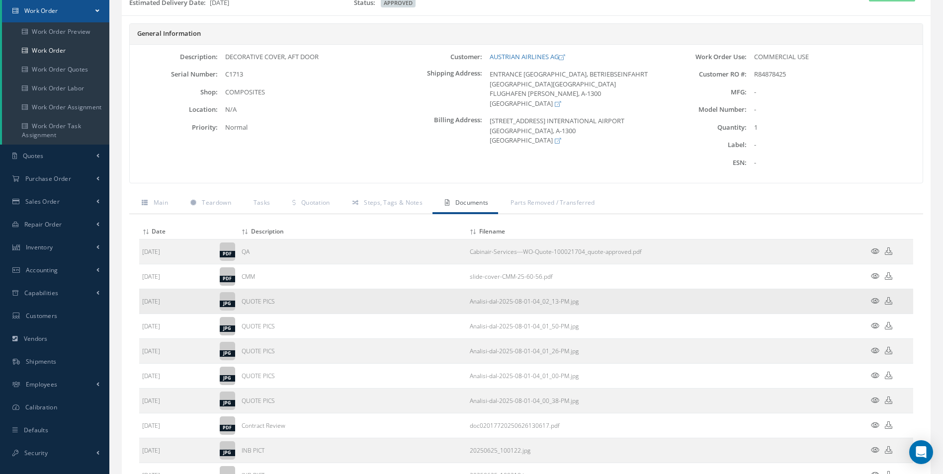
click at [873, 301] on icon at bounding box center [875, 300] width 8 height 7
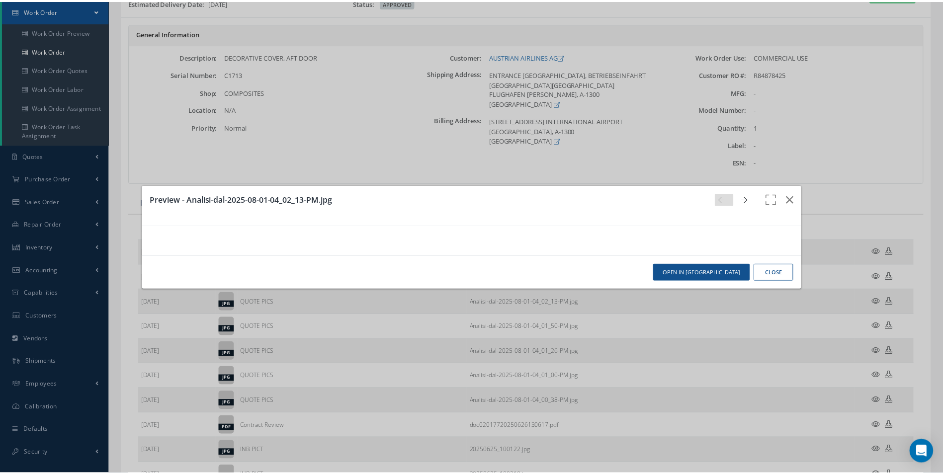
scroll to position [0, 0]
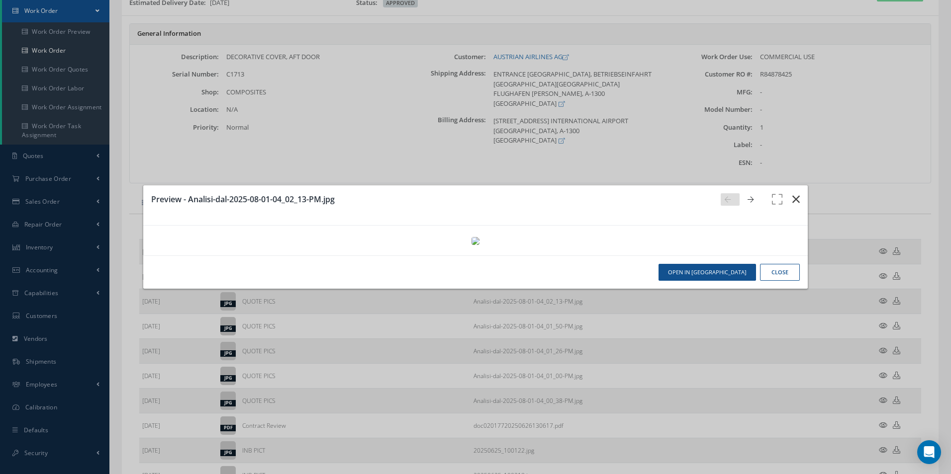
click at [792, 193] on icon "button" at bounding box center [795, 199] width 7 height 12
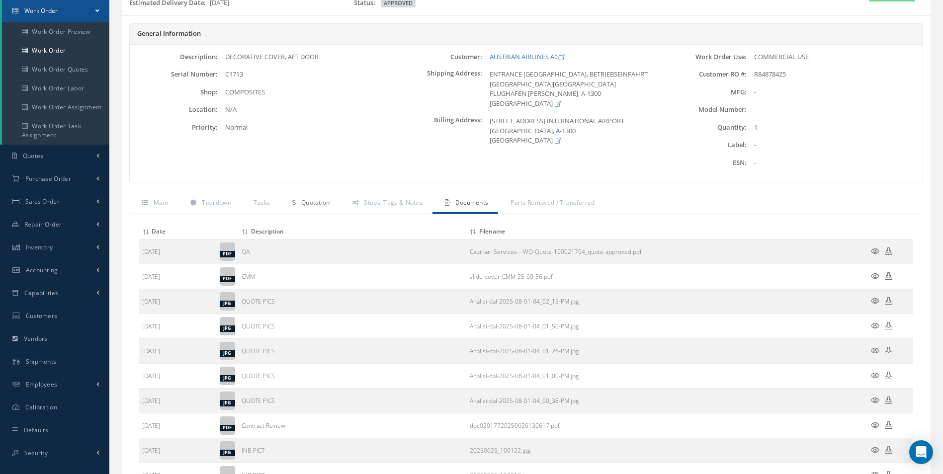
click at [307, 198] on link "Quotation" at bounding box center [310, 203] width 60 height 21
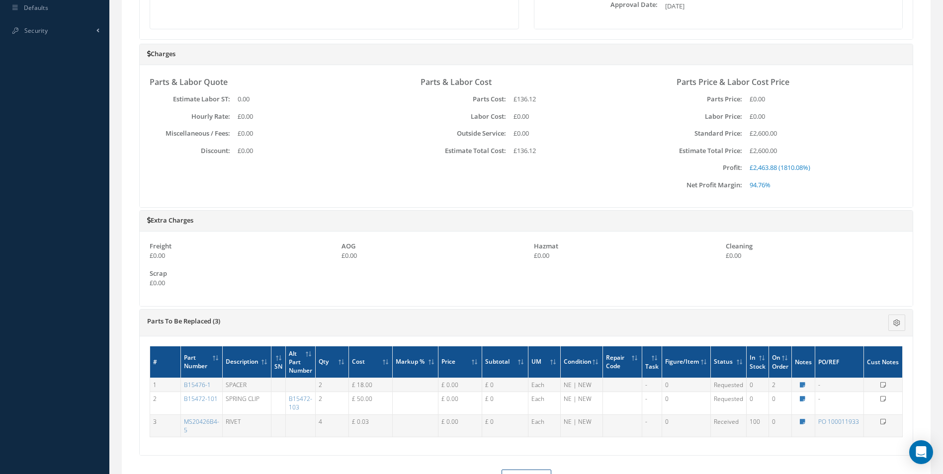
scroll to position [574, 0]
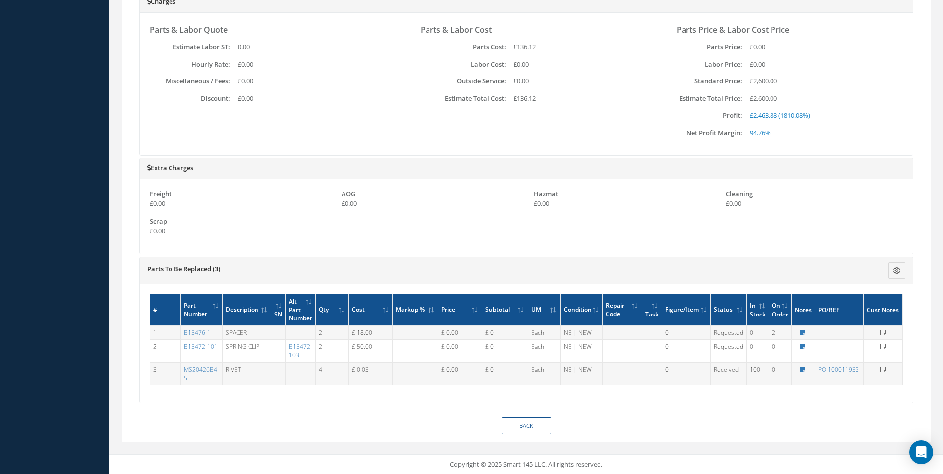
click at [799, 342] on td "Notes Close" at bounding box center [803, 351] width 23 height 22
click at [802, 347] on icon at bounding box center [802, 347] width 5 height 6
type textarea "ALT PART NO QUOTED - 5 DAYS LT"
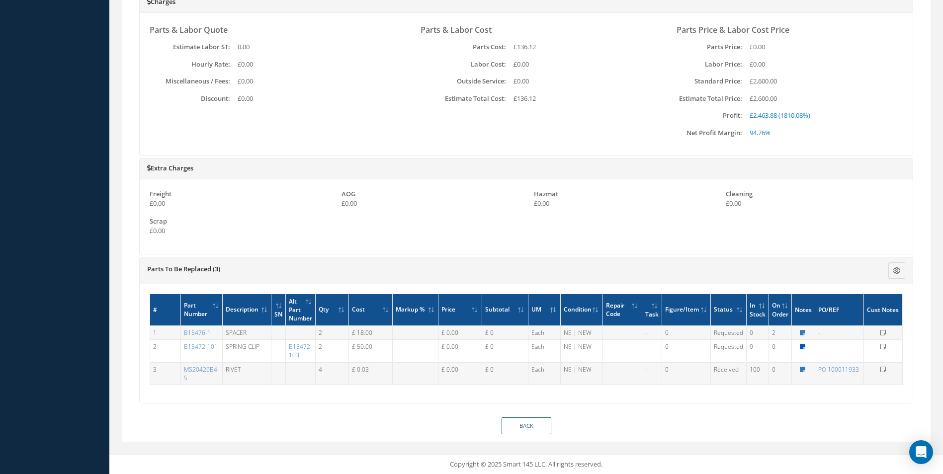
type textarea "ALT PART NO QUOTED - 5 DAYS LT"
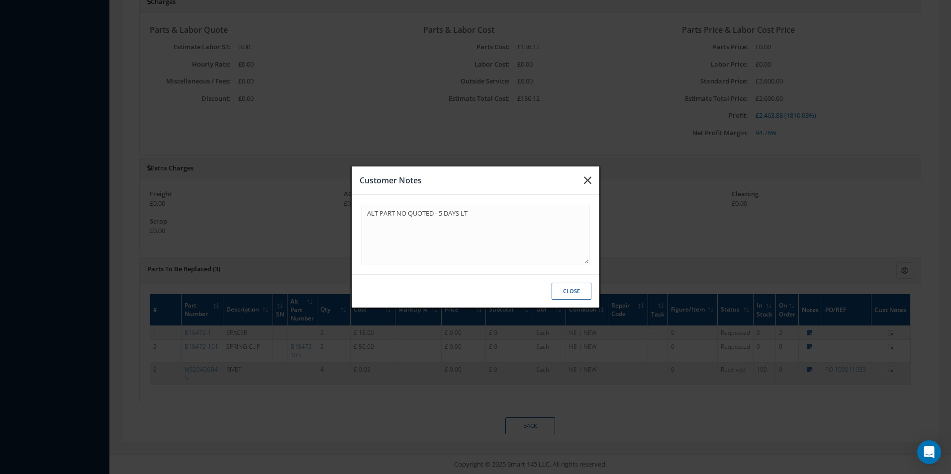
click at [588, 181] on icon "button" at bounding box center [587, 181] width 7 height 12
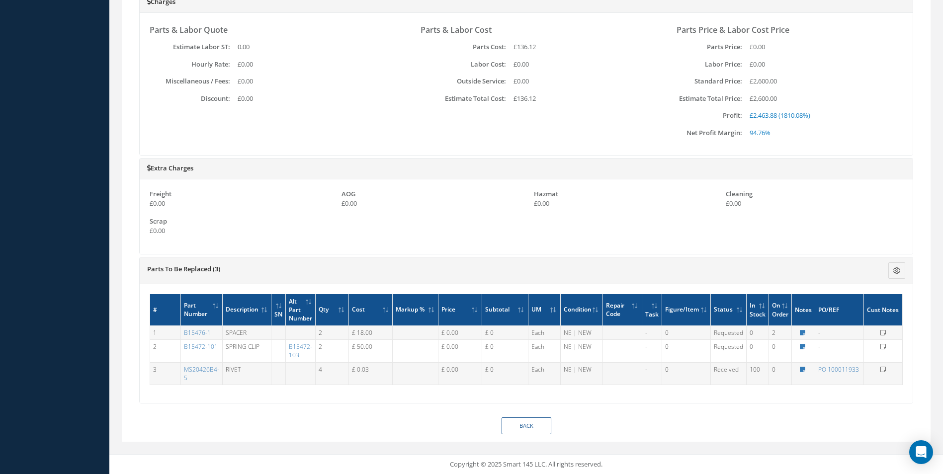
click at [717, 429] on div "Back" at bounding box center [526, 426] width 809 height 17
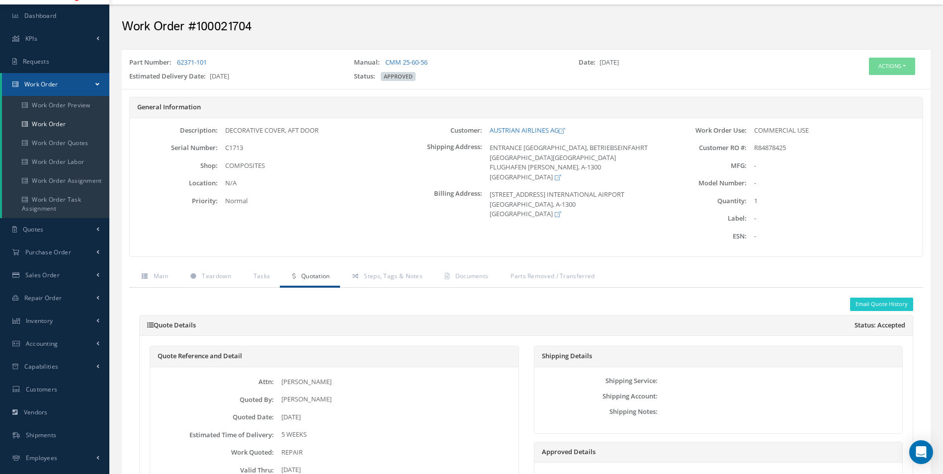
scroll to position [0, 0]
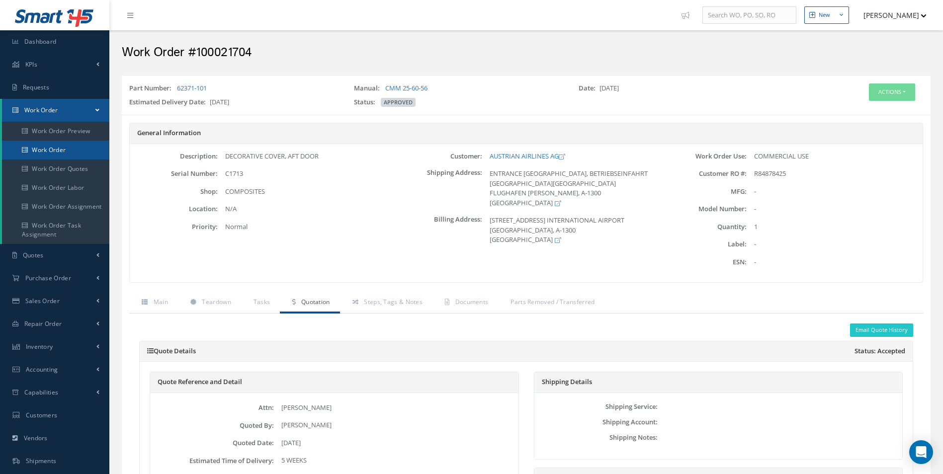
click at [59, 154] on link "Work Order" at bounding box center [55, 150] width 107 height 19
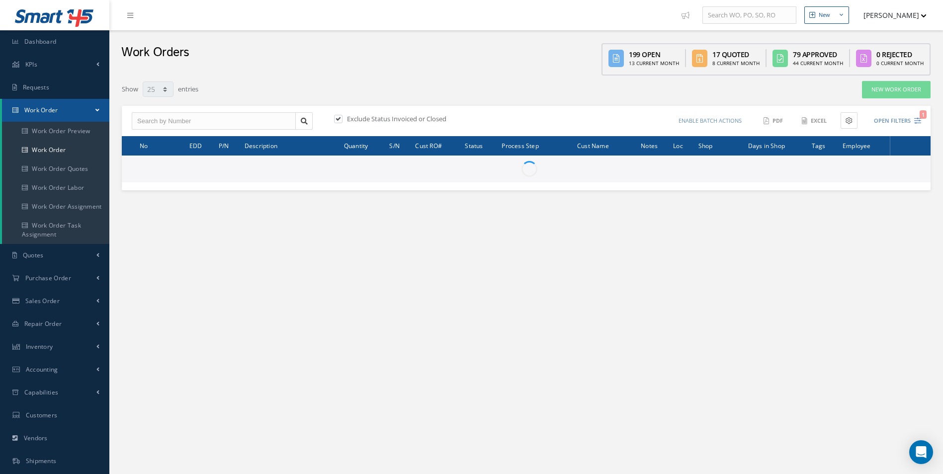
select select "25"
